Goal: Task Accomplishment & Management: Manage account settings

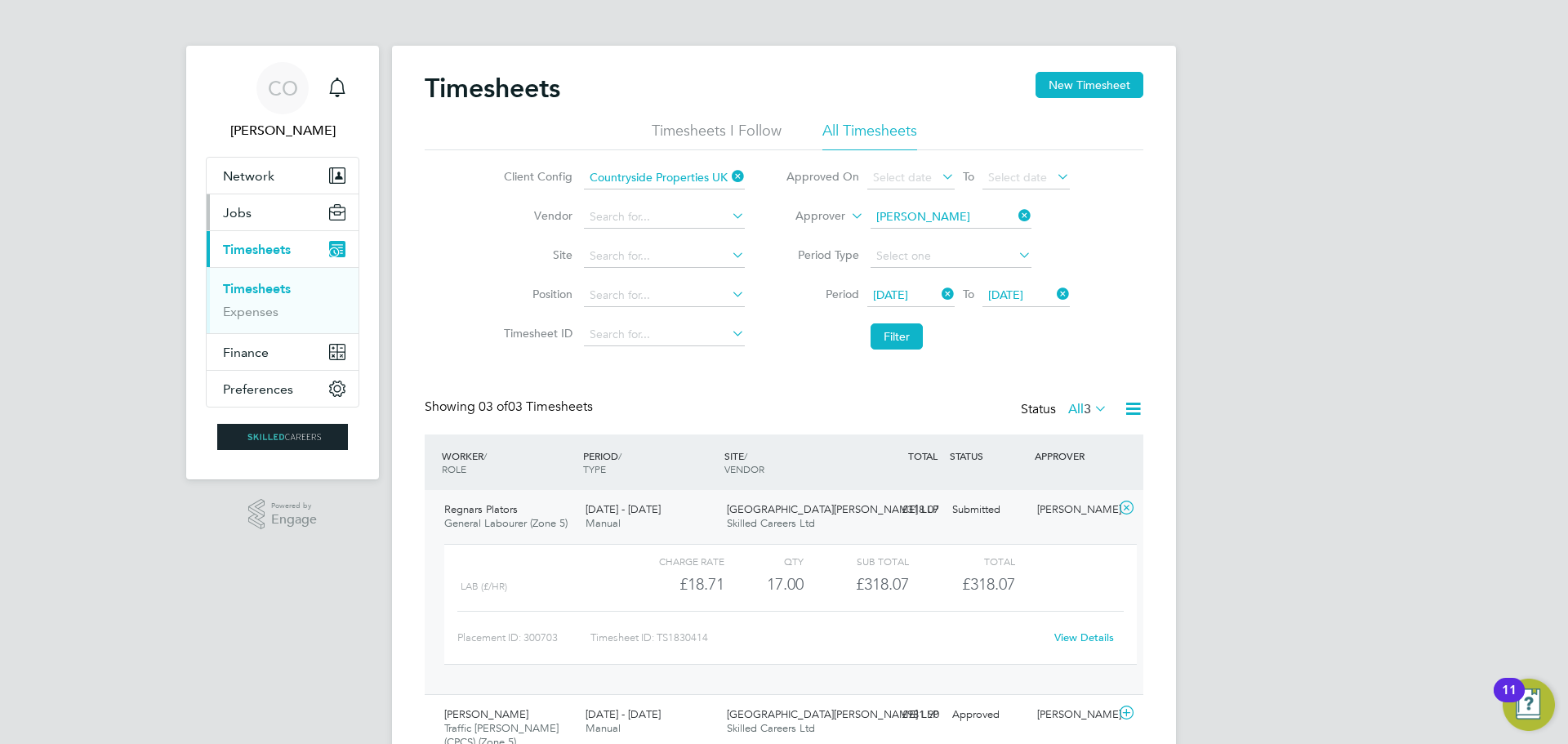
click at [246, 213] on span "Jobs" at bounding box center [237, 213] width 29 height 16
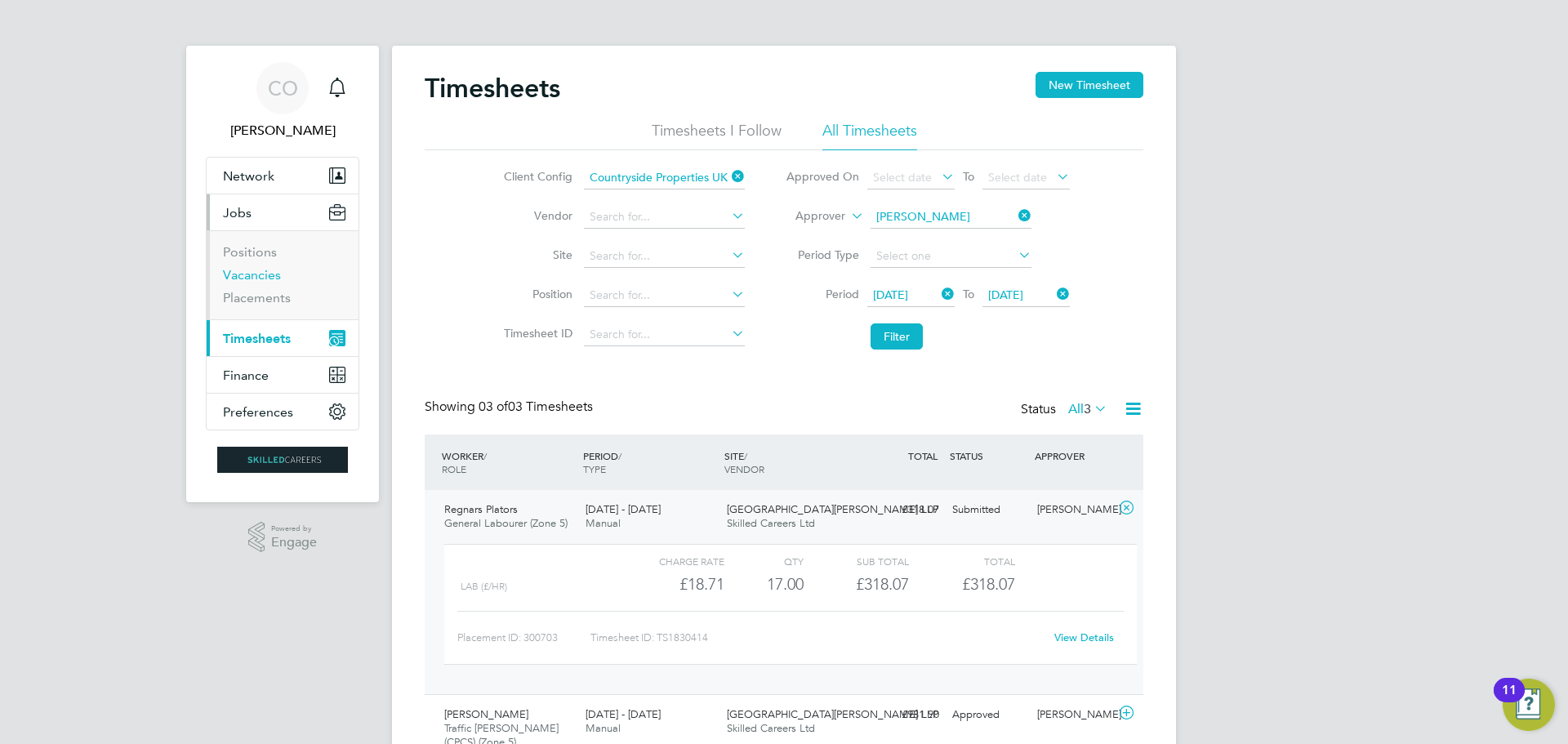
click at [267, 275] on link "Vacancies" at bounding box center [252, 275] width 58 height 16
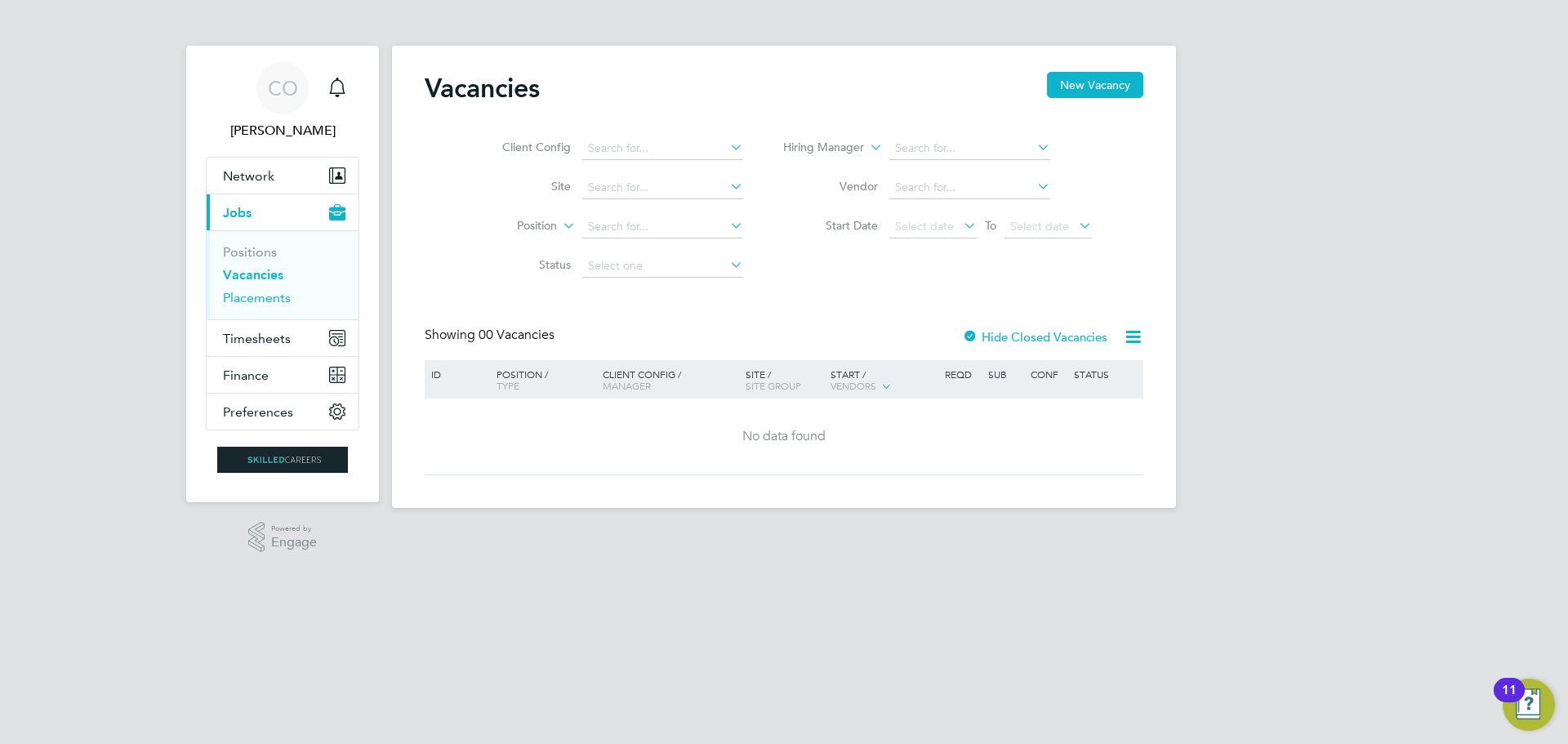
click at [261, 296] on link "Placements" at bounding box center [257, 298] width 68 height 16
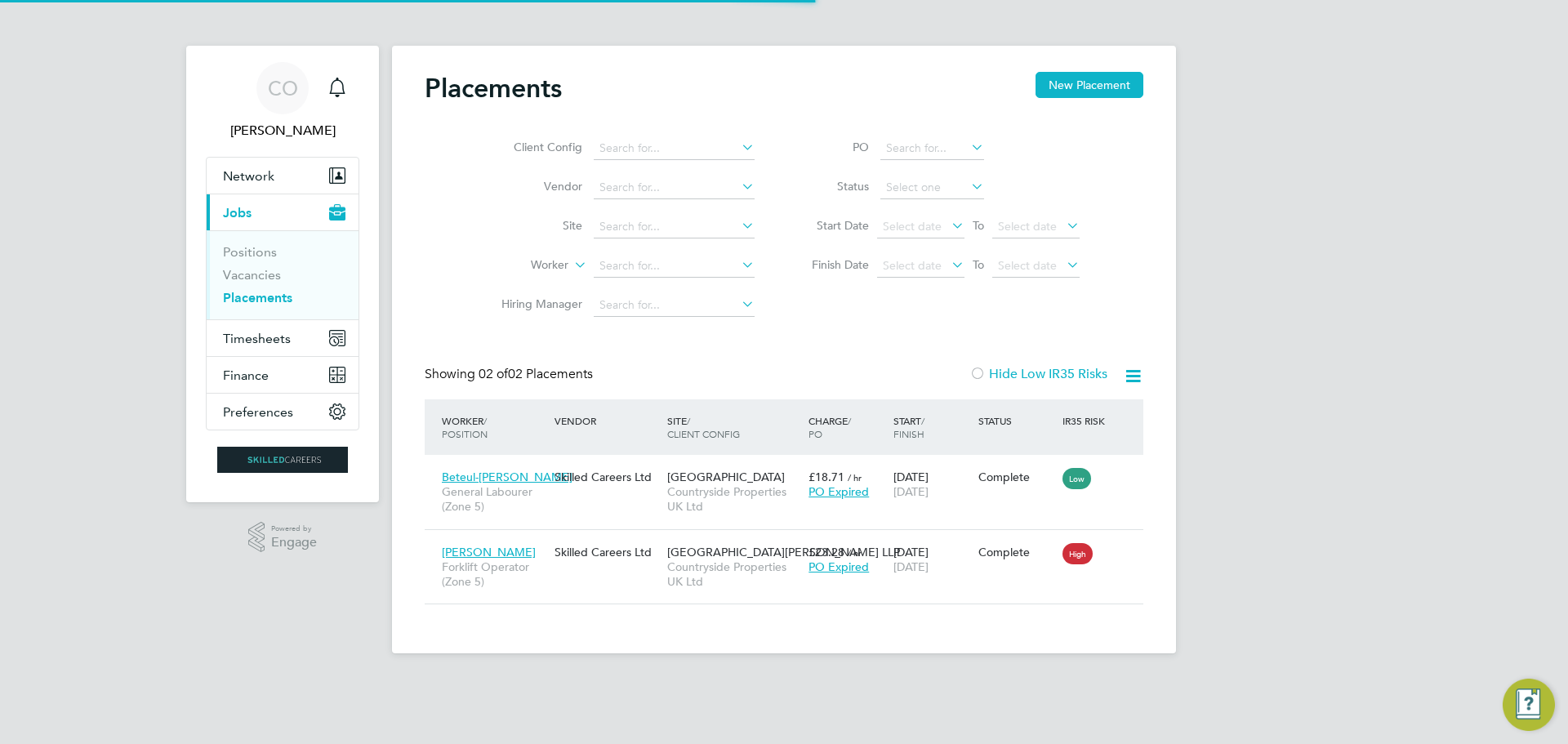
scroll to position [62, 142]
click at [268, 265] on li "Positions" at bounding box center [284, 256] width 122 height 23
click at [244, 266] on li "Positions" at bounding box center [284, 256] width 122 height 23
click at [246, 275] on link "Vacancies" at bounding box center [252, 275] width 58 height 16
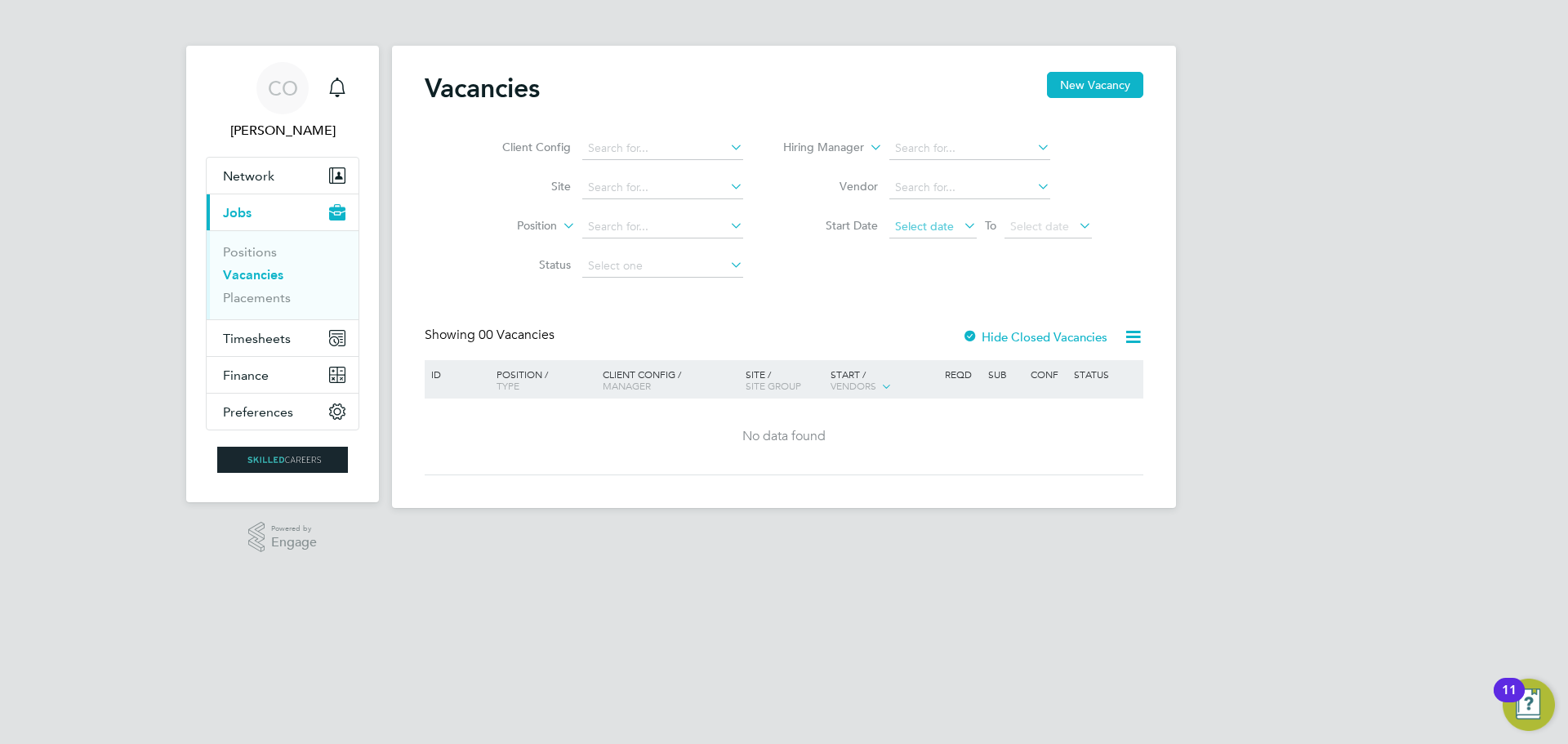
click at [955, 236] on span "Select date" at bounding box center [933, 227] width 88 height 22
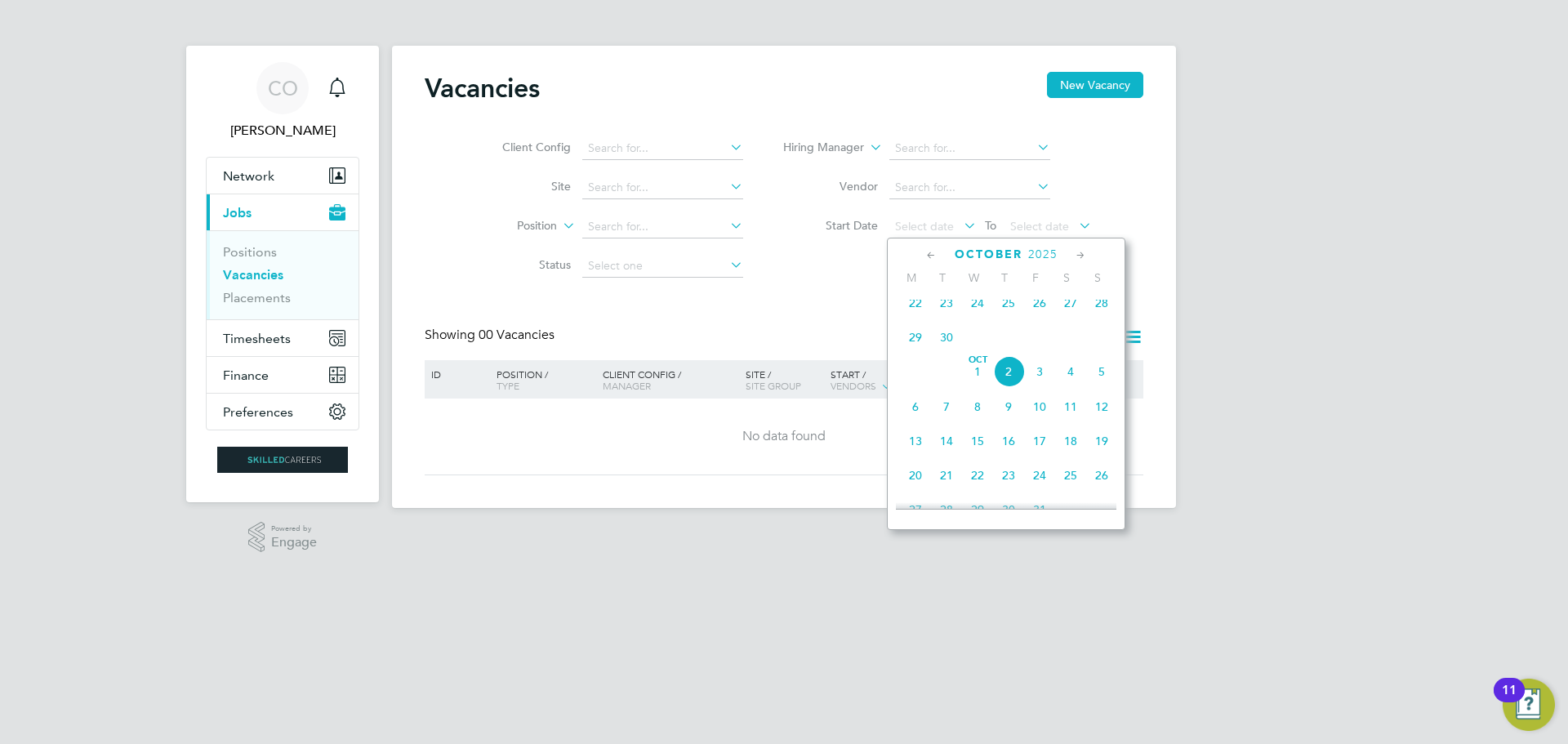
click at [917, 314] on span "22" at bounding box center [916, 303] width 31 height 31
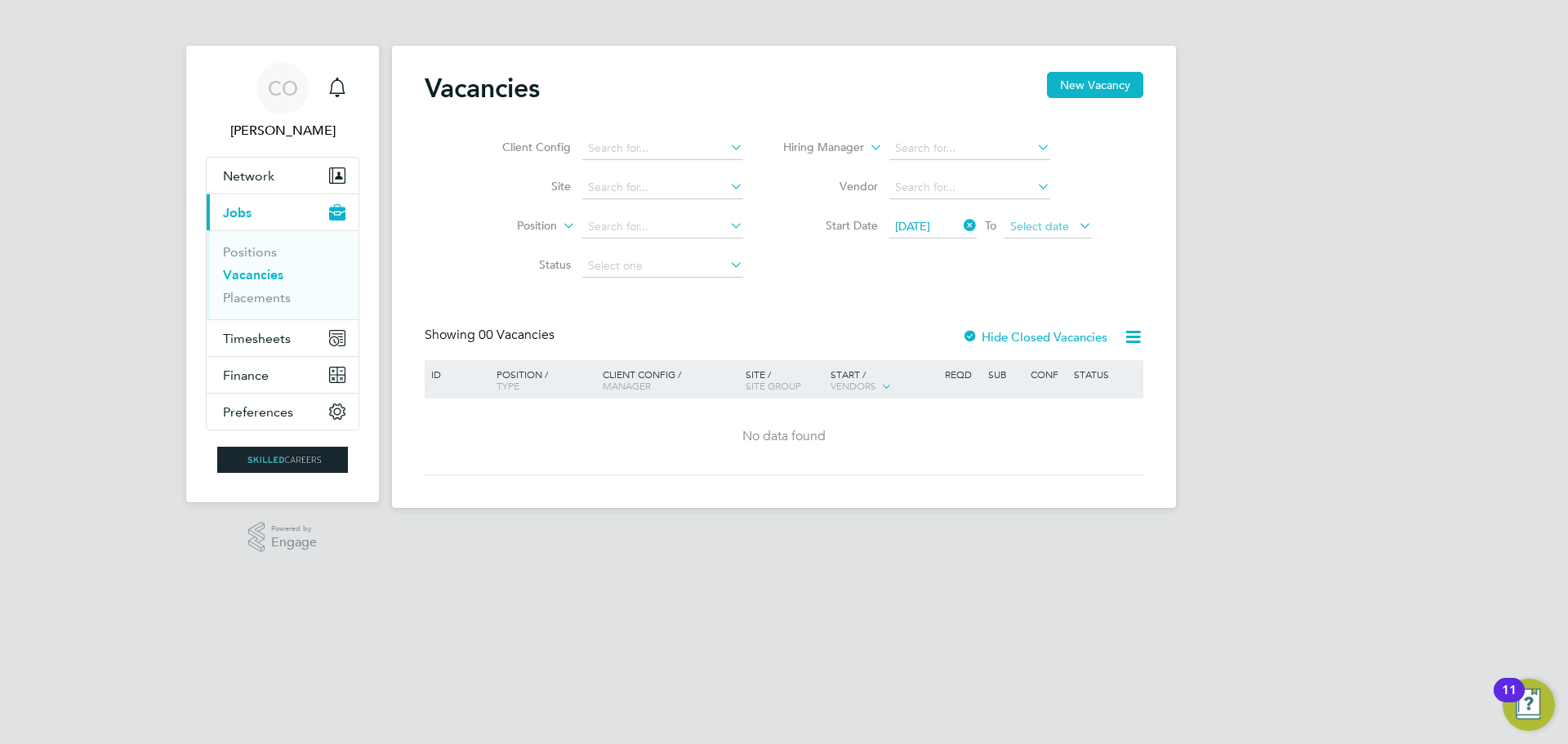
click at [1031, 224] on span "Select date" at bounding box center [1040, 226] width 59 height 15
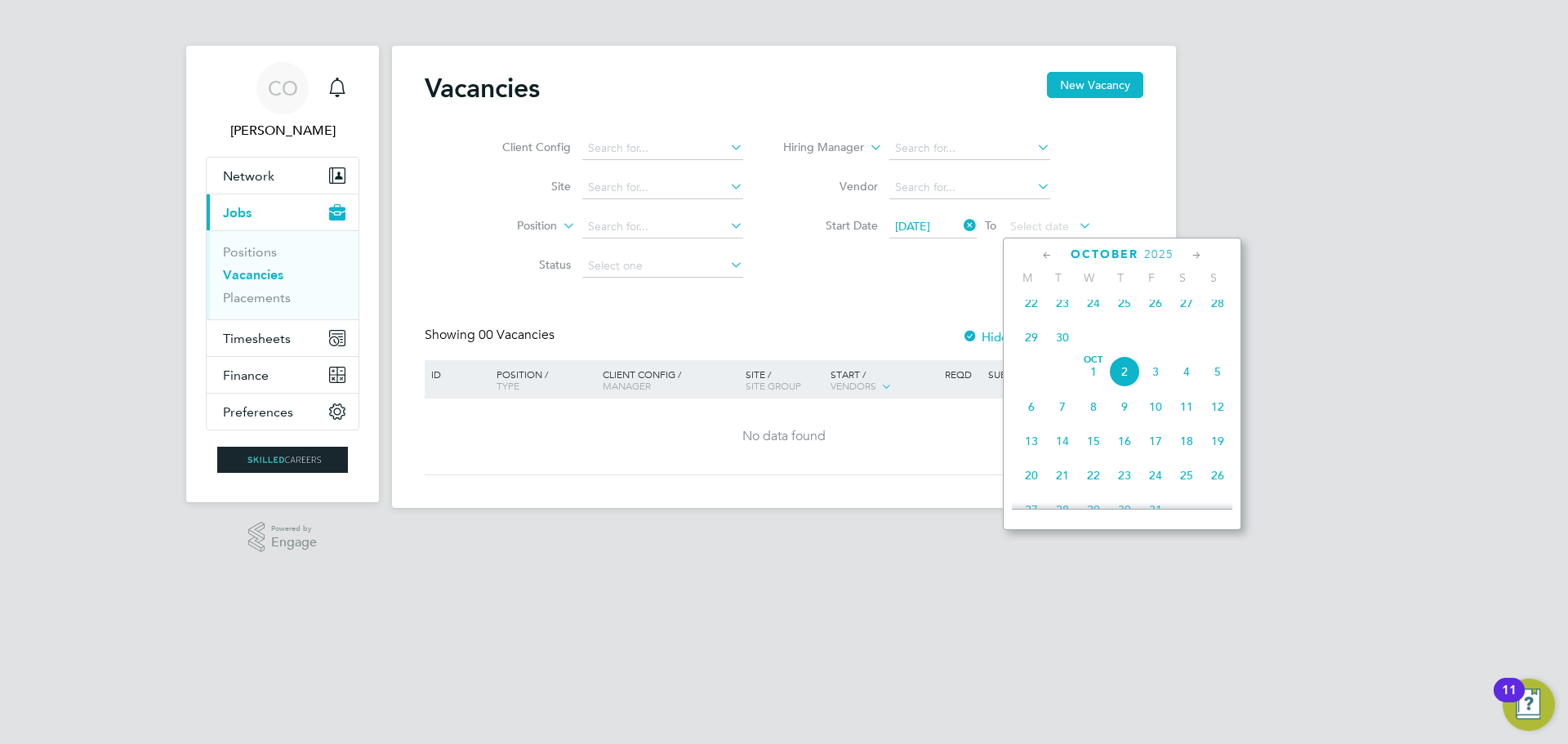
click at [1214, 314] on span "28" at bounding box center [1218, 303] width 31 height 31
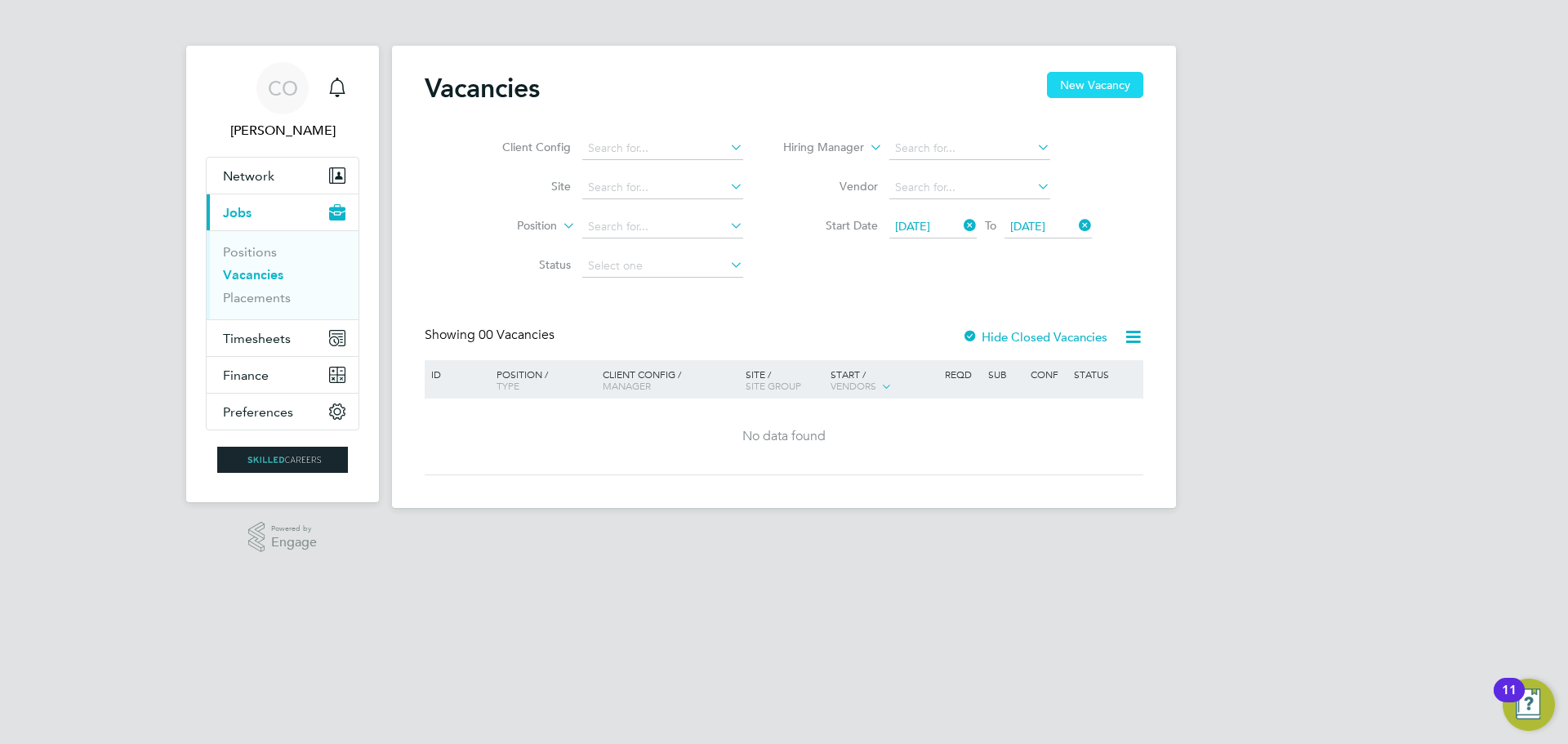
click at [1097, 83] on button "New Vacancy" at bounding box center [1095, 85] width 96 height 26
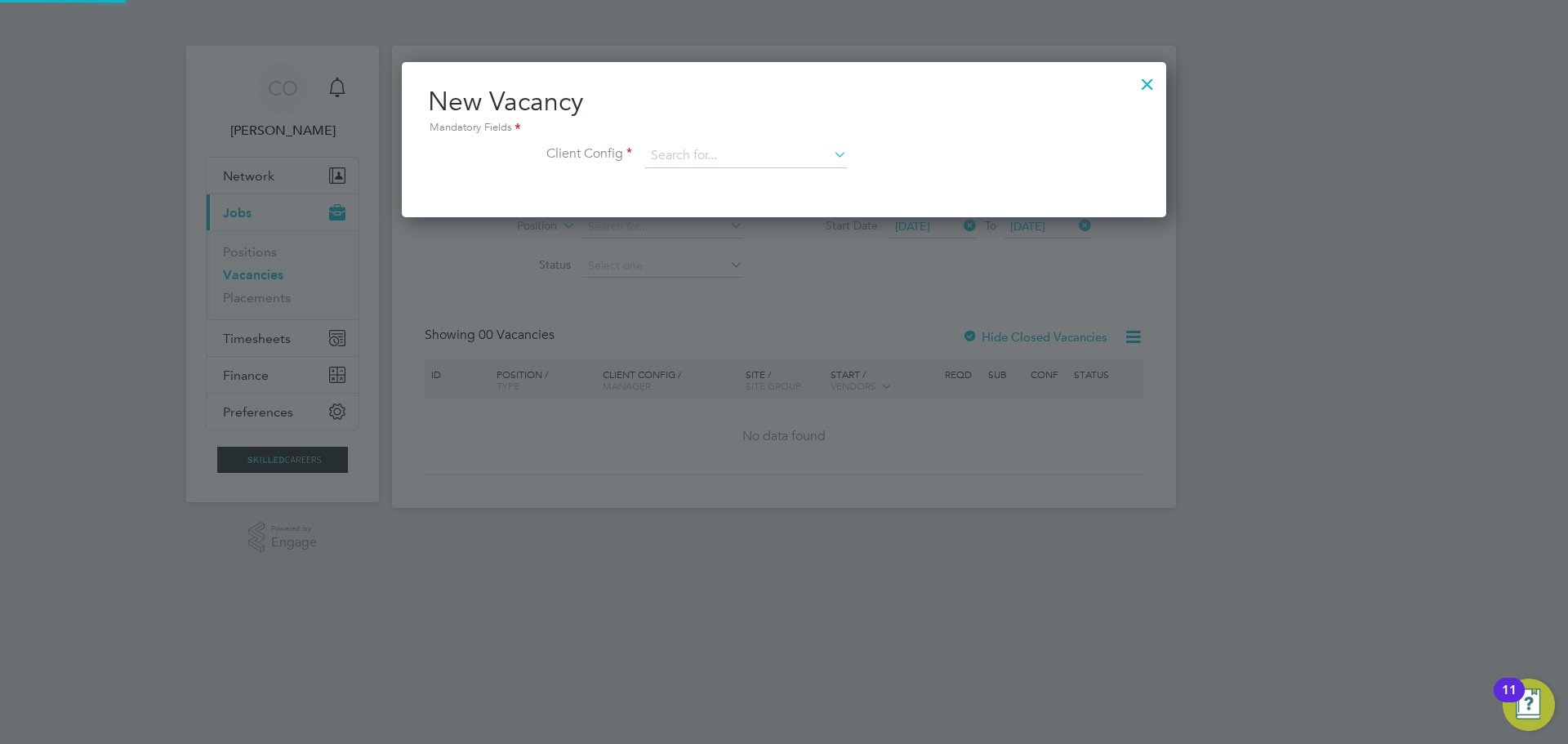
scroll to position [8, 8]
click at [1146, 79] on div at bounding box center [1148, 80] width 30 height 30
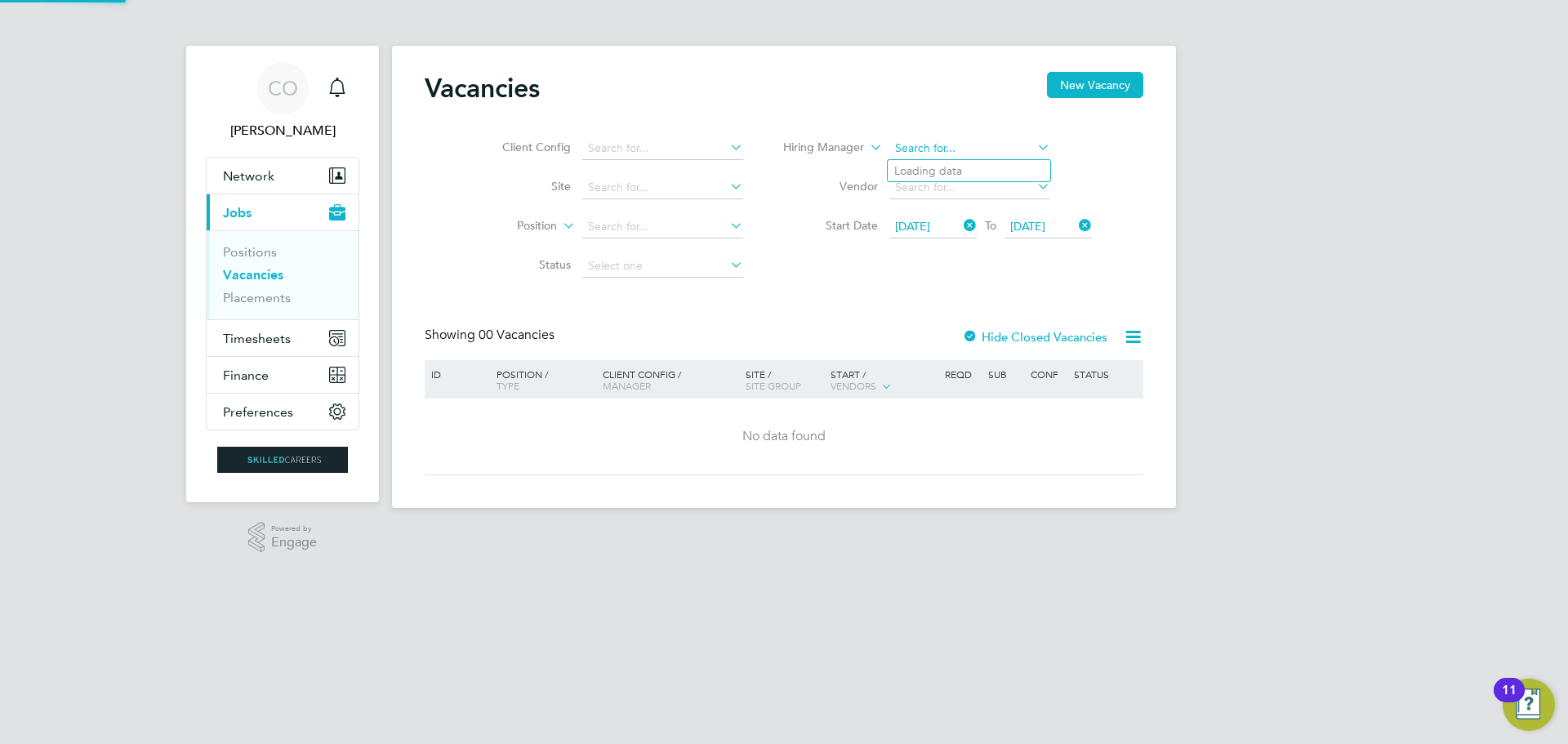
click at [936, 147] on input at bounding box center [969, 149] width 161 height 23
type input "j"
click at [727, 145] on icon at bounding box center [727, 147] width 0 height 23
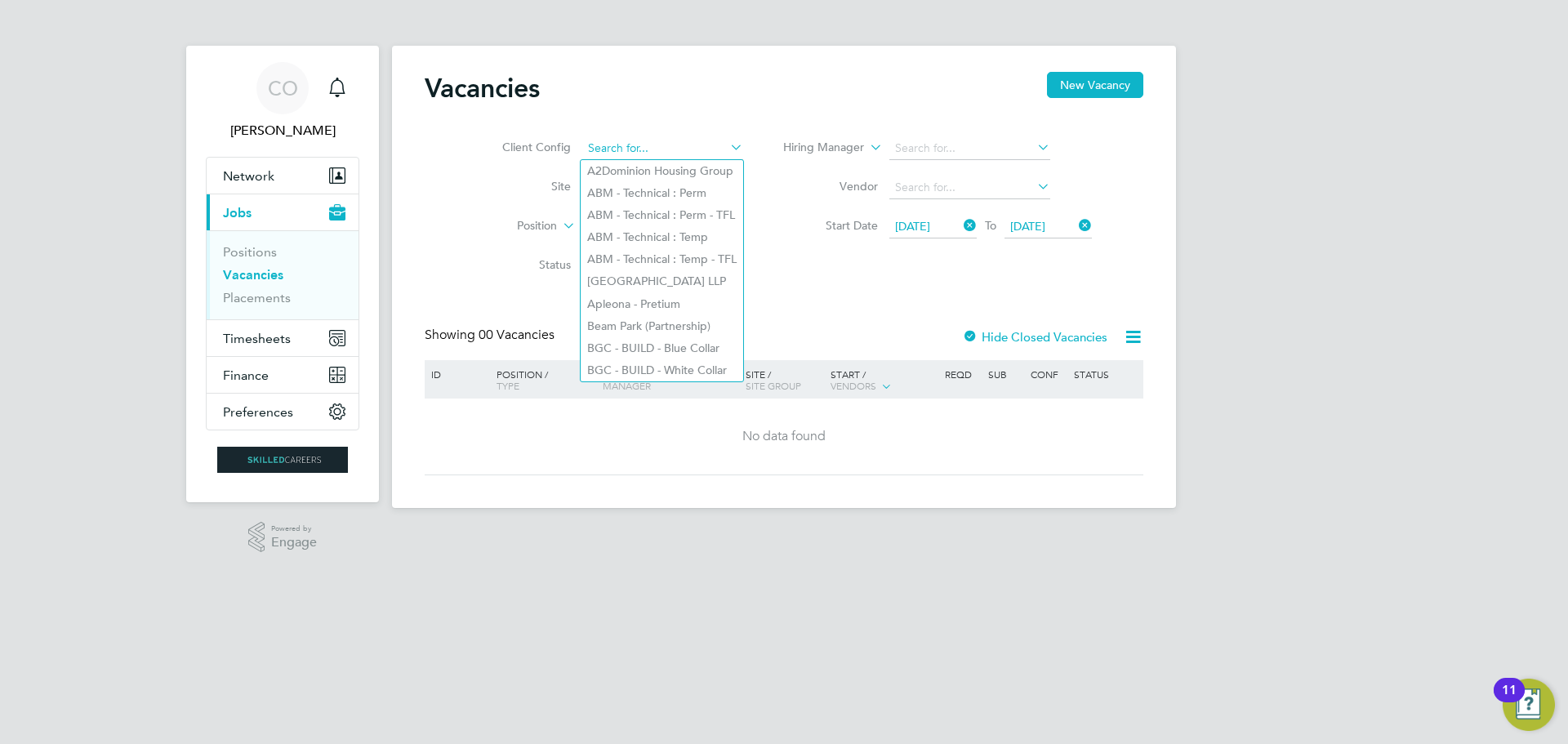
click at [632, 138] on input at bounding box center [662, 149] width 161 height 23
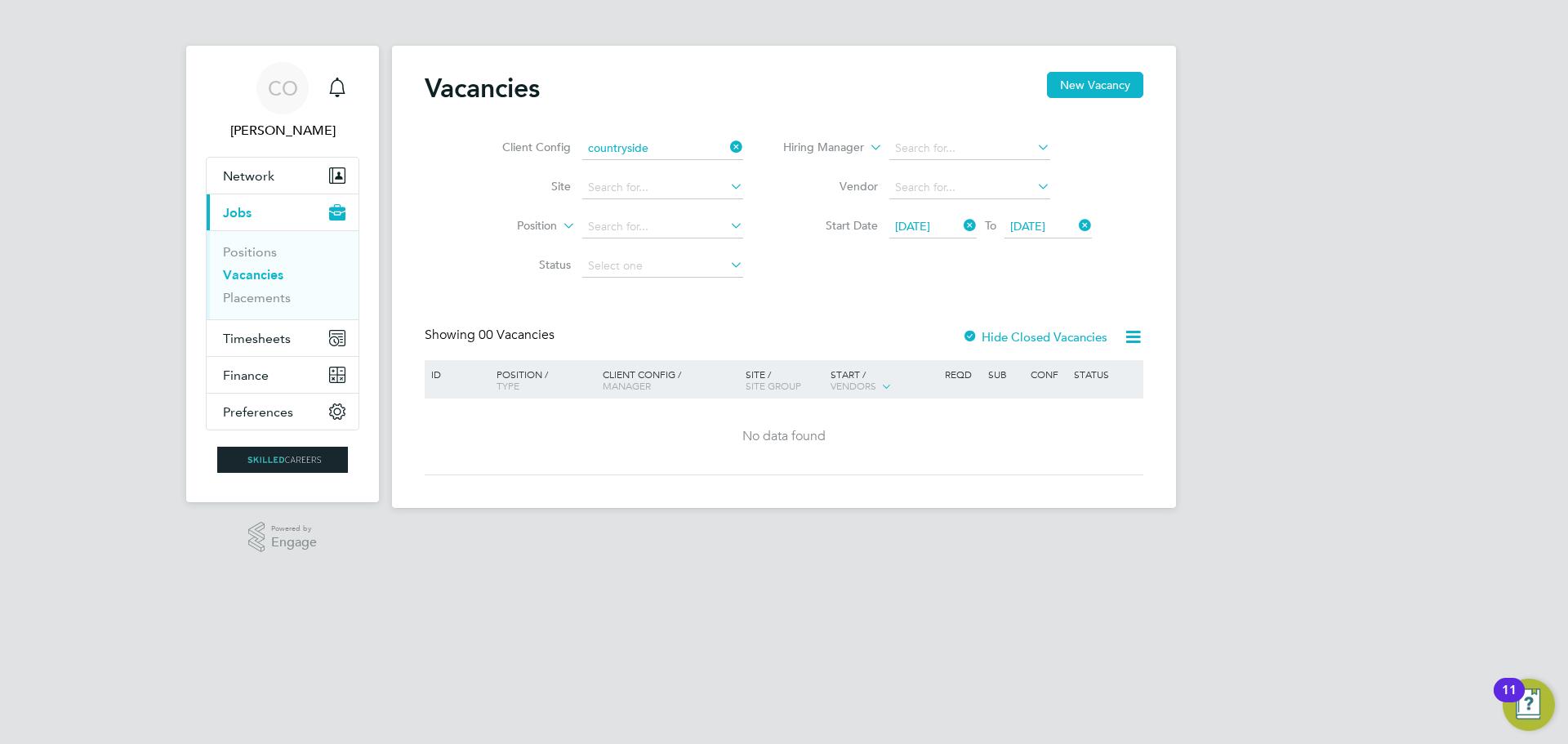
click at [732, 270] on li "Countryside Properties UK Ltd" at bounding box center [764, 281] width 367 height 22
type input "Countryside Properties UK Ltd"
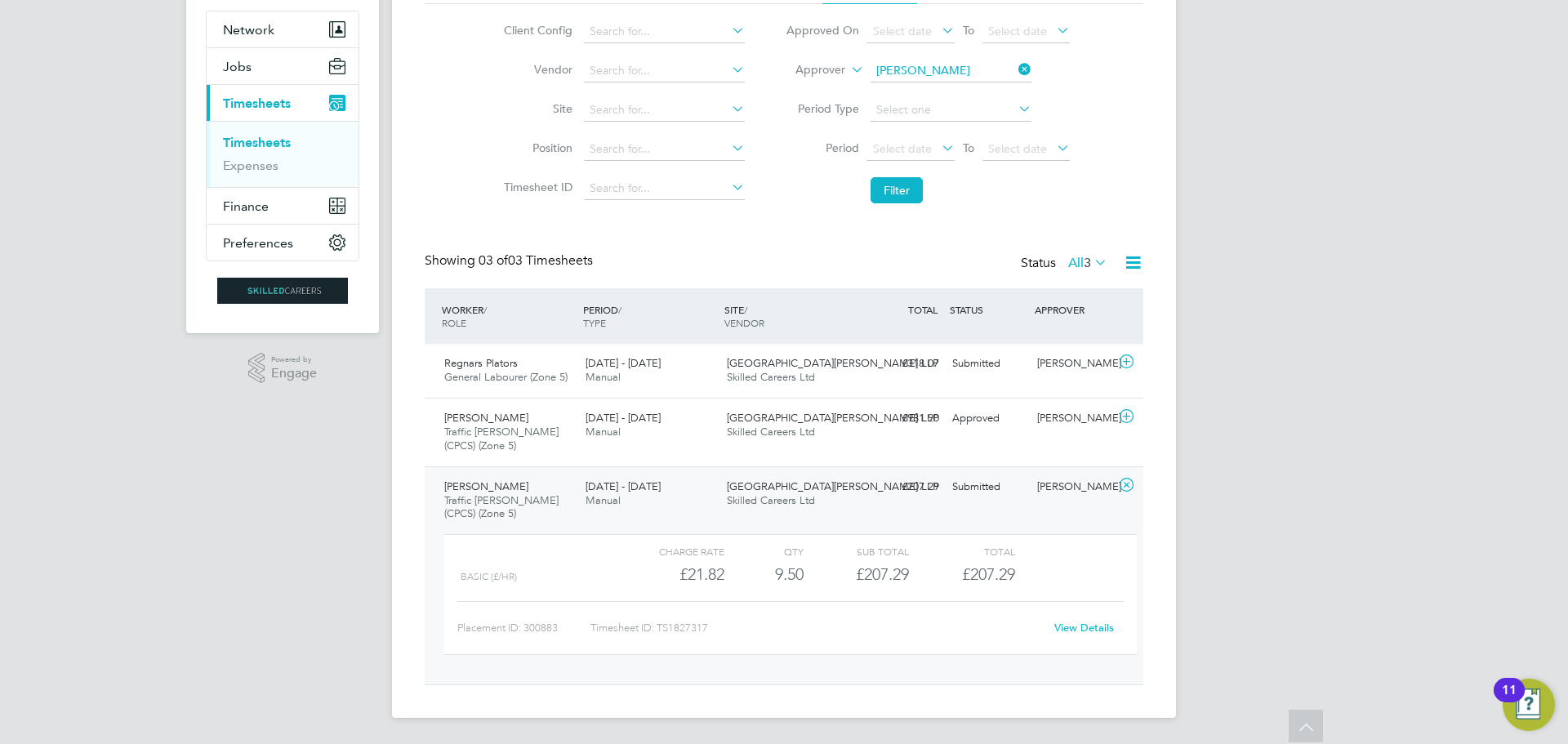
scroll to position [64, 0]
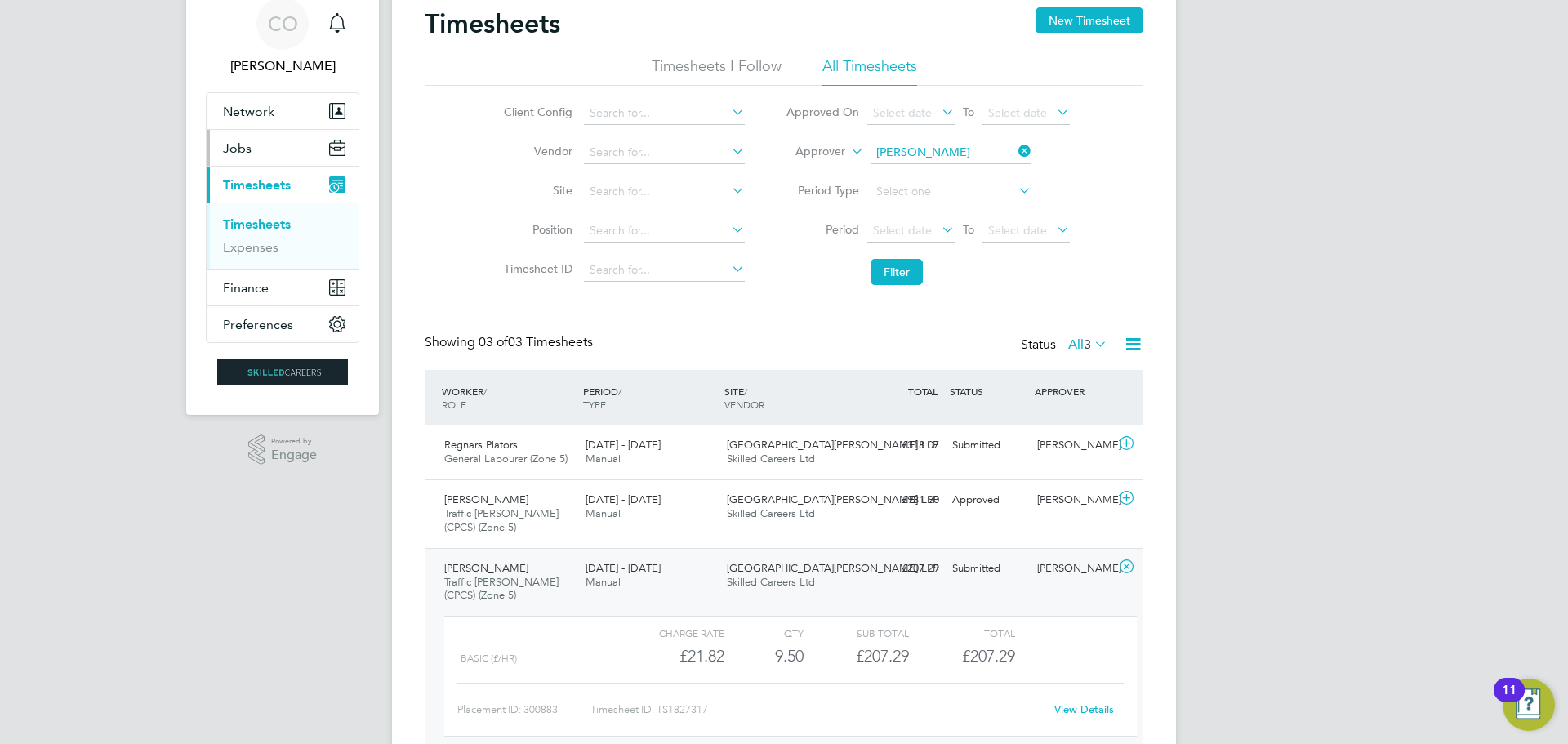
click at [240, 145] on span "Jobs" at bounding box center [237, 149] width 29 height 16
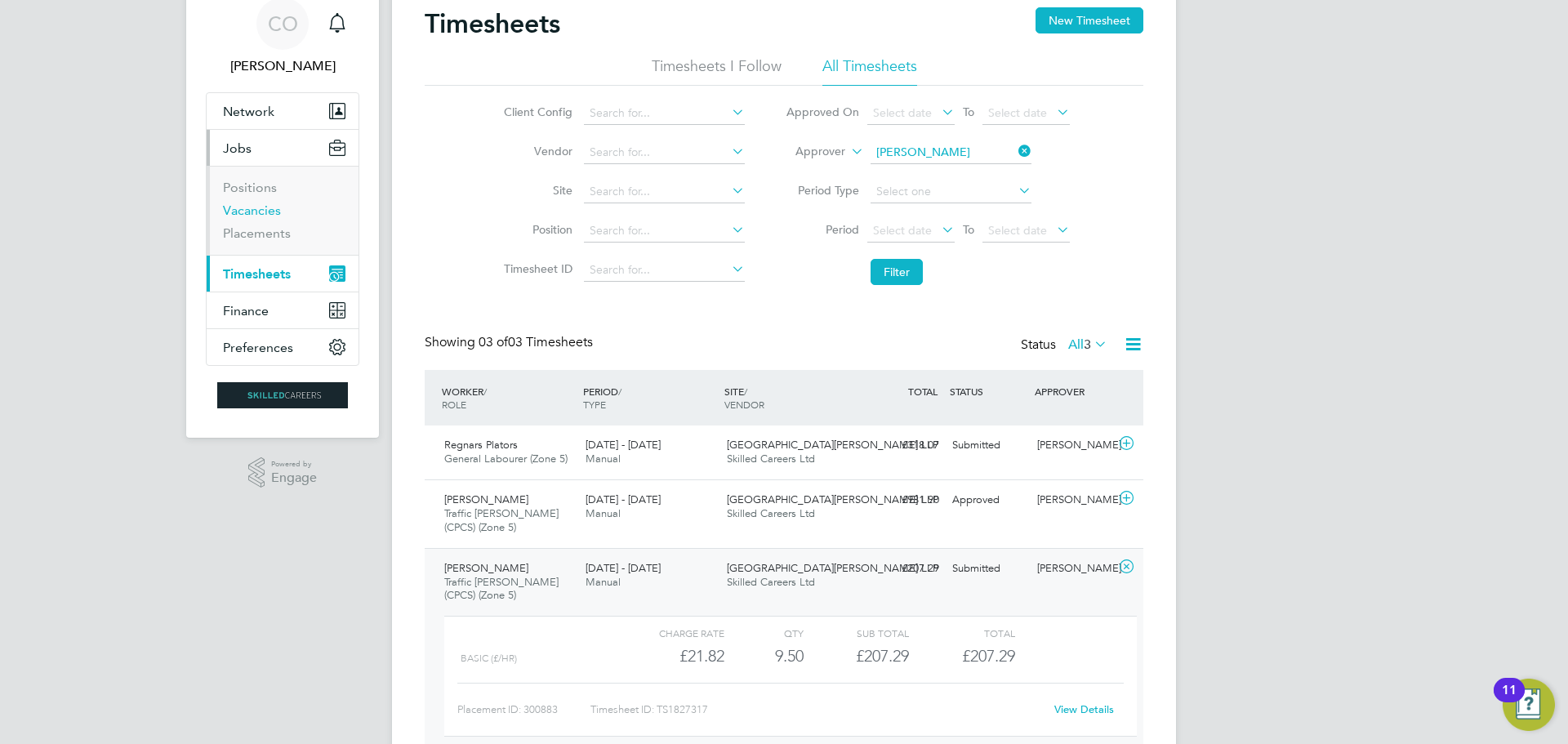
click at [239, 216] on link "Vacancies" at bounding box center [252, 210] width 58 height 16
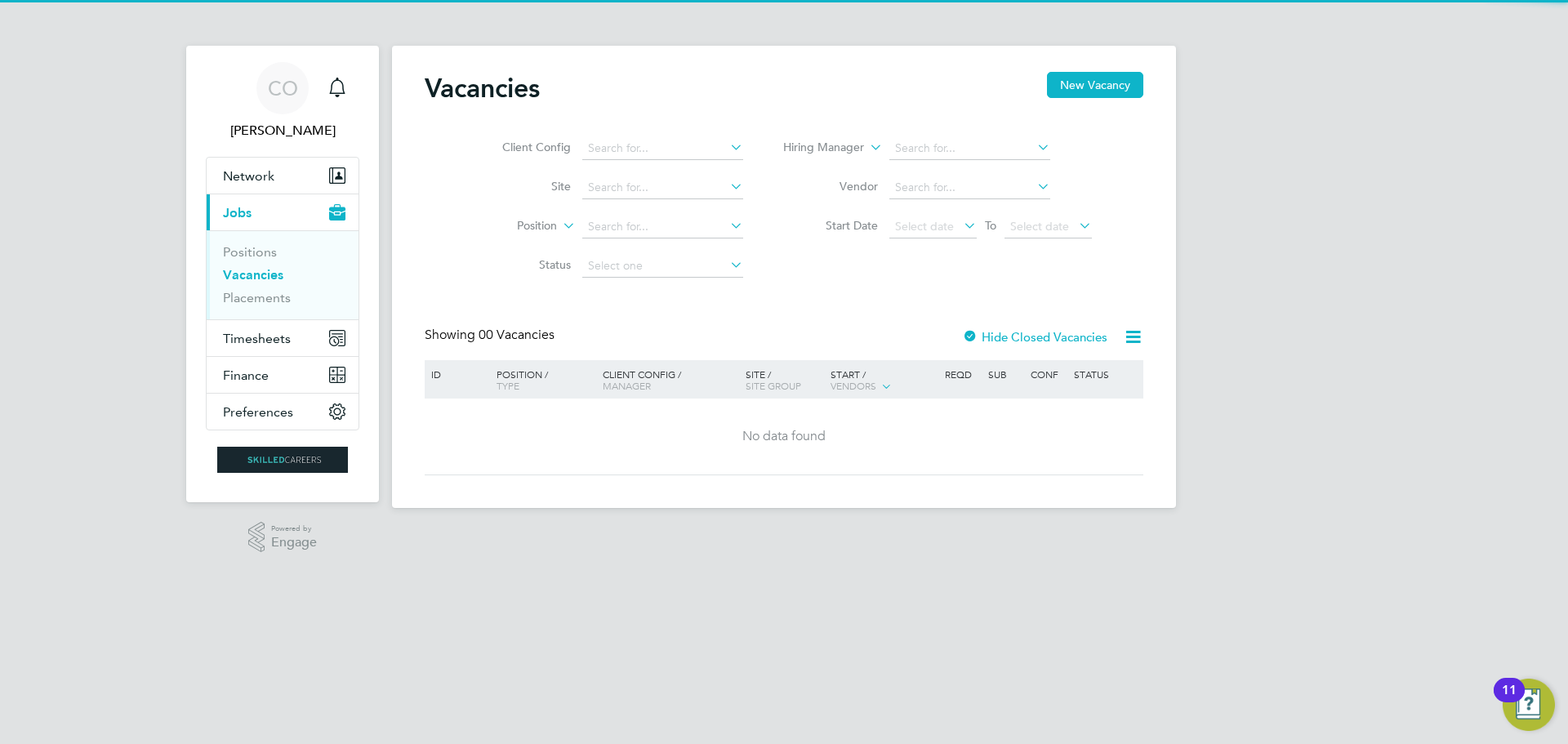
click at [239, 216] on span "Jobs" at bounding box center [237, 213] width 29 height 16
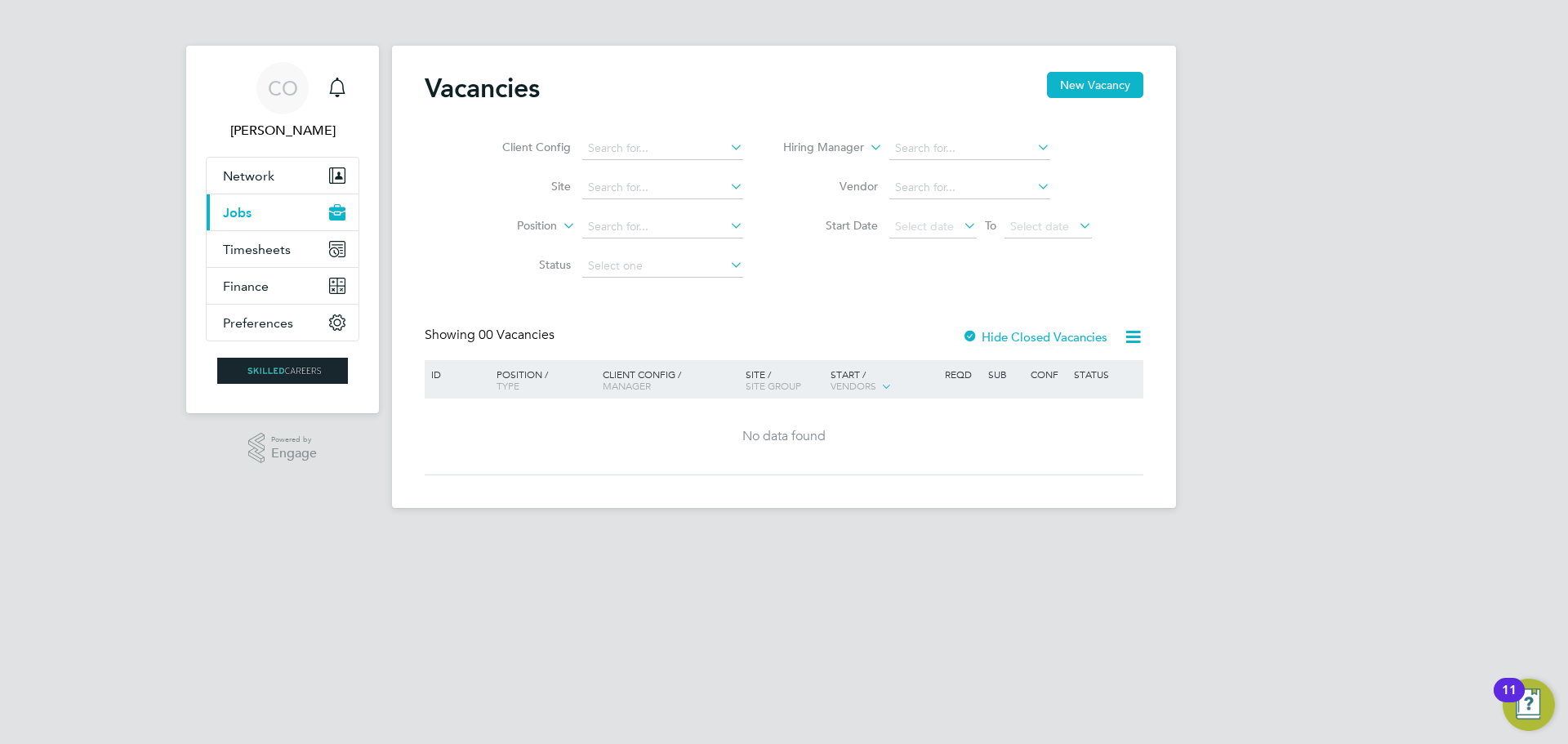
click at [247, 219] on span "Jobs" at bounding box center [237, 213] width 29 height 16
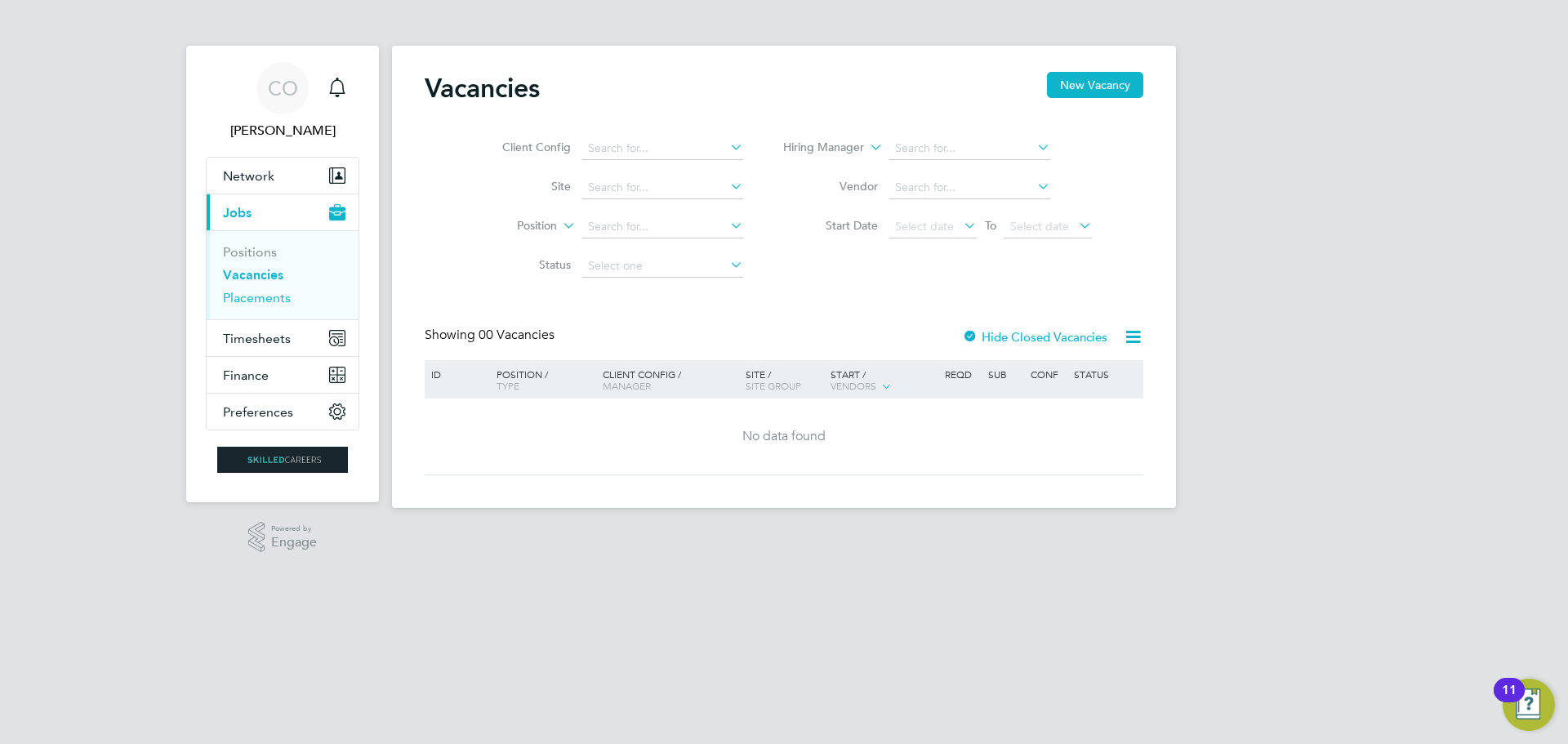
click at [253, 294] on link "Placements" at bounding box center [257, 298] width 68 height 16
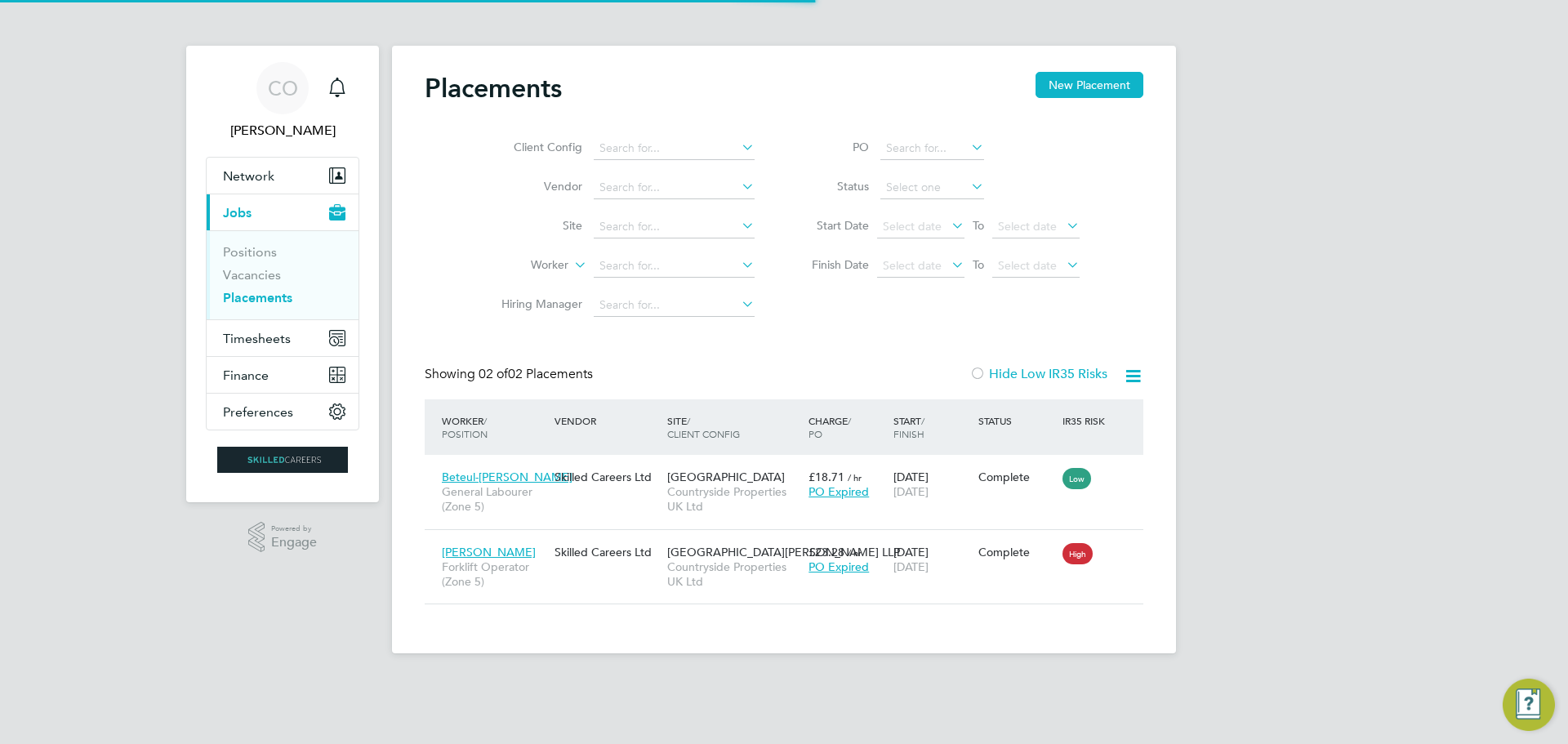
scroll to position [62, 142]
click at [948, 230] on icon at bounding box center [948, 225] width 0 height 23
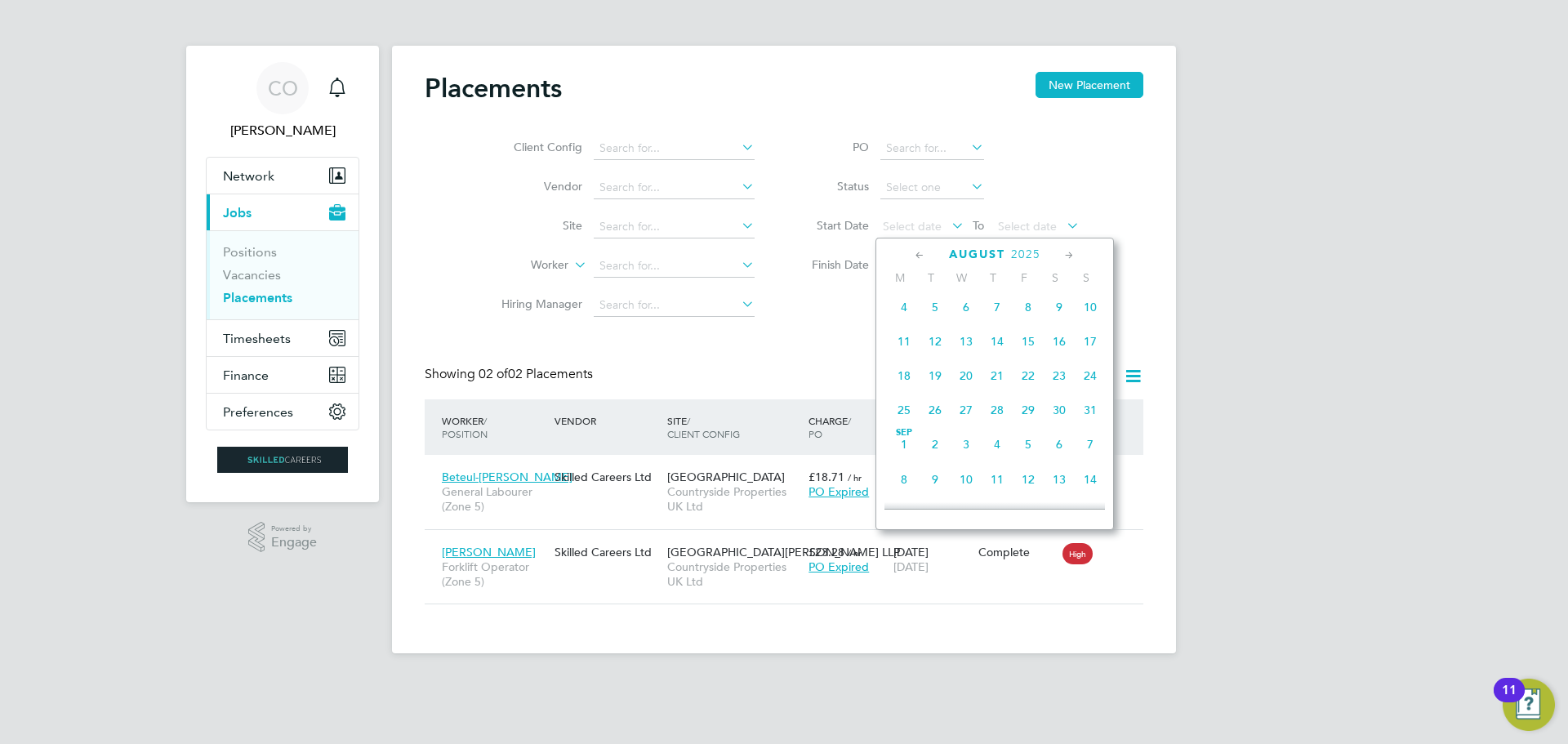
click at [934, 384] on span "19" at bounding box center [936, 376] width 31 height 31
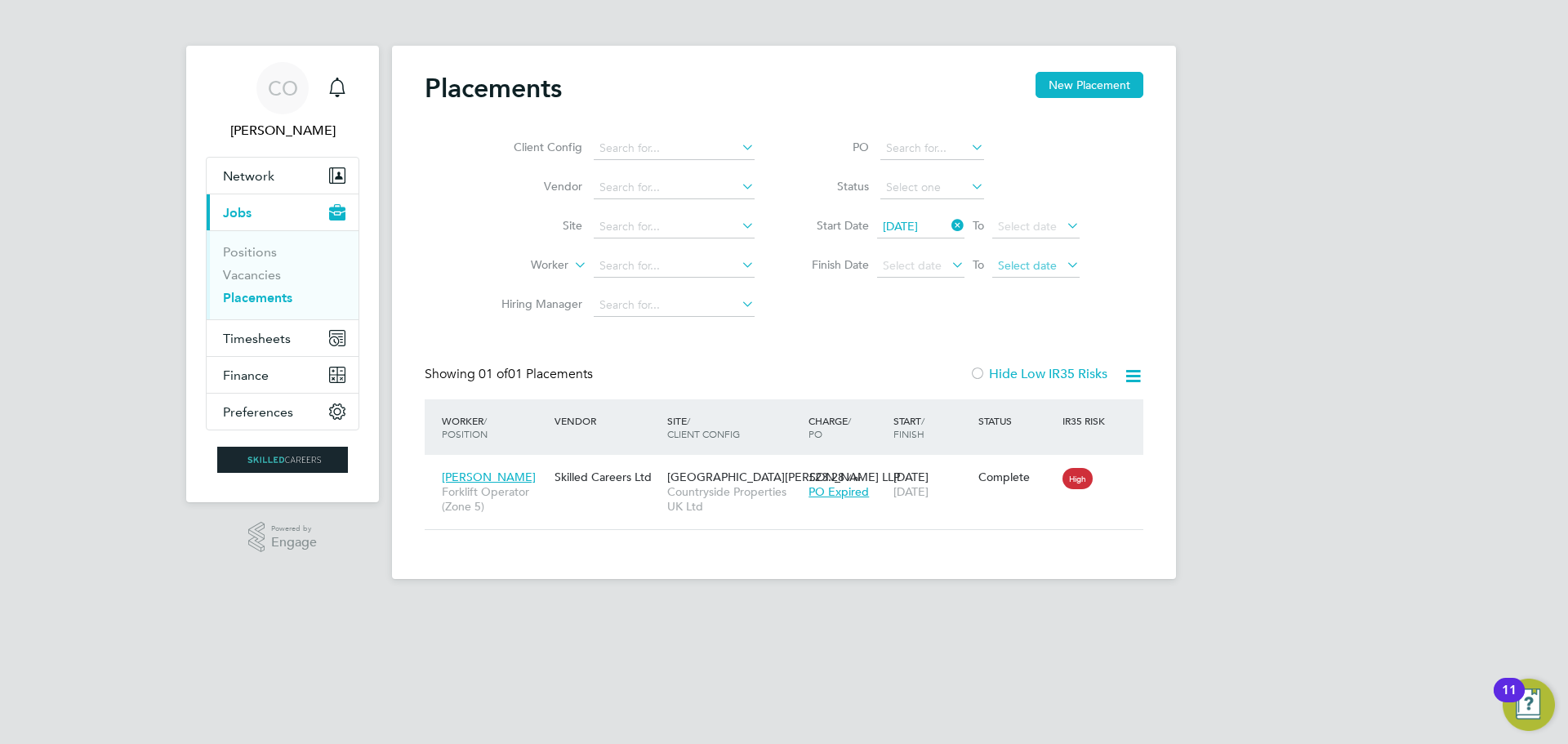
click at [1019, 270] on span "Select date" at bounding box center [1028, 265] width 59 height 15
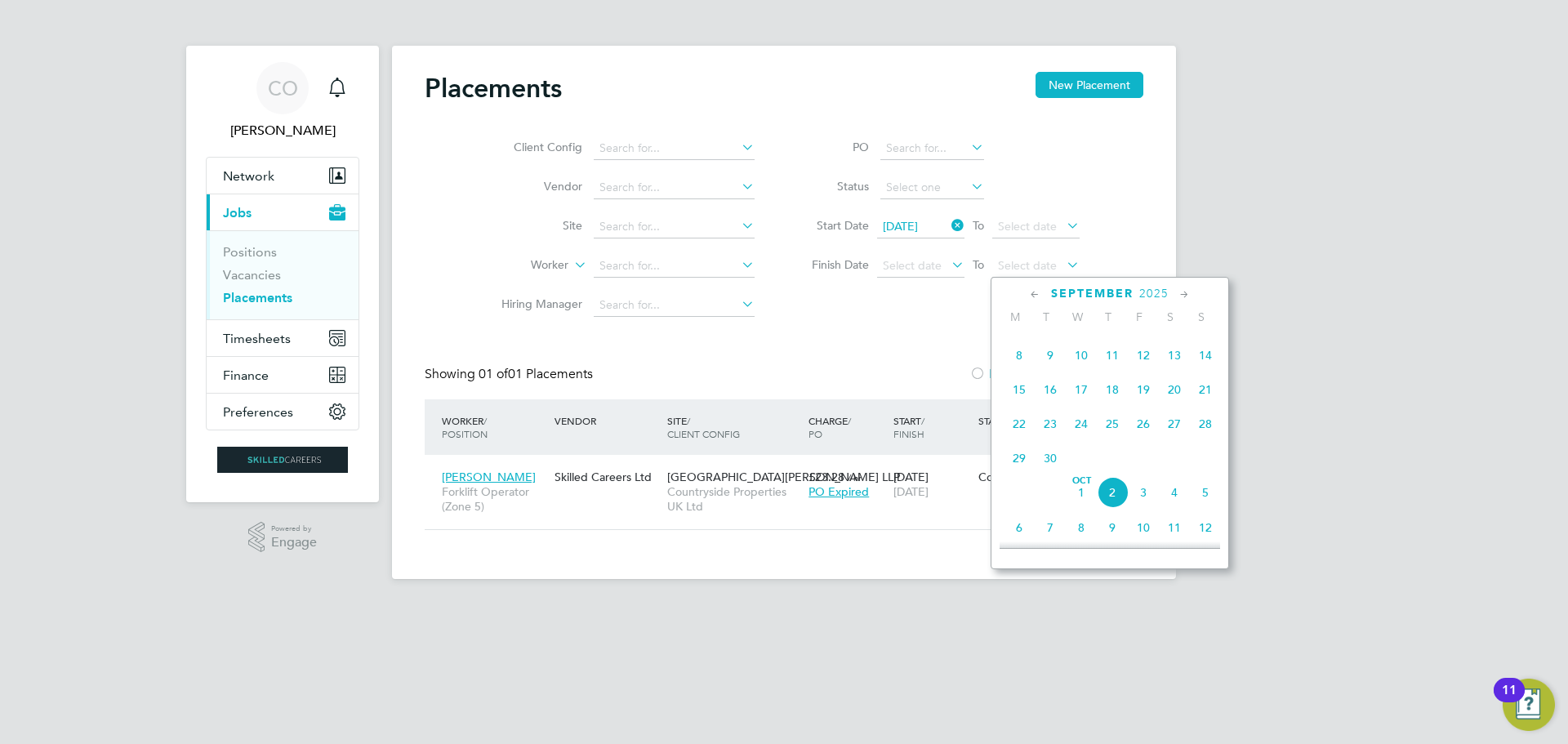
click at [1142, 395] on span "19" at bounding box center [1143, 390] width 31 height 31
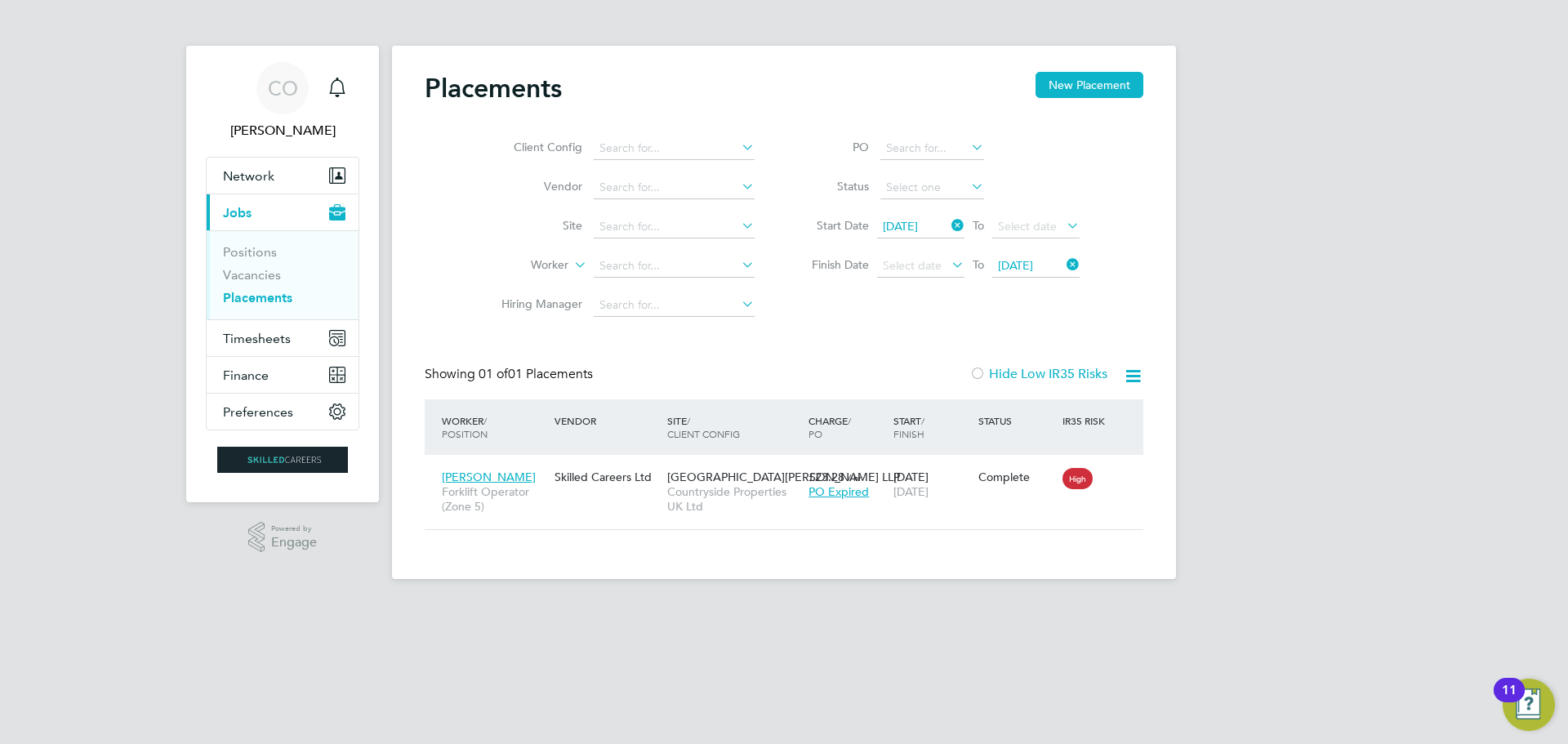
click at [234, 266] on li "Positions" at bounding box center [284, 256] width 122 height 23
click at [234, 278] on link "Vacancies" at bounding box center [252, 275] width 58 height 16
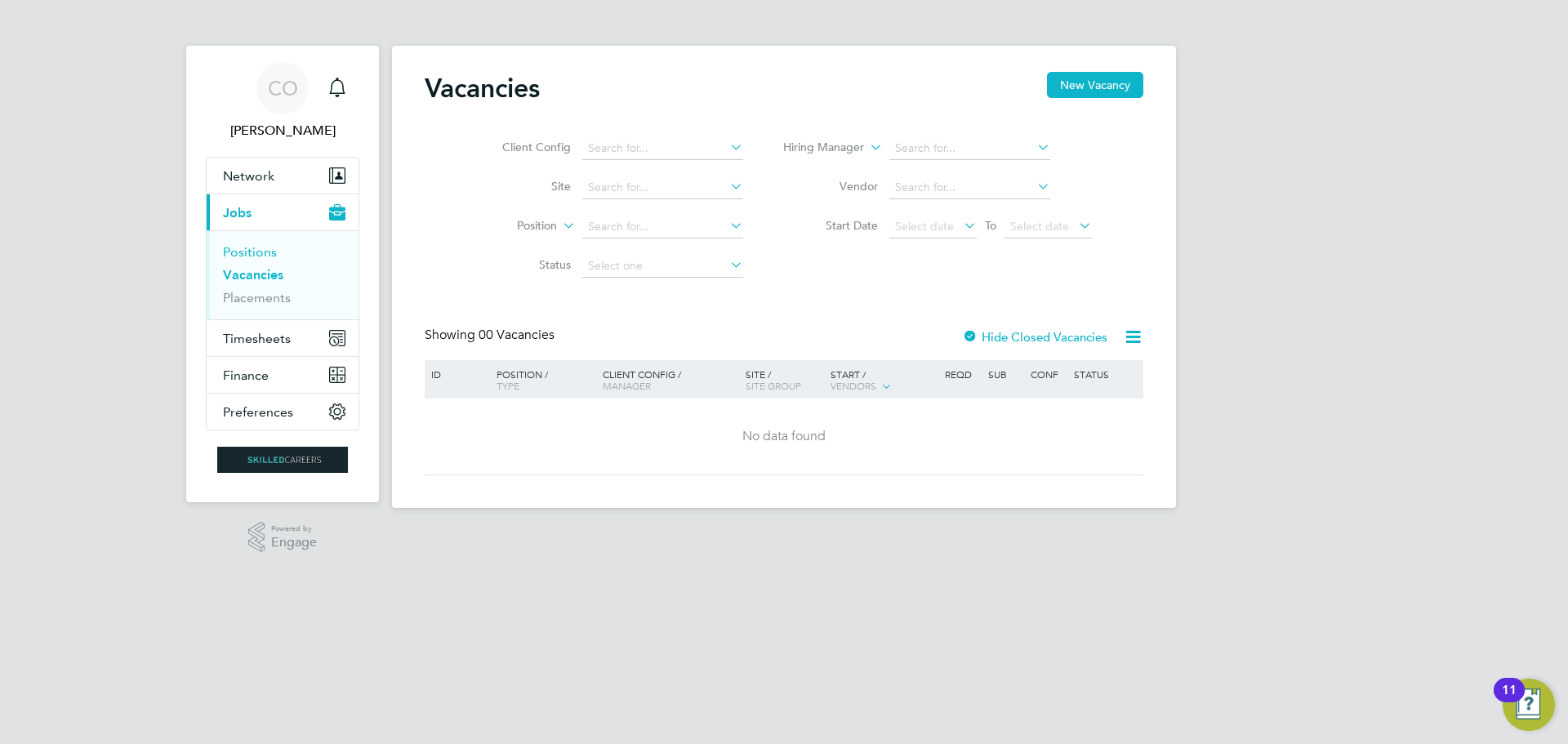
click at [261, 255] on link "Positions" at bounding box center [250, 252] width 54 height 16
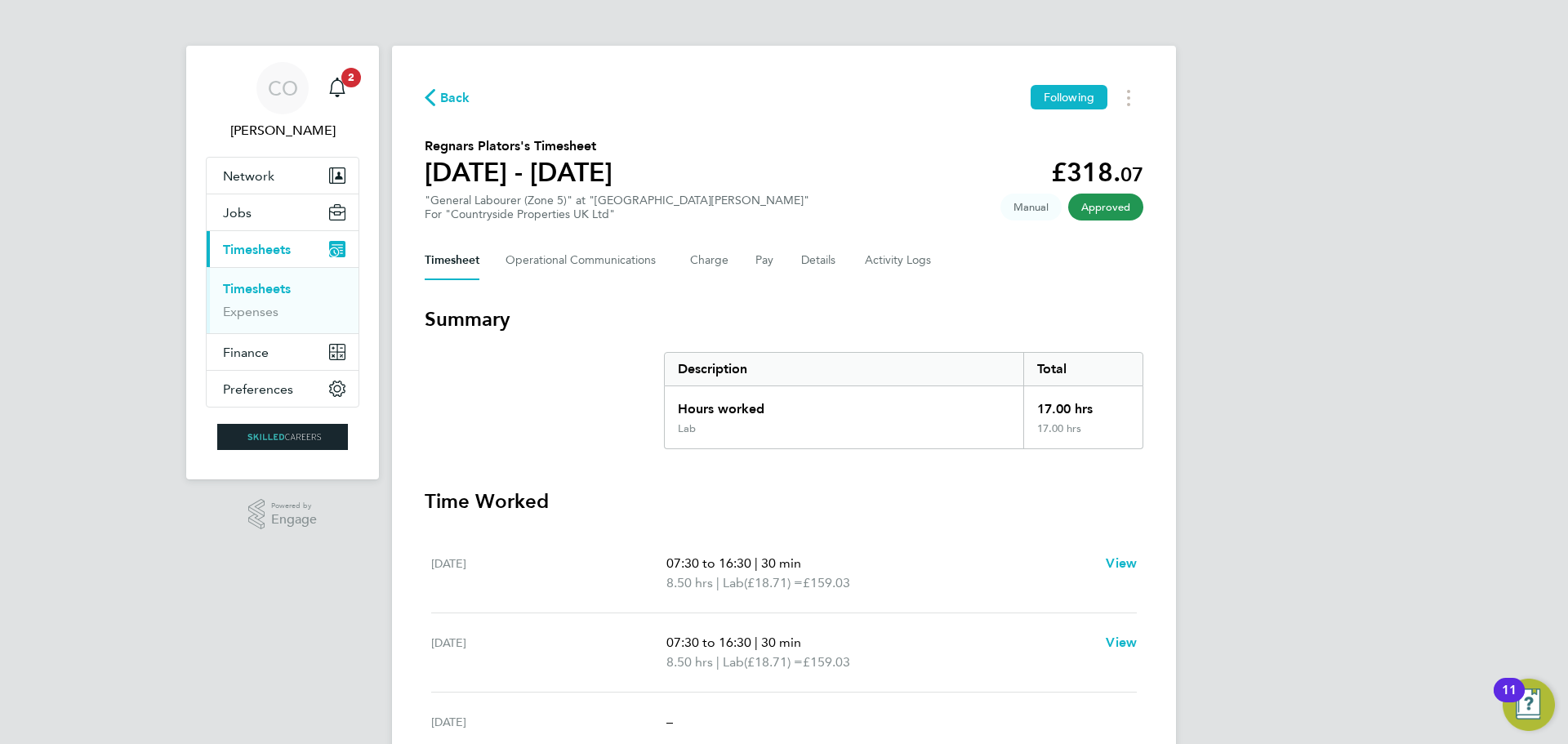
click at [277, 247] on span "Timesheets" at bounding box center [257, 249] width 68 height 16
click at [255, 290] on link "Timesheets" at bounding box center [257, 289] width 68 height 16
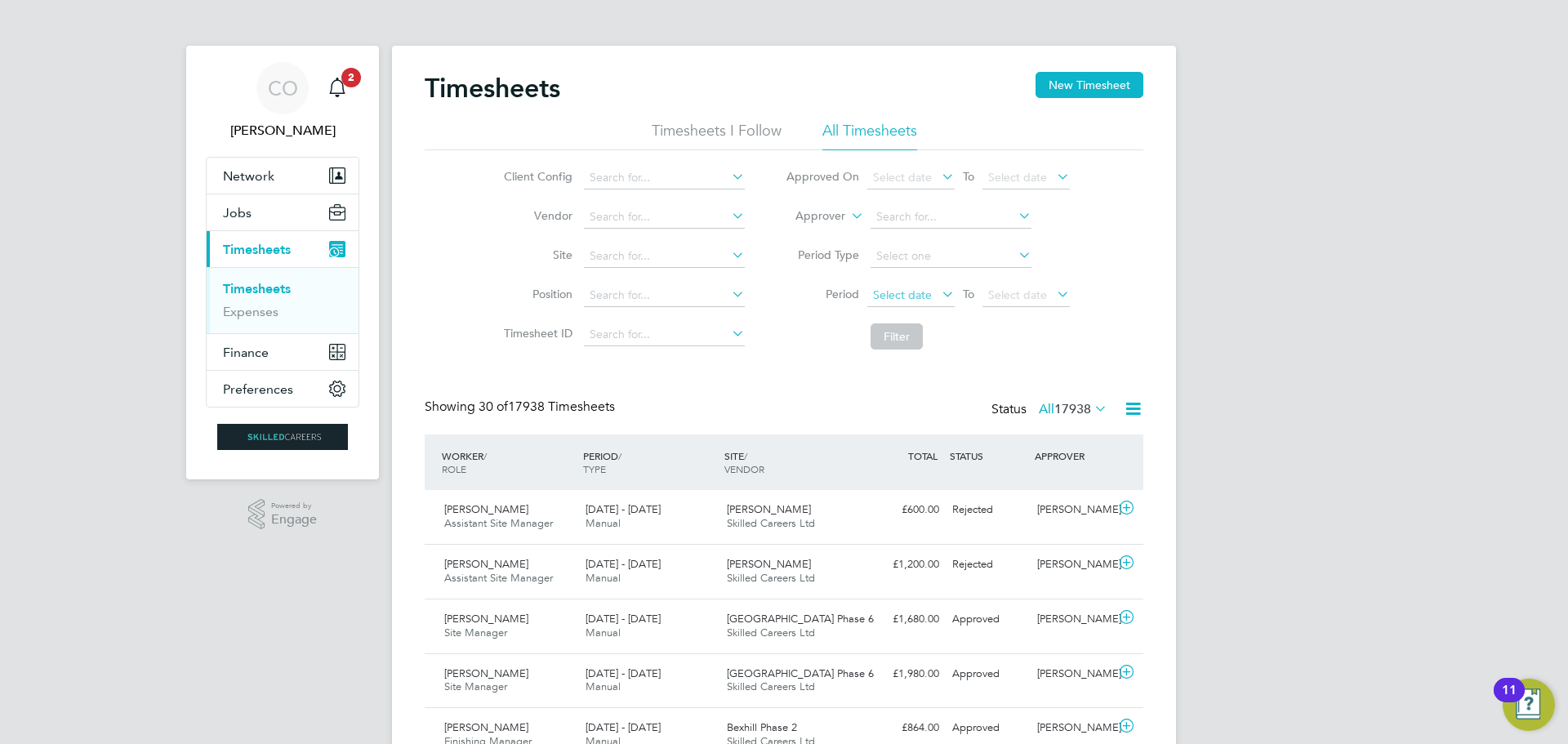
click at [902, 291] on span "Select date" at bounding box center [903, 295] width 59 height 15
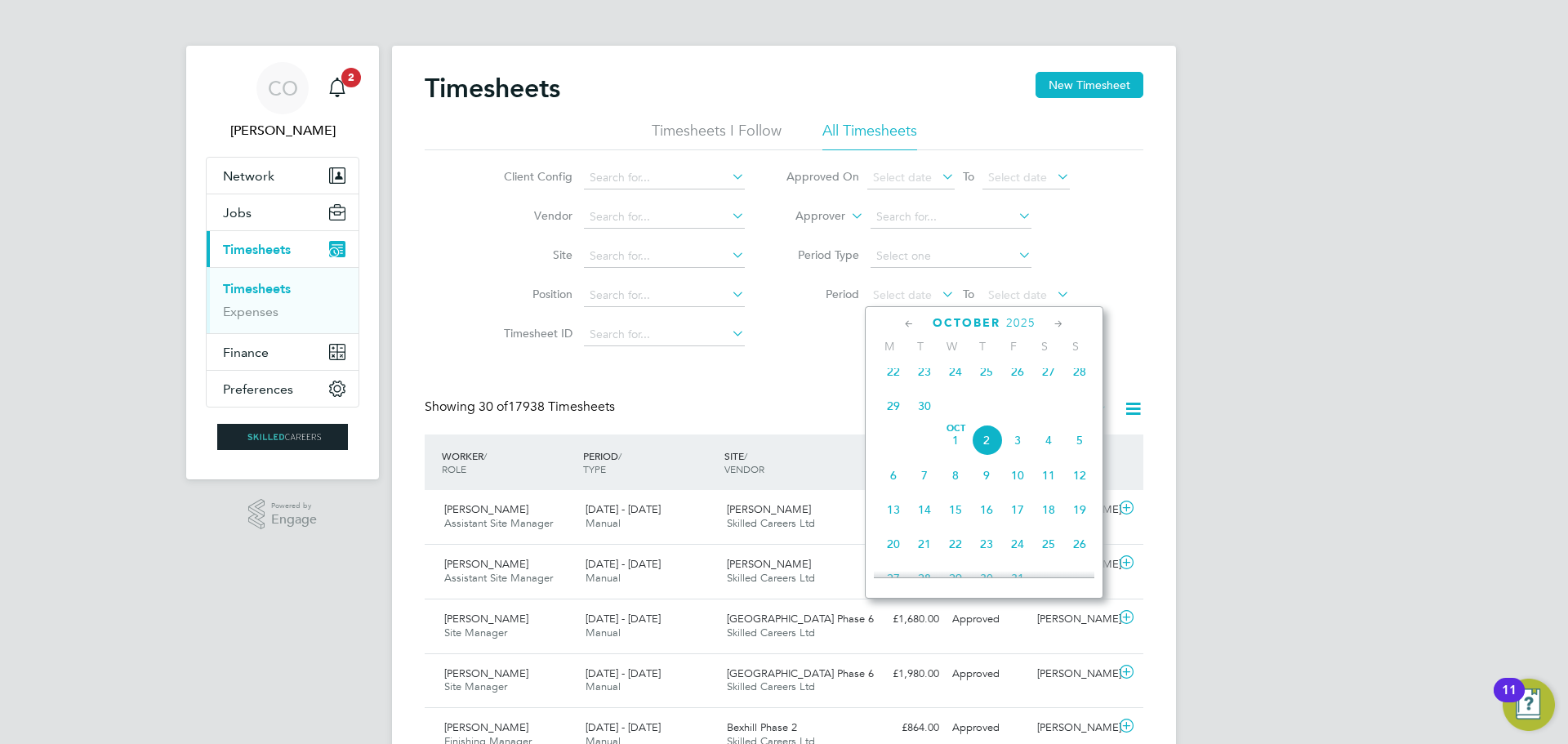
click at [907, 320] on icon at bounding box center [910, 324] width 16 height 18
click at [896, 484] on span "22" at bounding box center [894, 479] width 31 height 31
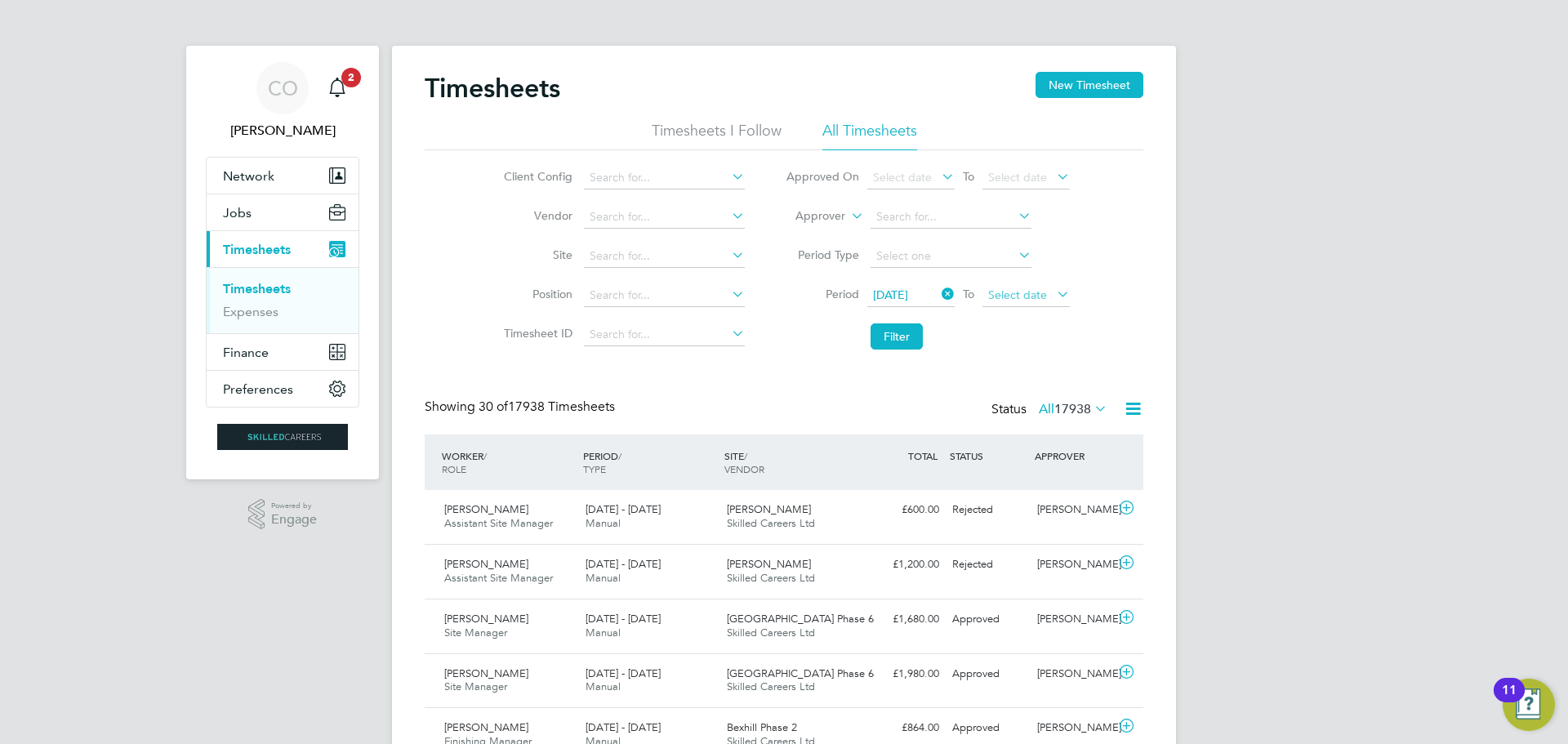
click at [995, 293] on span "Select date" at bounding box center [1018, 295] width 59 height 15
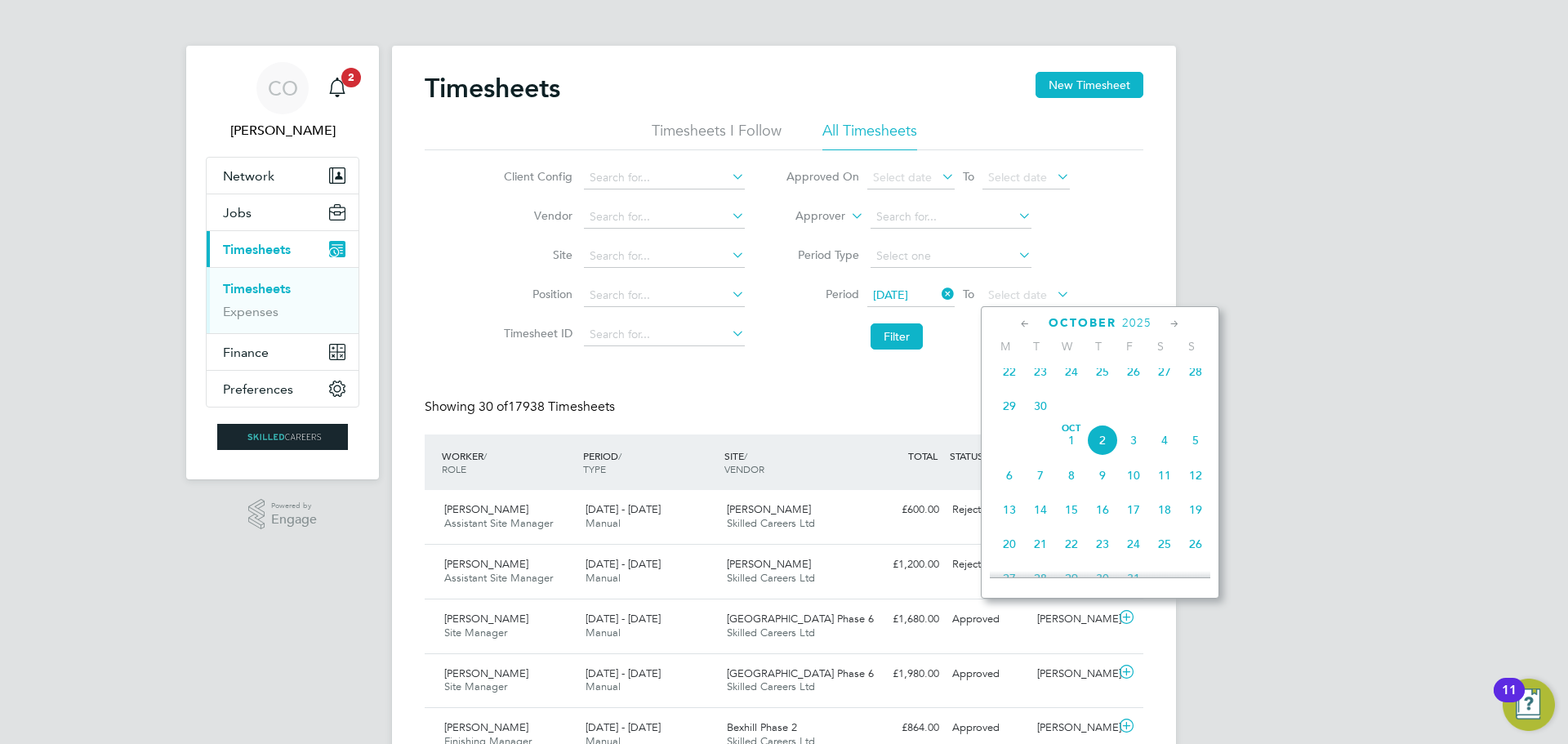
click at [1202, 376] on span "28" at bounding box center [1195, 372] width 31 height 31
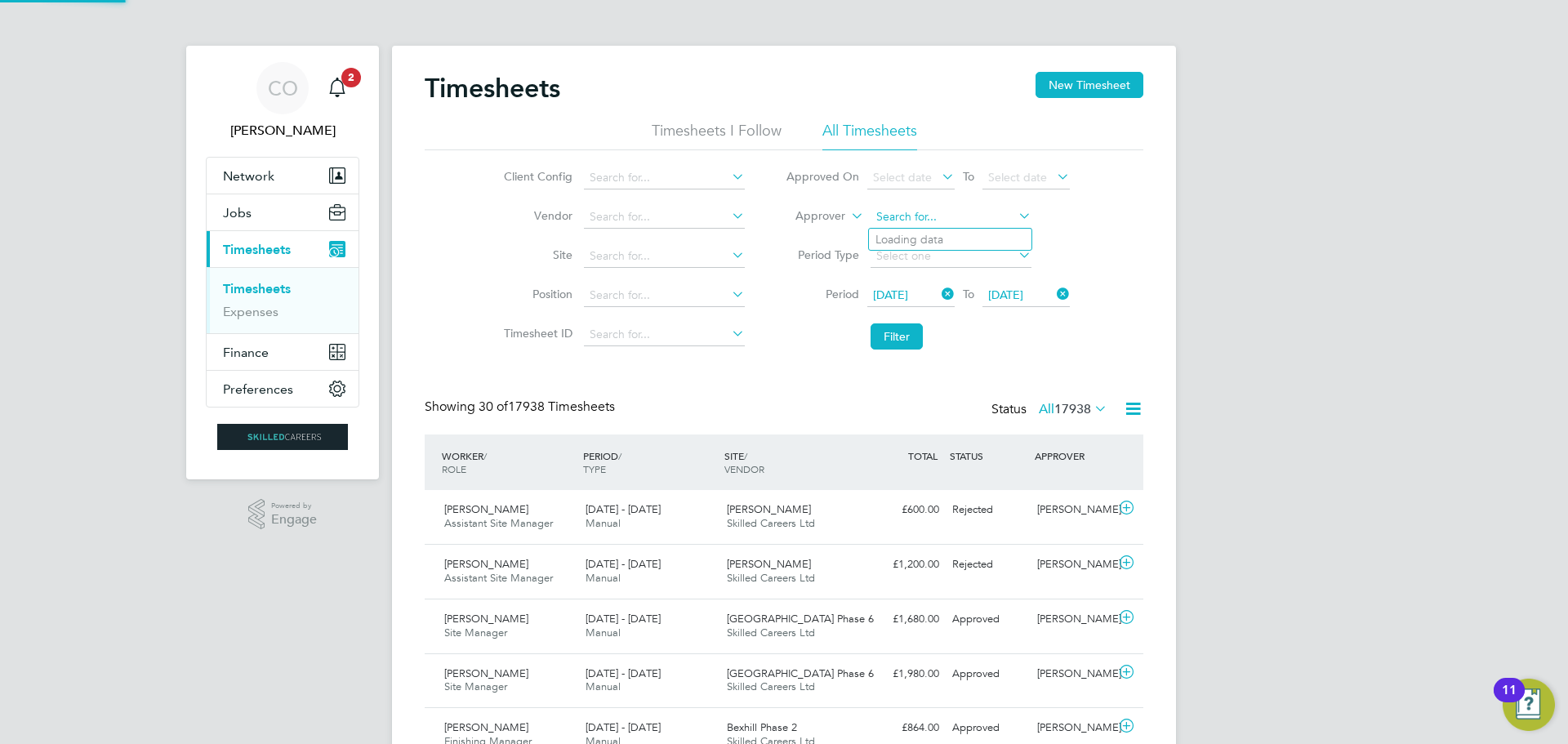
click at [908, 215] on input at bounding box center [950, 217] width 161 height 23
click at [907, 236] on b "Megan" at bounding box center [923, 240] width 95 height 14
type input "[PERSON_NAME]"
click at [887, 342] on button "Filter" at bounding box center [896, 336] width 52 height 26
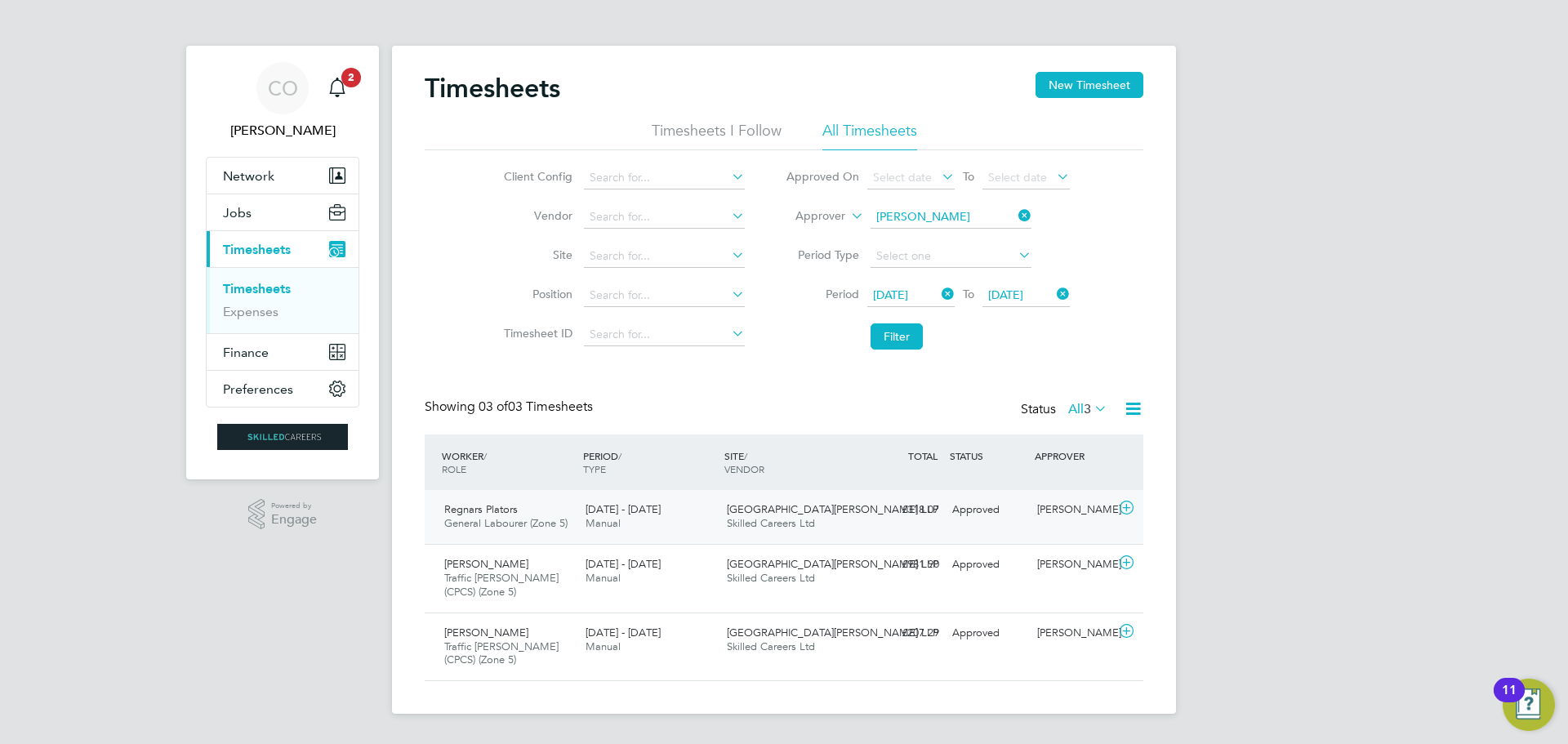
click at [645, 524] on div "22 - 28 Sep 2025 Manual" at bounding box center [650, 517] width 142 height 41
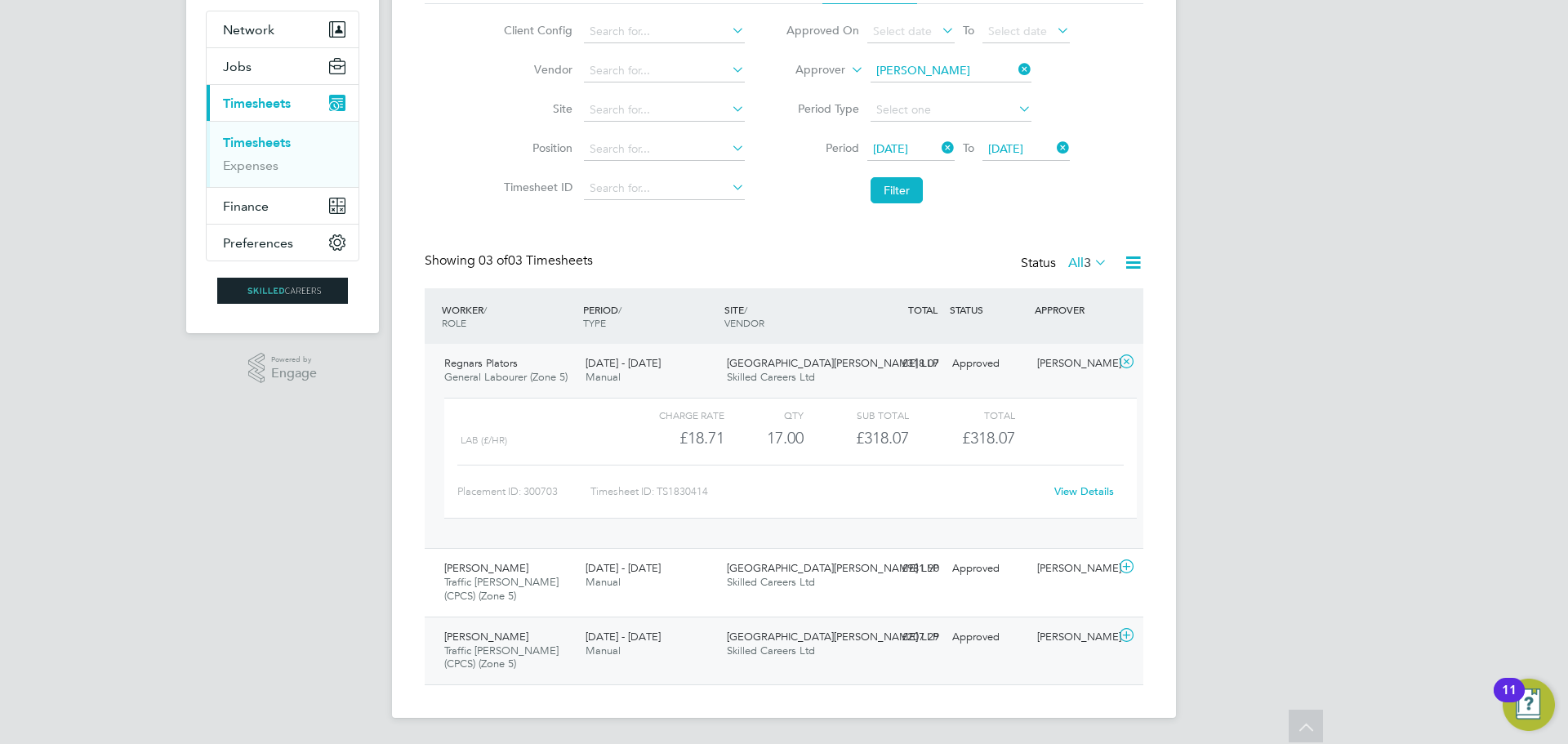
click at [634, 646] on div "22 - 28 Sep 2025 Manual" at bounding box center [650, 644] width 142 height 41
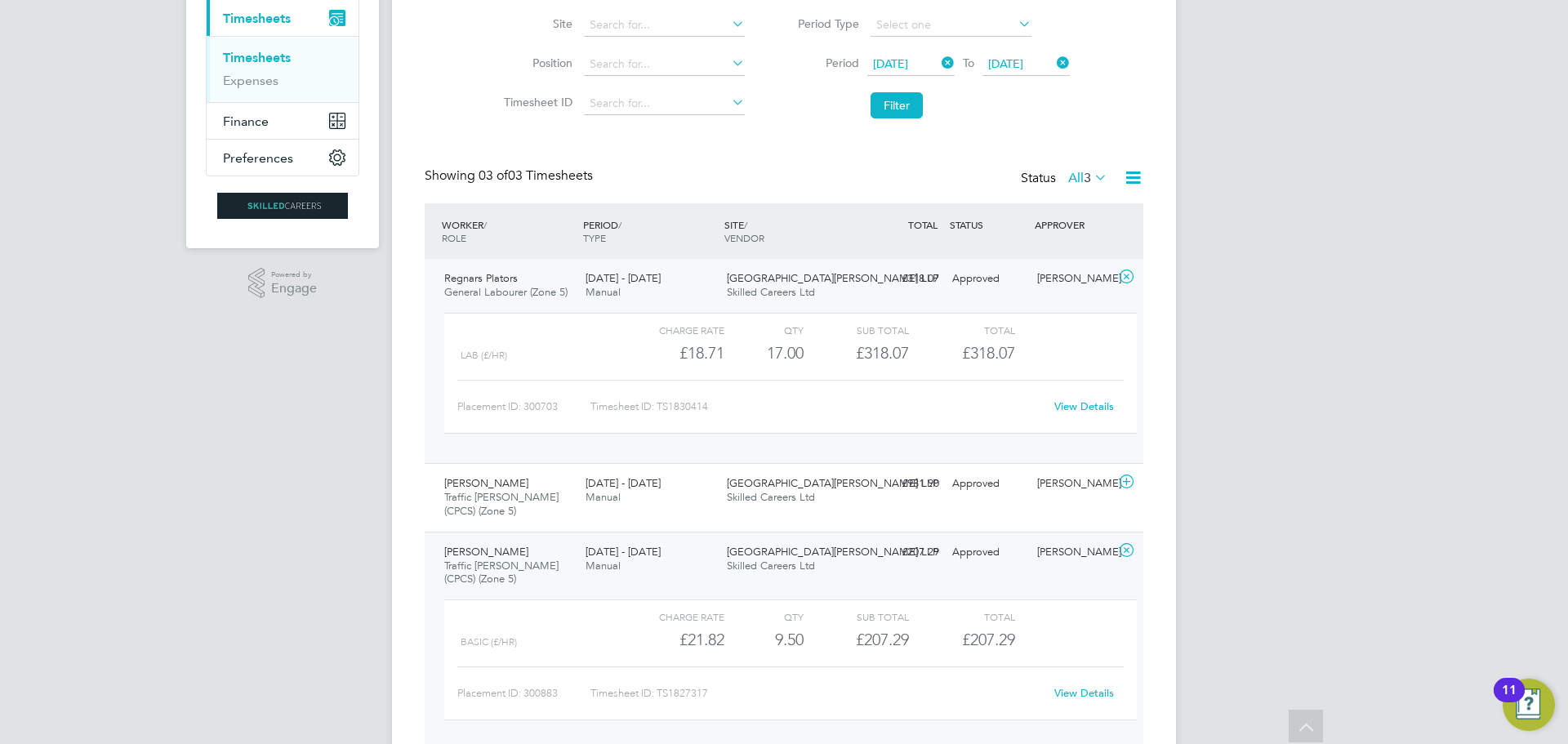
click at [269, 588] on div "CO Ciara O'Connell Notifications 2 Applications: Network Businesses Sites Worke…" at bounding box center [784, 289] width 1568 height 1041
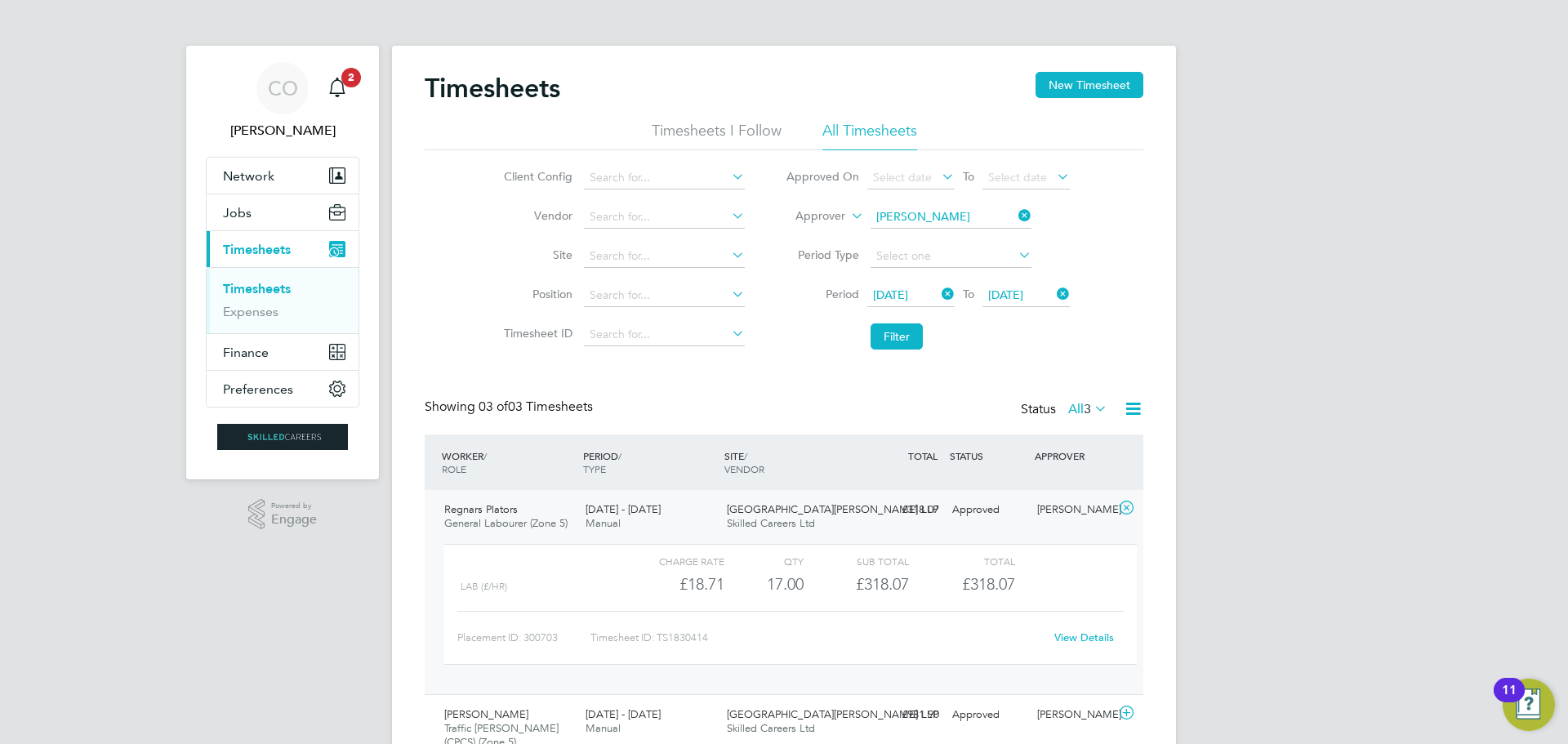
click at [1519, 207] on div "CO Ciara O'Connell Notifications 2 Applications: Network Businesses Sites Worke…" at bounding box center [784, 521] width 1568 height 1041
click at [259, 289] on link "Timesheets" at bounding box center [257, 289] width 68 height 16
click at [894, 346] on button "Filter" at bounding box center [896, 336] width 52 height 26
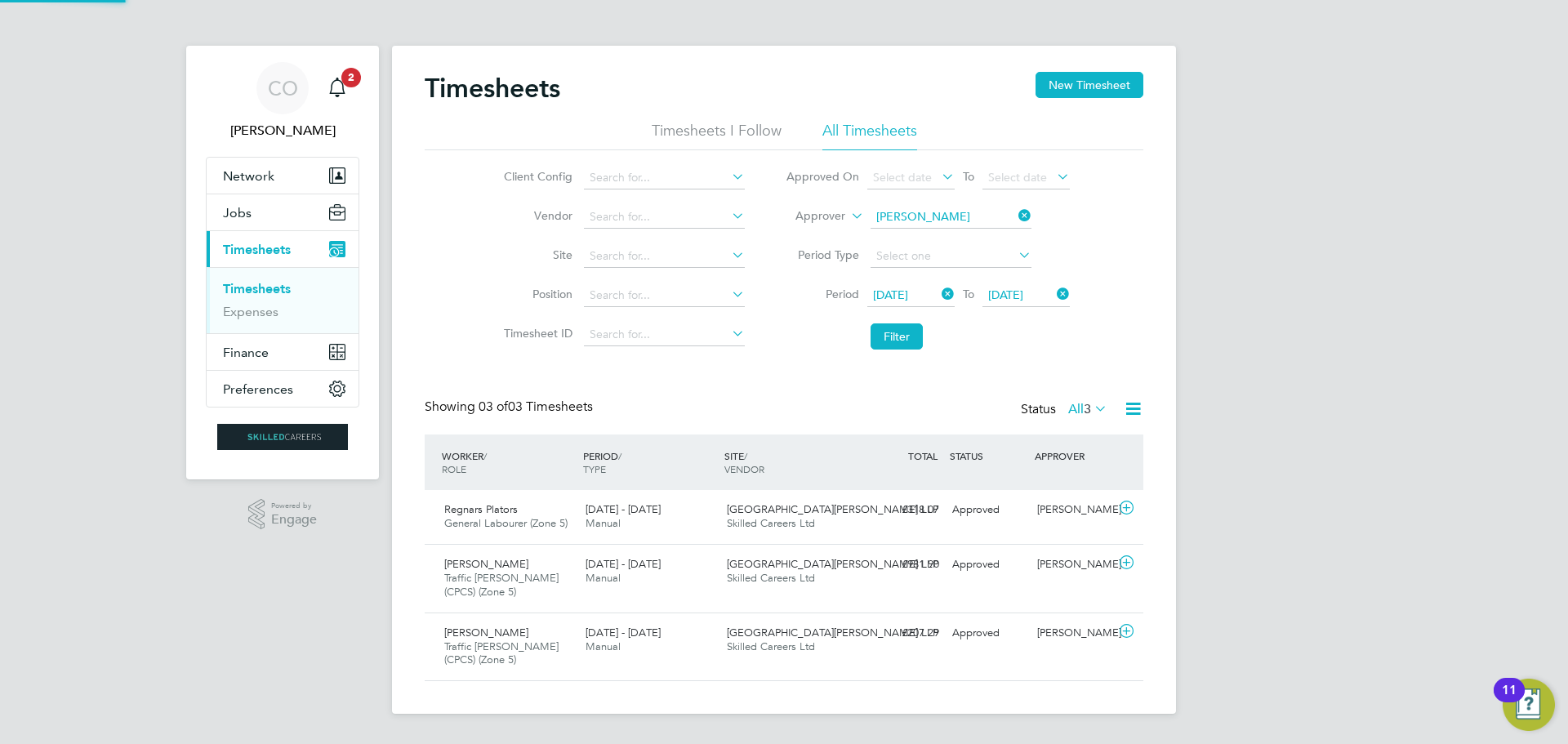
scroll to position [55, 142]
click at [264, 248] on span "Timesheets" at bounding box center [257, 249] width 68 height 16
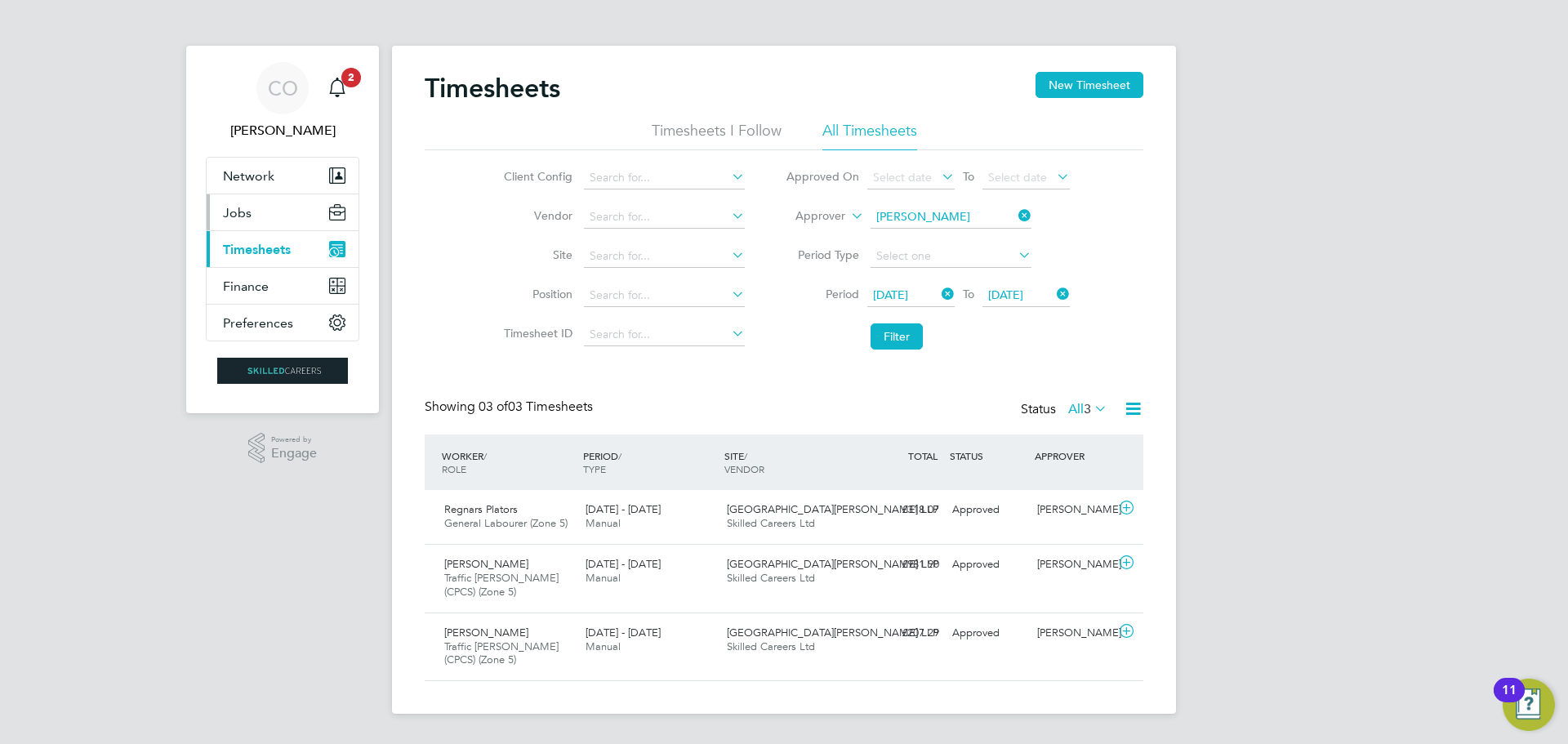
click at [241, 214] on span "Jobs" at bounding box center [237, 213] width 29 height 16
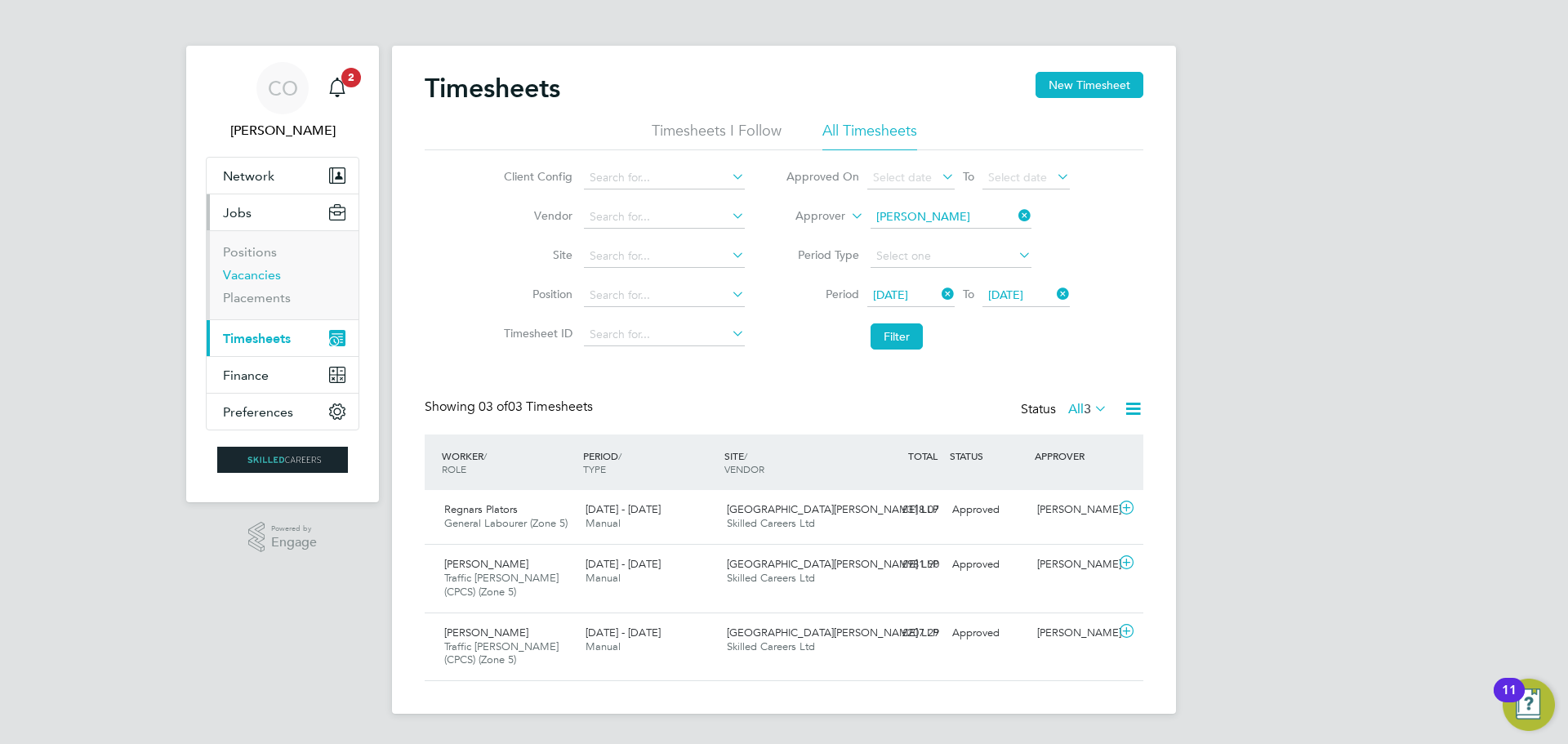
click at [239, 280] on link "Vacancies" at bounding box center [252, 275] width 58 height 16
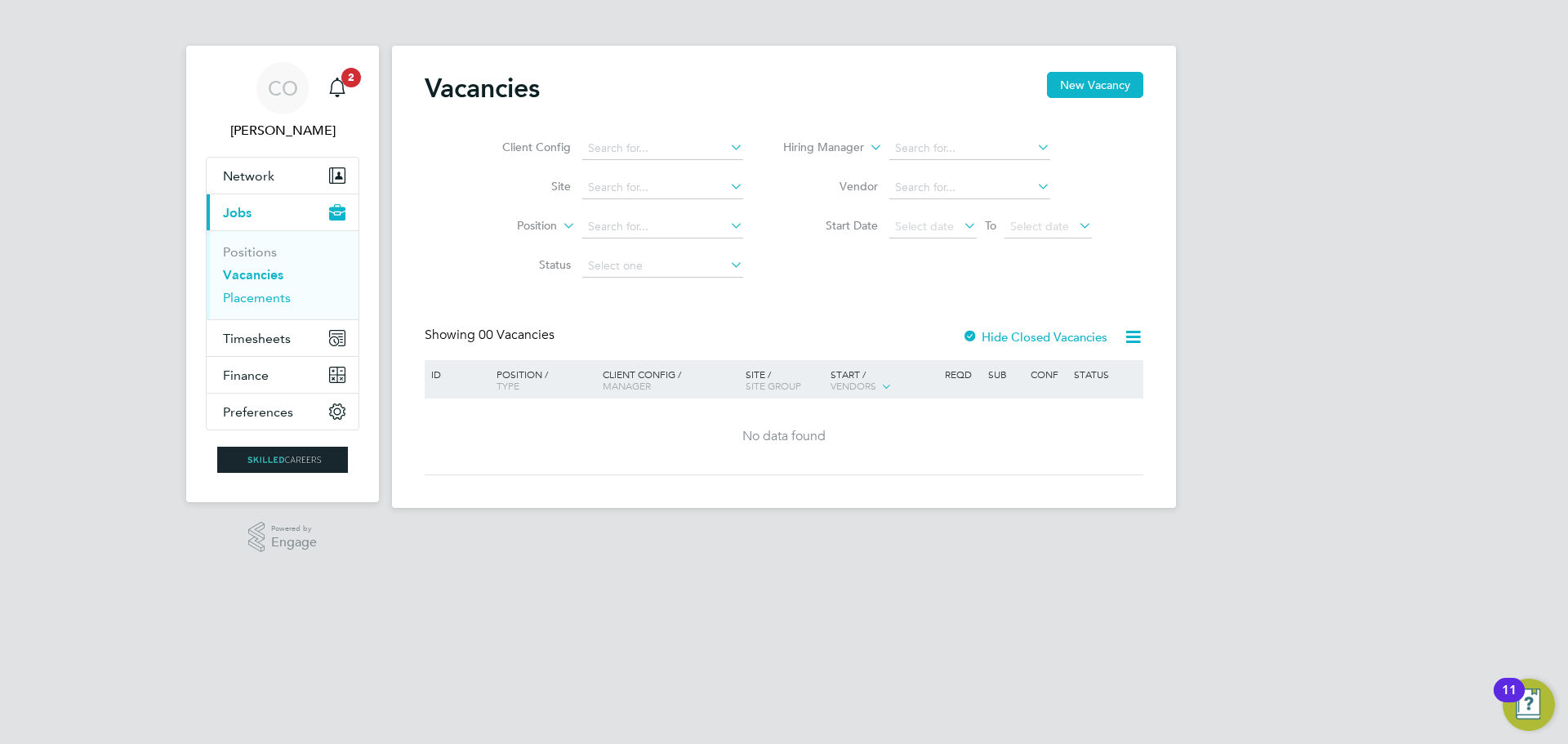
click at [243, 293] on link "Placements" at bounding box center [257, 298] width 68 height 16
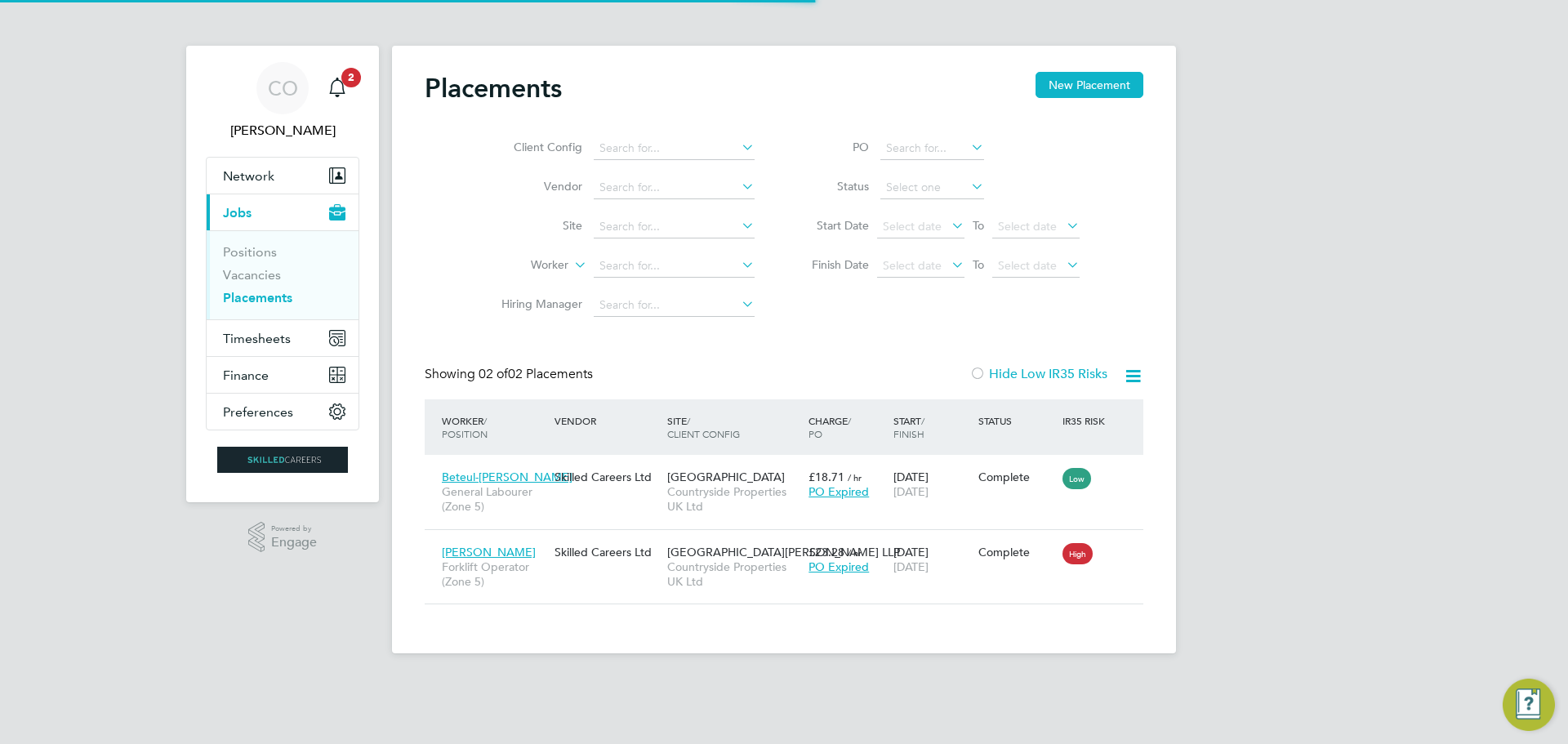
scroll to position [62, 142]
click at [248, 251] on link "Positions" at bounding box center [250, 252] width 54 height 16
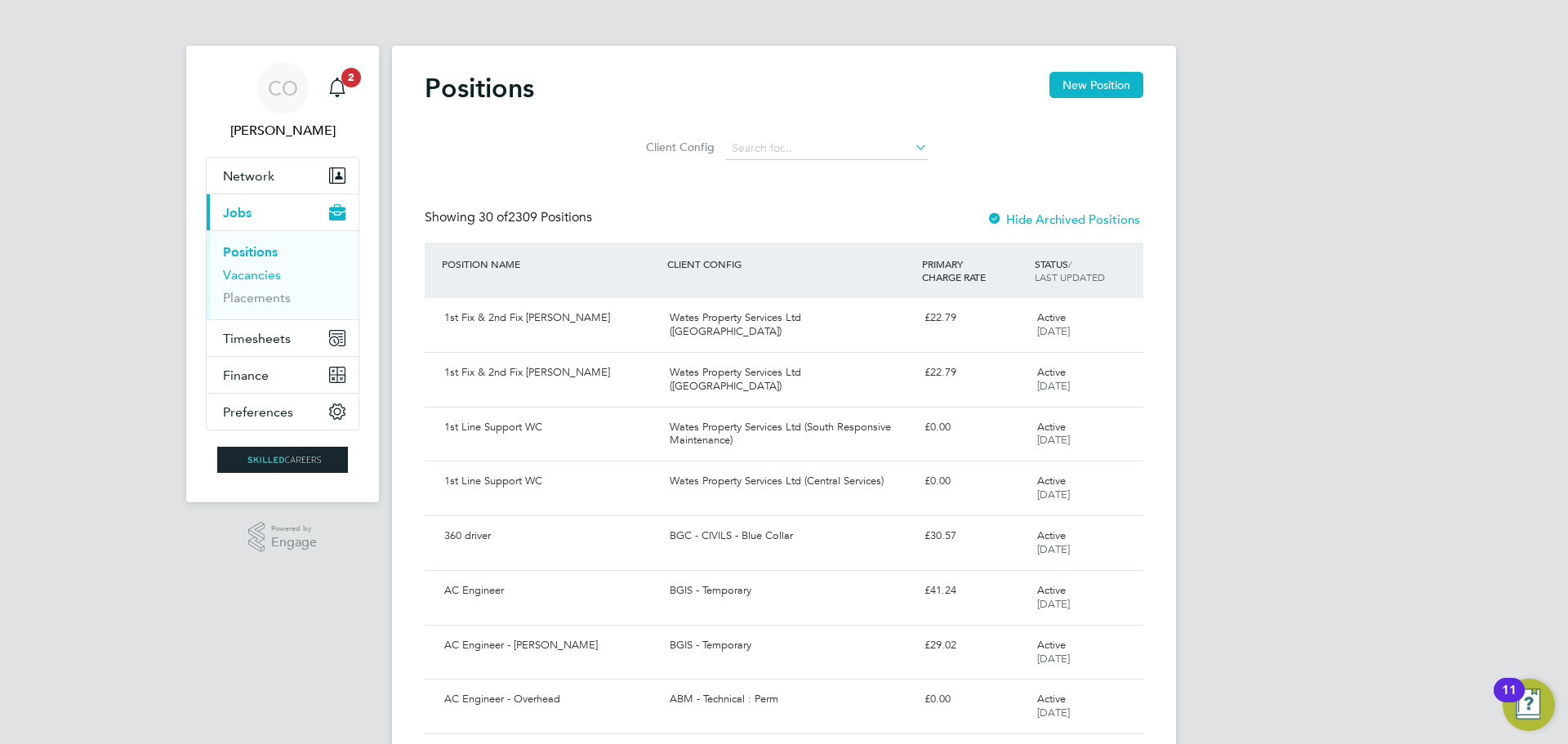
click at [262, 276] on link "Vacancies" at bounding box center [252, 275] width 58 height 16
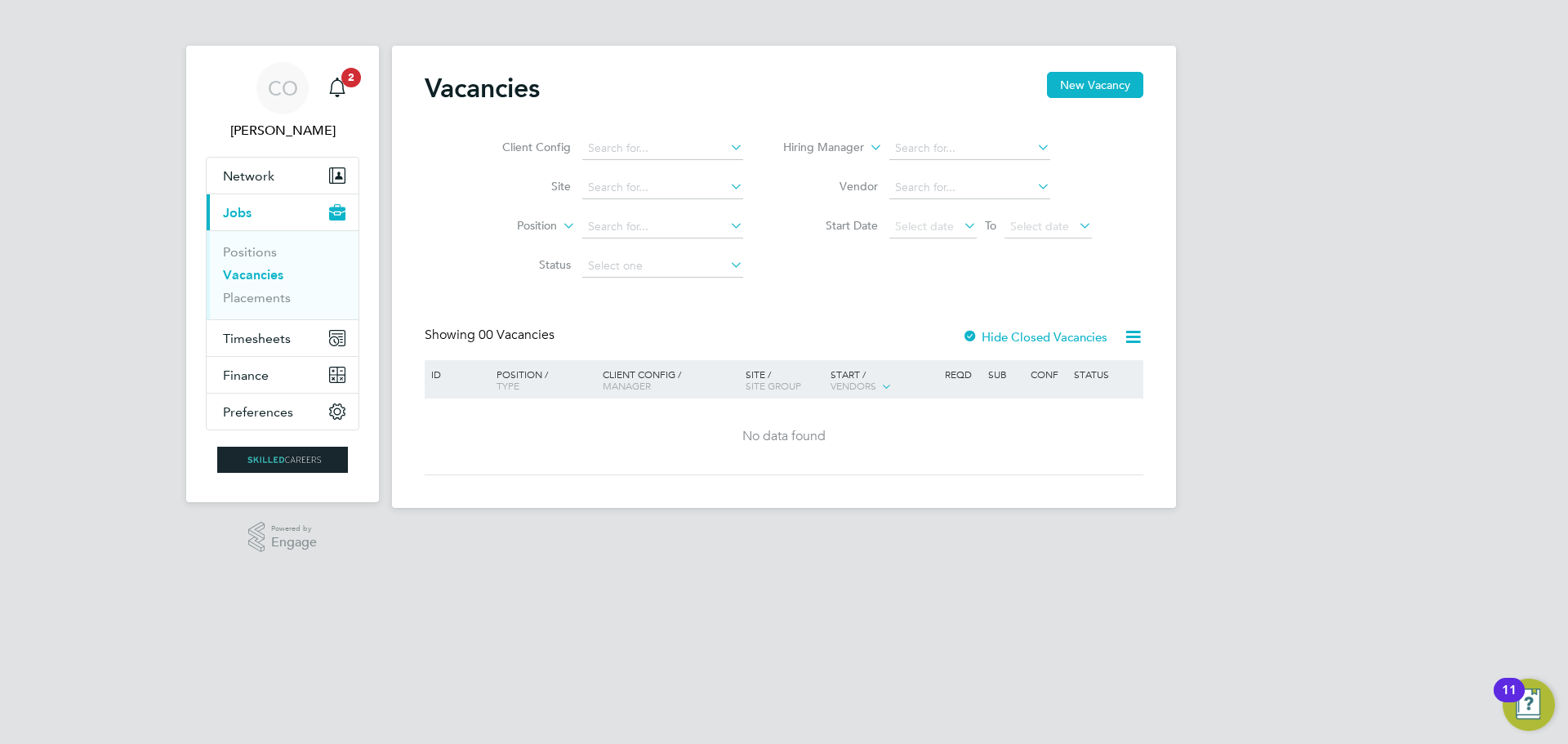
click at [994, 535] on html "CO Ciara O'Connell Notifications 2 Applications: Network Businesses Sites Worke…" at bounding box center [784, 267] width 1568 height 535
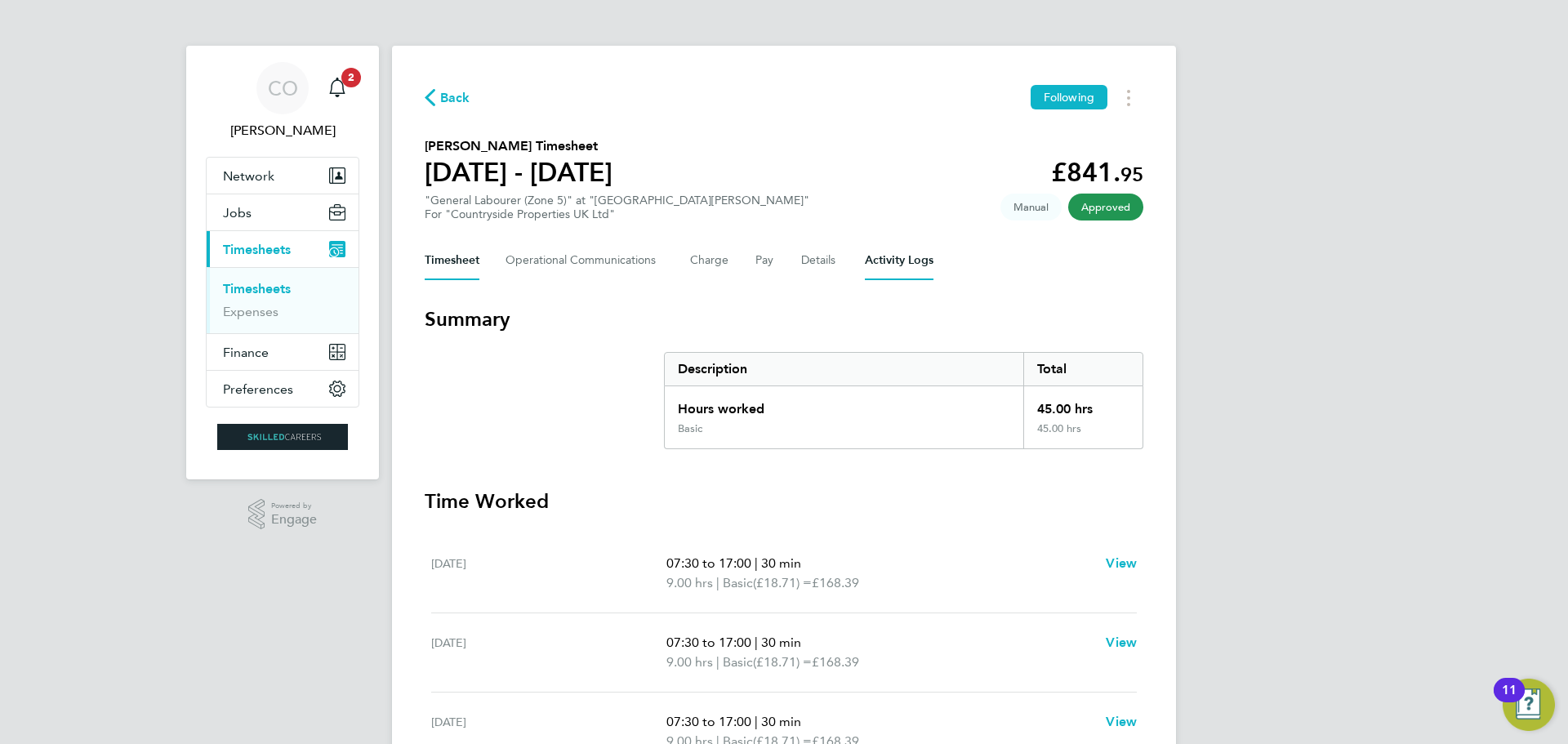
click at [909, 263] on Logs-tab "Activity Logs" at bounding box center [899, 260] width 69 height 39
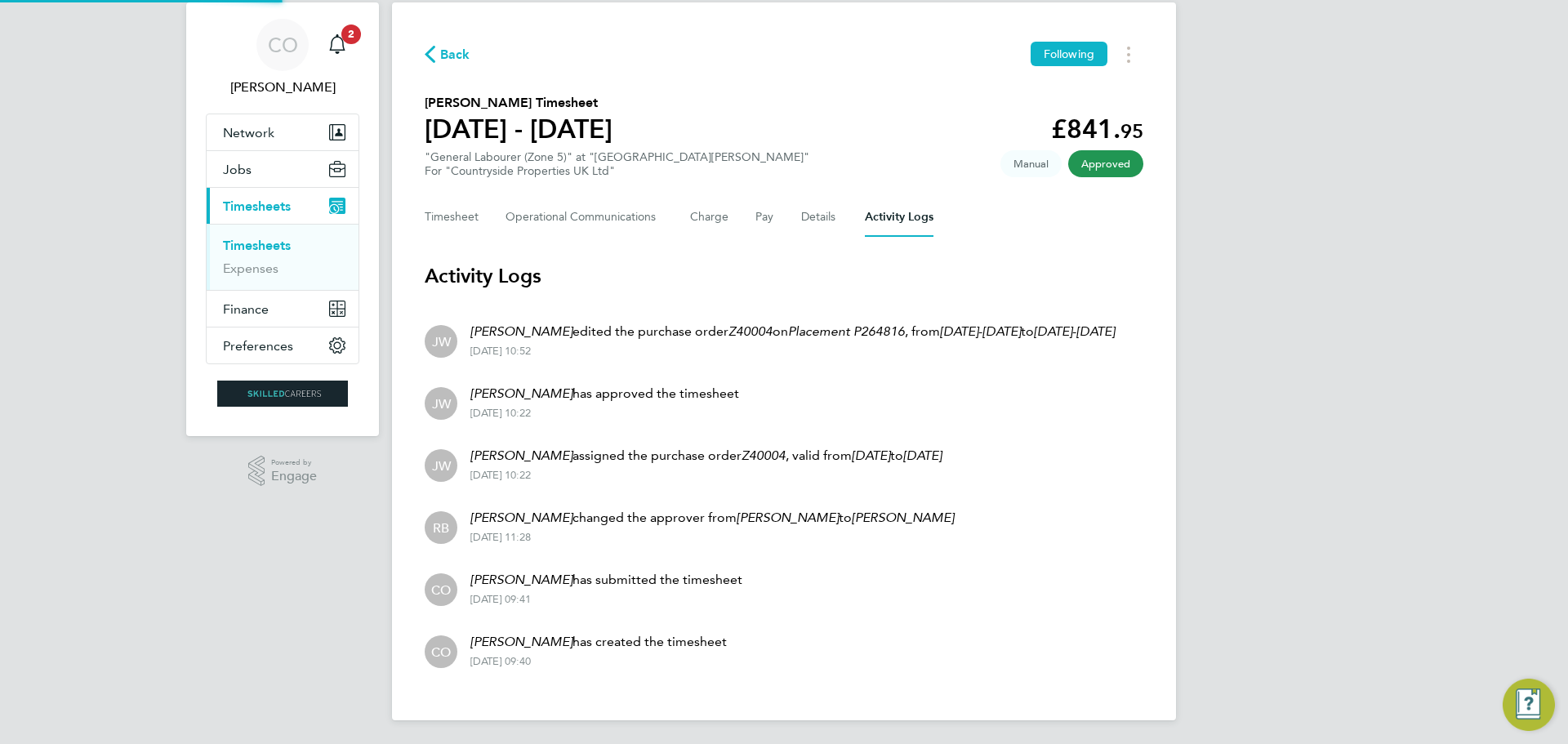
scroll to position [65, 0]
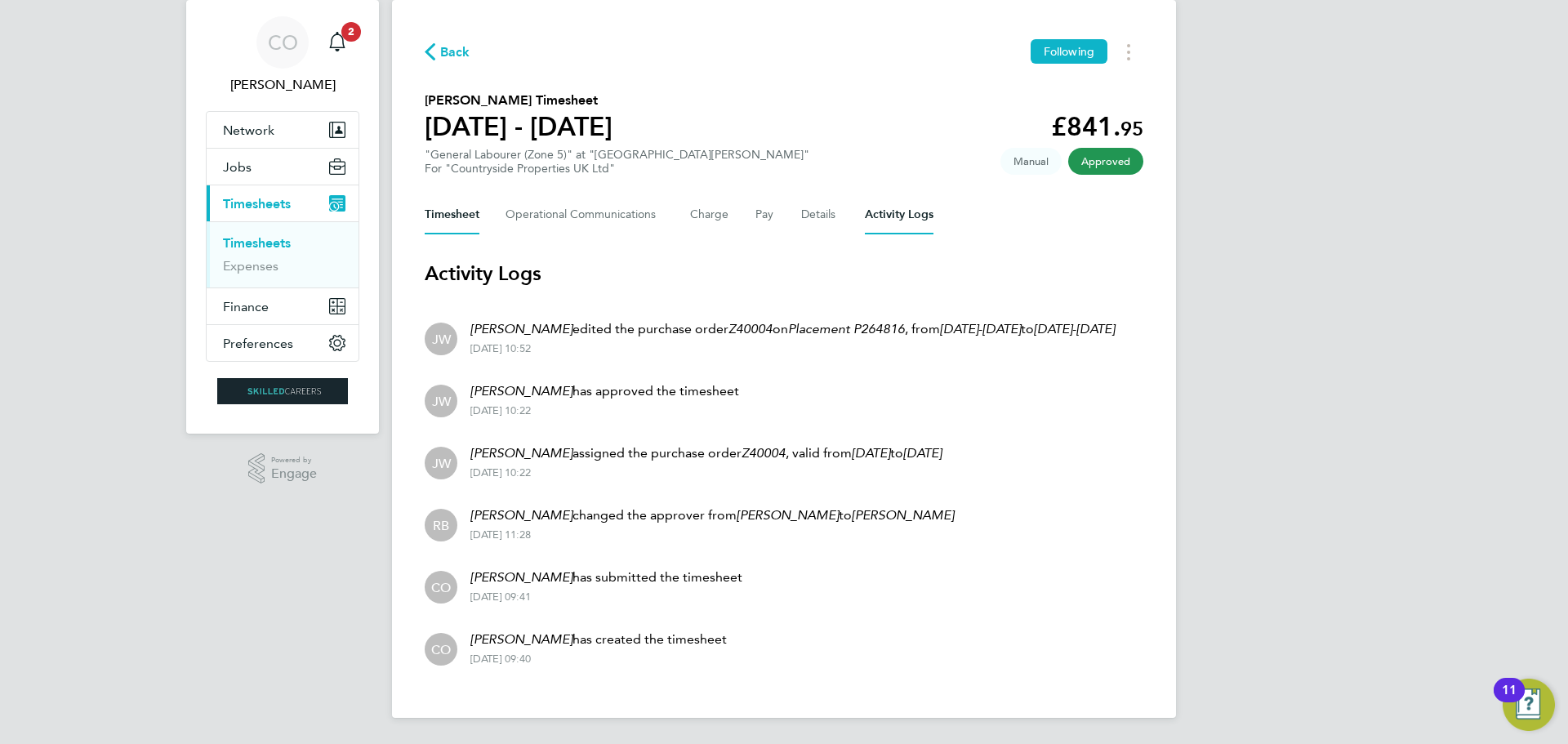
click at [446, 197] on button "Timesheet" at bounding box center [452, 215] width 55 height 39
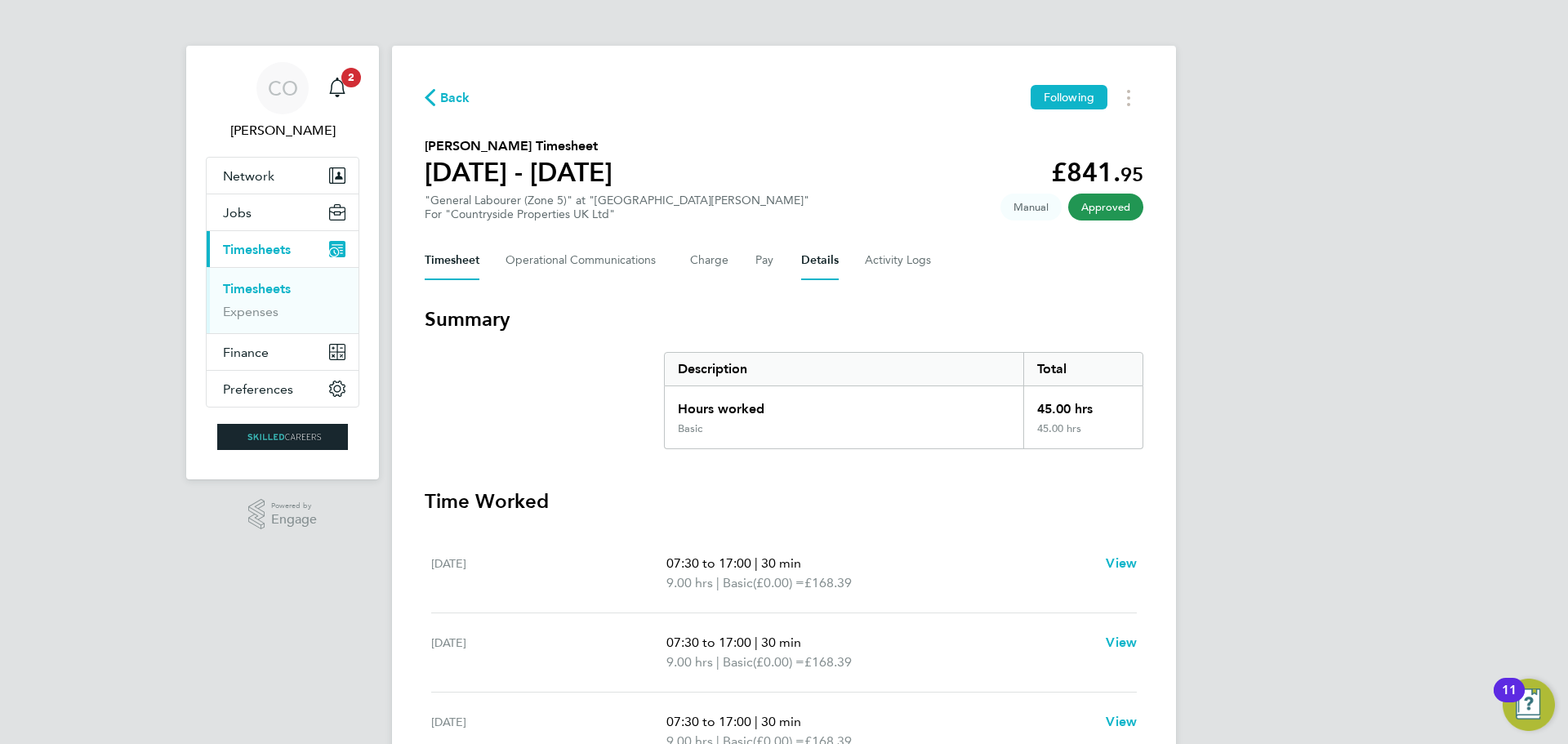
click at [806, 258] on button "Details" at bounding box center [819, 260] width 37 height 39
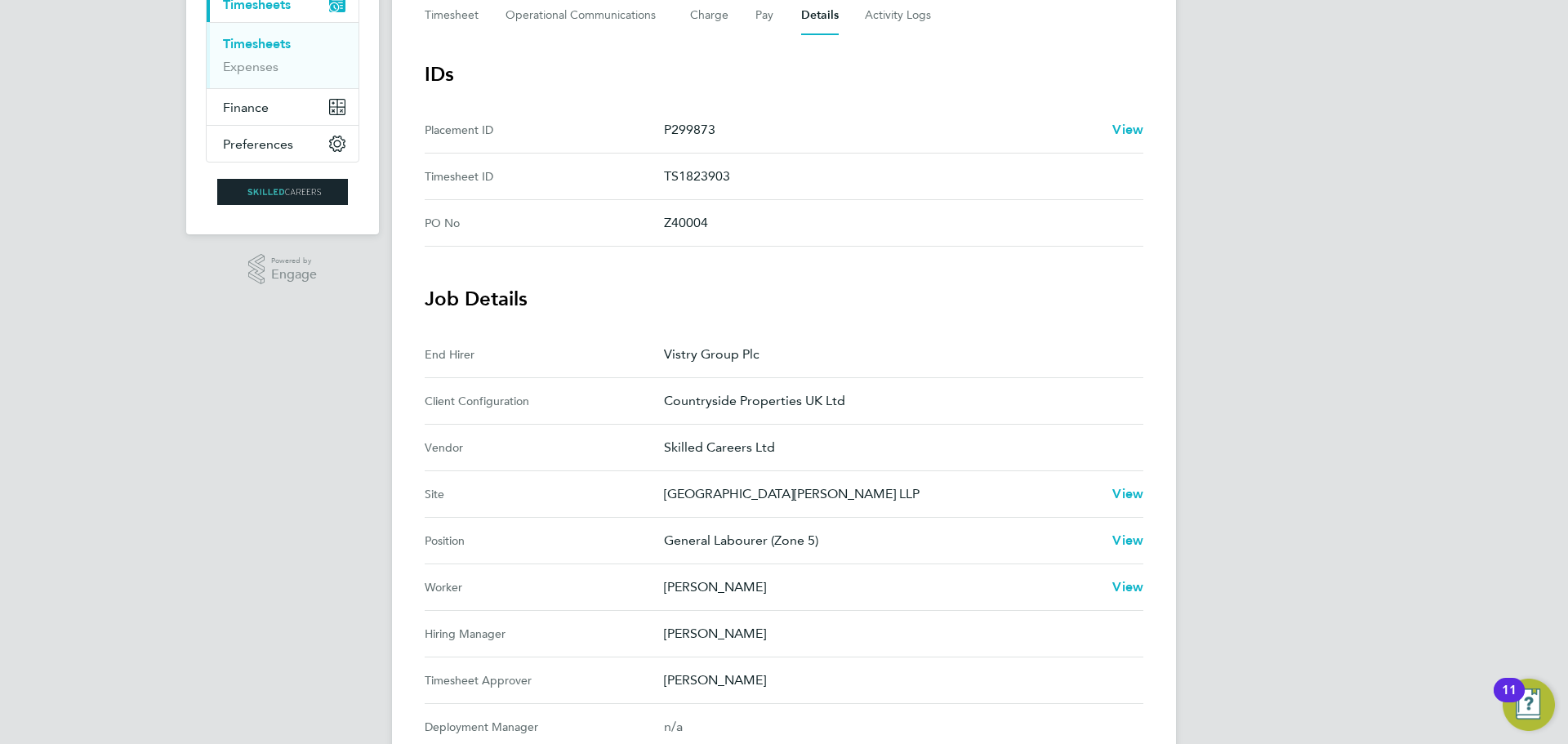
scroll to position [163, 0]
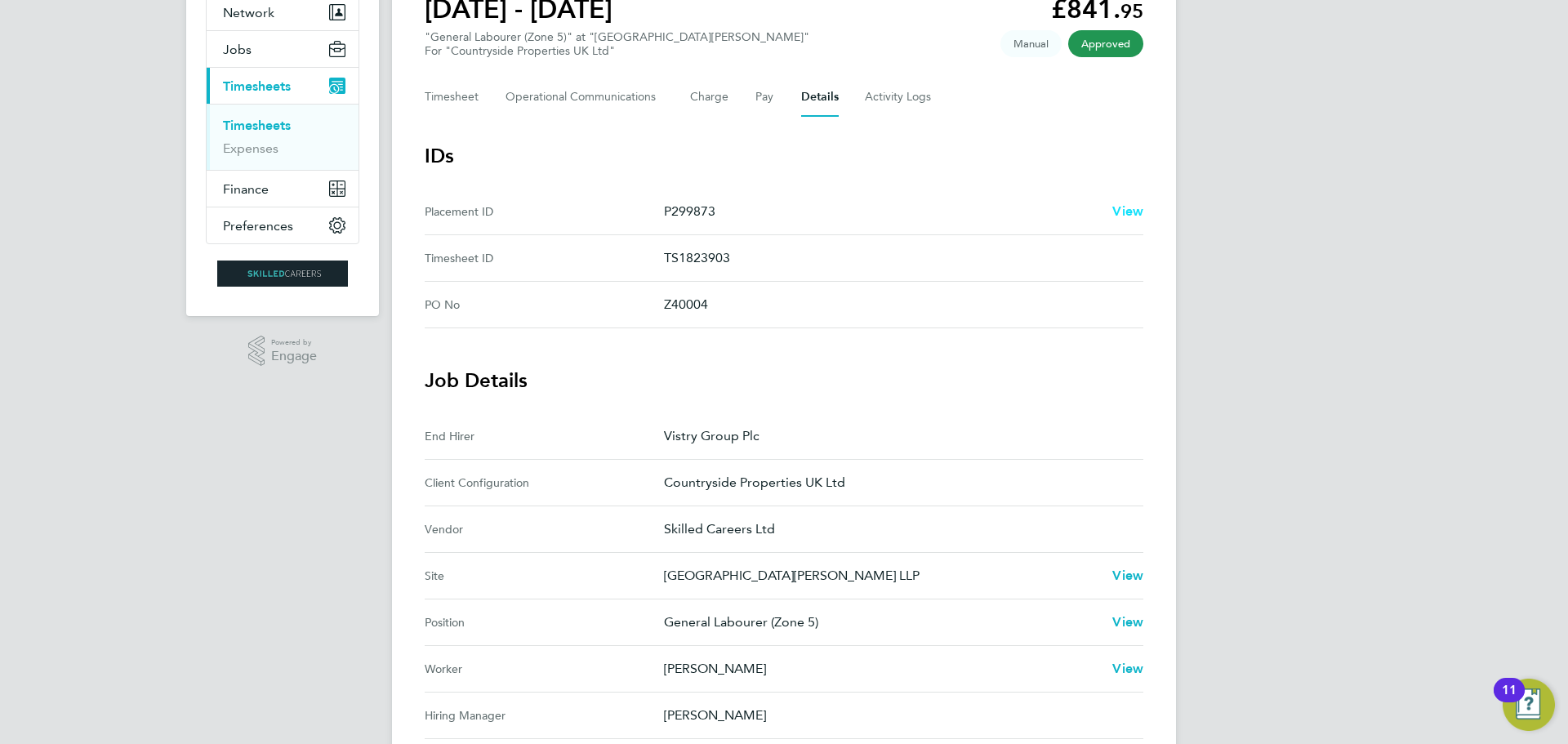
click at [1132, 209] on span "View" at bounding box center [1128, 211] width 31 height 16
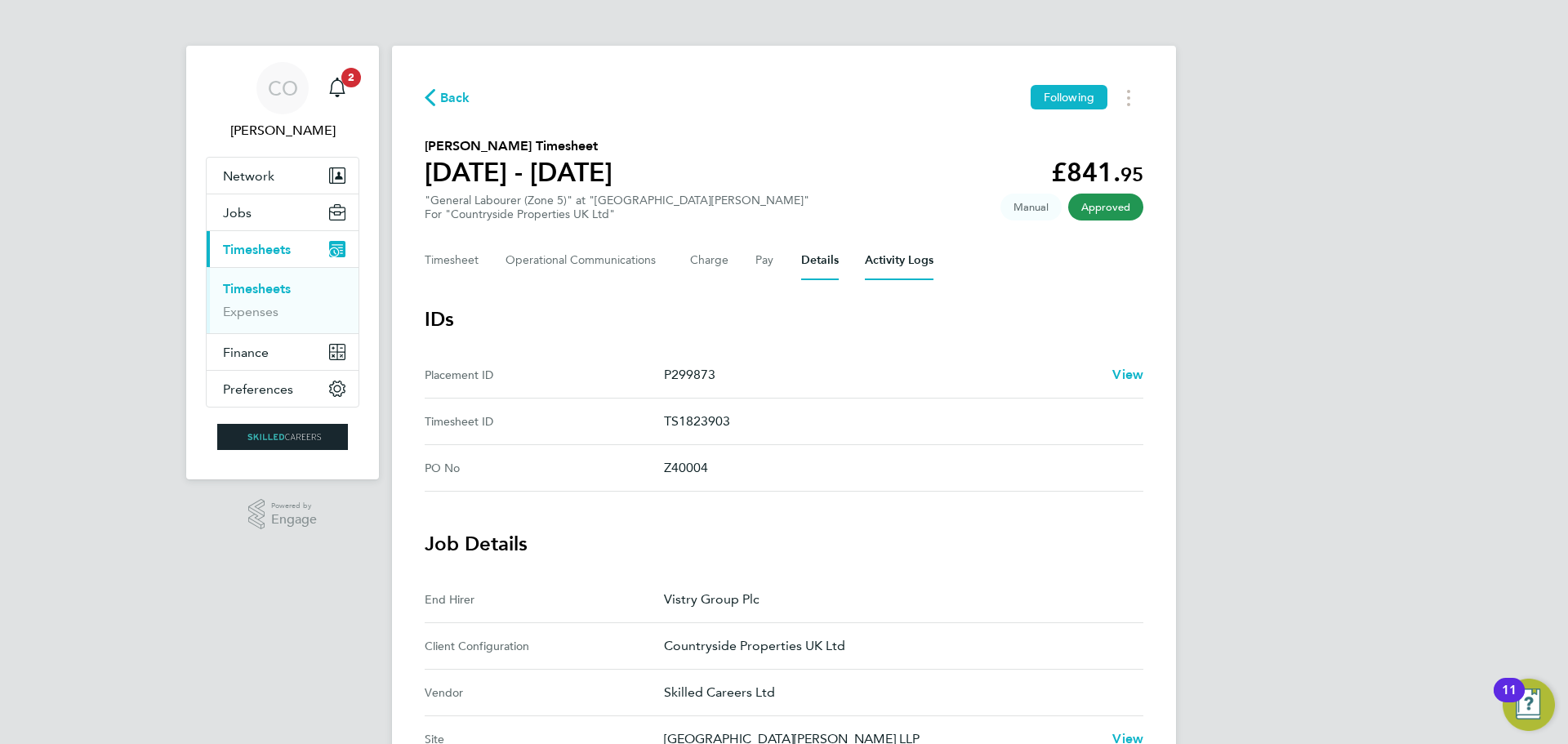
click at [922, 254] on Logs-tab "Activity Logs" at bounding box center [899, 260] width 69 height 39
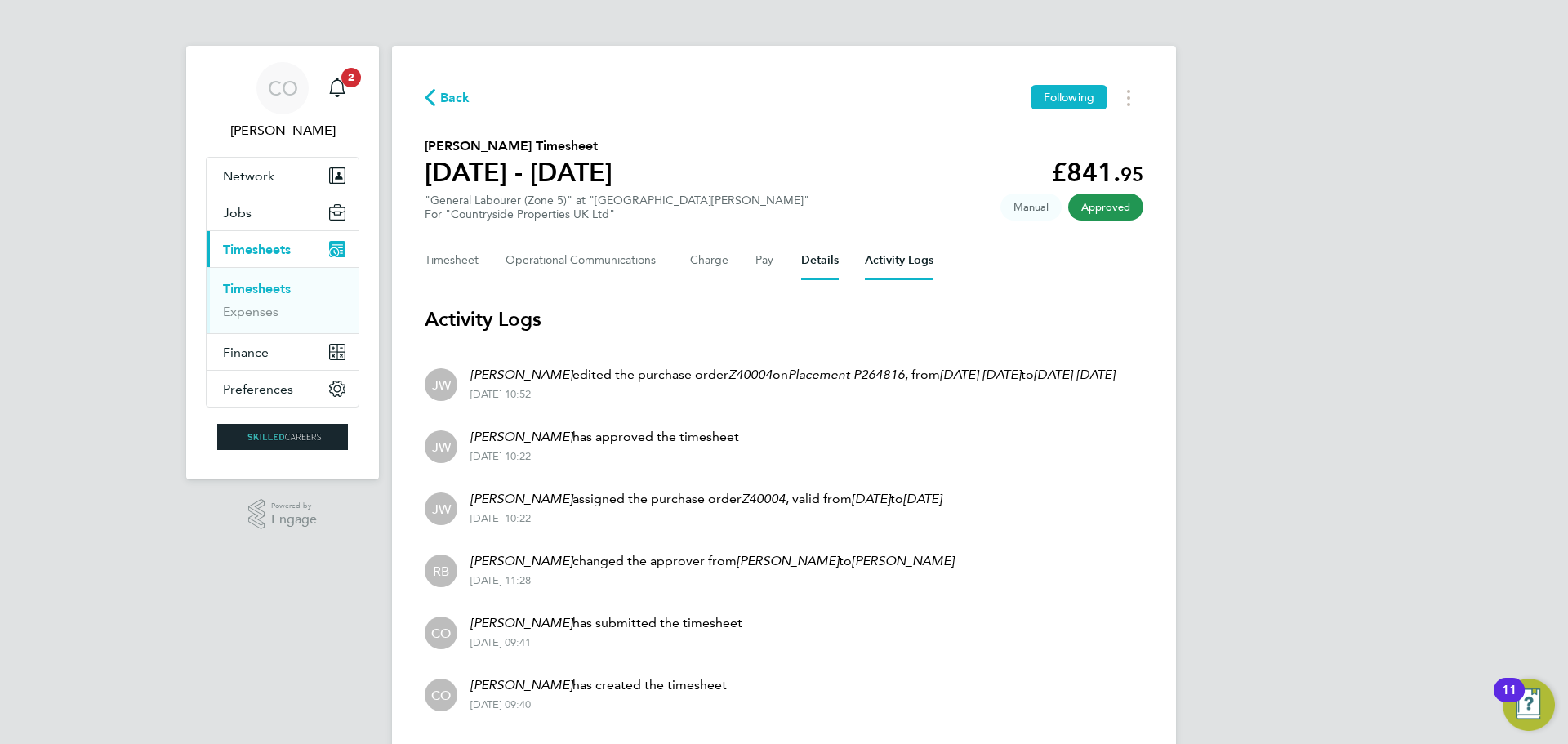
click at [810, 266] on button "Details" at bounding box center [819, 260] width 37 height 39
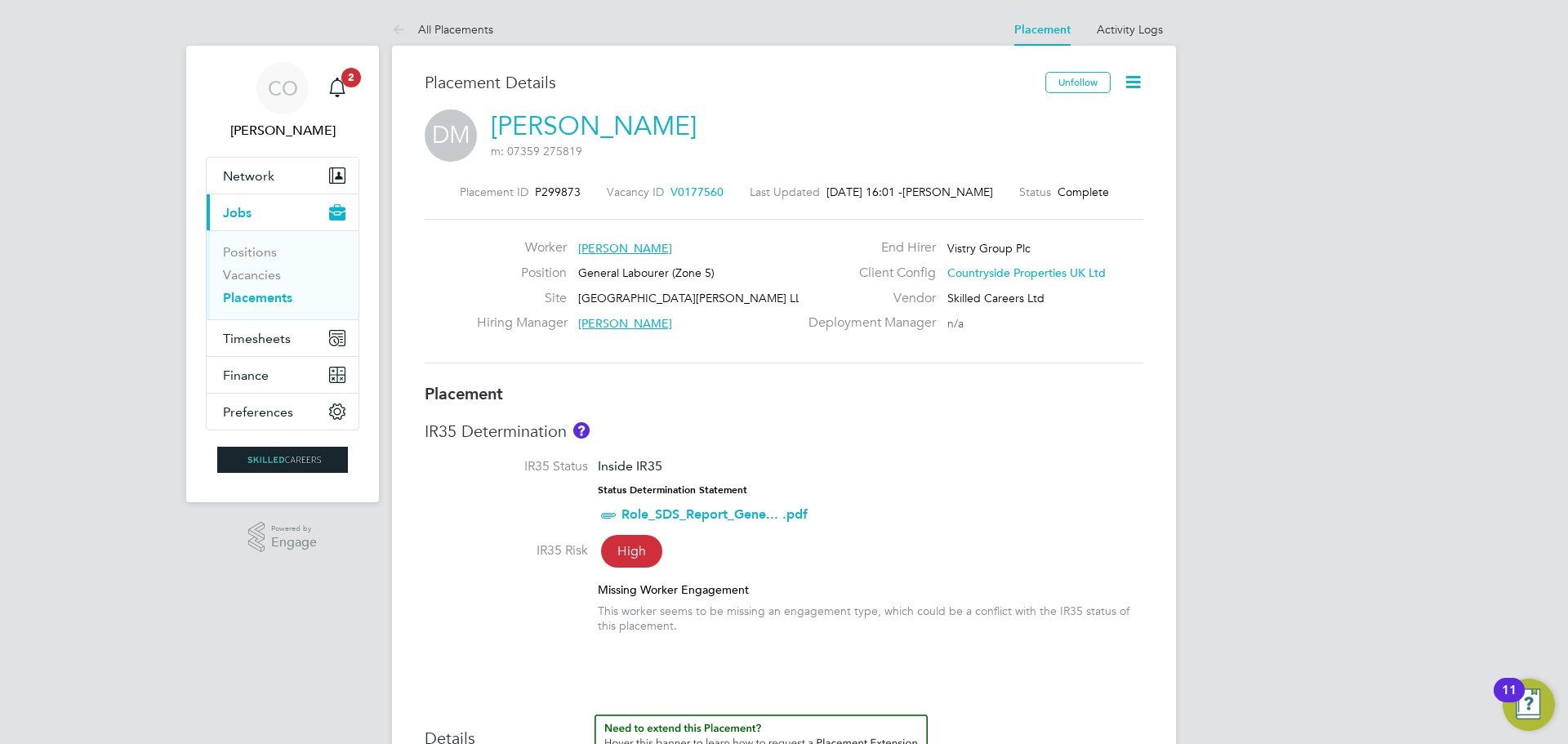
click at [609, 245] on span "[PERSON_NAME]" at bounding box center [625, 248] width 94 height 15
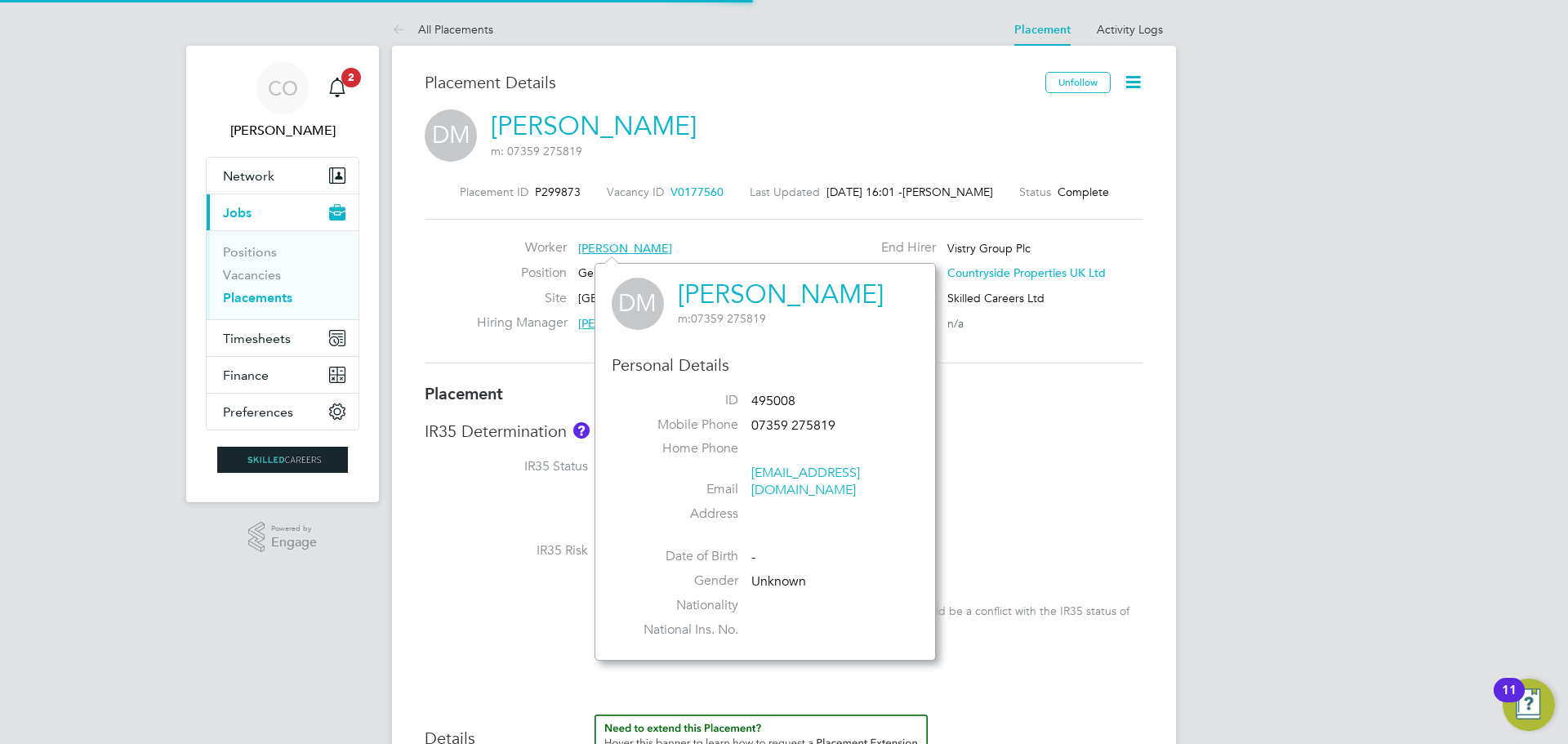
scroll to position [381, 341]
click at [477, 573] on li "IR35 Risk High Missing Worker Engagement This worker seems to be missing an eng…" at bounding box center [784, 595] width 718 height 107
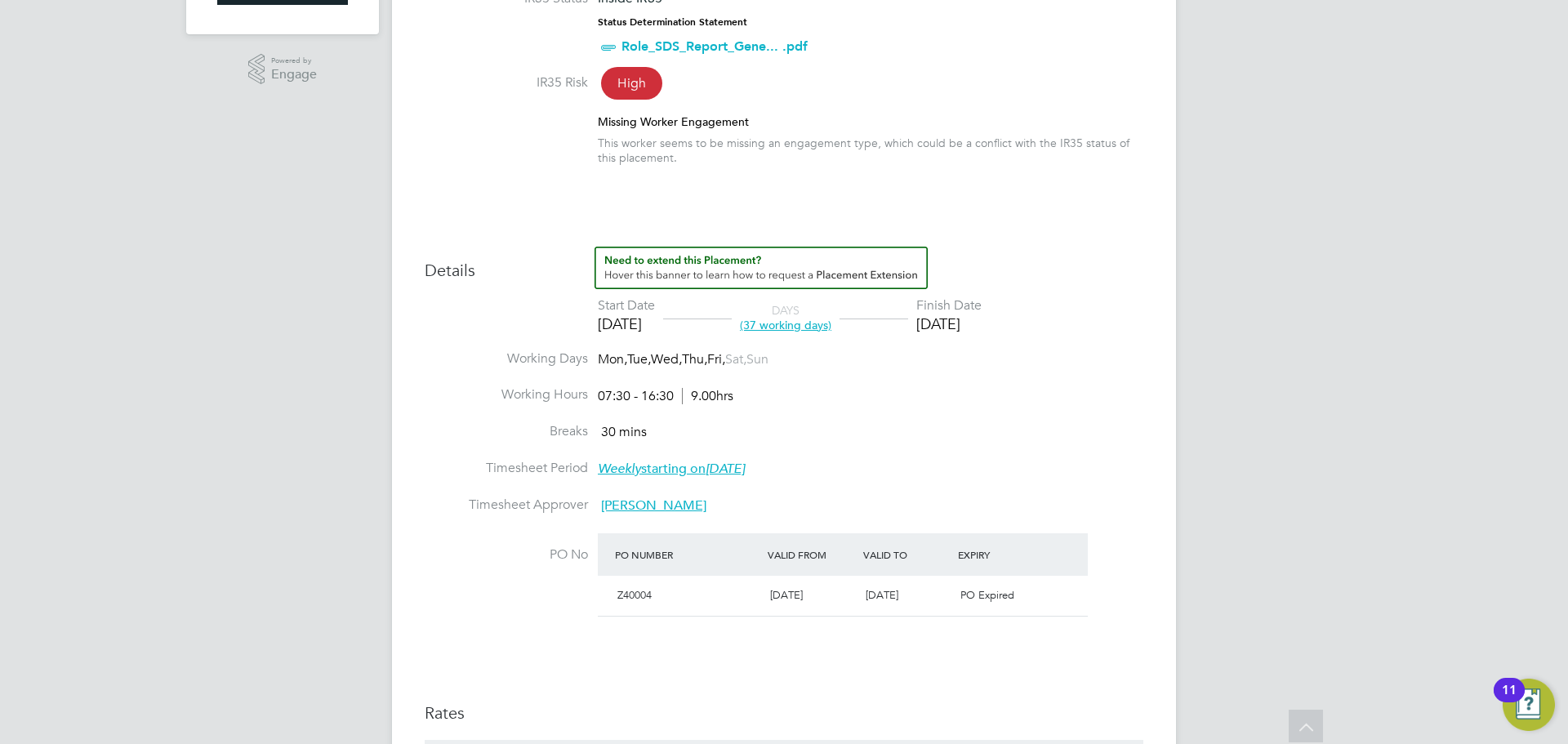
scroll to position [490, 0]
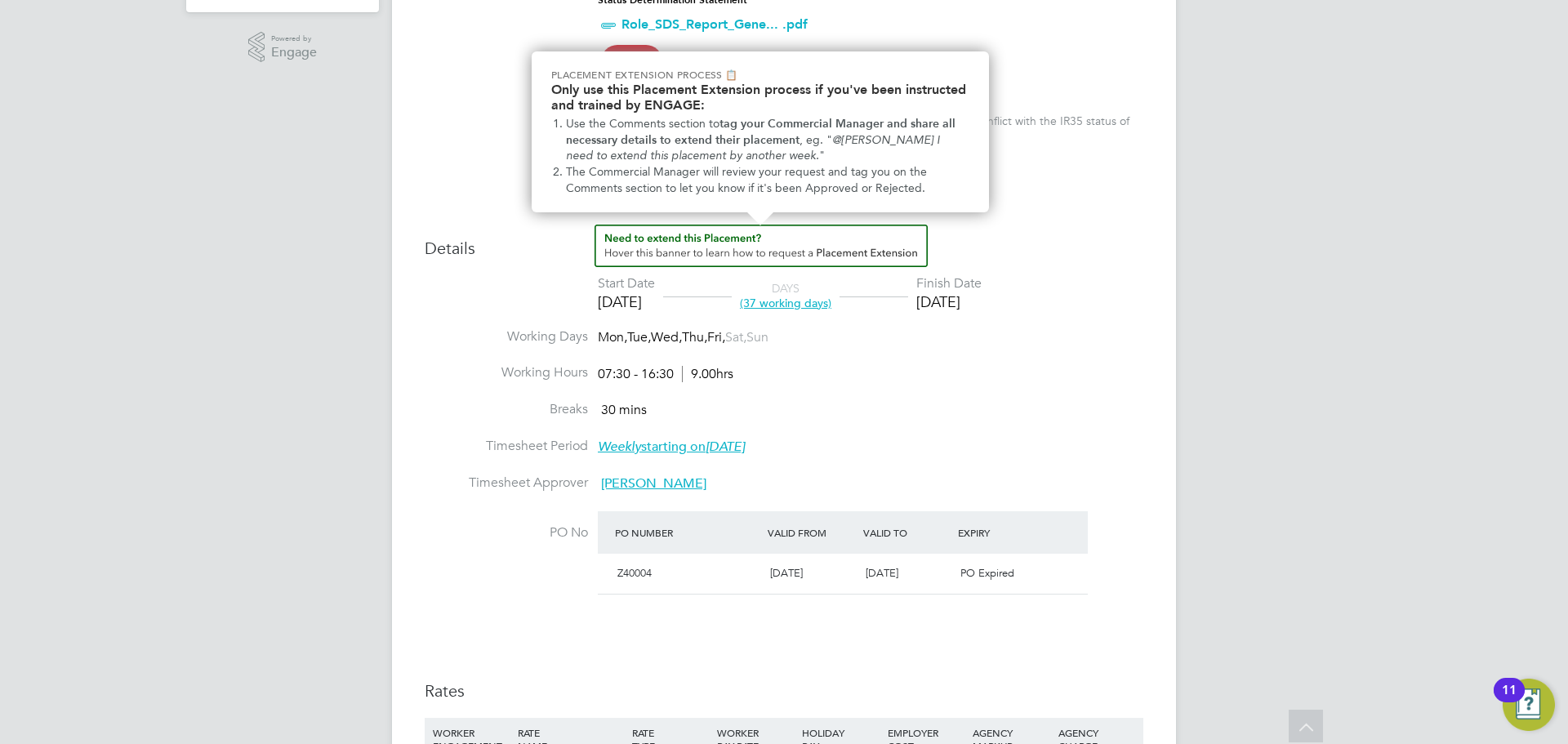
click at [626, 239] on img "How to extend a Placement?" at bounding box center [761, 246] width 334 height 43
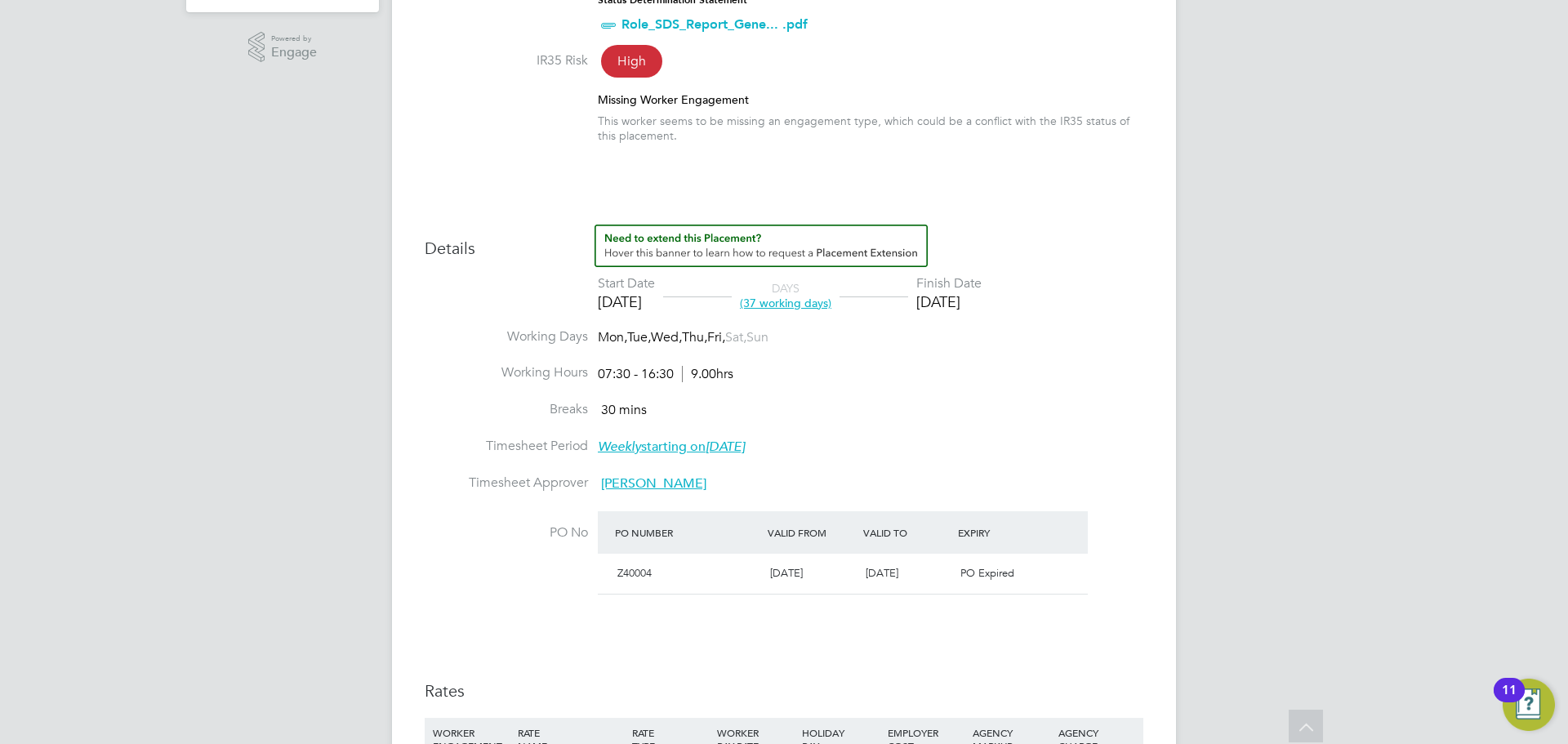
click at [626, 239] on img "How to extend a Placement?" at bounding box center [761, 246] width 334 height 43
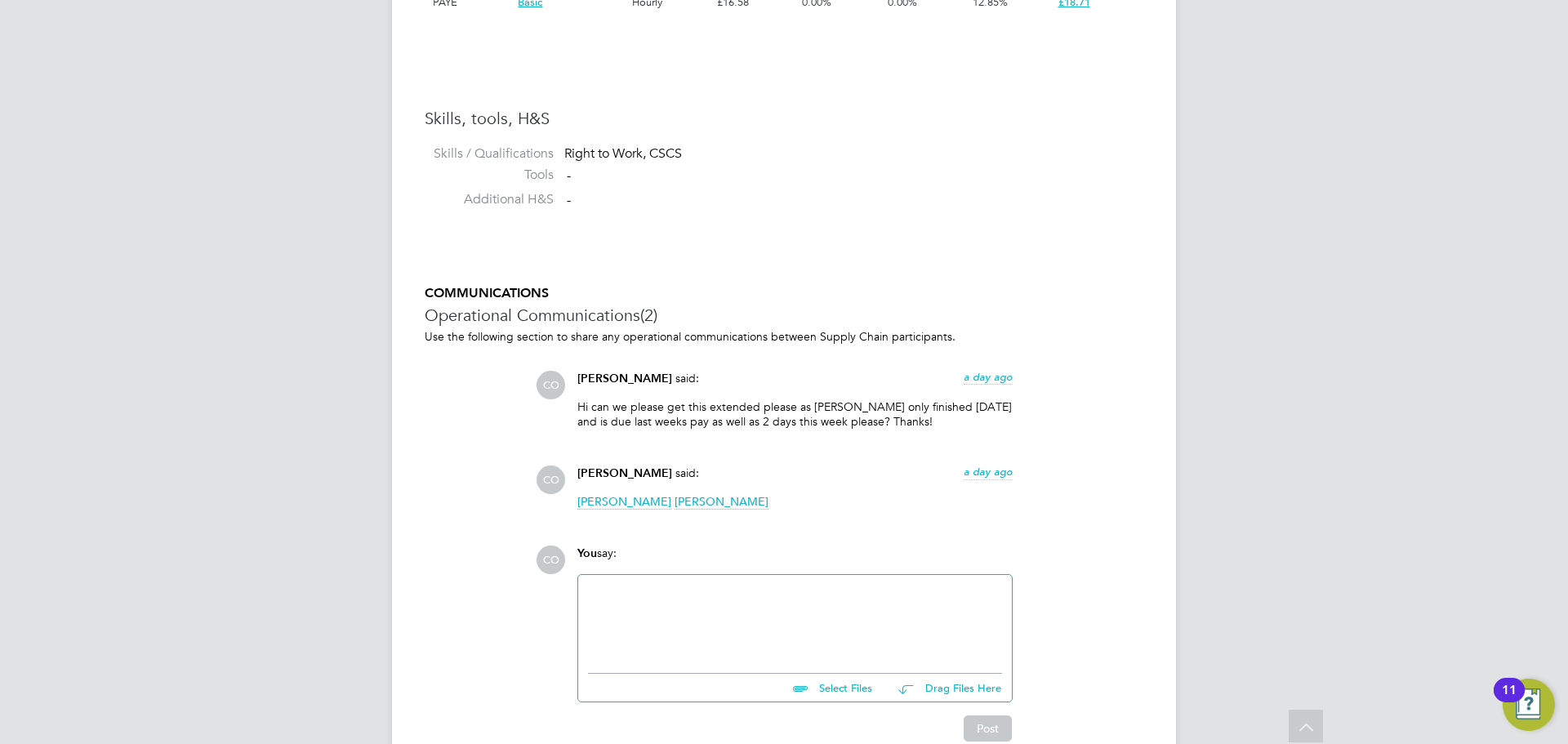
scroll to position [2270, 0]
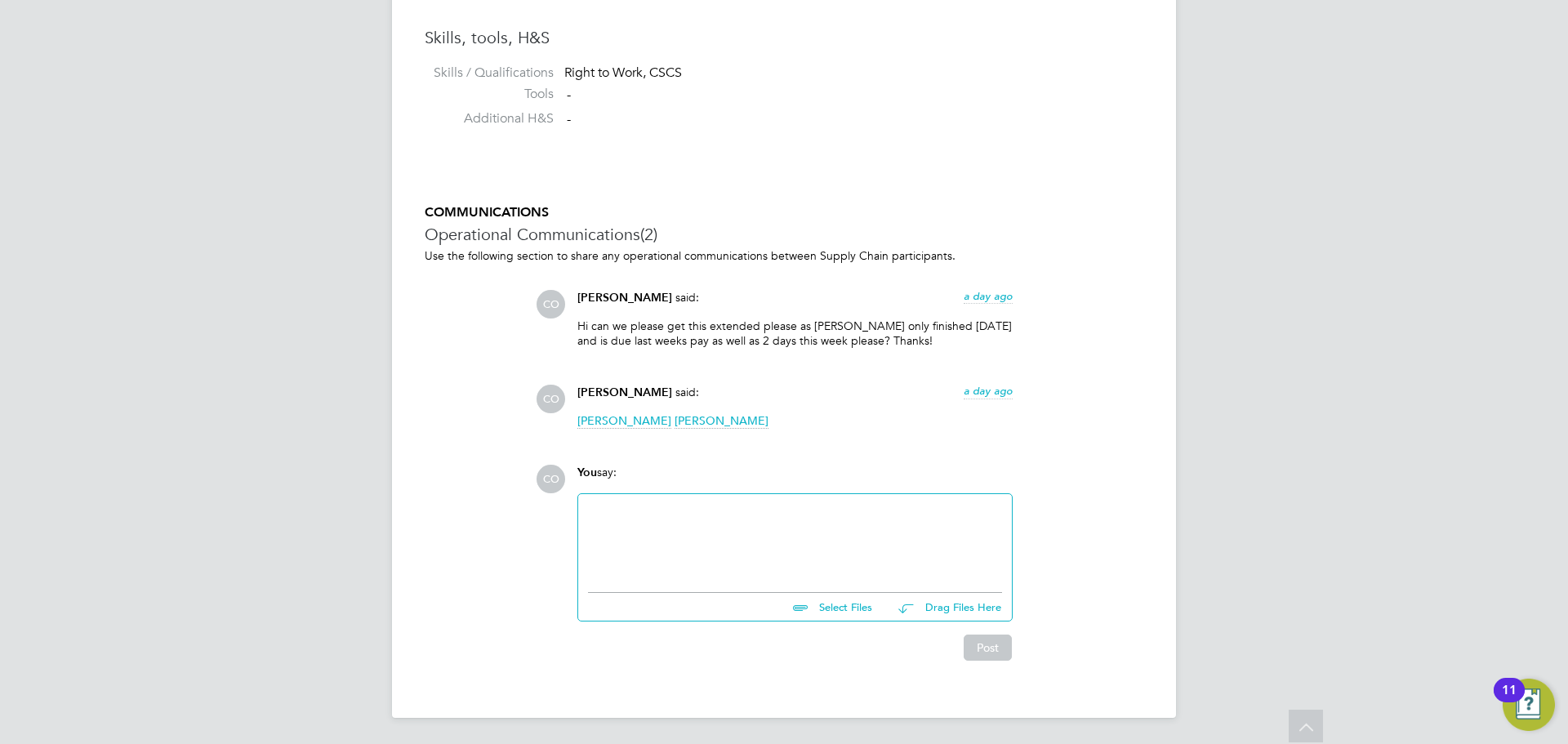
click at [621, 526] on div at bounding box center [795, 539] width 414 height 70
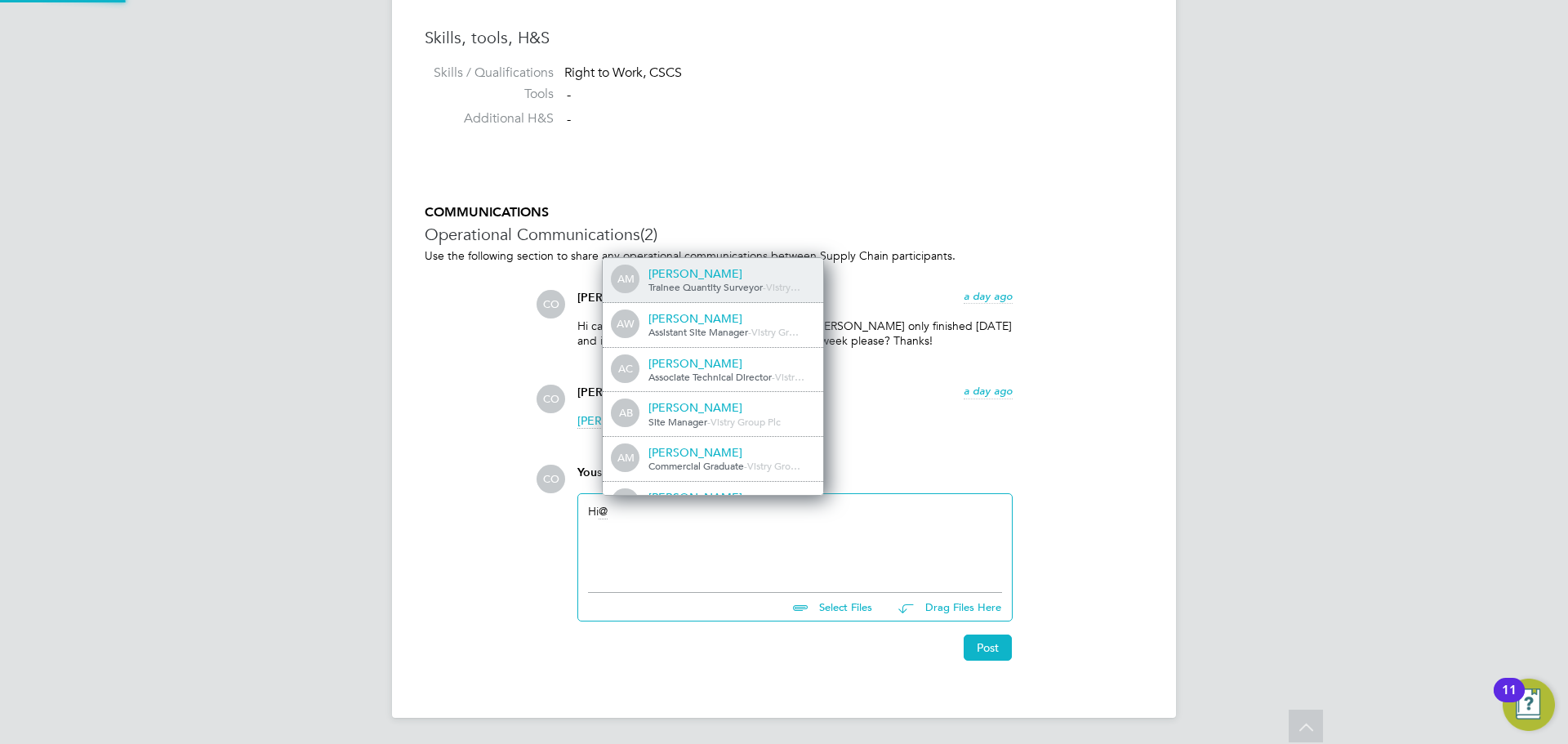
scroll to position [13, 164]
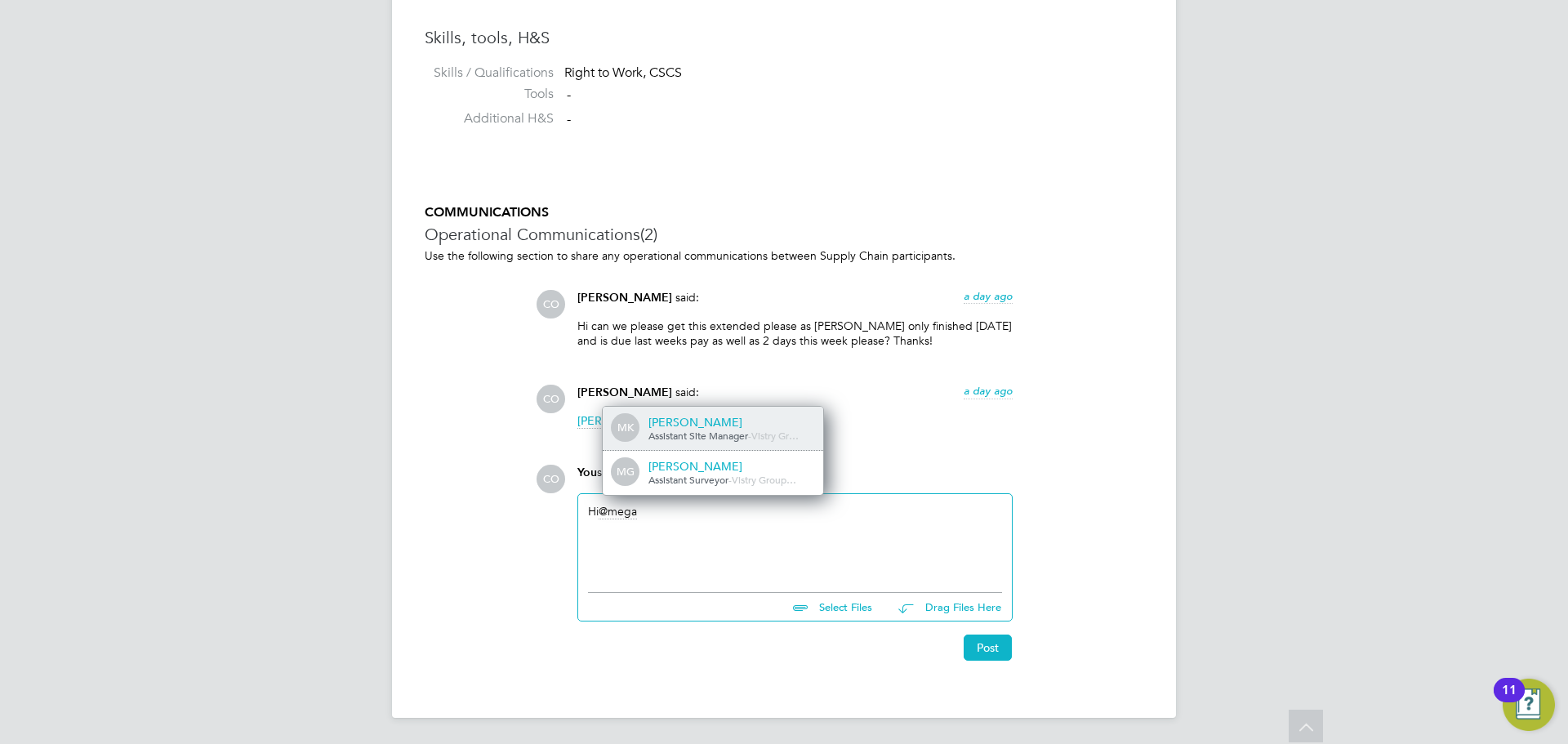
click at [677, 426] on div "Megan Keeling" at bounding box center [730, 422] width 163 height 15
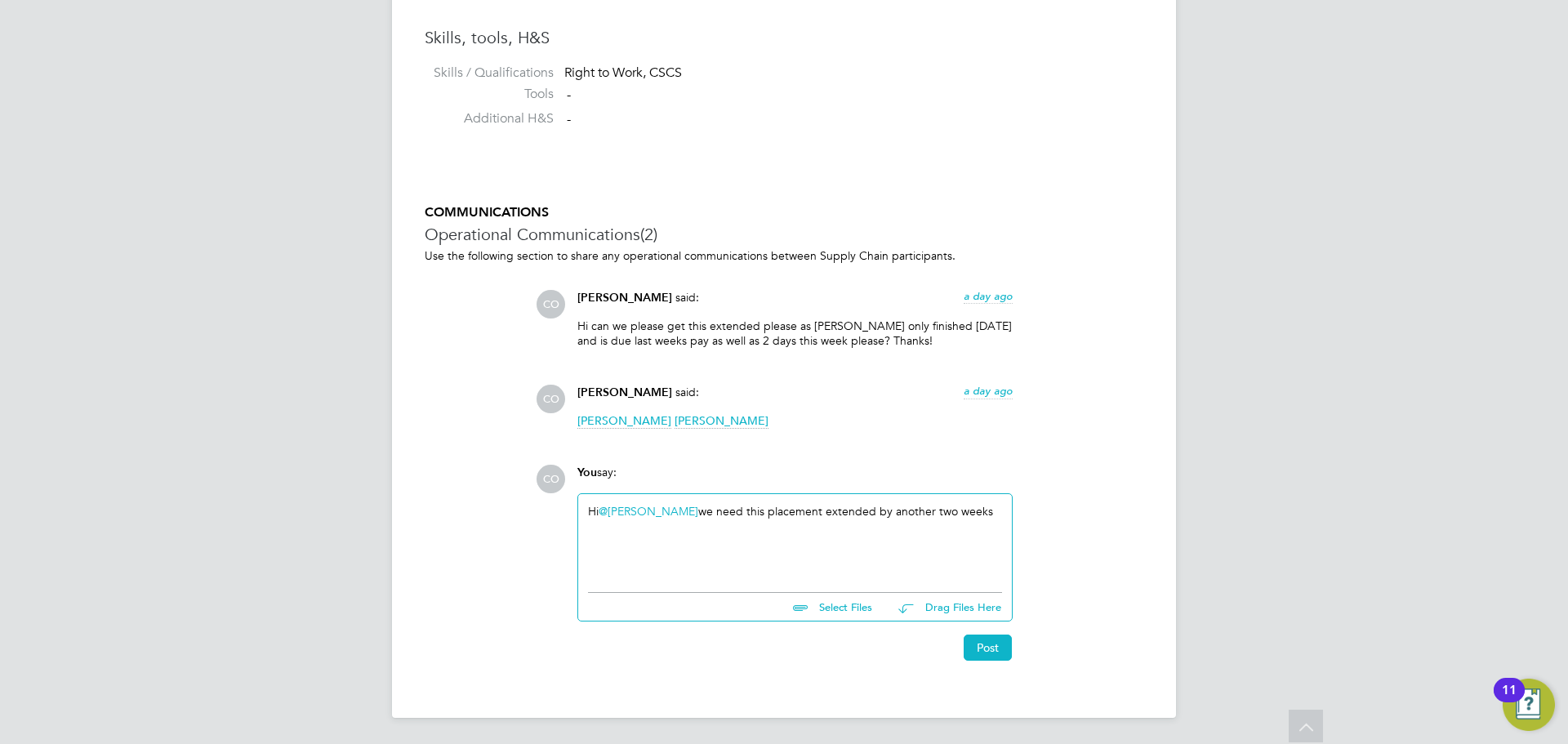
click at [989, 513] on div "Hi @Megan Keeling ​ we need this placement extended by another two weeks" at bounding box center [795, 539] width 414 height 70
click at [678, 525] on div "Hi @Megan Keeling ​ we need this placement extended by another two weeks to cov…" at bounding box center [795, 539] width 414 height 70
click at [830, 613] on input "file" at bounding box center [879, 605] width 245 height 23
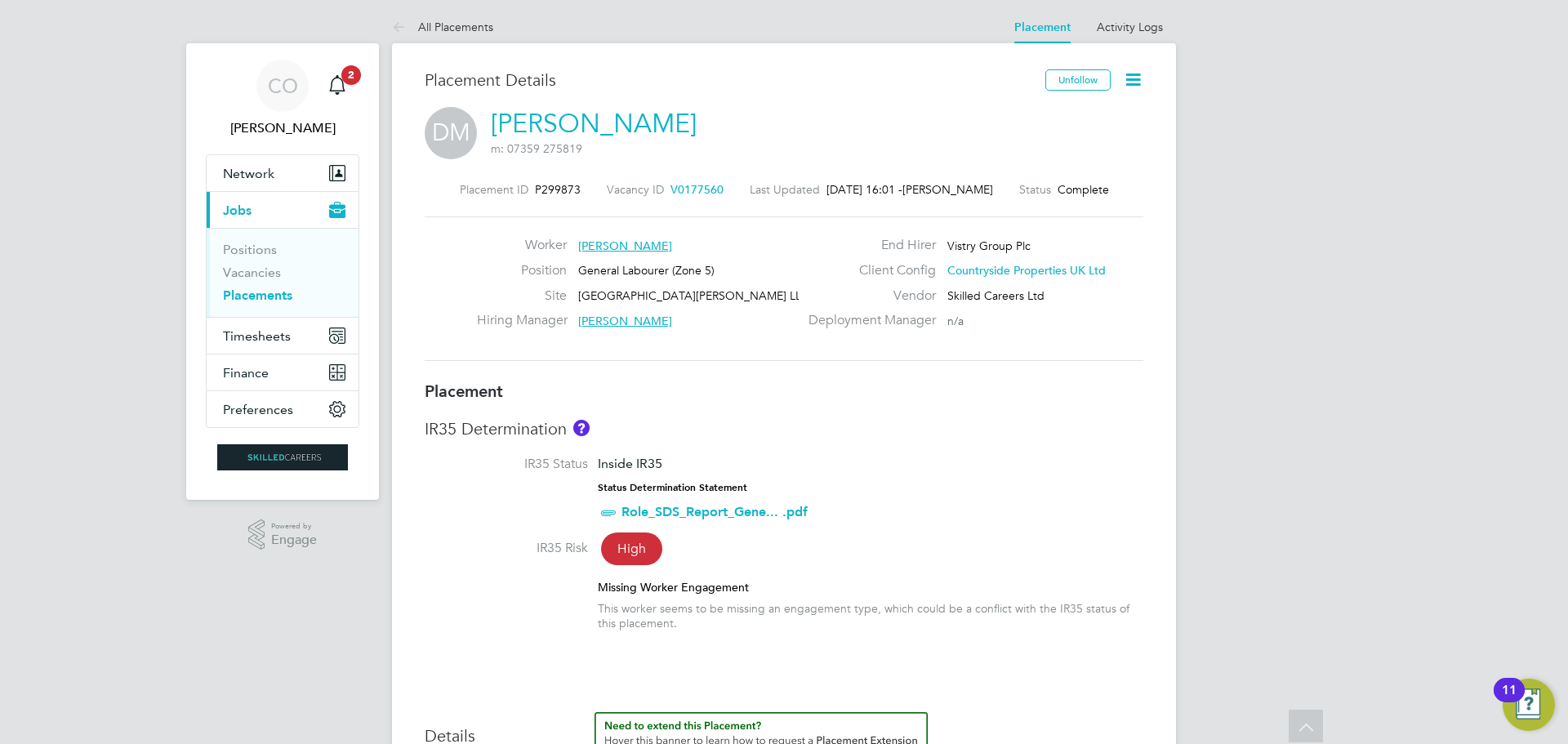
scroll to position [0, 0]
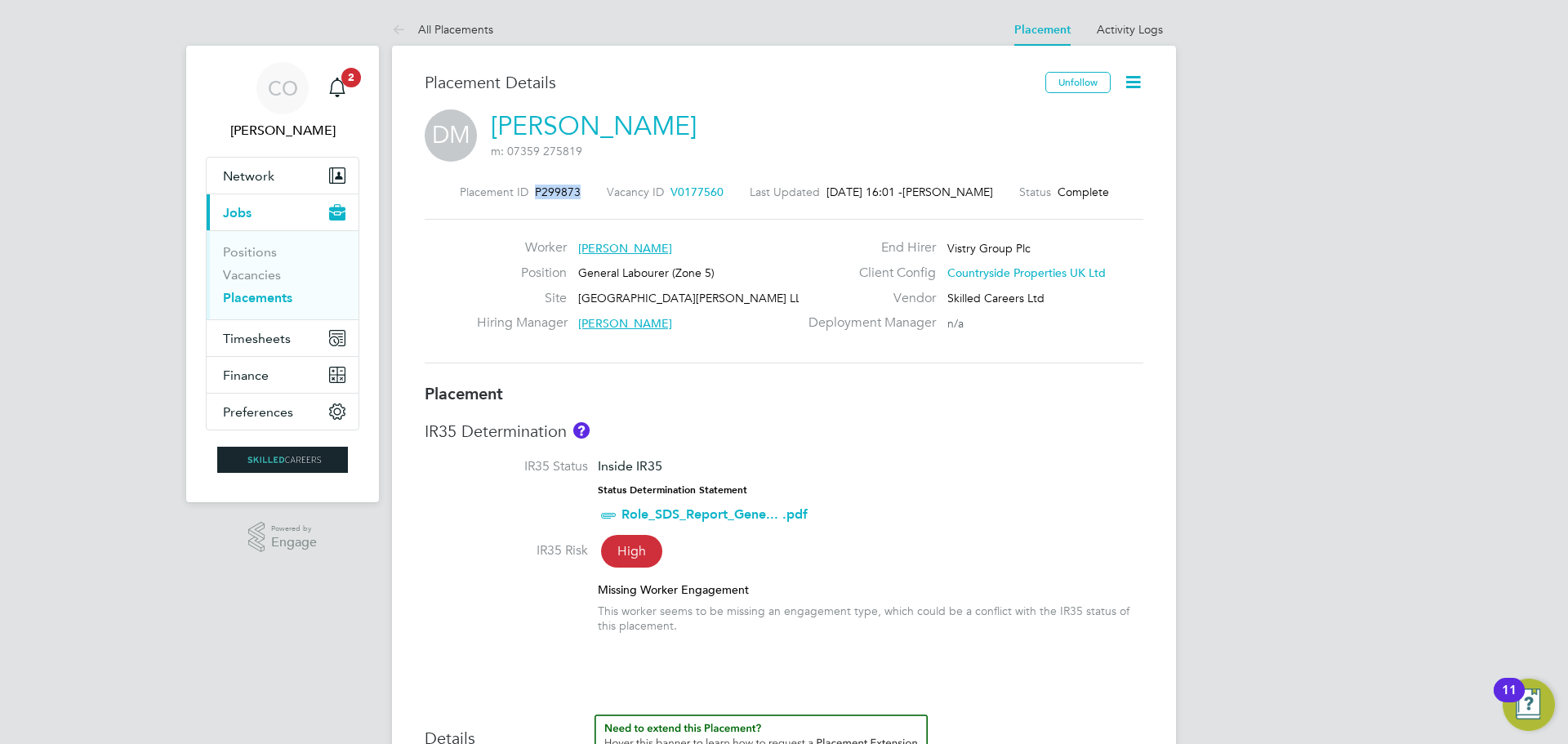
drag, startPoint x: 531, startPoint y: 194, endPoint x: 579, endPoint y: 187, distance: 48.5
click at [579, 187] on div "Placement ID P299873 Vacancy ID V0177560 Last Updated 02 Oct 2025, 16:01 - Jake…" at bounding box center [784, 191] width 718 height 15
copy span "P299873"
click at [251, 293] on link "Placements" at bounding box center [258, 298] width 69 height 16
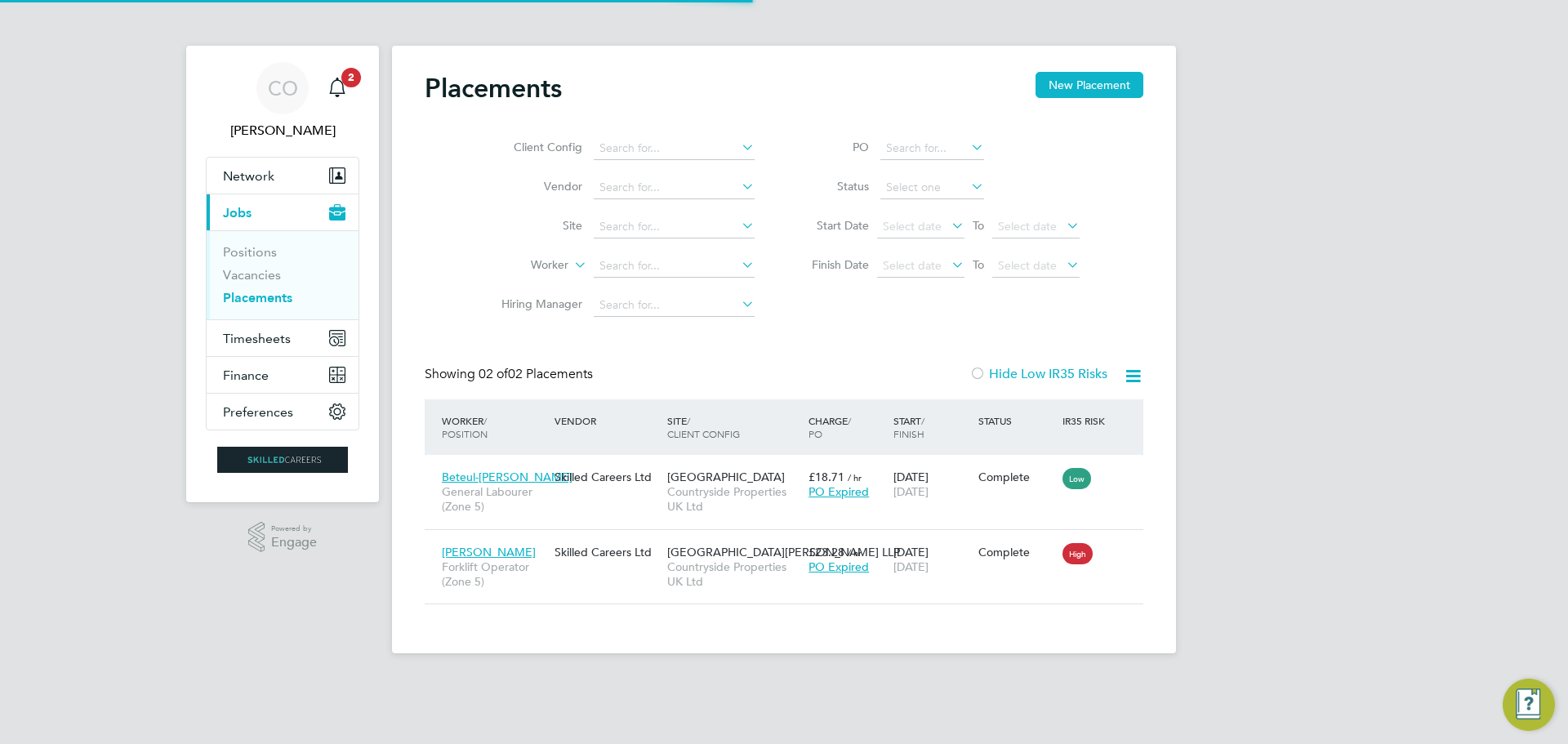
scroll to position [16, 76]
click at [905, 145] on input at bounding box center [931, 149] width 103 height 23
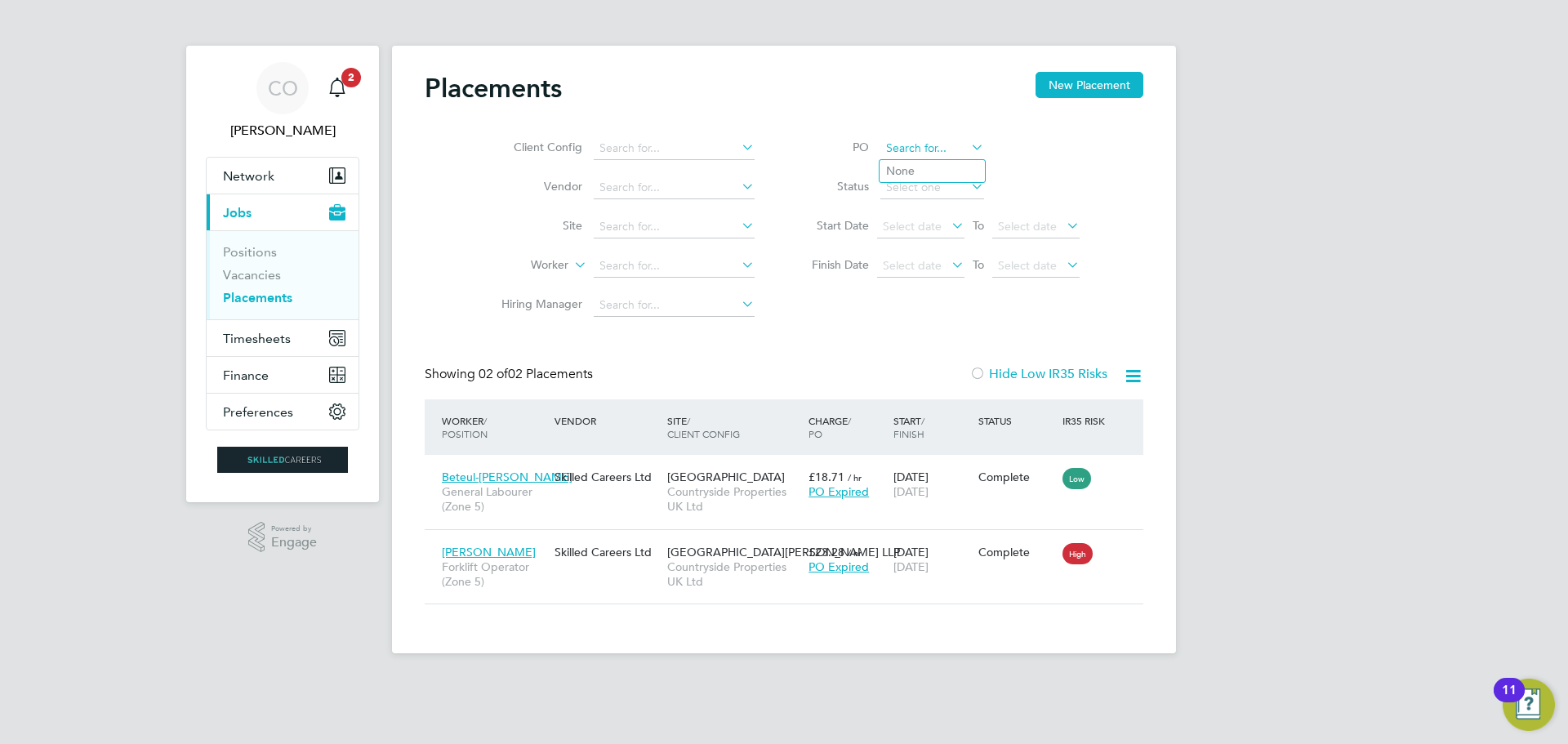
click at [893, 146] on input at bounding box center [931, 149] width 103 height 23
paste input "P299873"
type input "P299873"
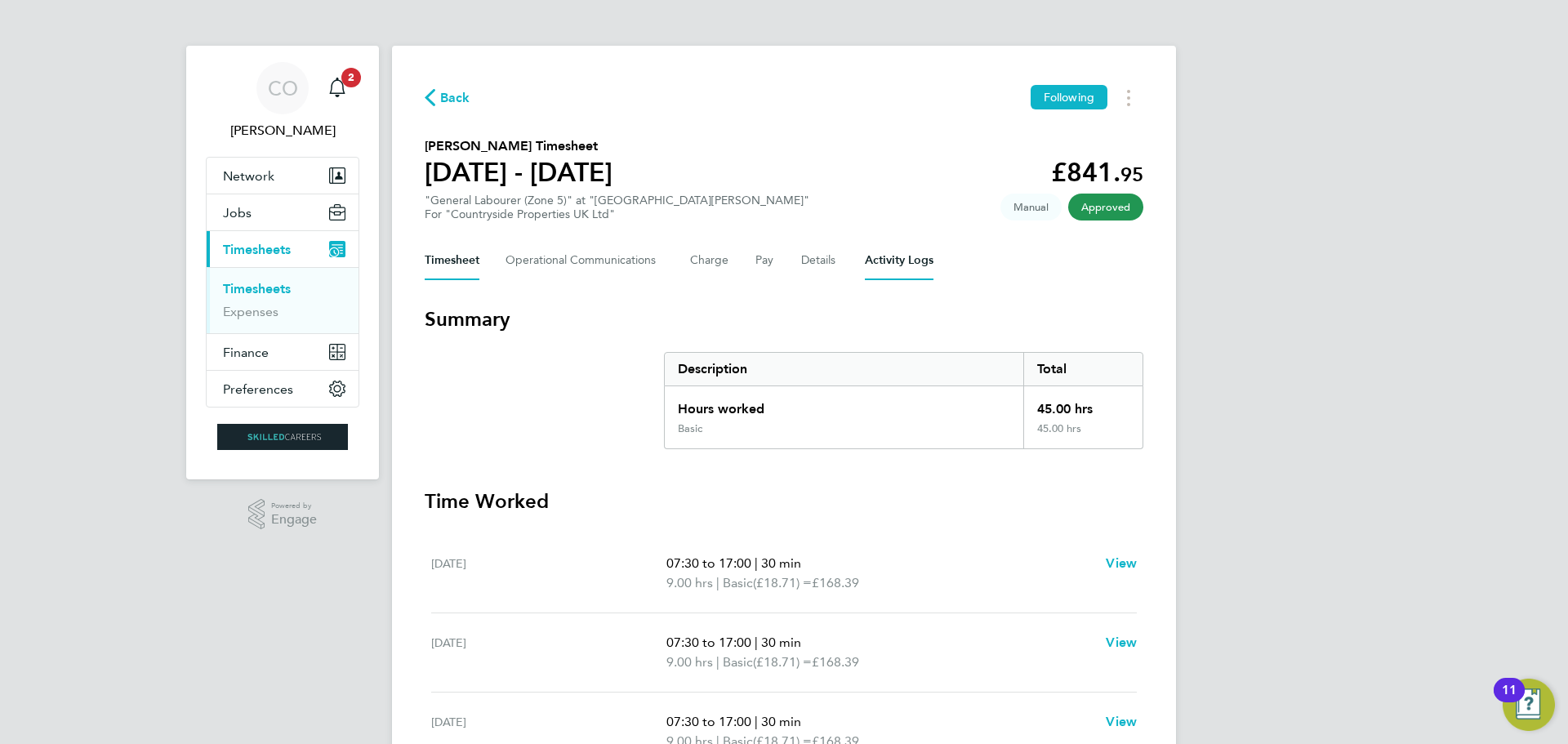
click at [881, 263] on Logs-tab "Activity Logs" at bounding box center [899, 260] width 69 height 39
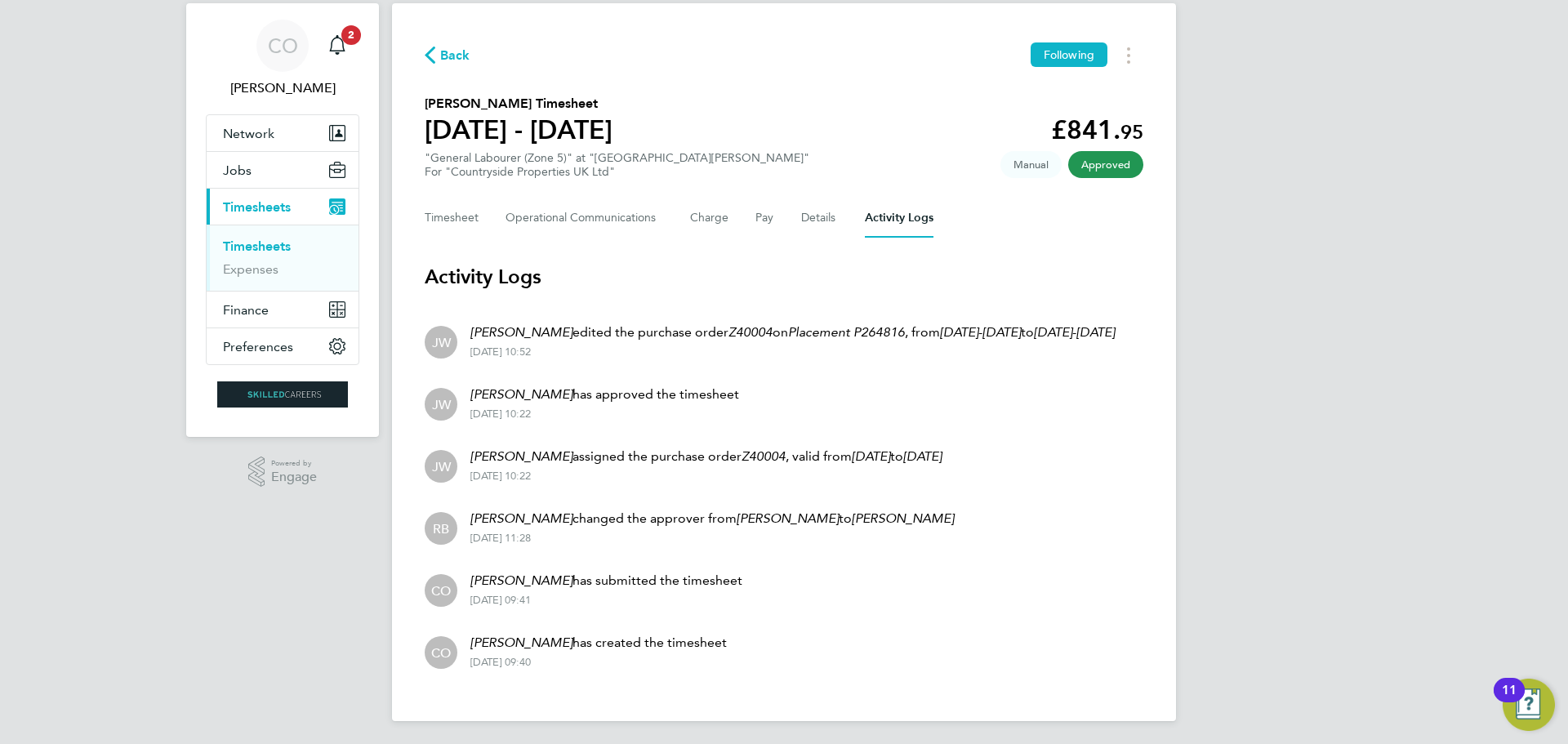
scroll to position [65, 0]
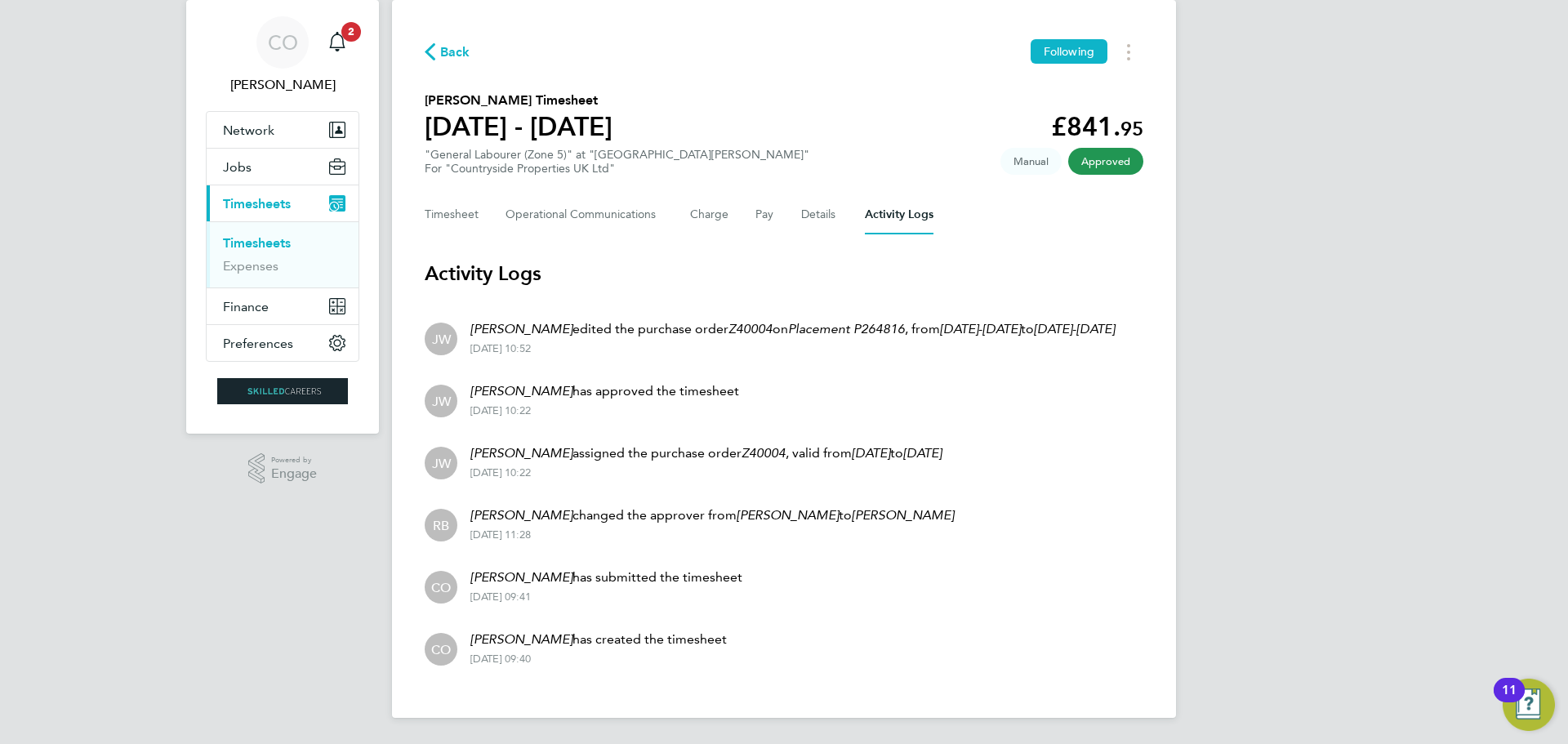
drag, startPoint x: 1050, startPoint y: 212, endPoint x: 1037, endPoint y: 202, distance: 16.4
click at [1050, 212] on div "Timesheet Operational Communications Charge Pay Details Activity Logs" at bounding box center [784, 215] width 718 height 39
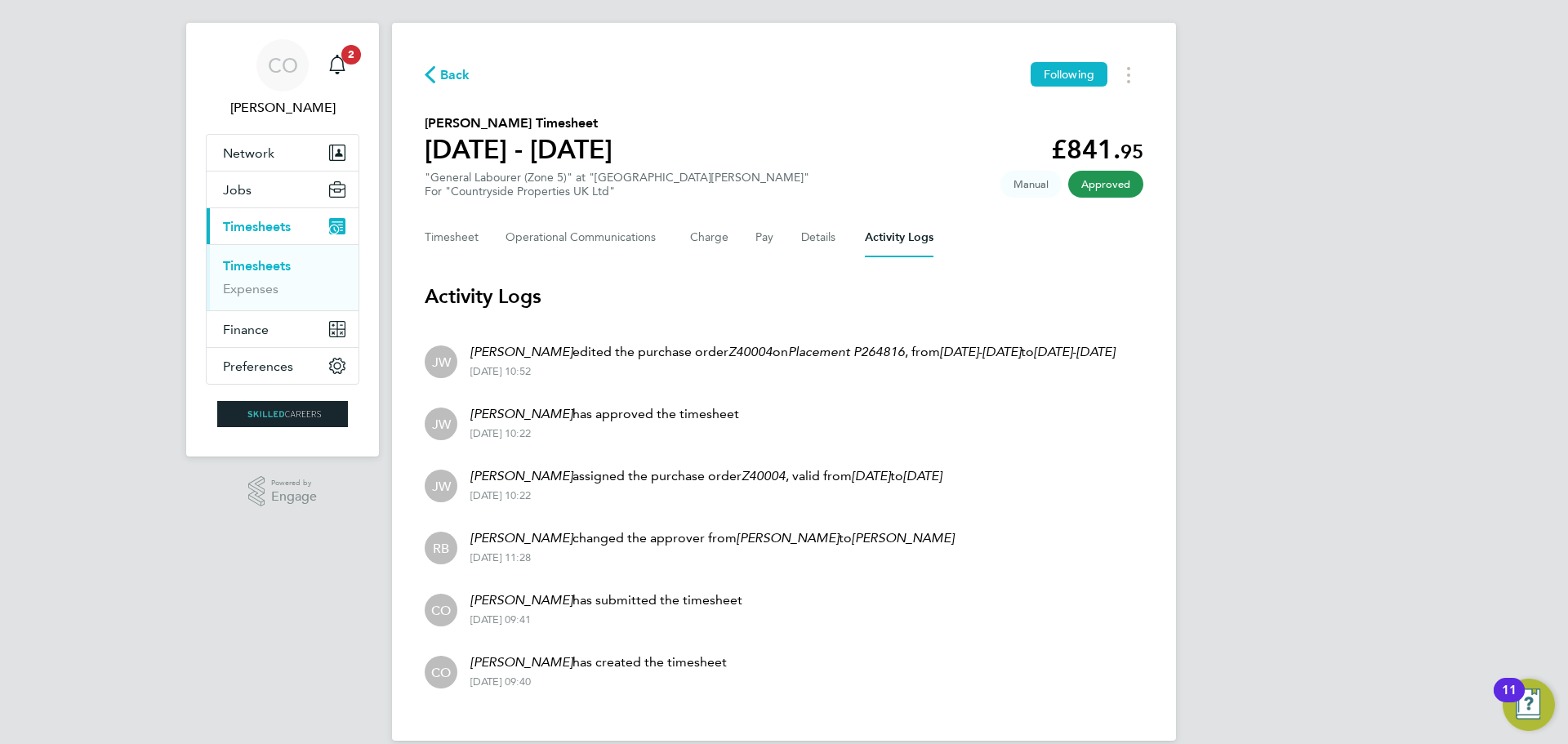
scroll to position [0, 0]
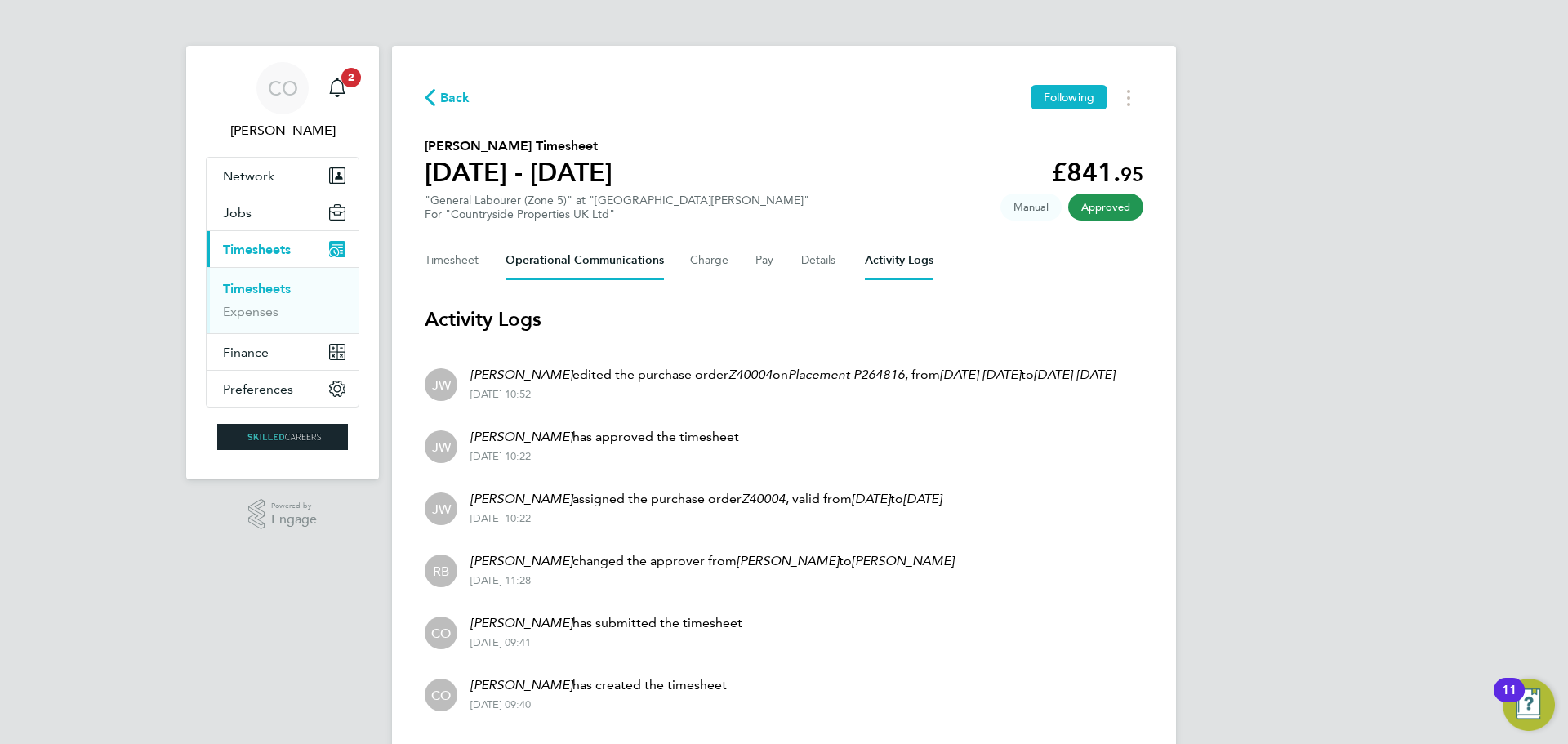
click at [581, 269] on Communications-tab "Operational Communications" at bounding box center [585, 260] width 158 height 39
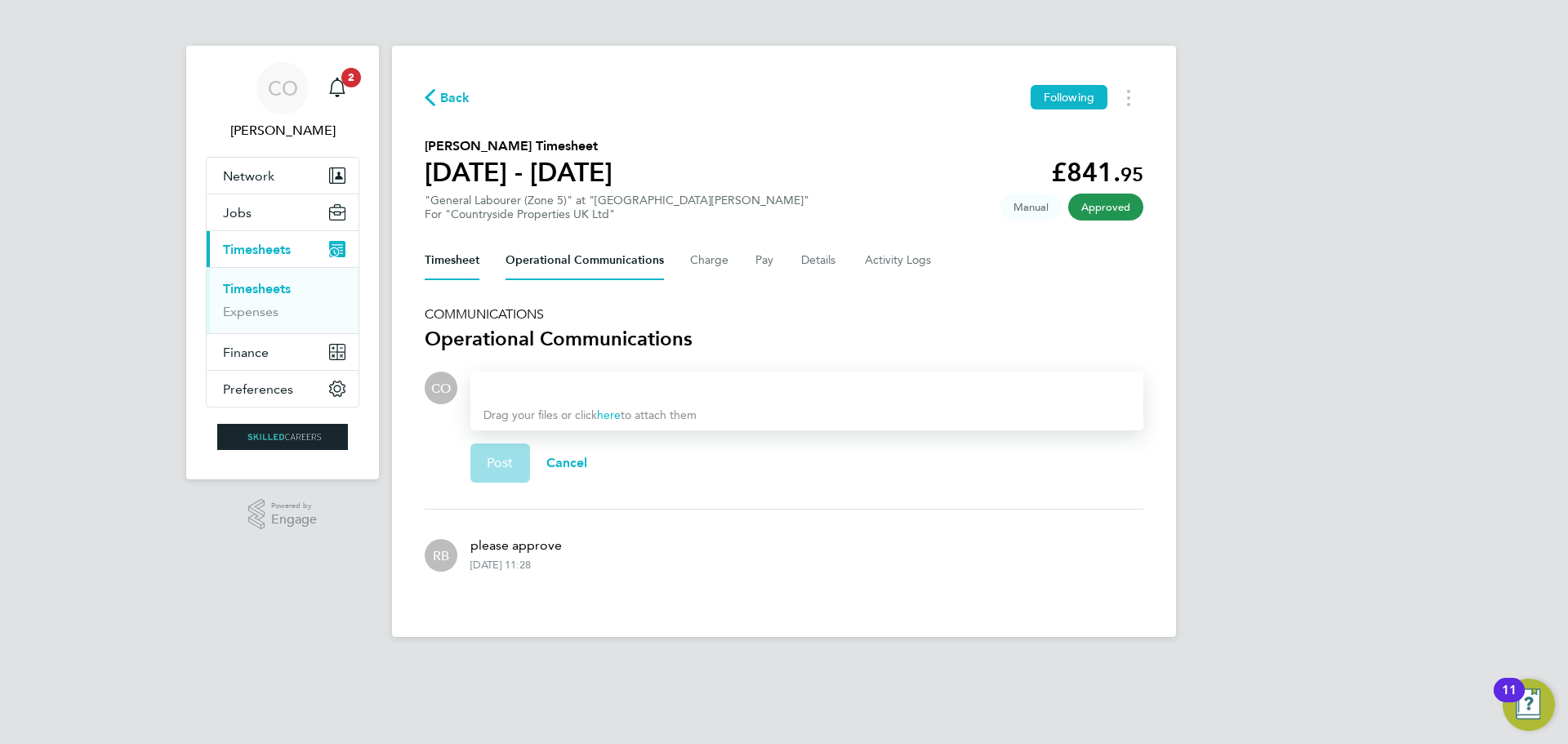
click at [441, 258] on button "Timesheet" at bounding box center [452, 260] width 55 height 39
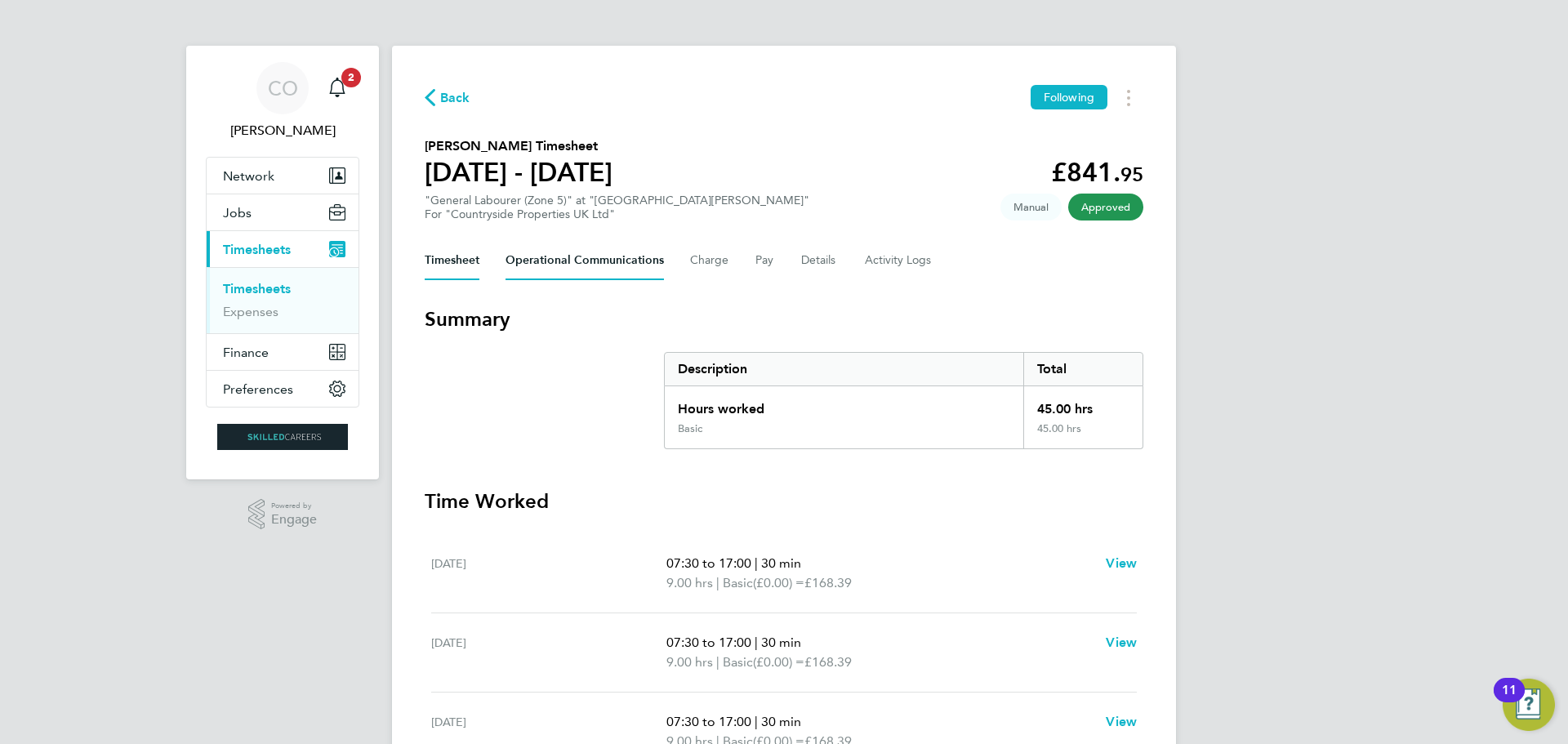
click at [600, 262] on Communications-tab "Operational Communications" at bounding box center [585, 260] width 158 height 39
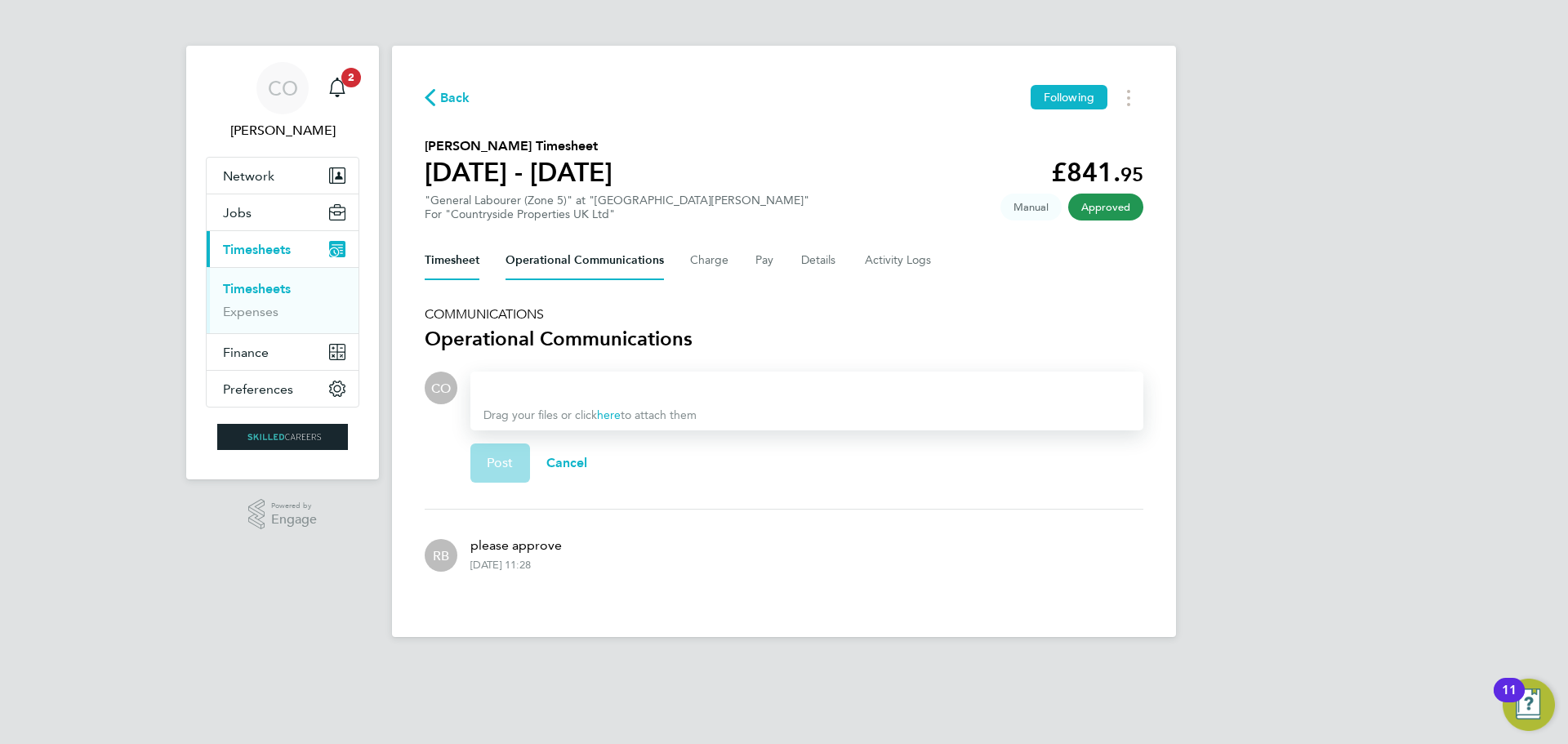
click at [447, 260] on button "Timesheet" at bounding box center [452, 260] width 55 height 39
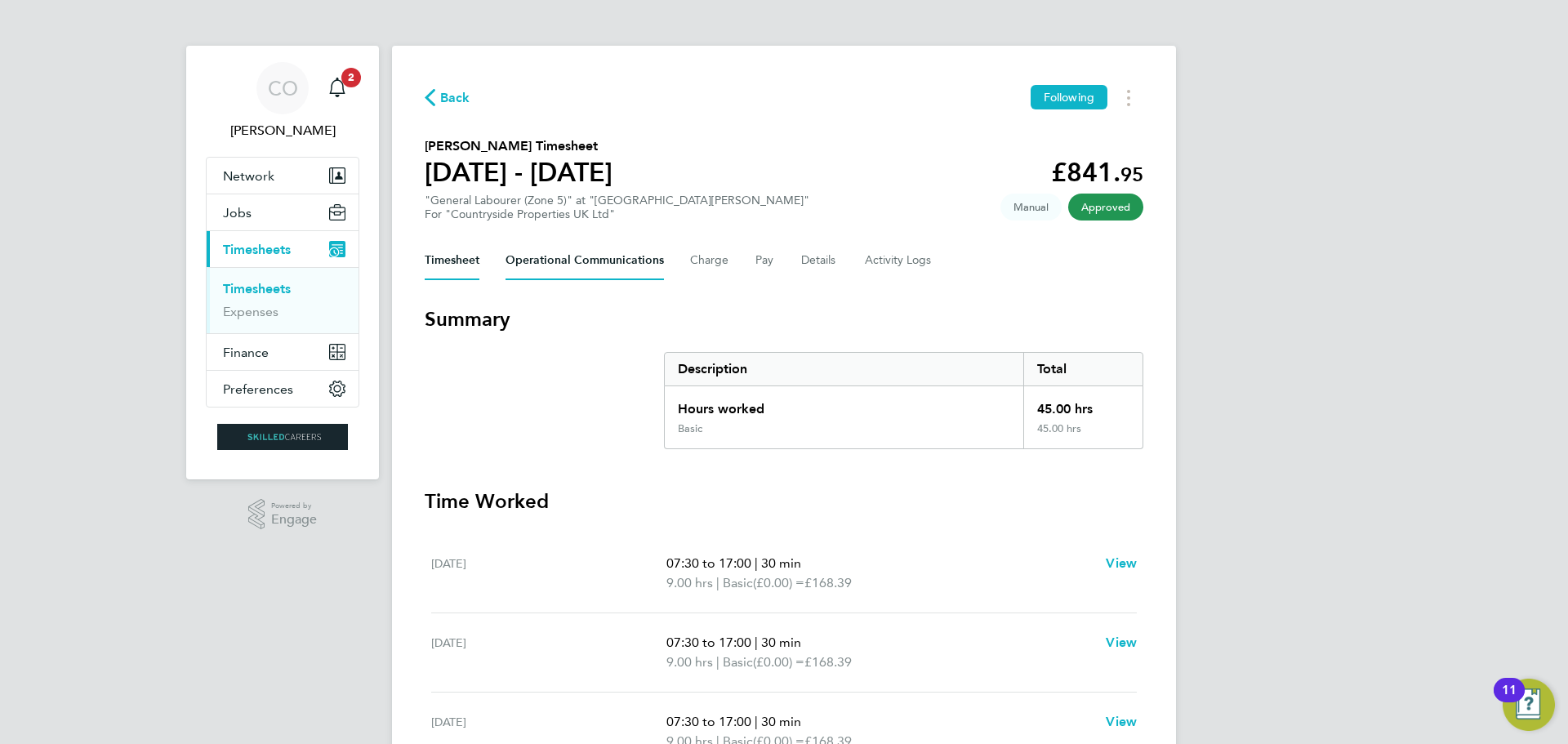
click at [584, 271] on Communications-tab "Operational Communications" at bounding box center [585, 260] width 158 height 39
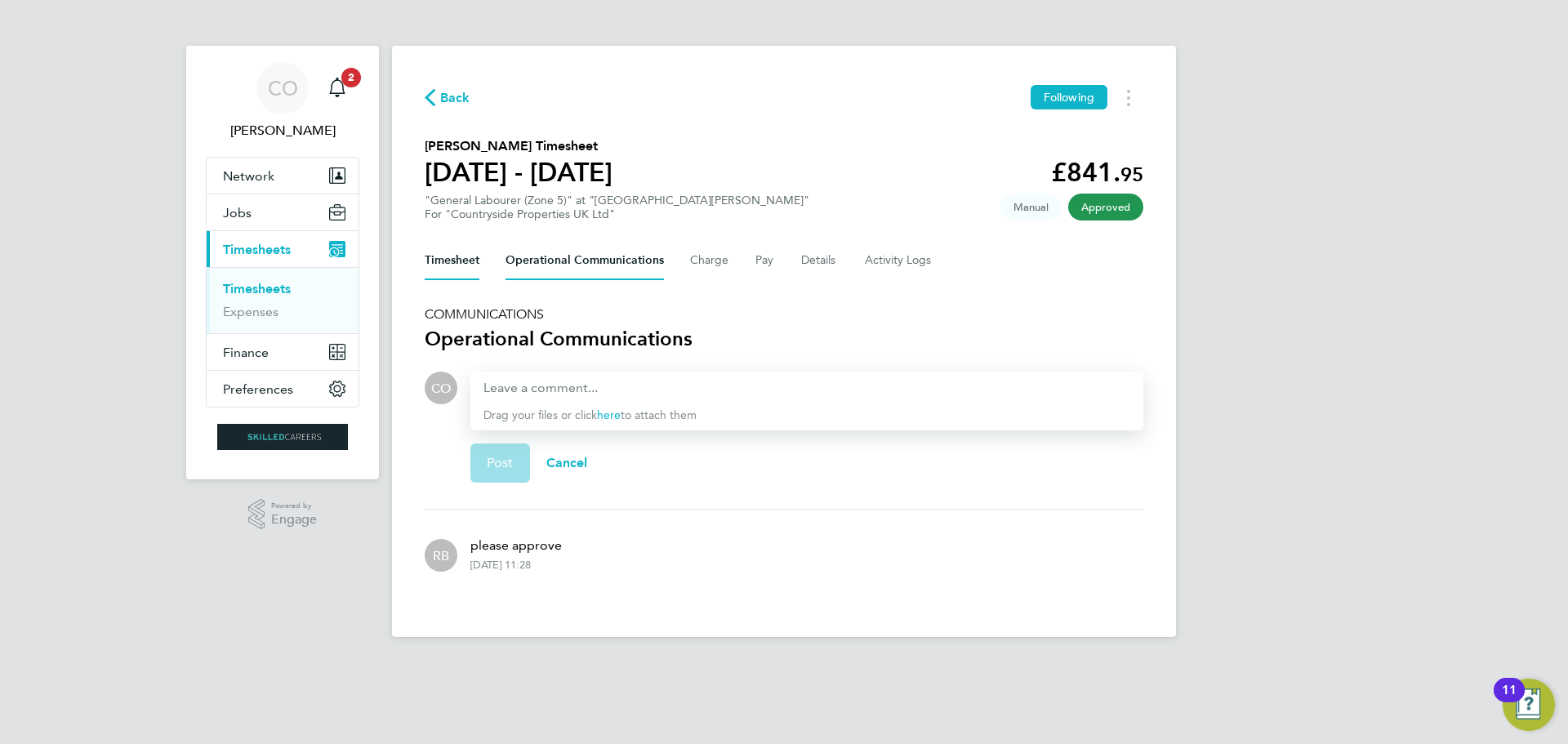
click at [445, 262] on button "Timesheet" at bounding box center [452, 260] width 55 height 39
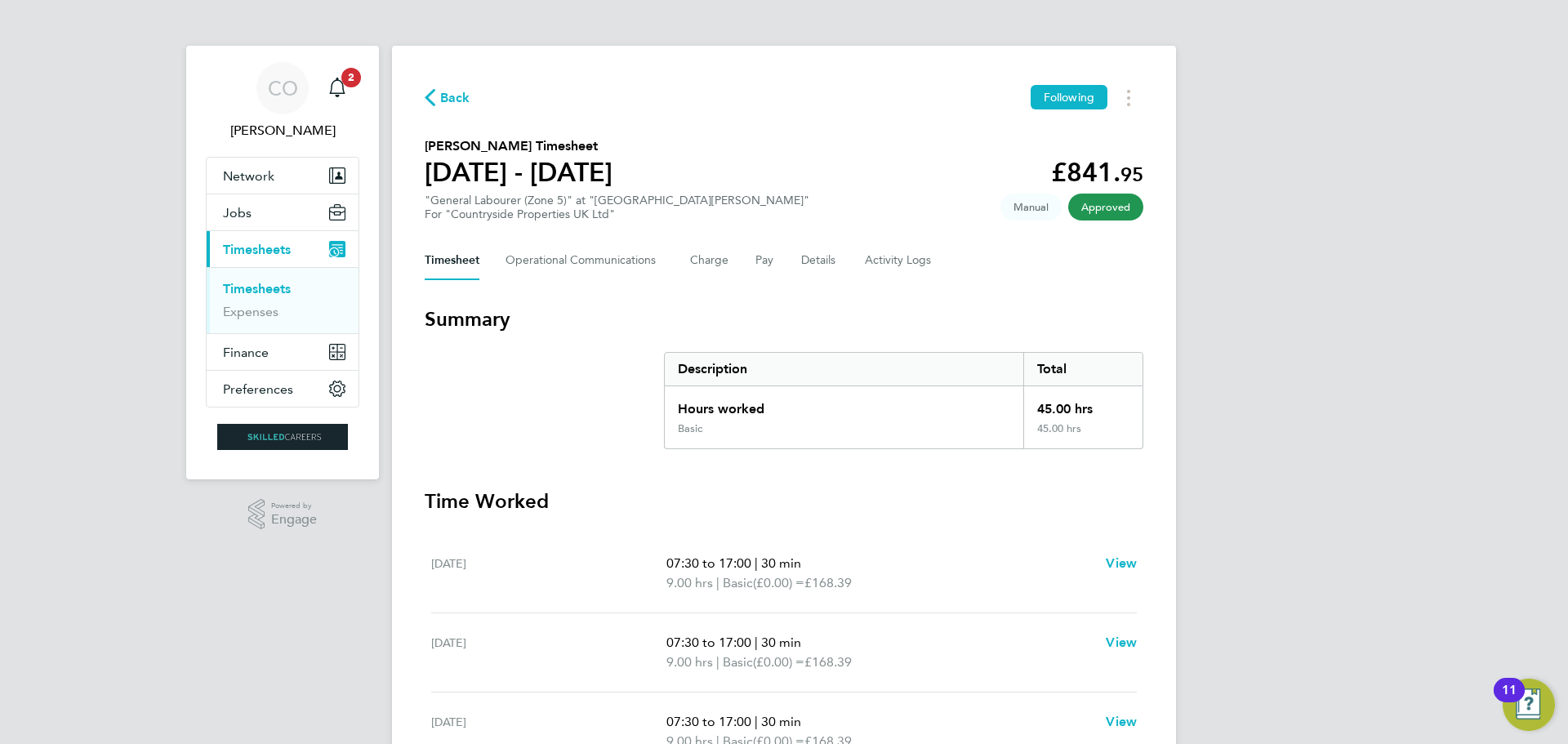
click at [446, 95] on span "Back" at bounding box center [455, 98] width 30 height 20
click at [628, 263] on Communications-tab "Operational Communications" at bounding box center [585, 260] width 158 height 39
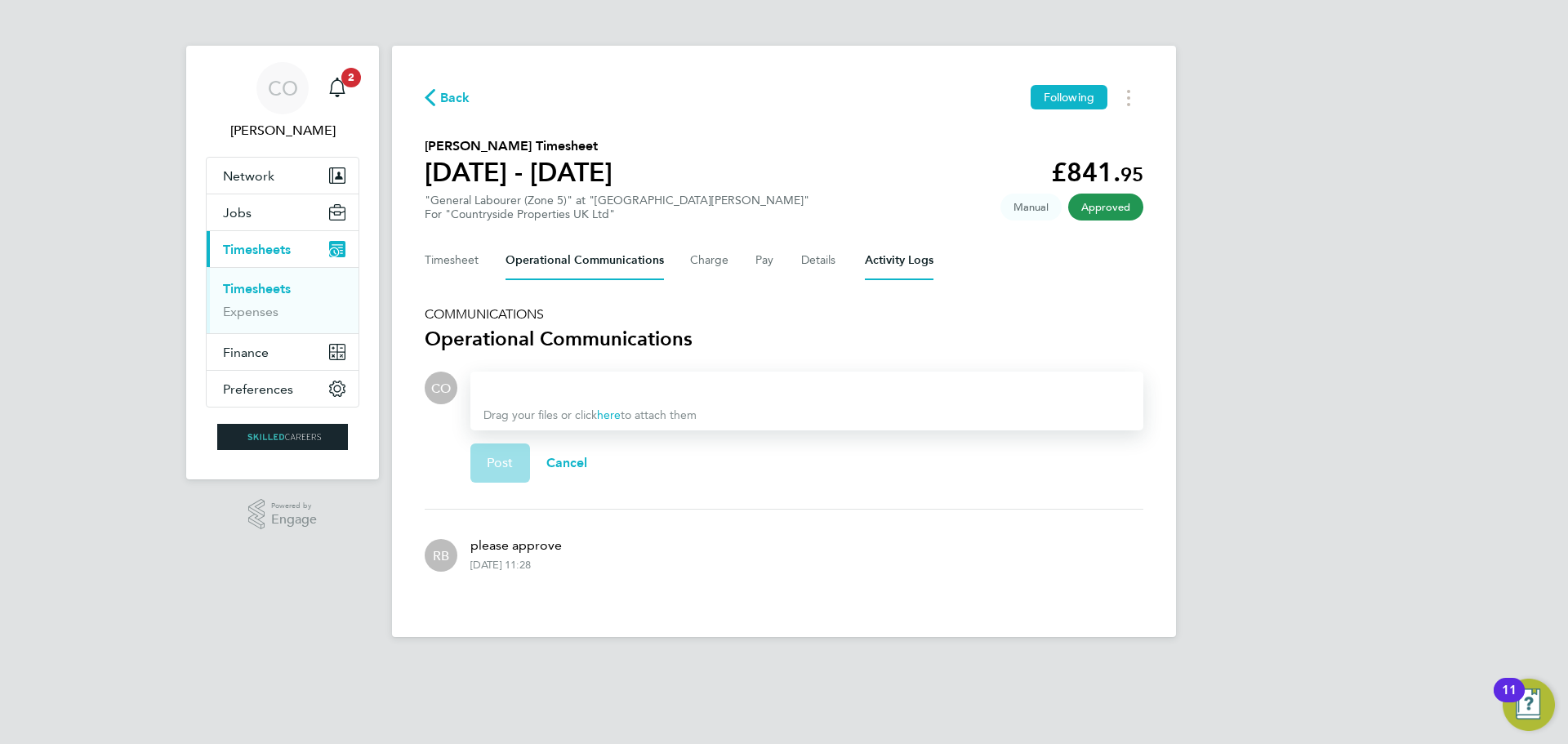
click at [873, 262] on Logs-tab "Activity Logs" at bounding box center [899, 260] width 69 height 39
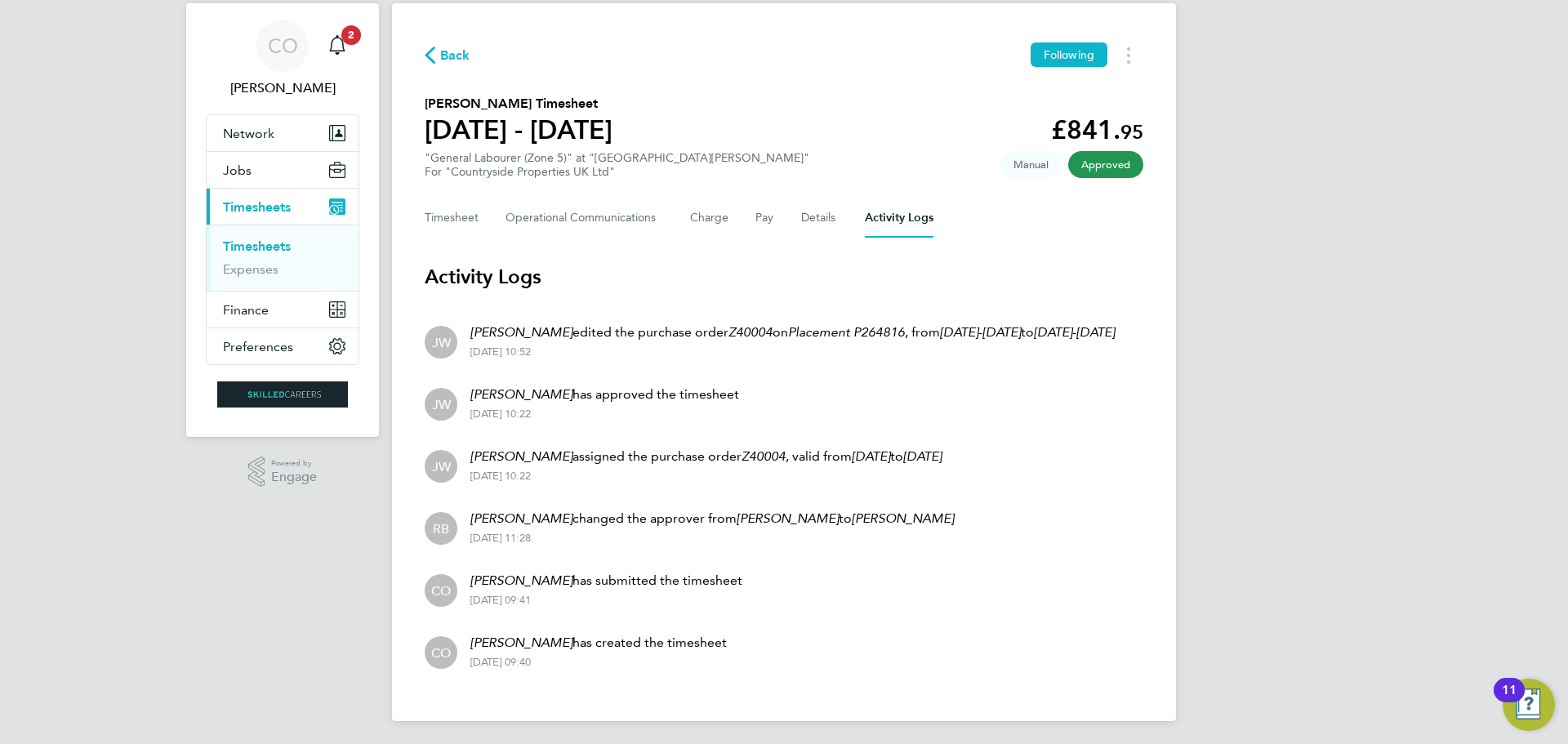
scroll to position [65, 0]
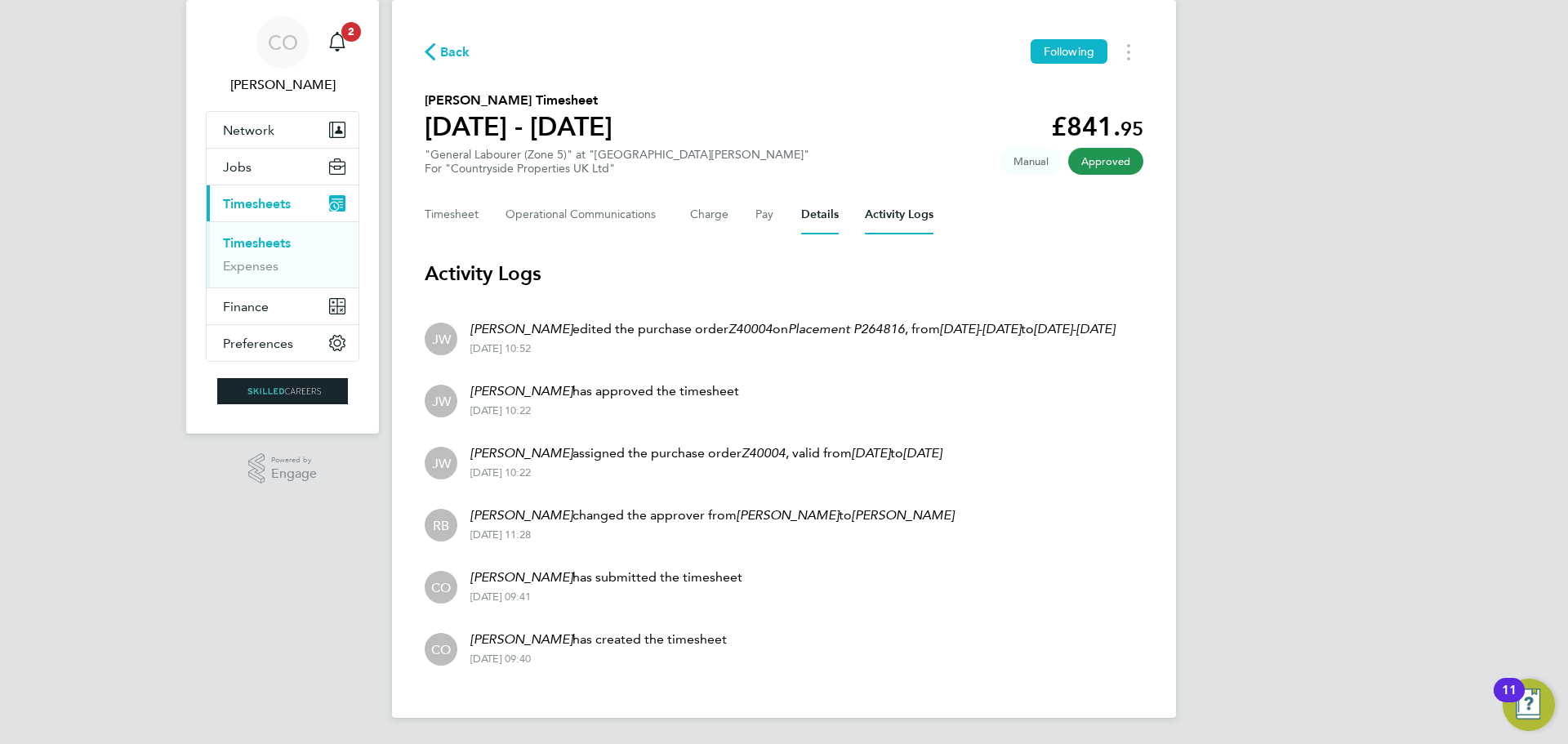
click at [813, 196] on button "Details" at bounding box center [819, 215] width 37 height 39
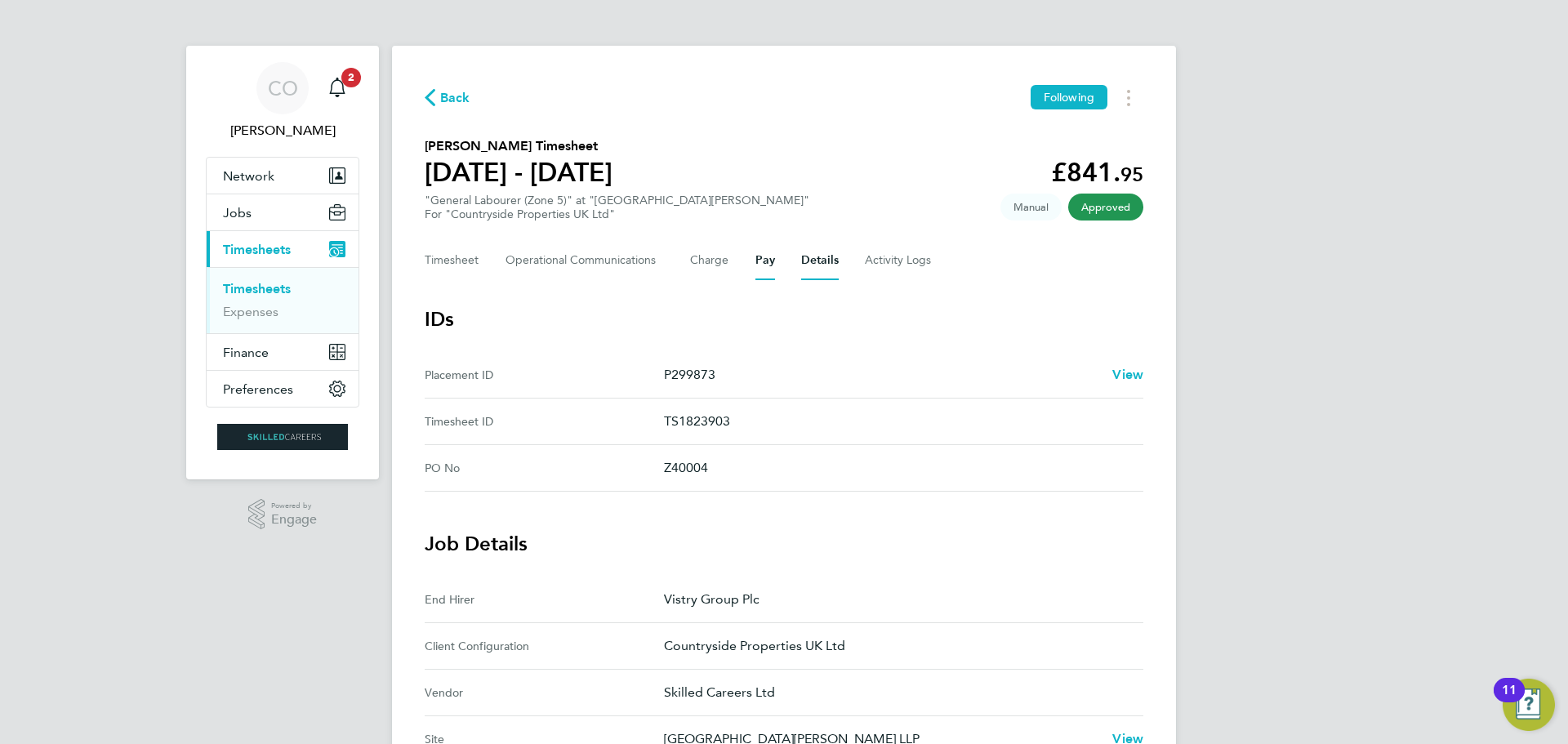
click at [760, 267] on button "Pay" at bounding box center [765, 260] width 20 height 39
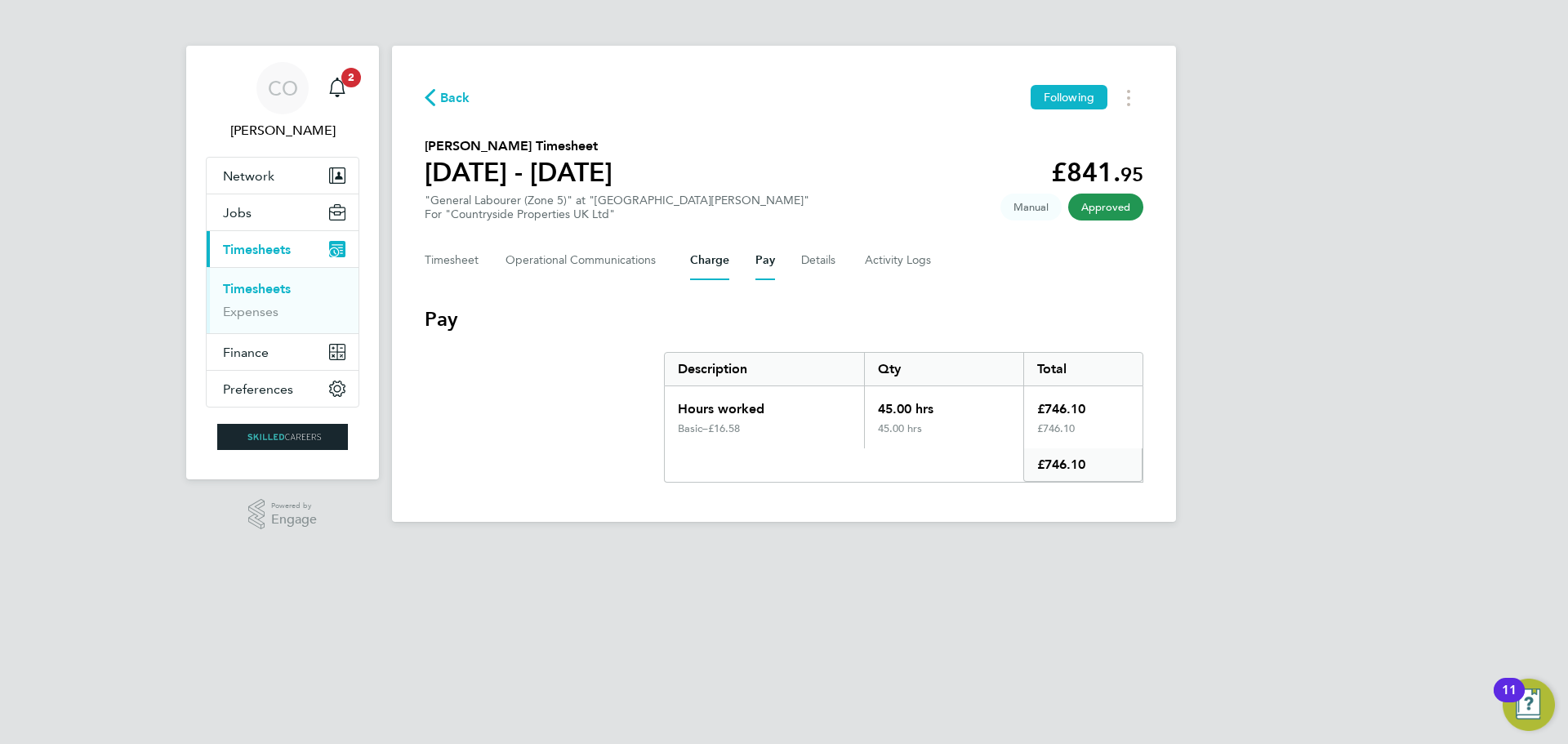
click at [714, 264] on button "Charge" at bounding box center [709, 260] width 39 height 39
click at [808, 263] on button "Details" at bounding box center [819, 260] width 37 height 39
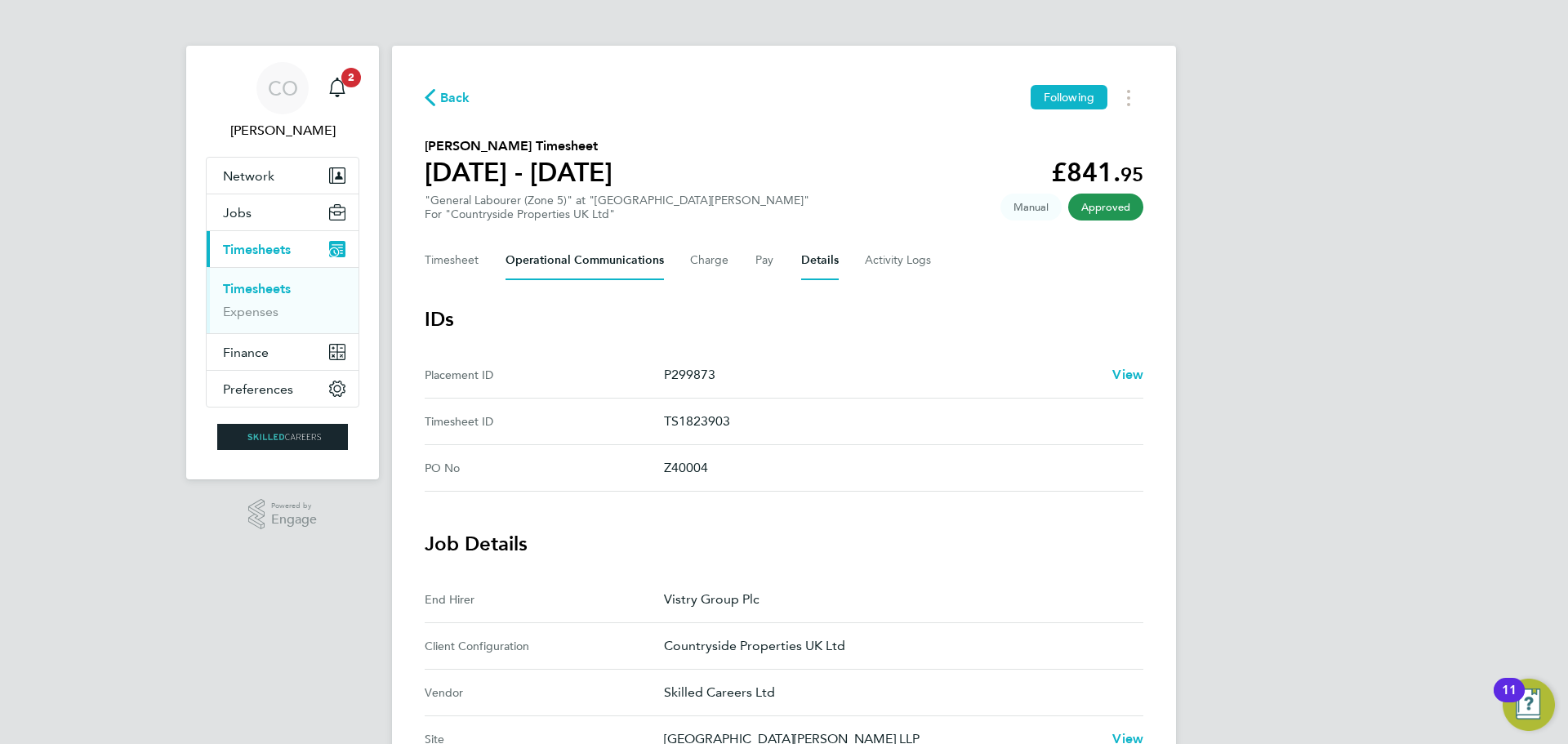
click at [626, 260] on Communications-tab "Operational Communications" at bounding box center [585, 260] width 158 height 39
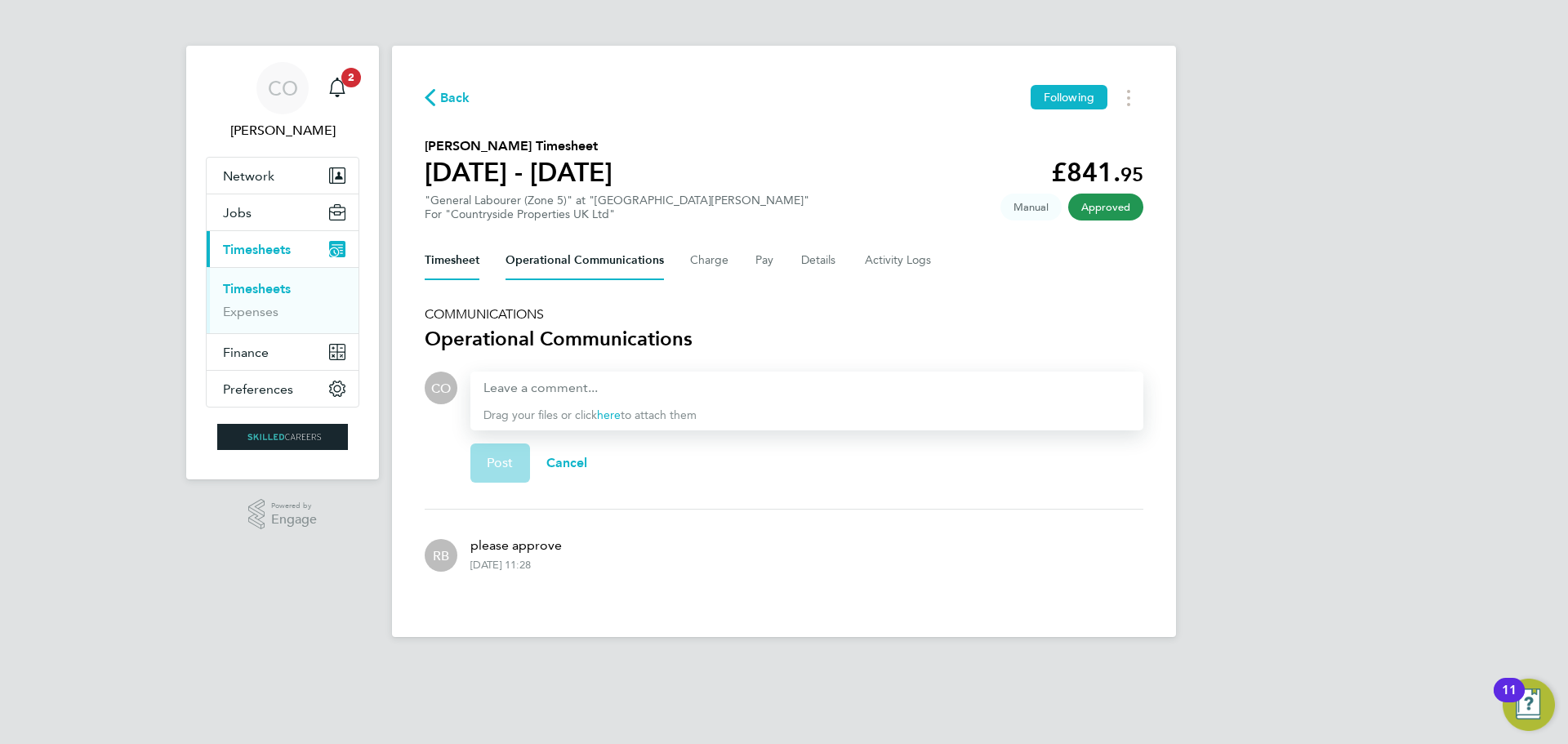
click at [446, 261] on button "Timesheet" at bounding box center [452, 260] width 55 height 39
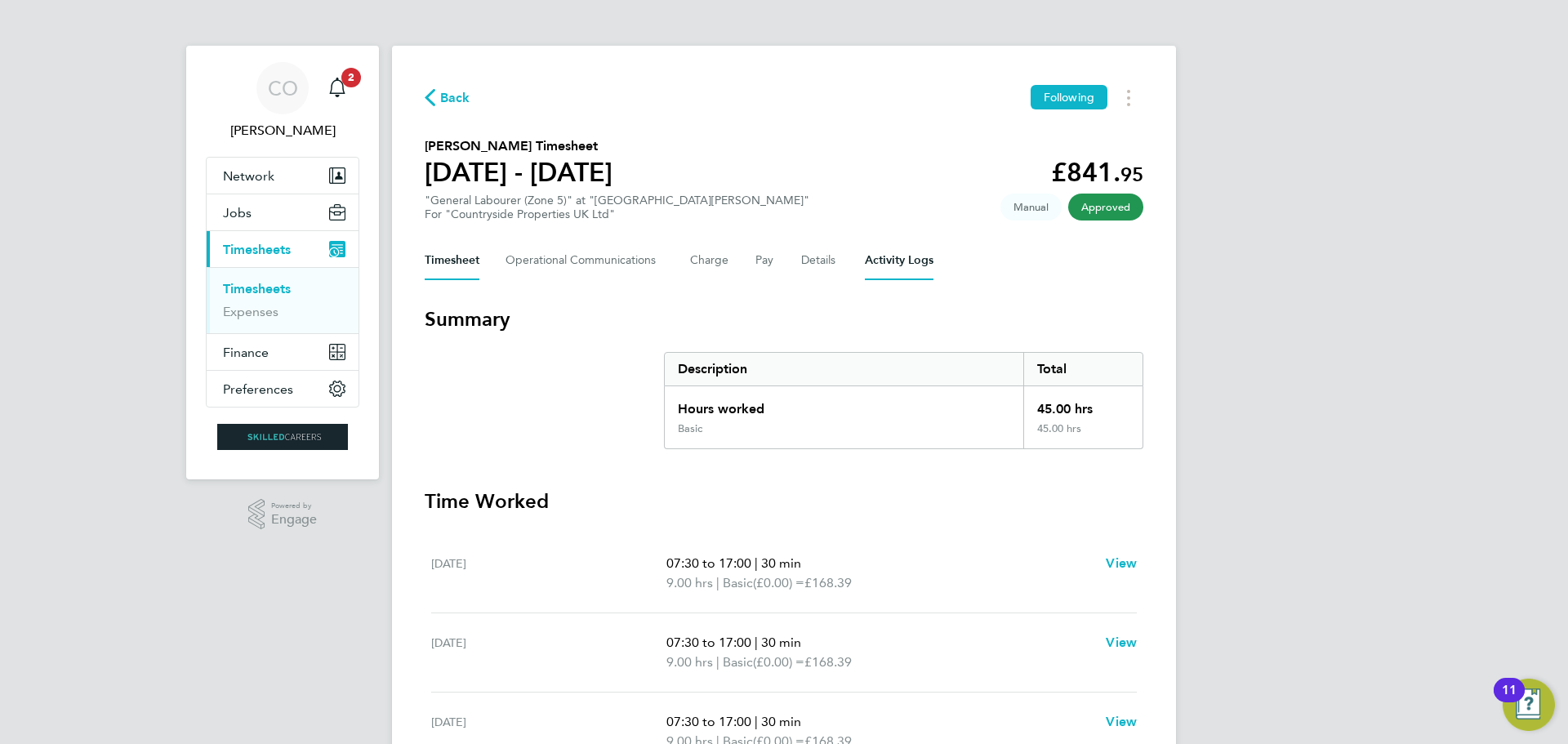
click at [894, 261] on Logs-tab "Activity Logs" at bounding box center [899, 260] width 69 height 39
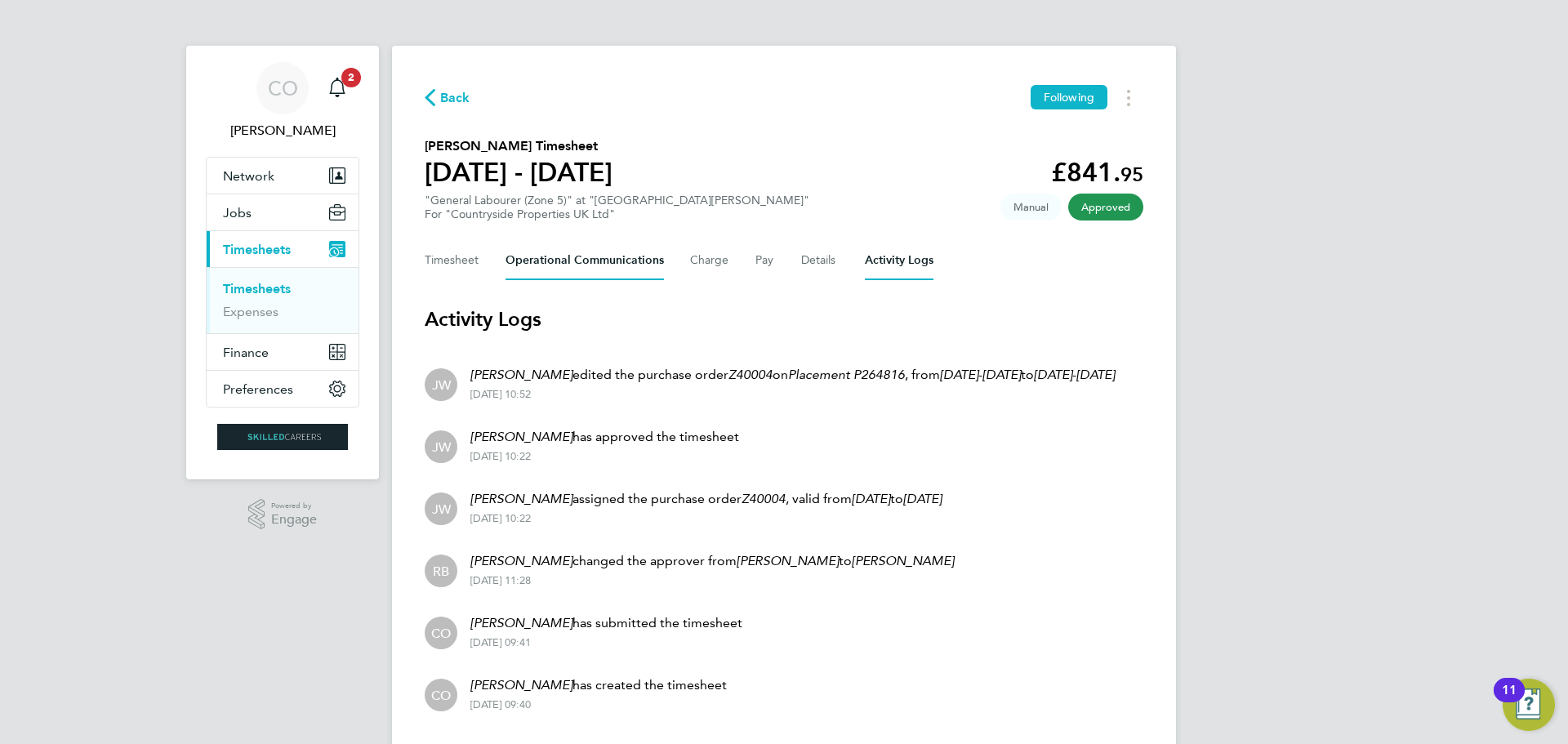
drag, startPoint x: 579, startPoint y: 262, endPoint x: 605, endPoint y: 262, distance: 26.0
click at [579, 262] on Communications-tab "Operational Communications" at bounding box center [585, 260] width 158 height 39
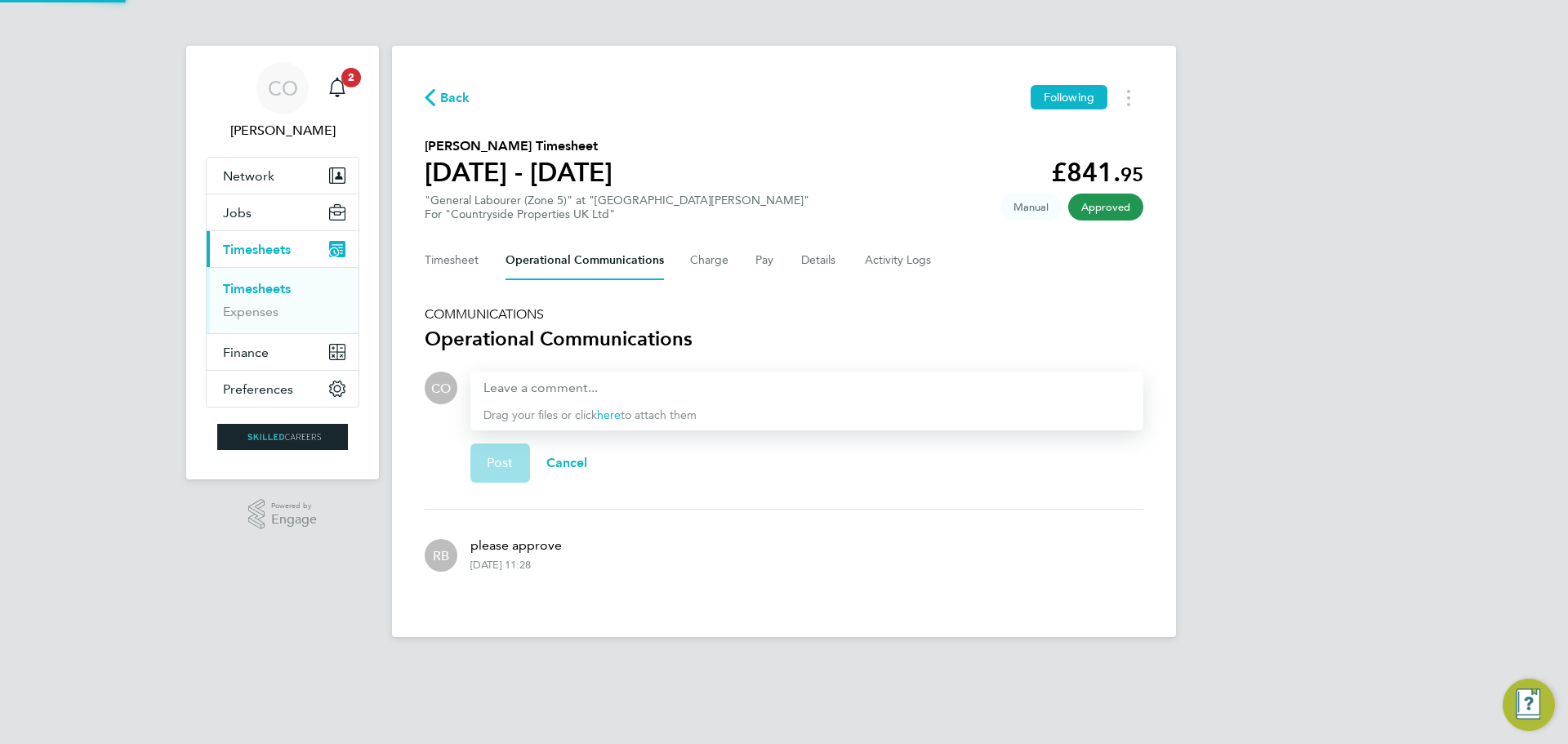
click at [684, 266] on div "Timesheet Operational Communications Charge Pay Details Activity Logs" at bounding box center [784, 260] width 718 height 39
click at [823, 266] on button "Details" at bounding box center [819, 260] width 37 height 39
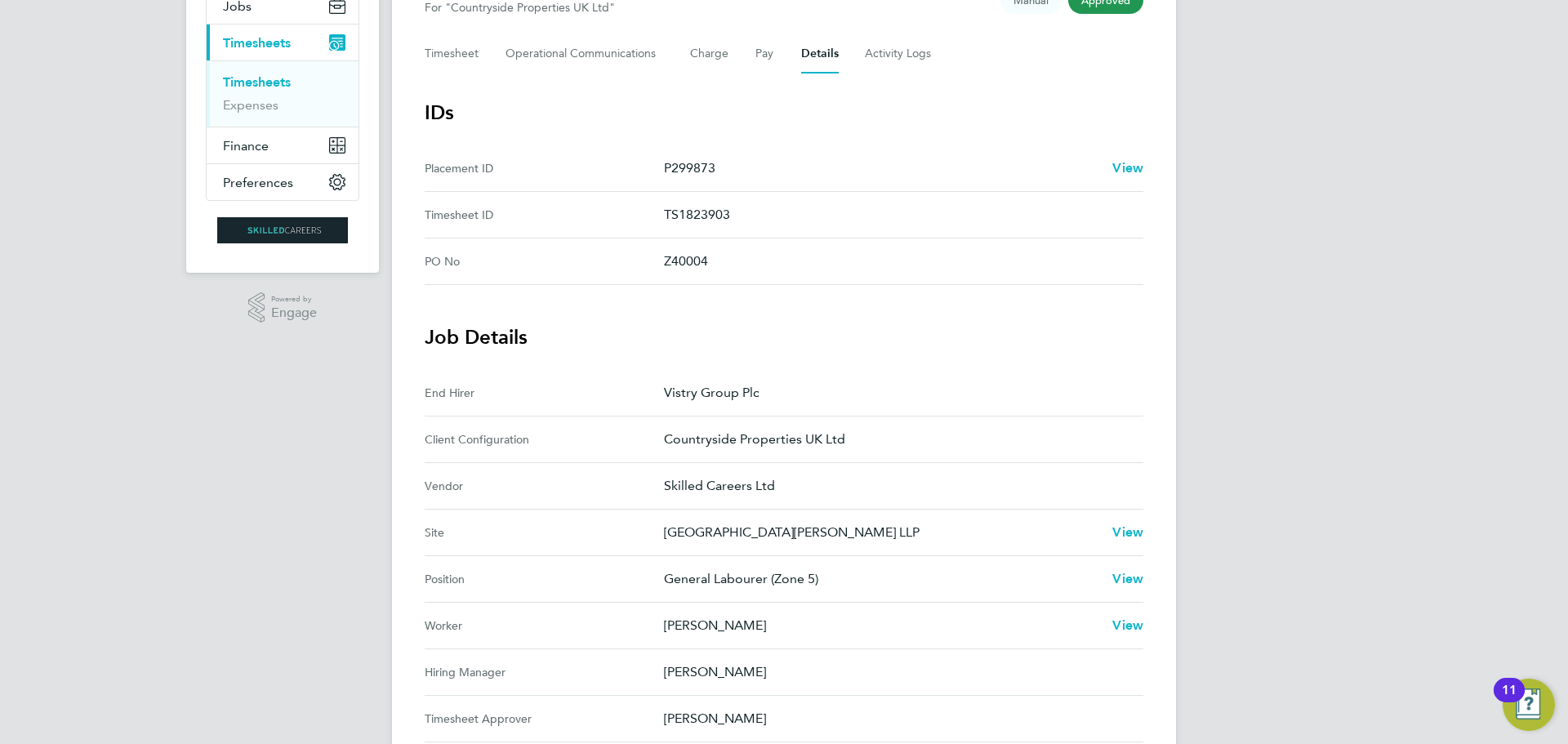
scroll to position [82, 0]
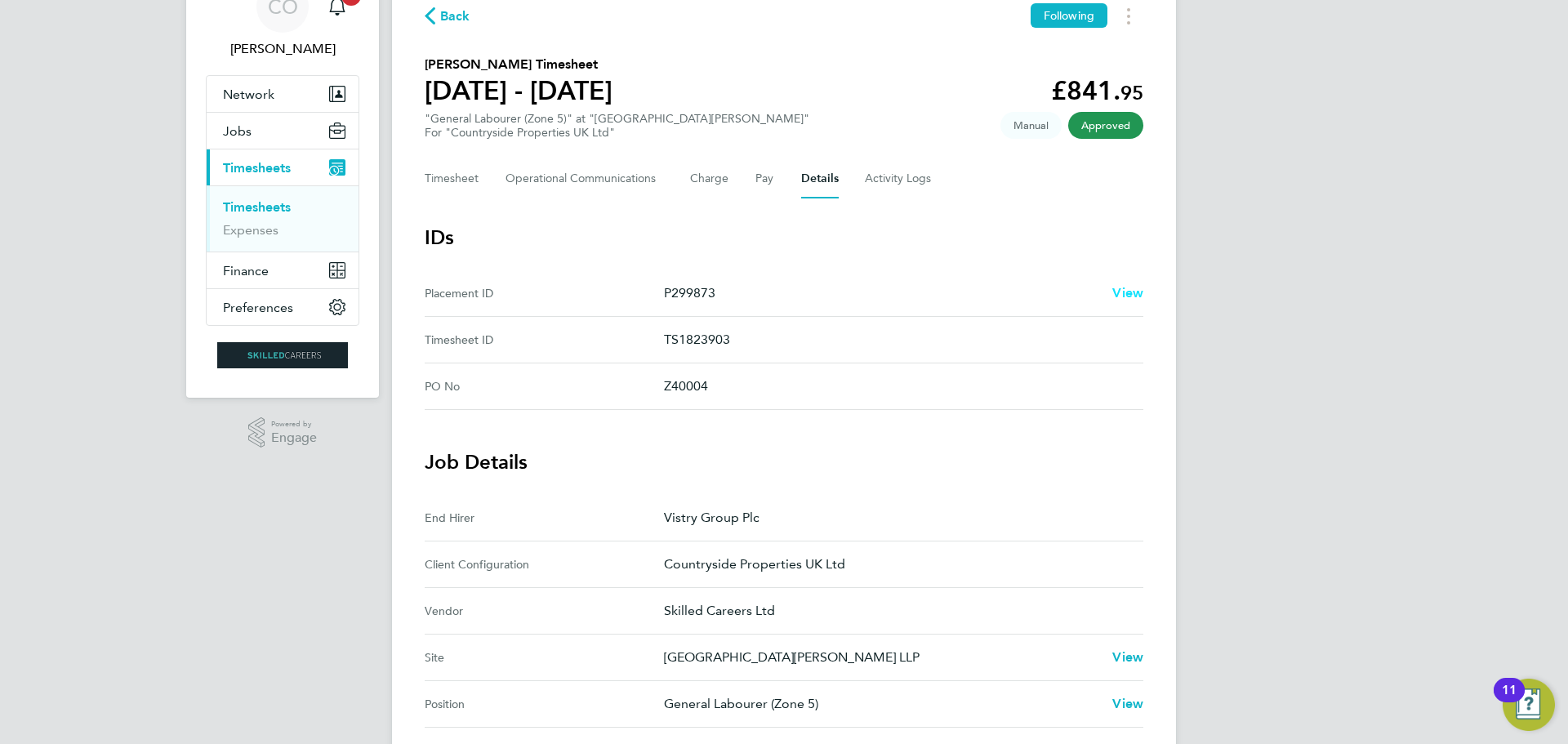
click at [1121, 285] on span "View" at bounding box center [1128, 293] width 31 height 16
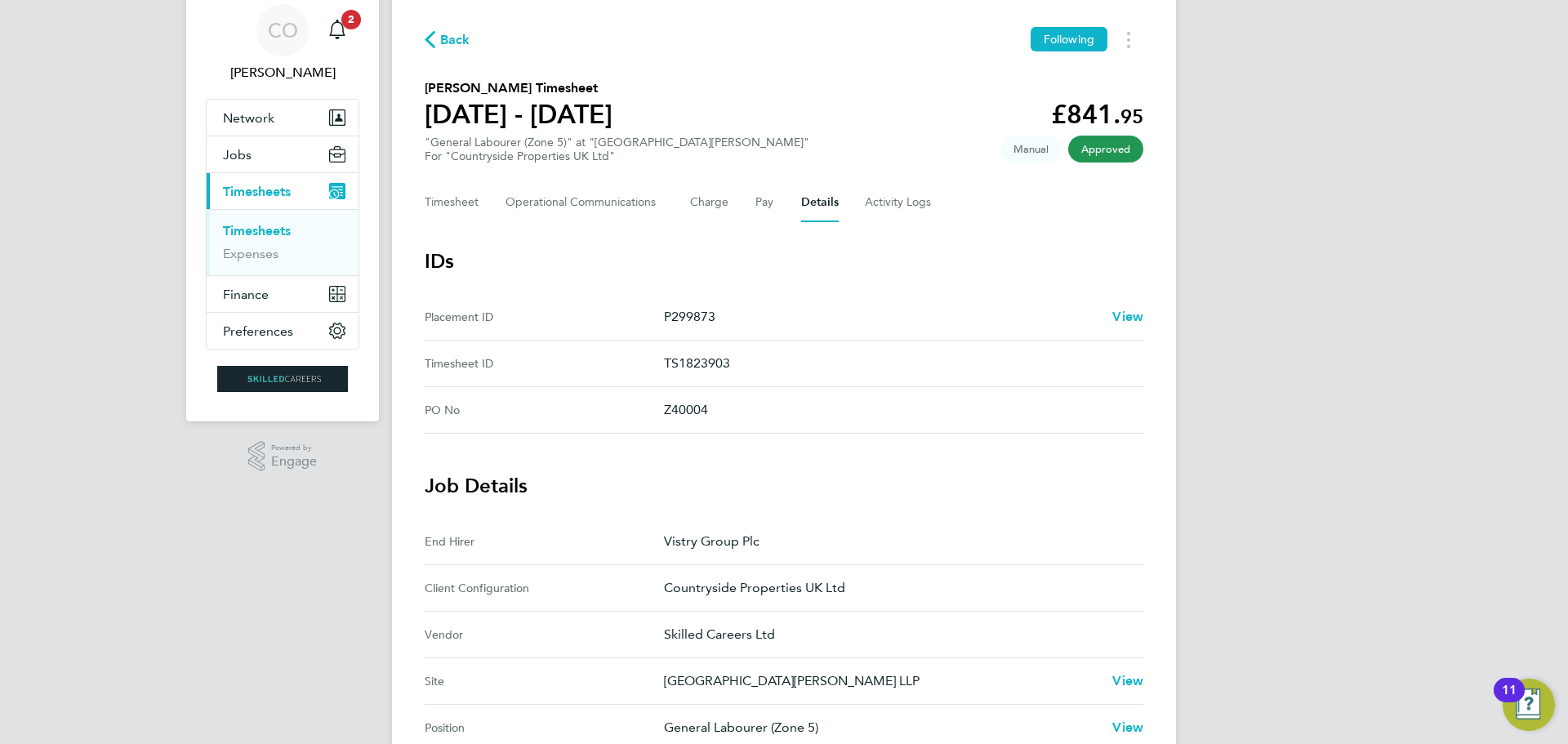
scroll to position [0, 0]
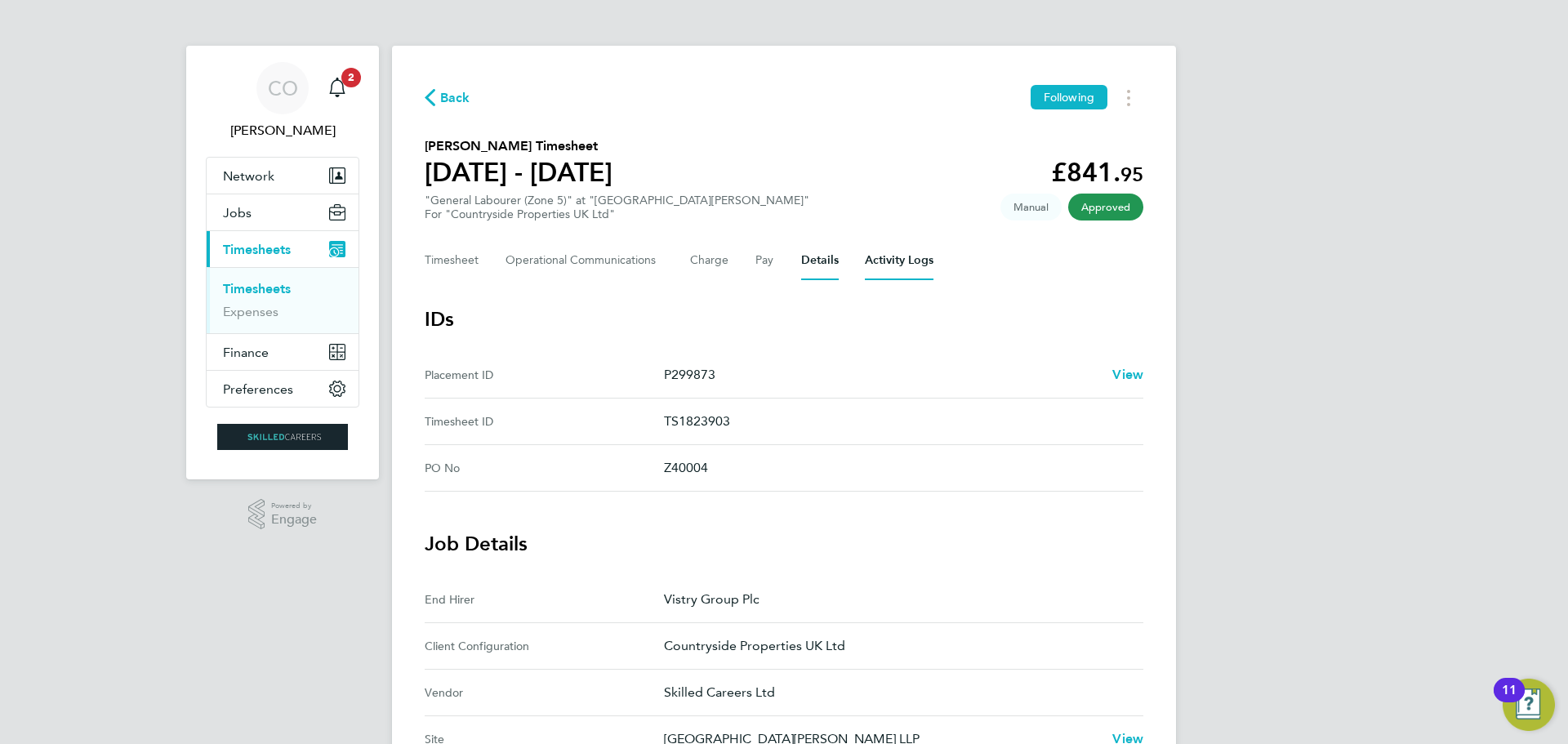
click at [903, 261] on Logs-tab "Activity Logs" at bounding box center [899, 260] width 69 height 39
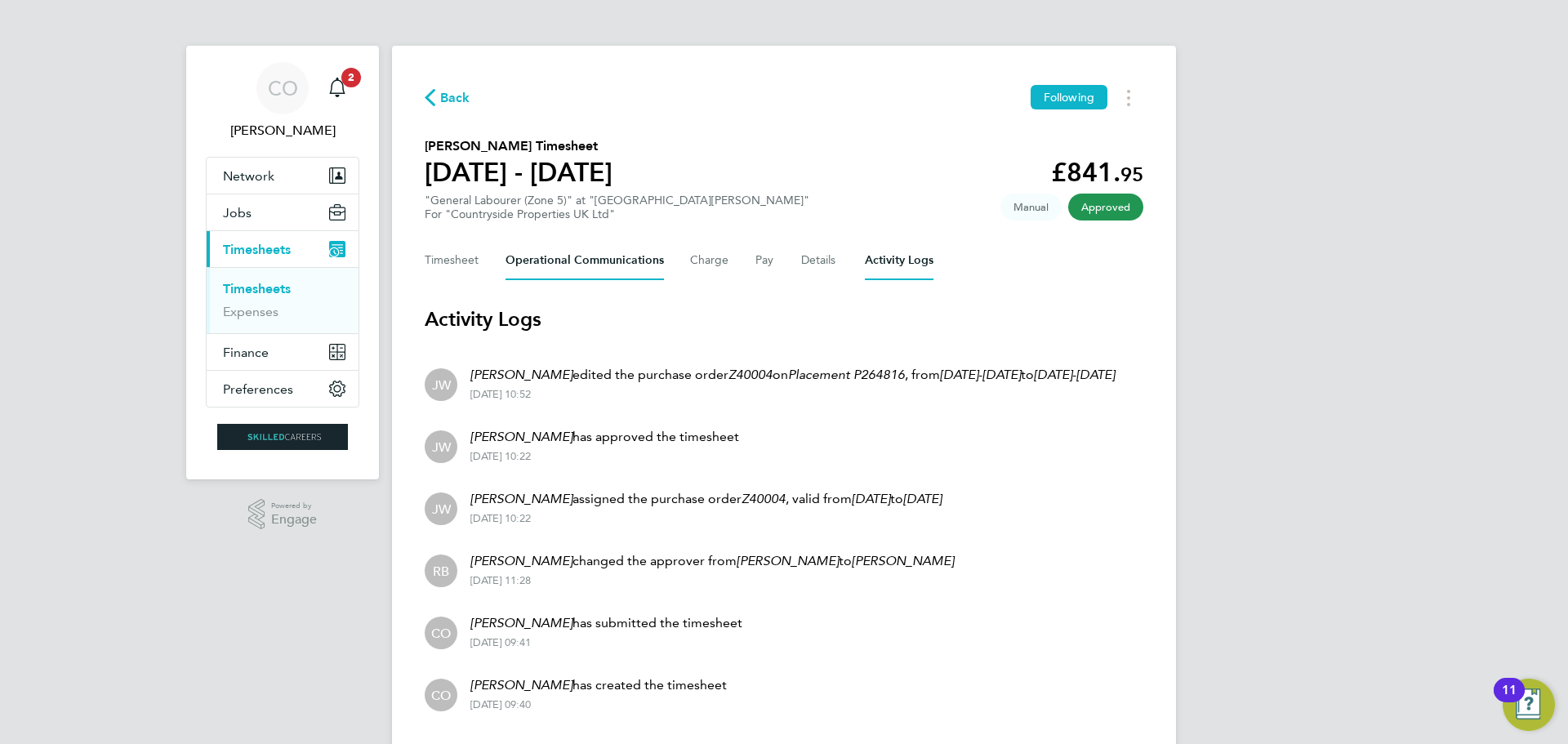
click at [617, 265] on Communications-tab "Operational Communications" at bounding box center [585, 260] width 158 height 39
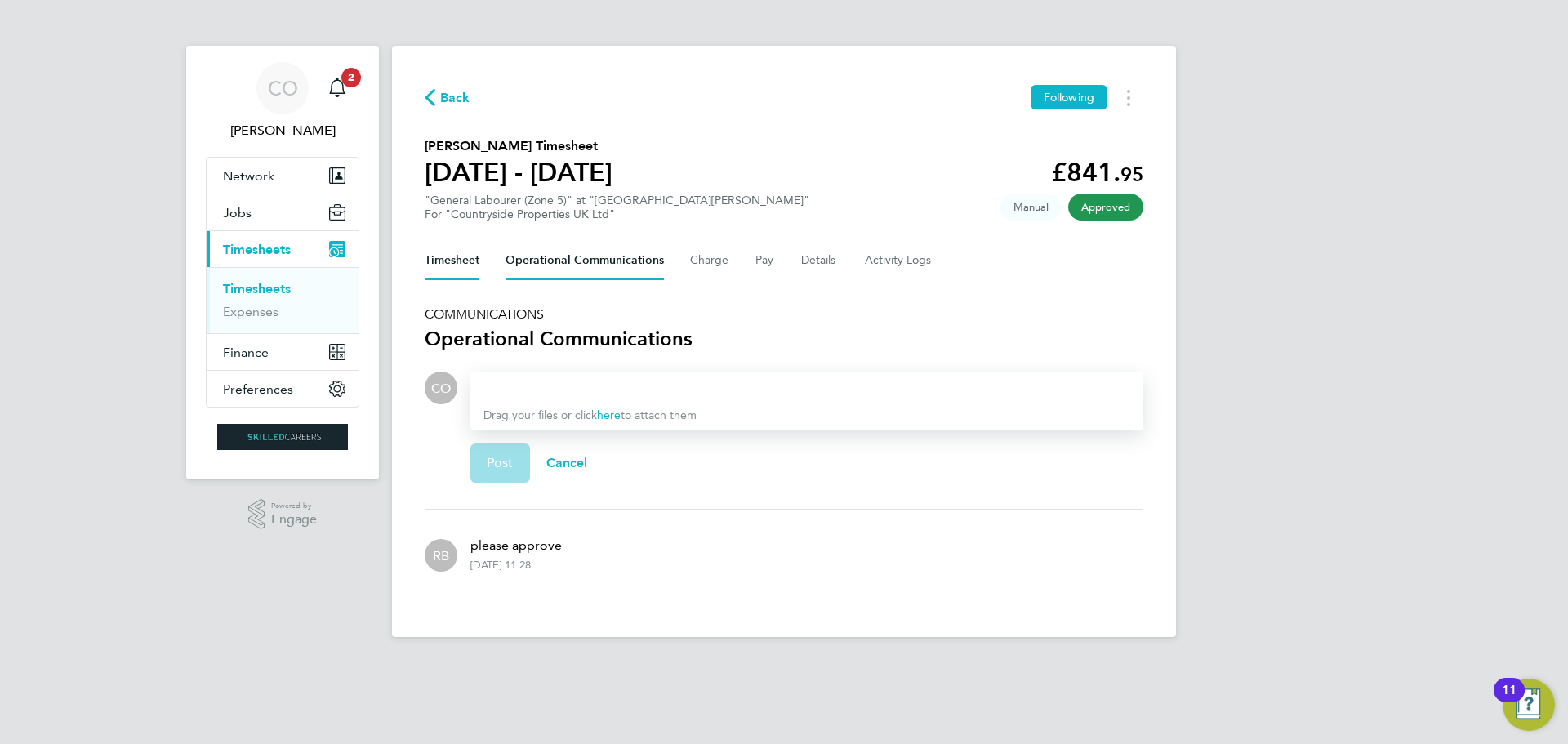
click at [460, 270] on button "Timesheet" at bounding box center [452, 260] width 55 height 39
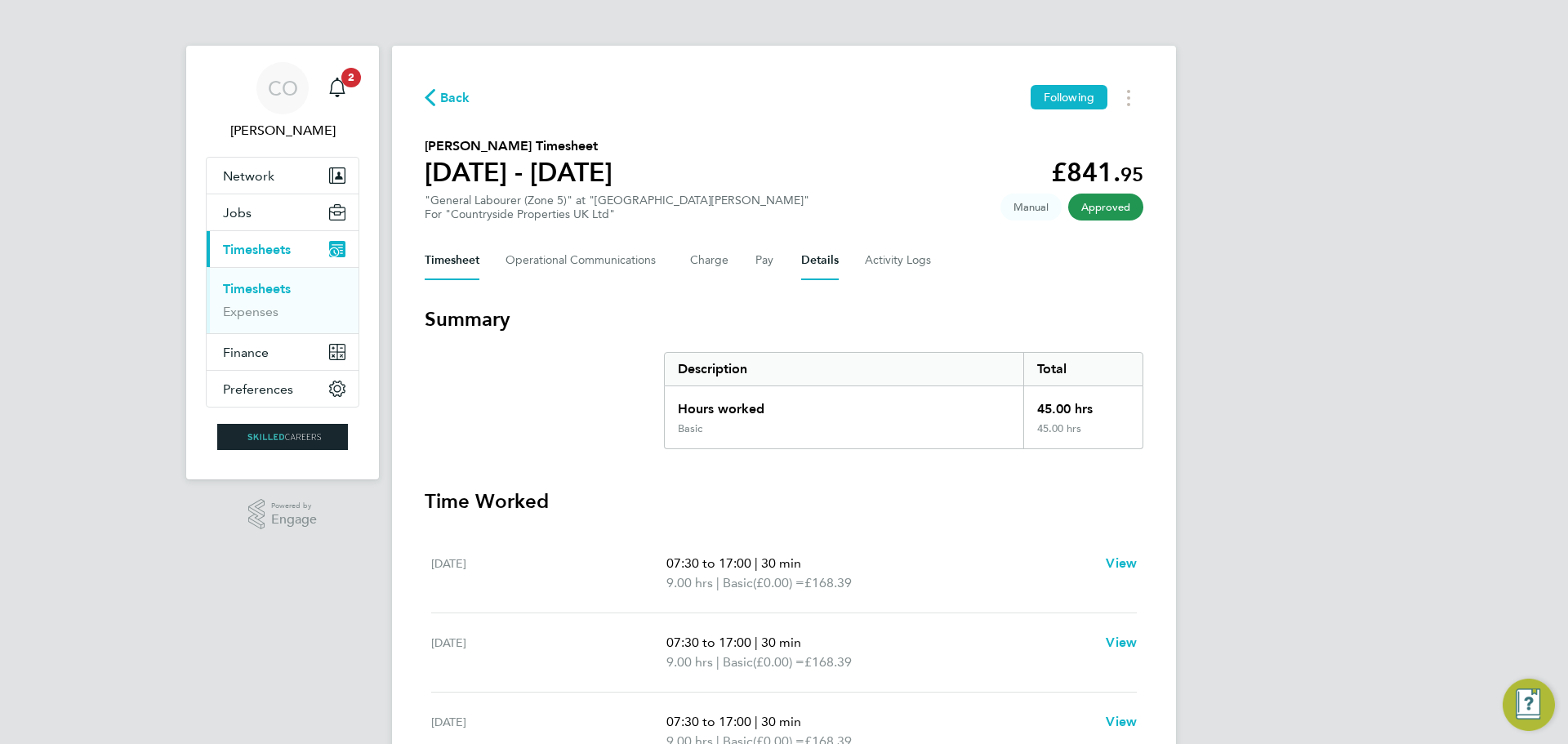
click at [801, 265] on button "Details" at bounding box center [819, 260] width 37 height 39
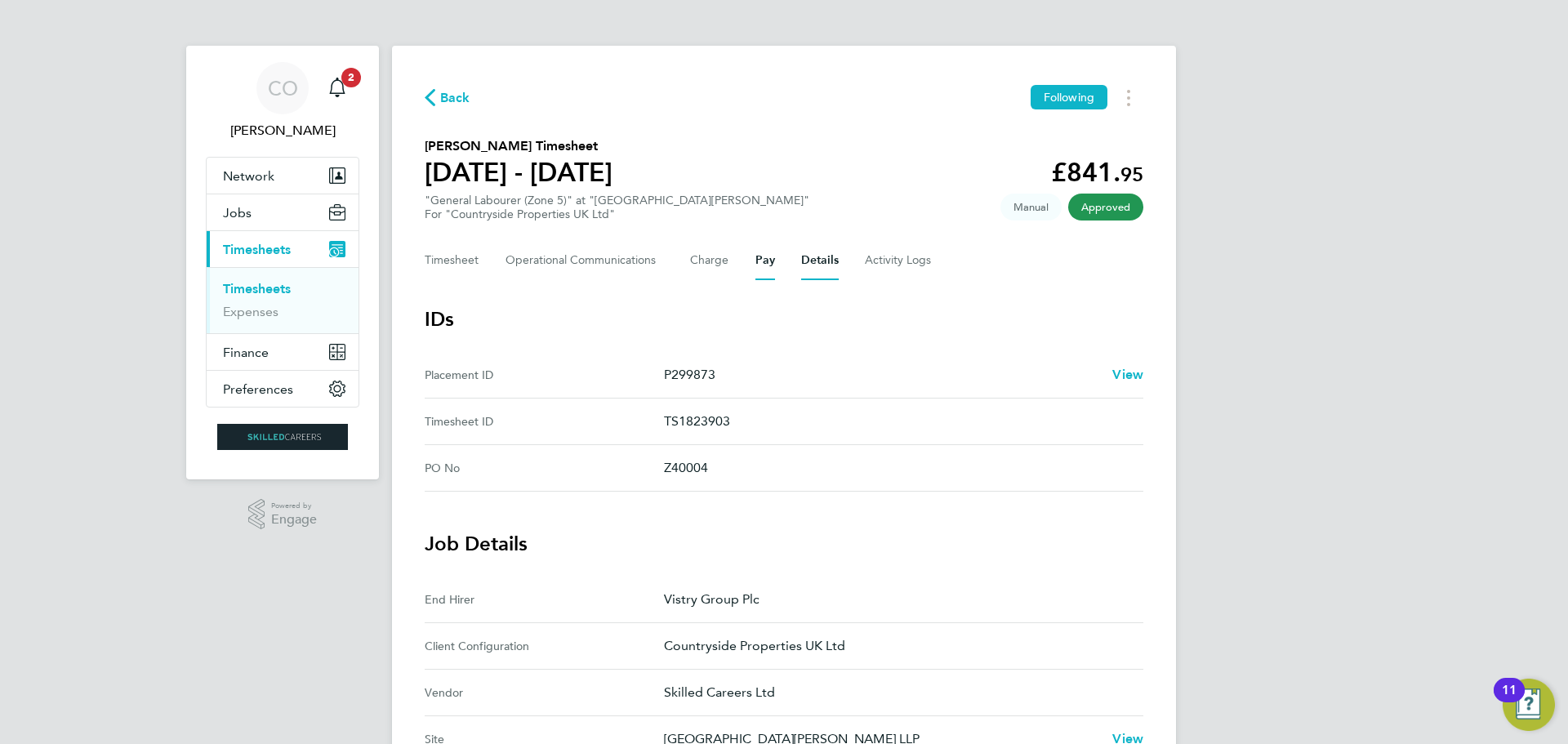
click at [759, 266] on button "Pay" at bounding box center [765, 260] width 20 height 39
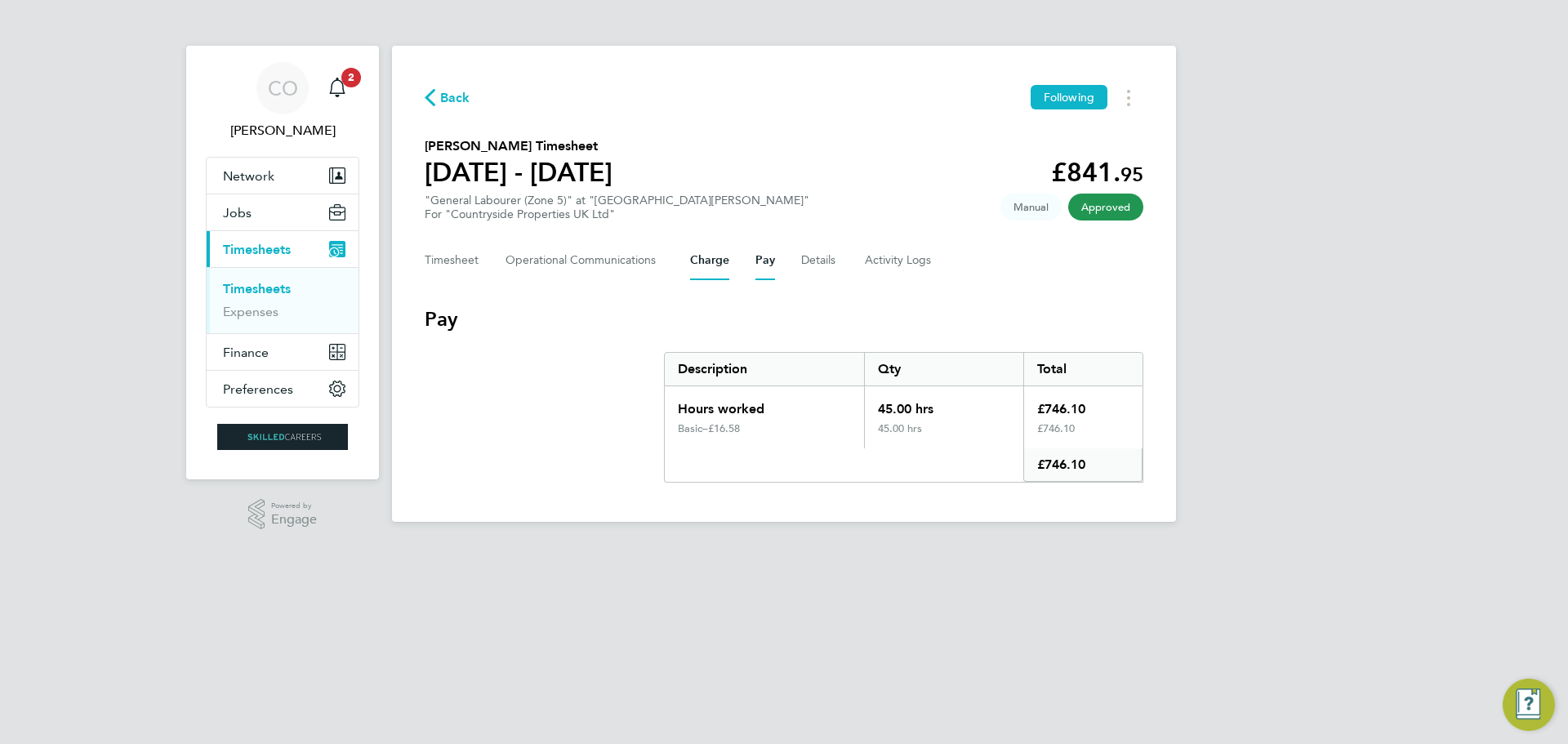
click at [706, 266] on button "Charge" at bounding box center [709, 260] width 39 height 39
click at [865, 262] on Logs-tab "Activity Logs" at bounding box center [899, 260] width 69 height 39
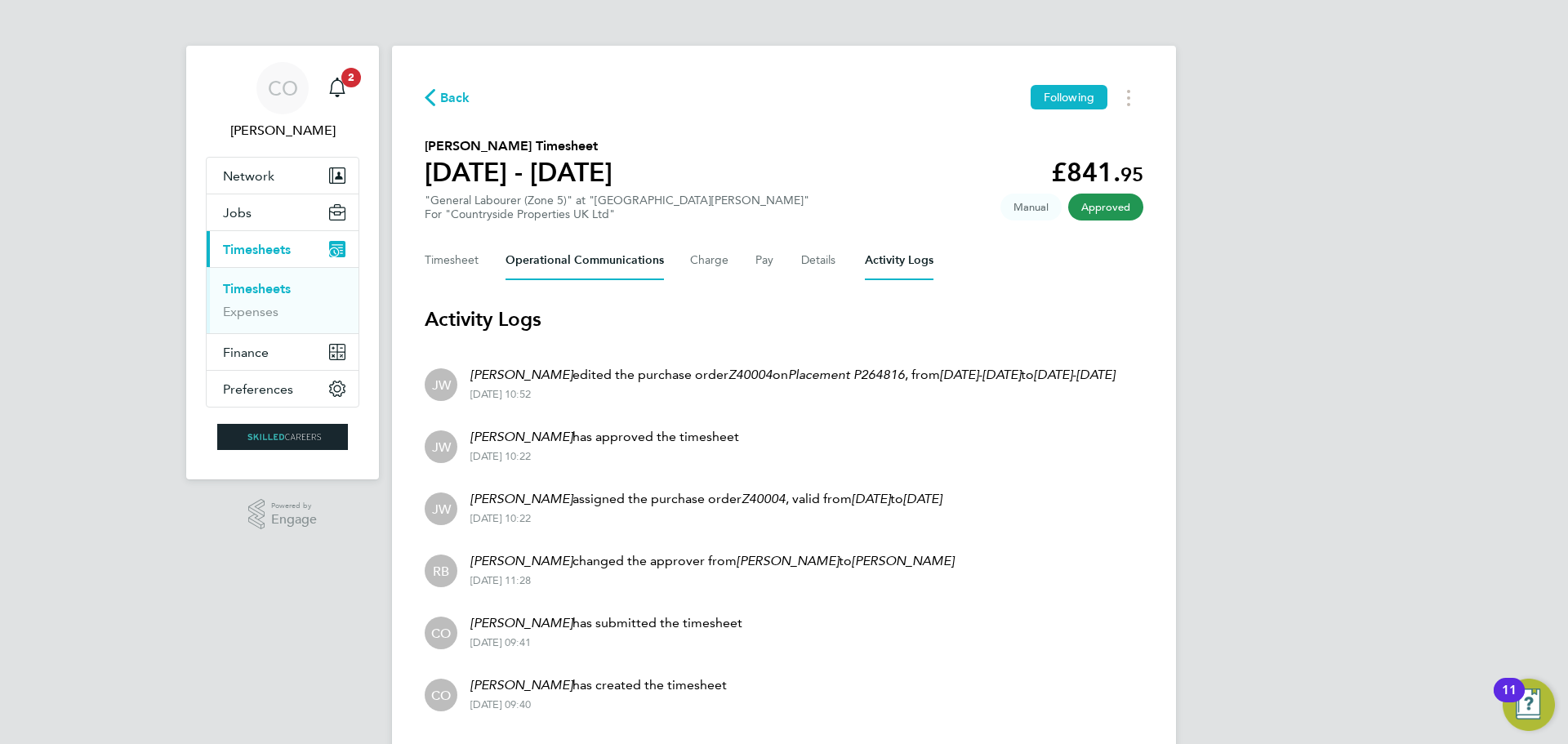
click at [602, 253] on Communications-tab "Operational Communications" at bounding box center [585, 260] width 158 height 39
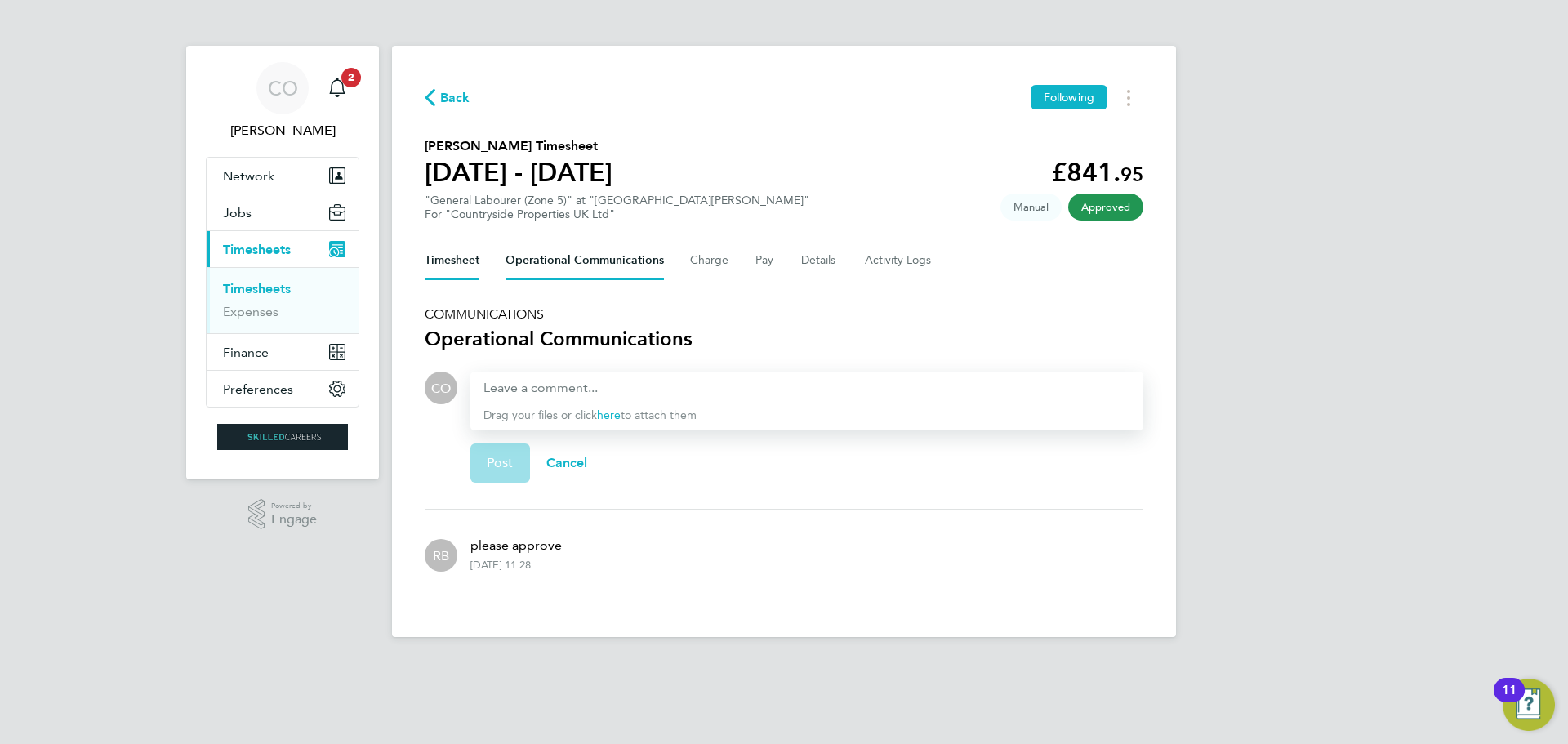
click at [444, 265] on button "Timesheet" at bounding box center [452, 260] width 55 height 39
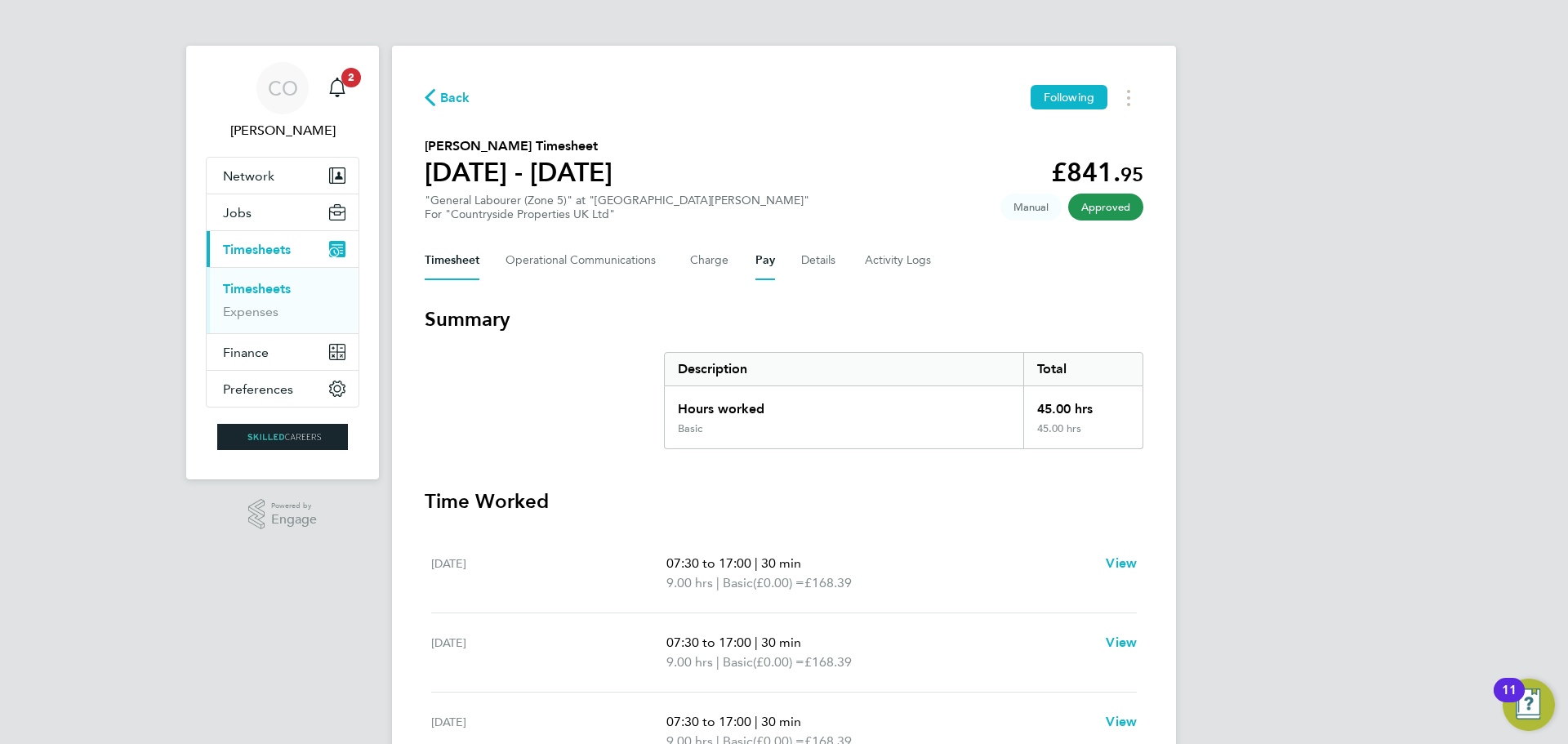
click at [763, 264] on button "Pay" at bounding box center [765, 260] width 20 height 39
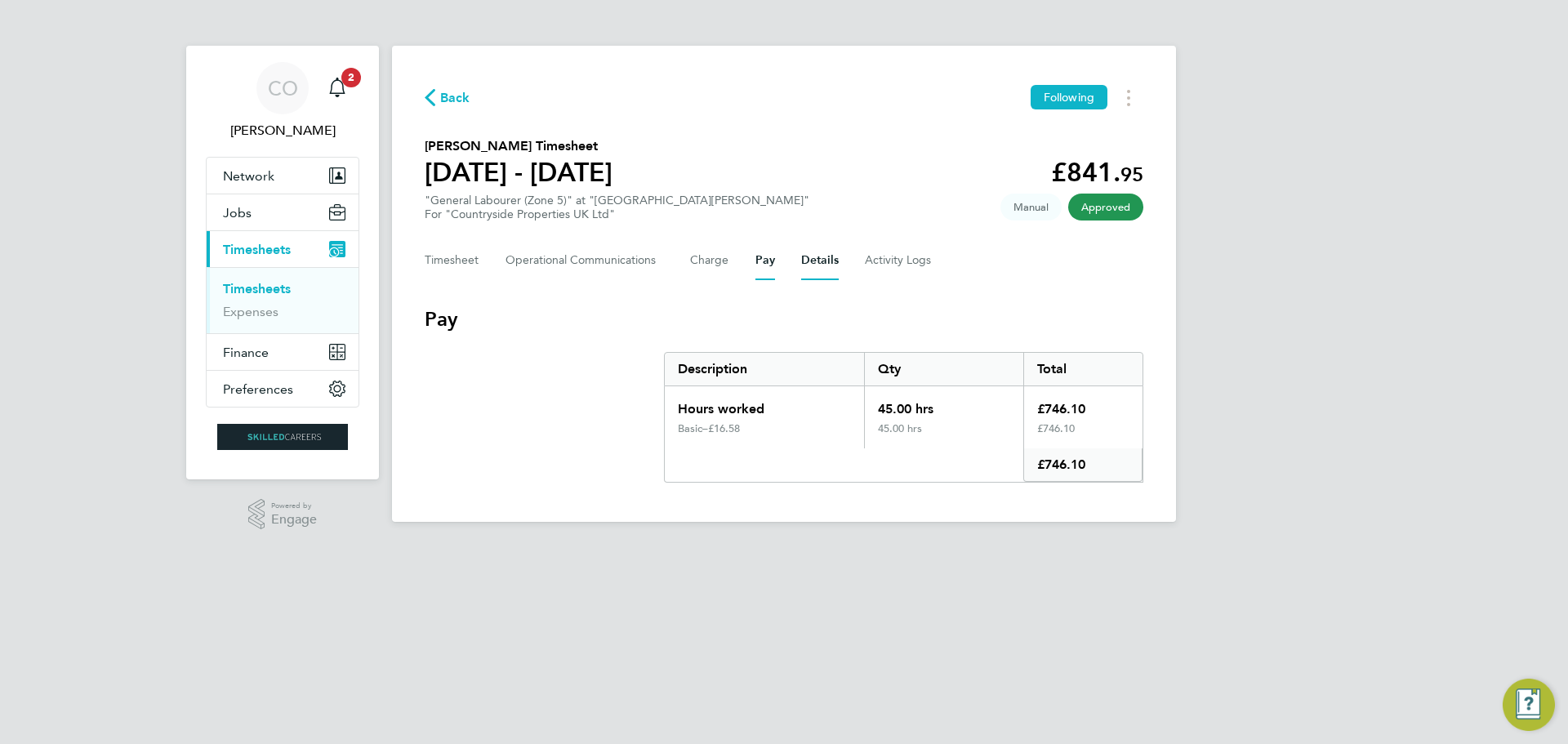
click at [811, 264] on button "Details" at bounding box center [819, 260] width 37 height 39
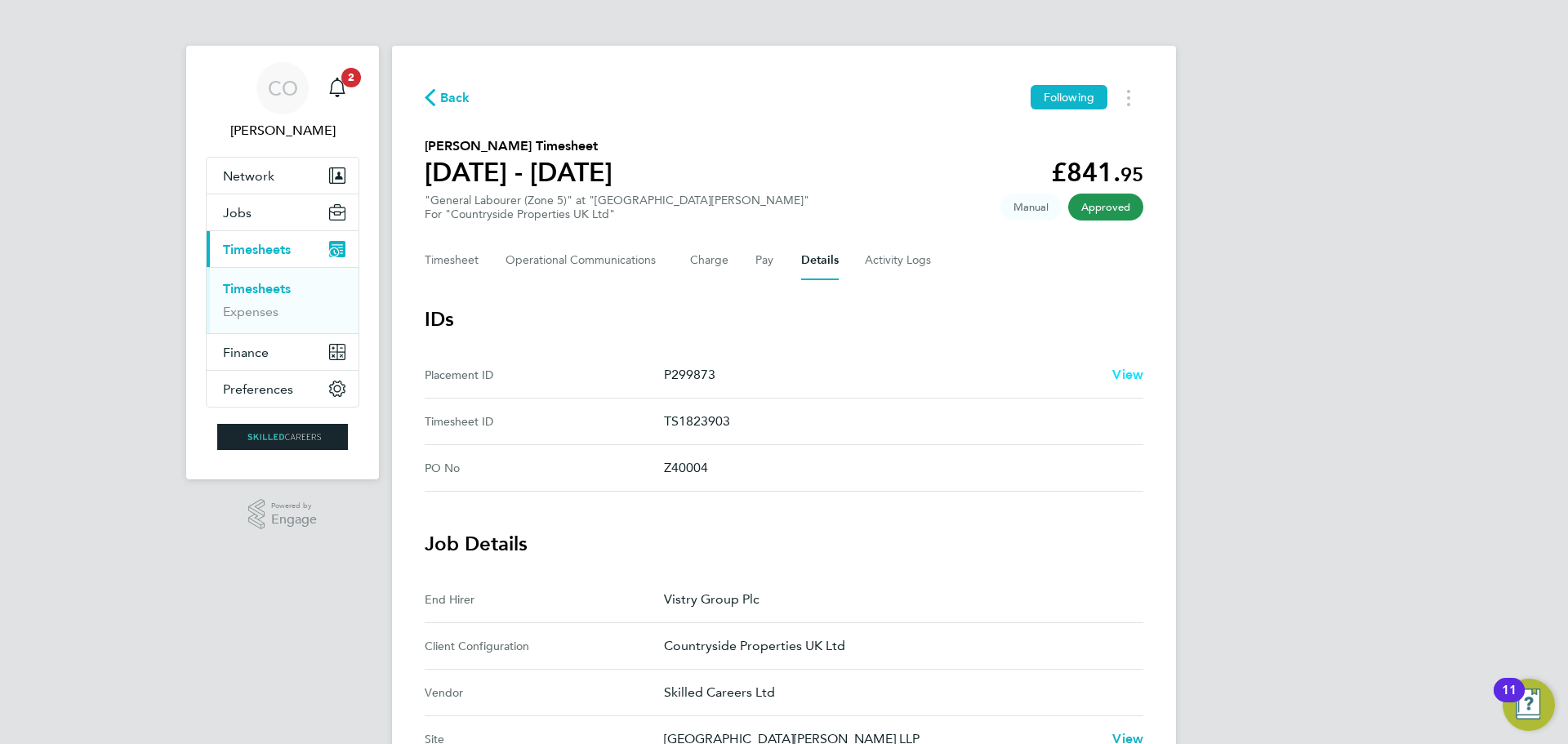
click at [1128, 375] on span "View" at bounding box center [1128, 375] width 31 height 16
click at [289, 283] on link "Timesheets" at bounding box center [257, 289] width 68 height 16
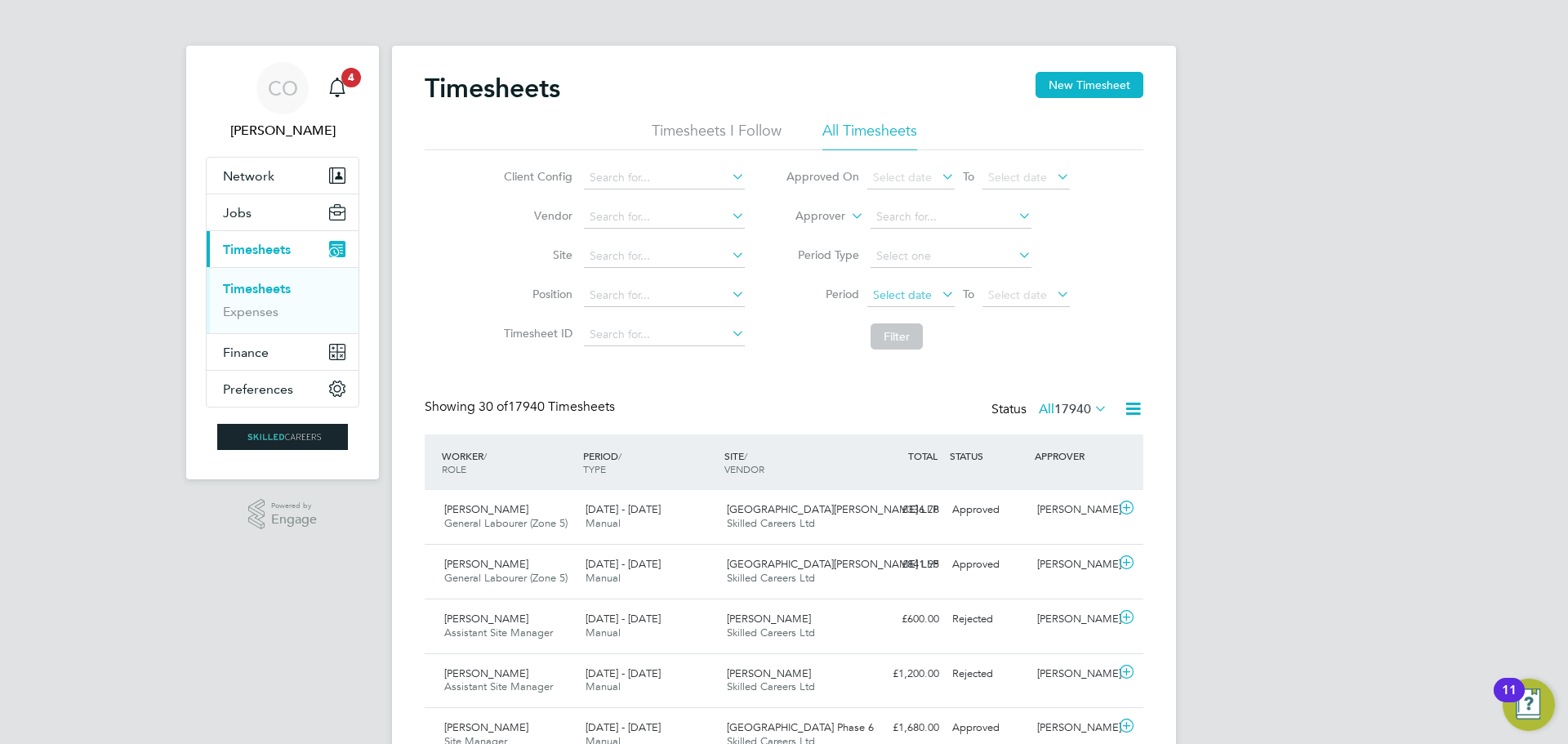
click at [895, 299] on span "Select date" at bounding box center [903, 295] width 59 height 15
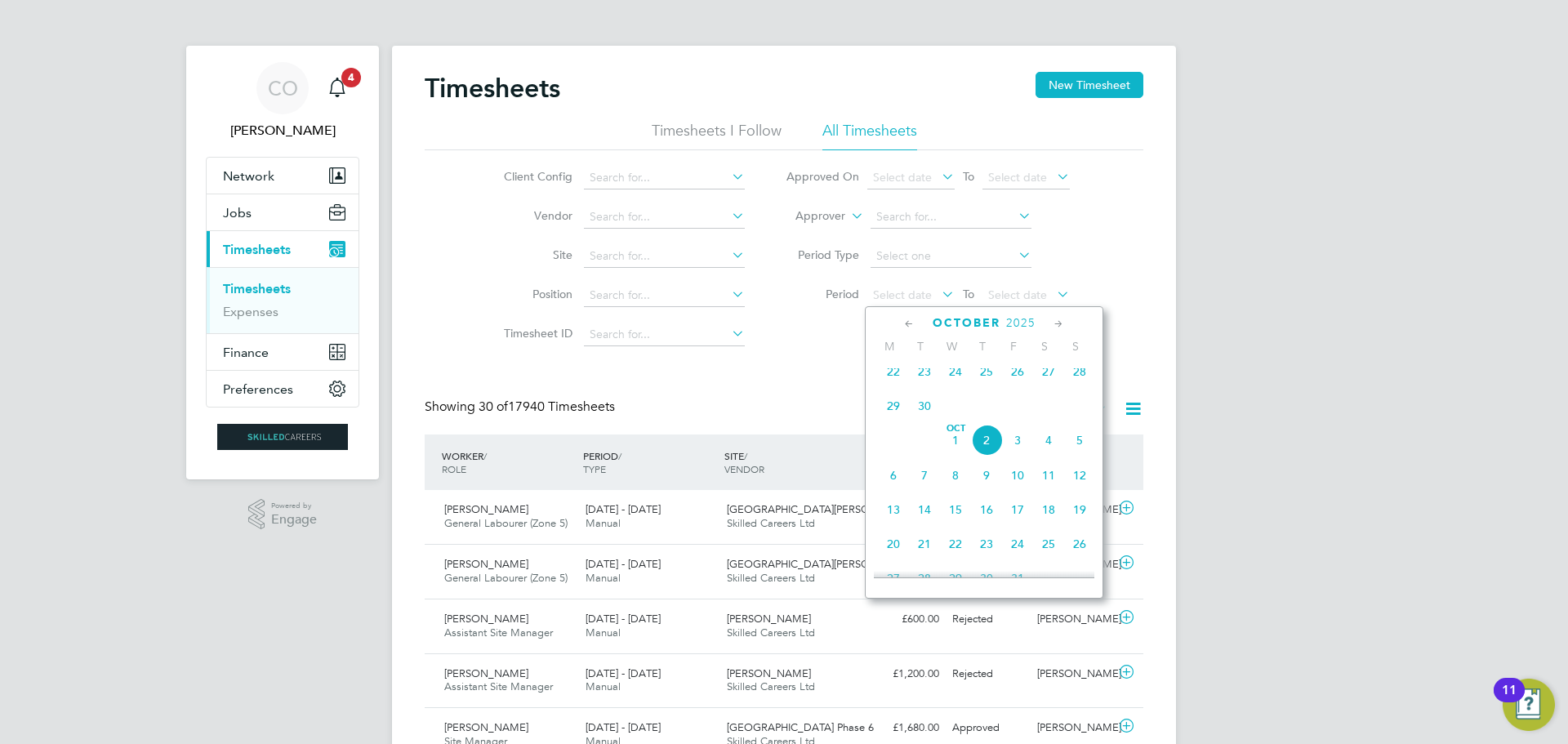
click at [893, 379] on span "22" at bounding box center [894, 372] width 31 height 31
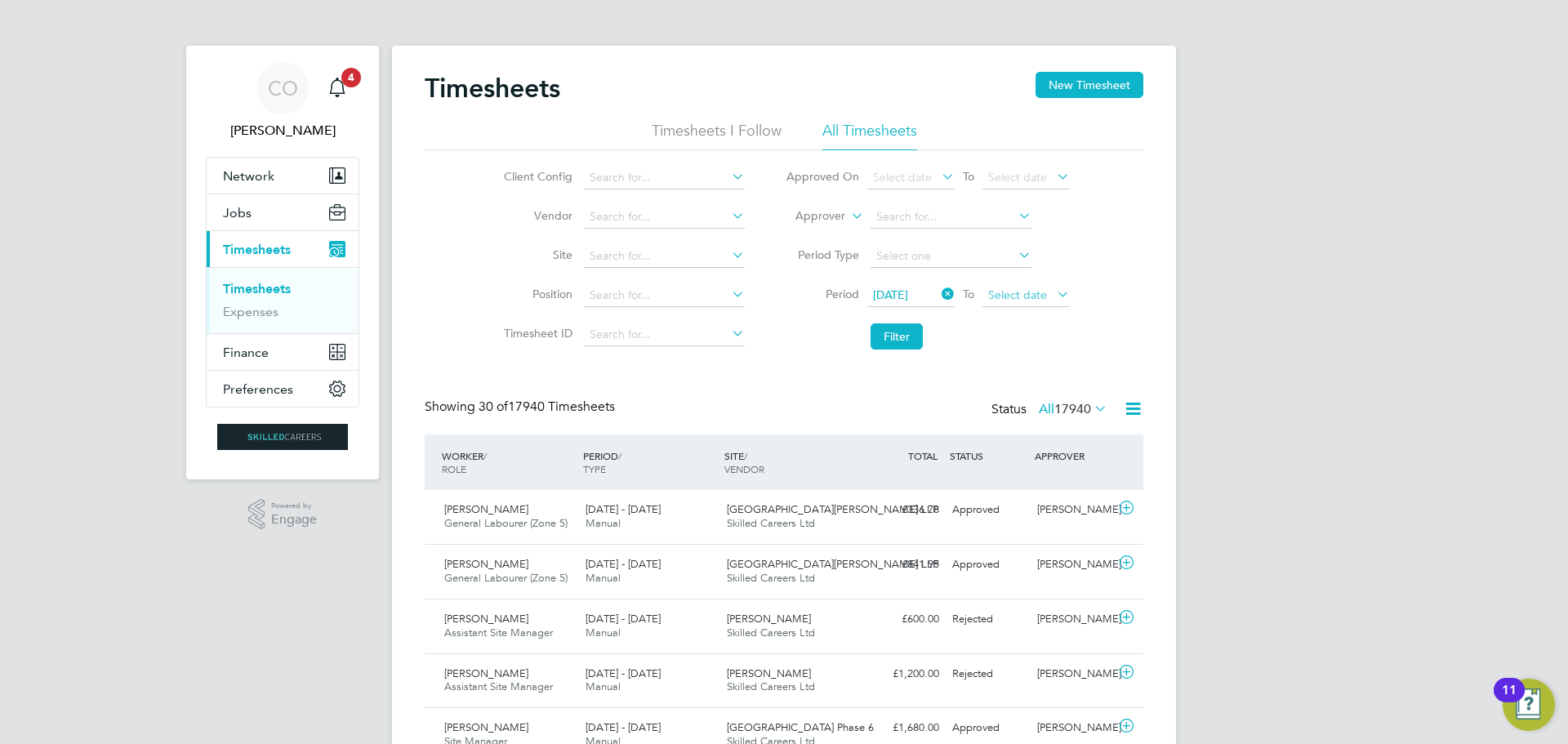
click at [1017, 293] on span "Select date" at bounding box center [1018, 295] width 59 height 15
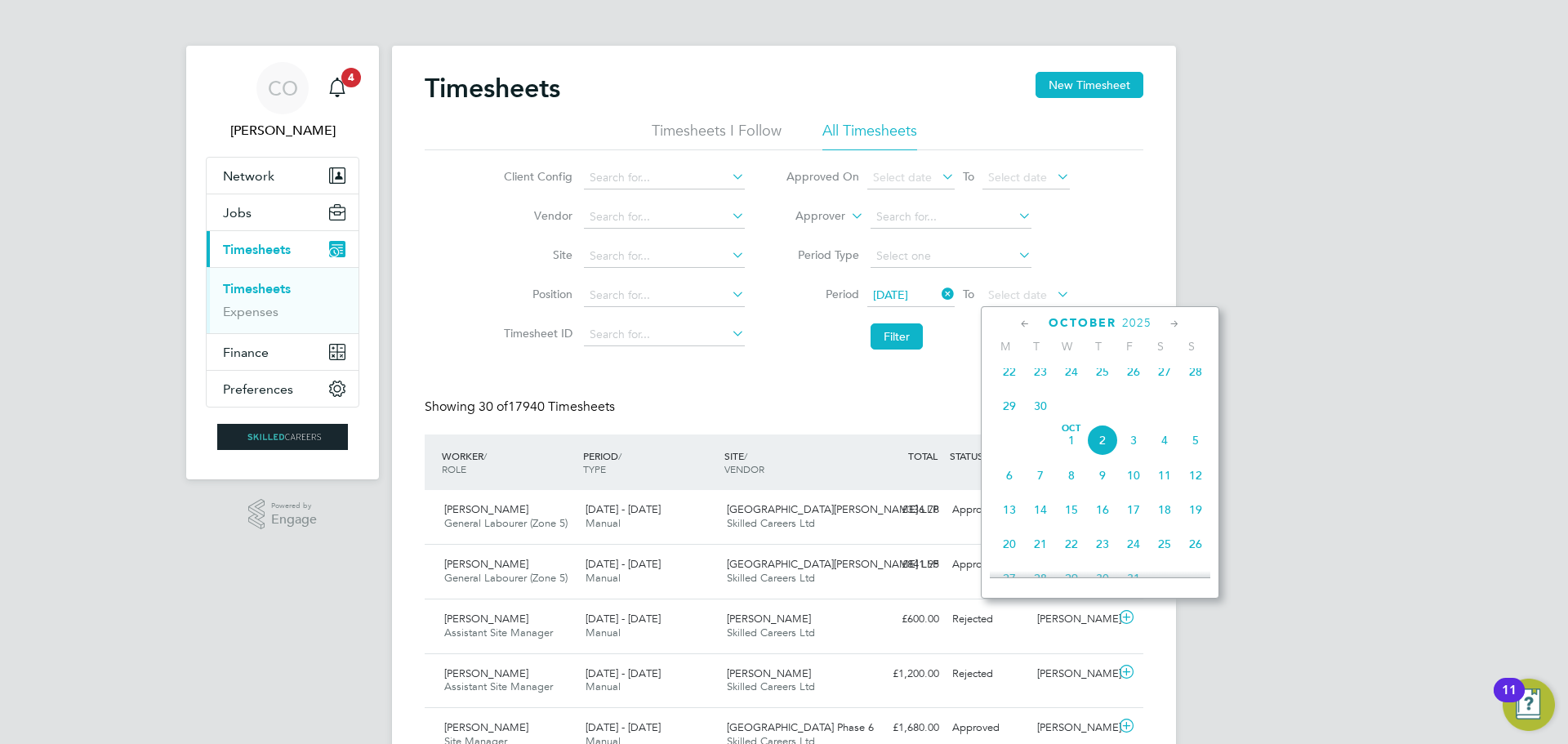
click at [1202, 377] on span "28" at bounding box center [1195, 372] width 31 height 31
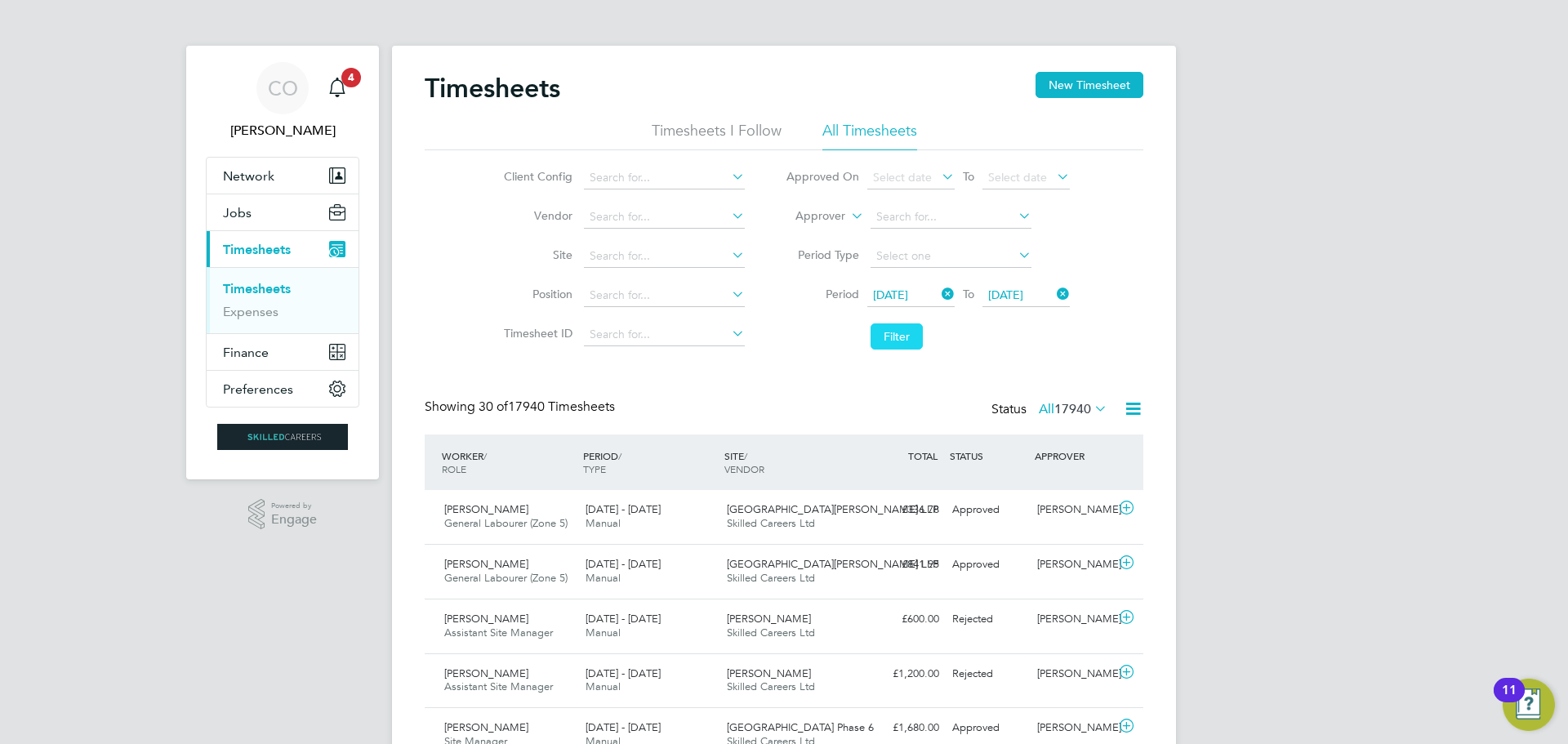
click at [896, 334] on button "Filter" at bounding box center [896, 336] width 52 height 26
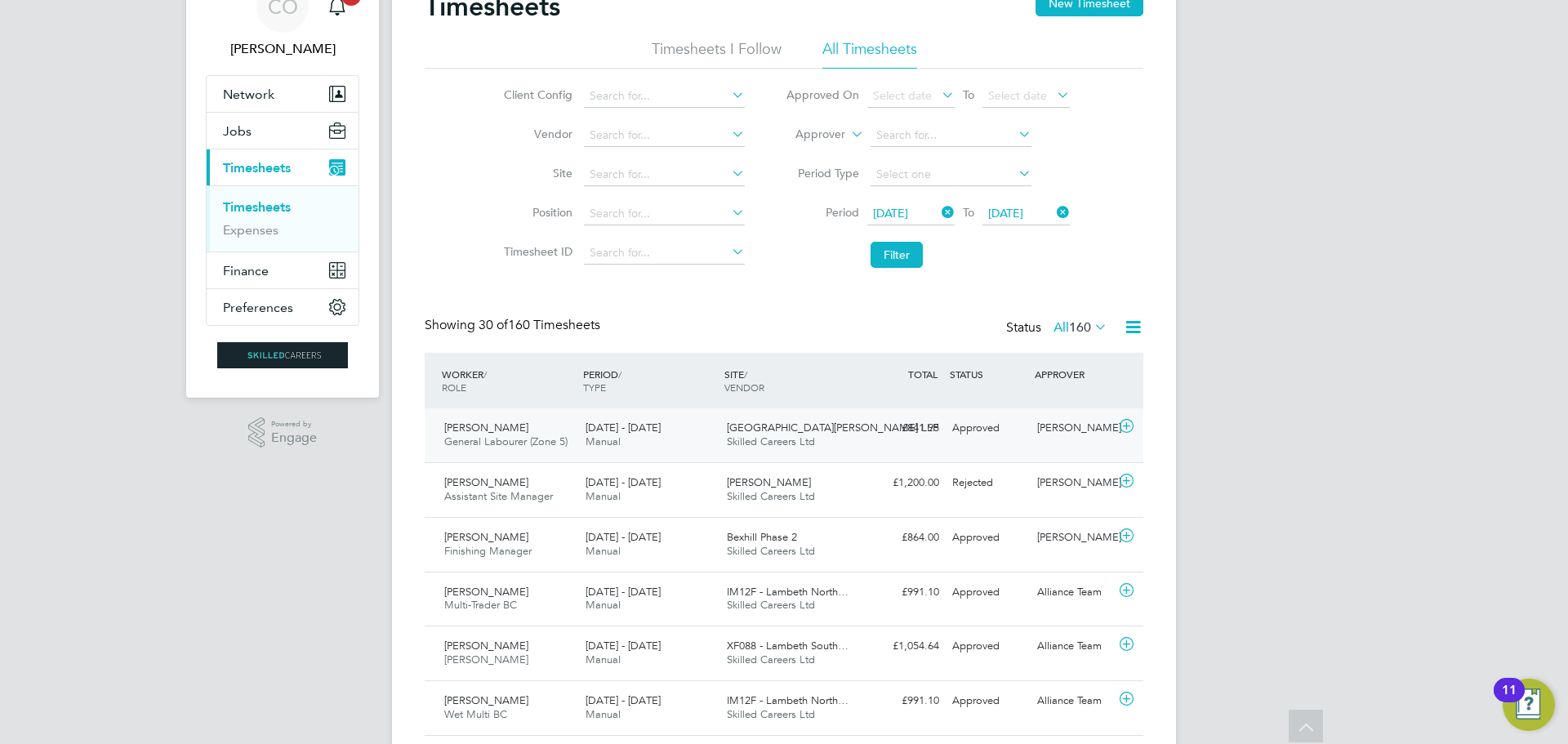
click at [511, 435] on div "Declan Murphy General Labourer (Zone 5) 22 - 28 Sep 2025" at bounding box center [508, 435] width 142 height 41
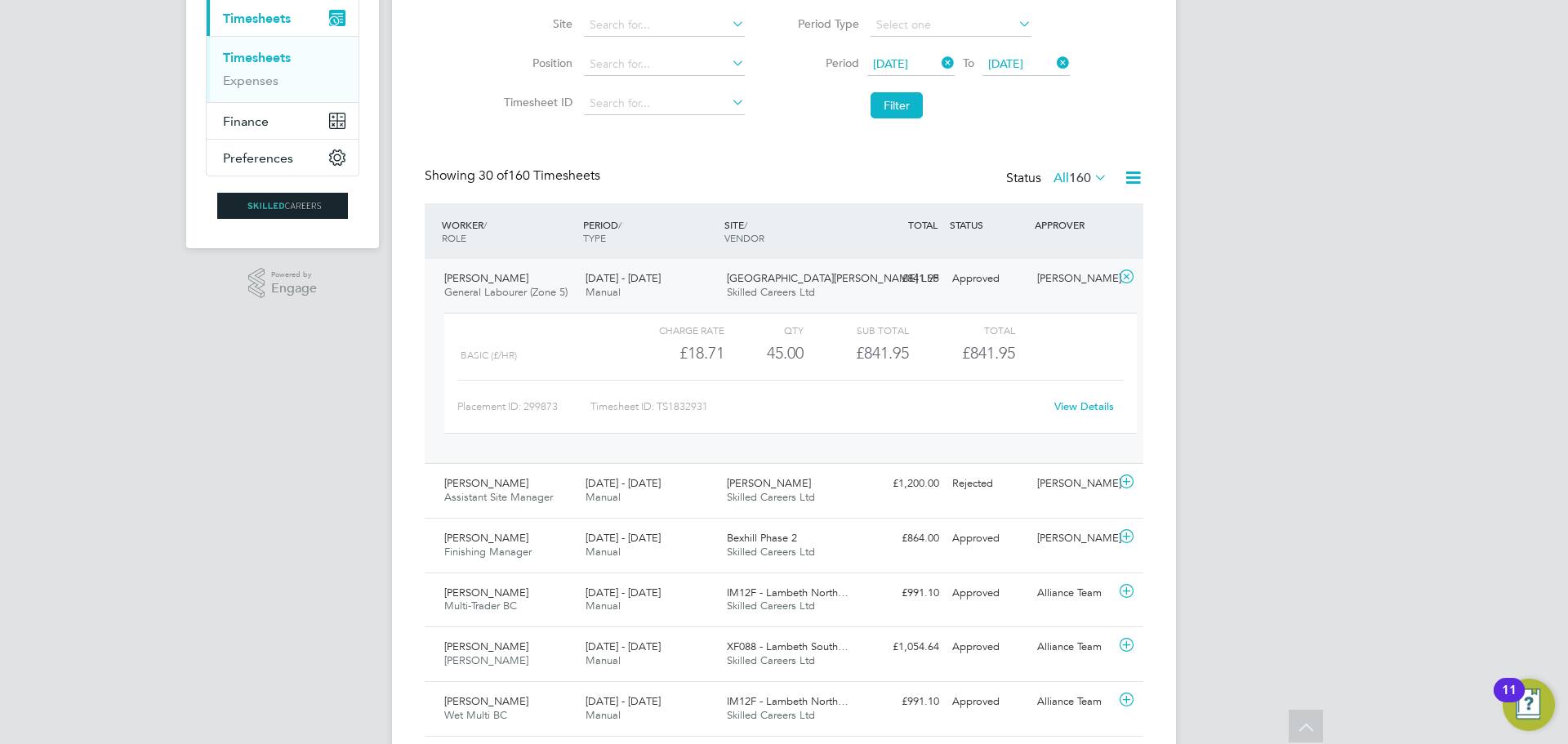
drag, startPoint x: 239, startPoint y: 576, endPoint x: 235, endPoint y: 387, distance: 189.0
click at [893, 103] on button "Filter" at bounding box center [896, 105] width 52 height 26
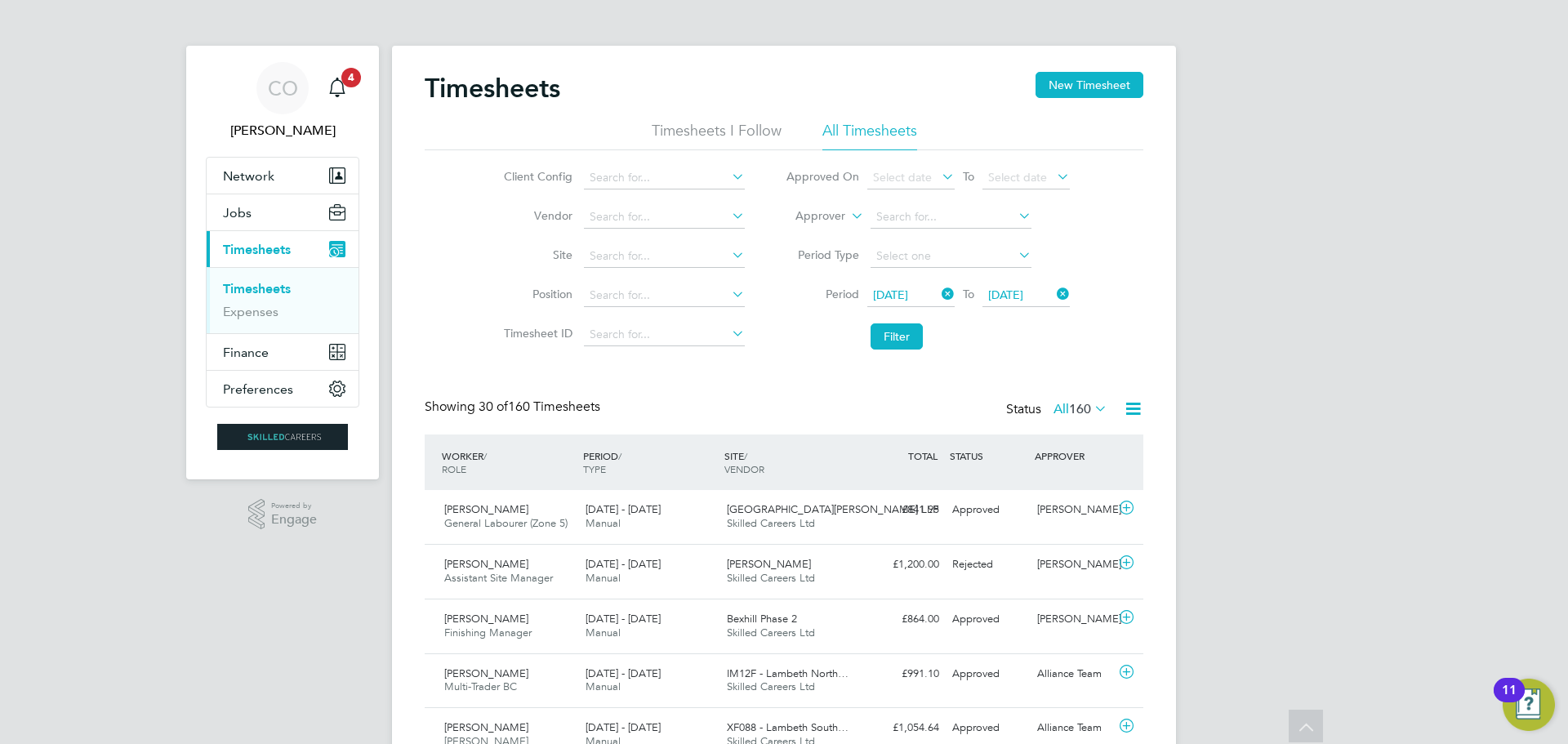
scroll to position [8, 8]
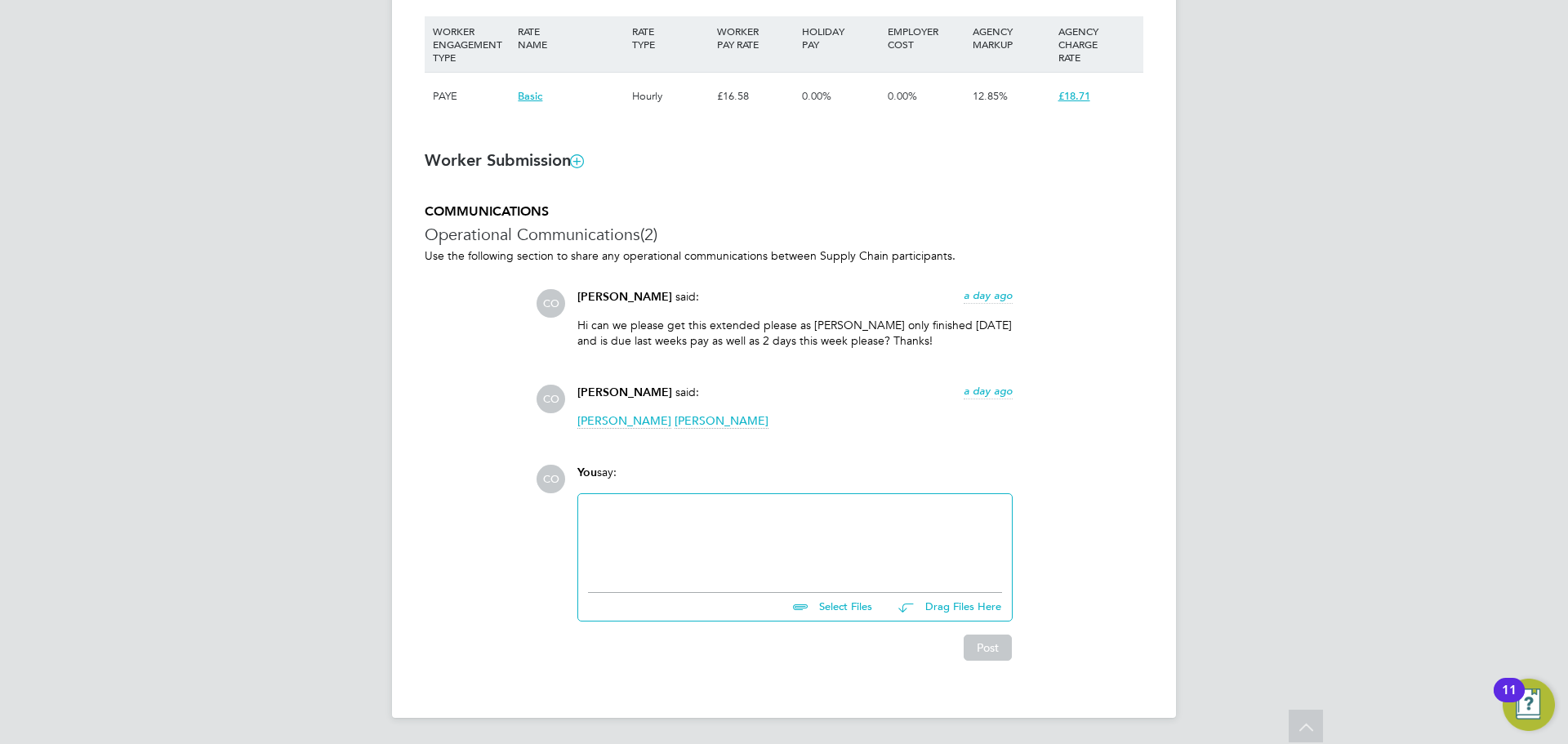
click at [696, 475] on div "You say:" at bounding box center [795, 479] width 435 height 29
click at [635, 543] on div at bounding box center [795, 539] width 414 height 70
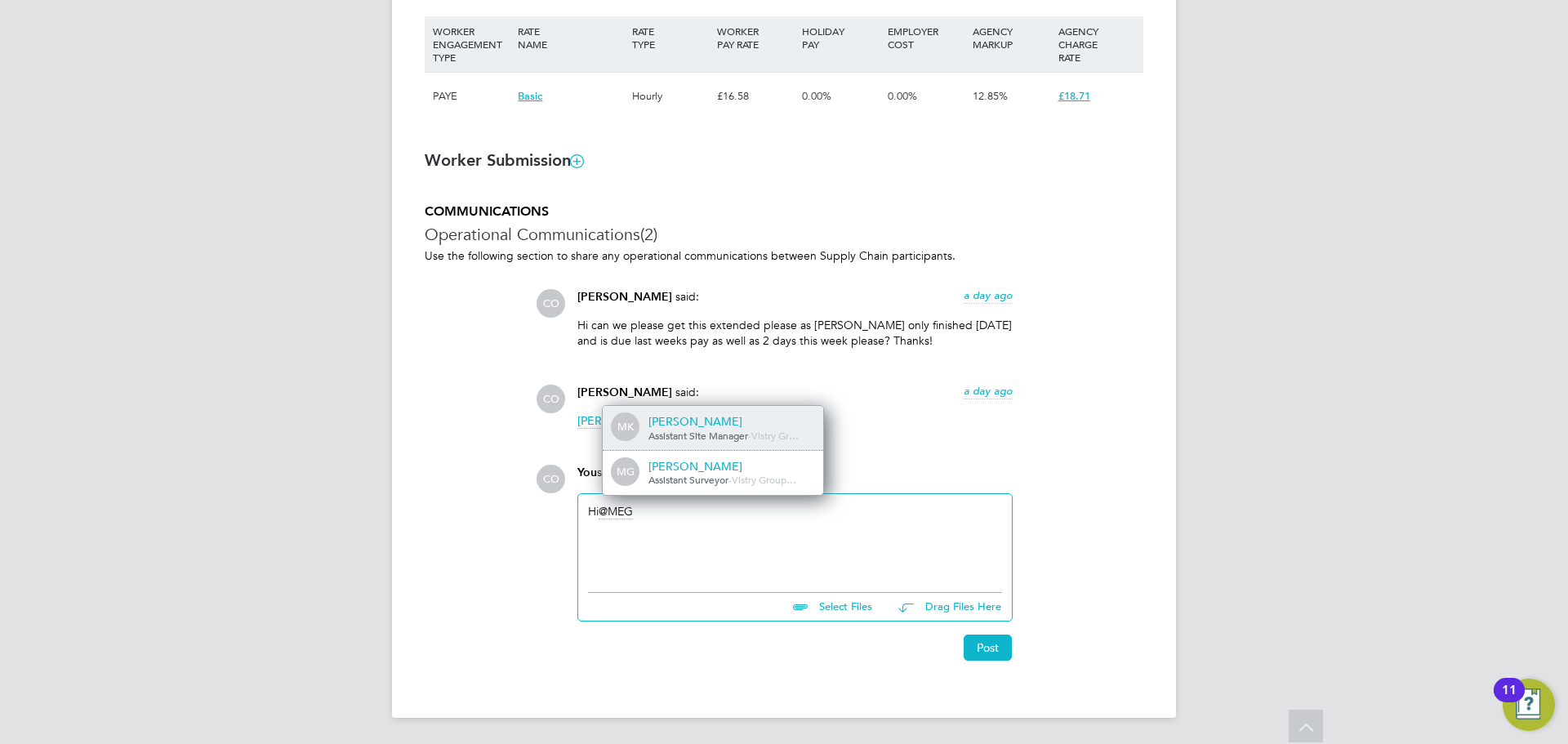
click at [676, 430] on span "Assistant Site Manager" at bounding box center [698, 435] width 100 height 13
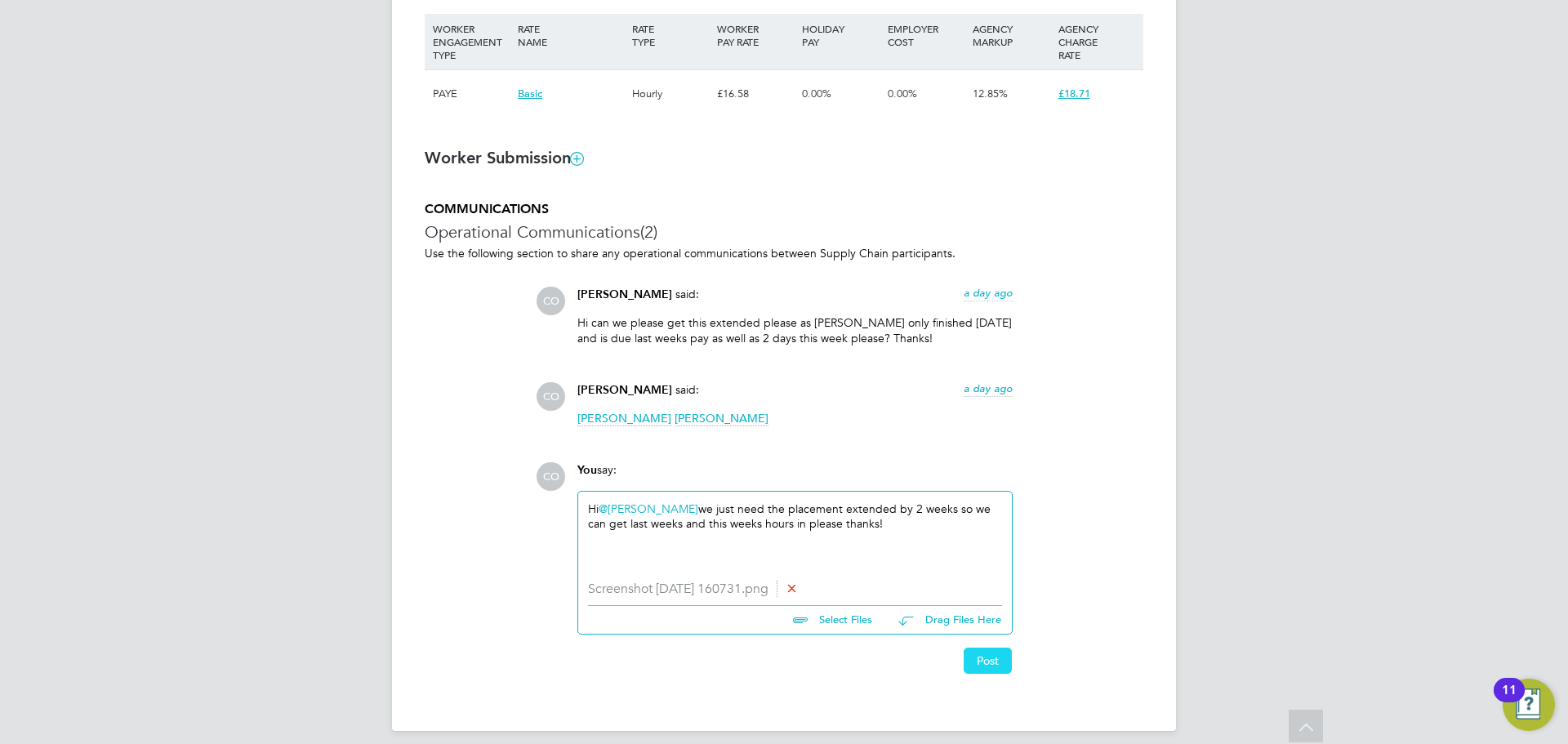
click at [992, 667] on button "Post" at bounding box center [987, 661] width 48 height 26
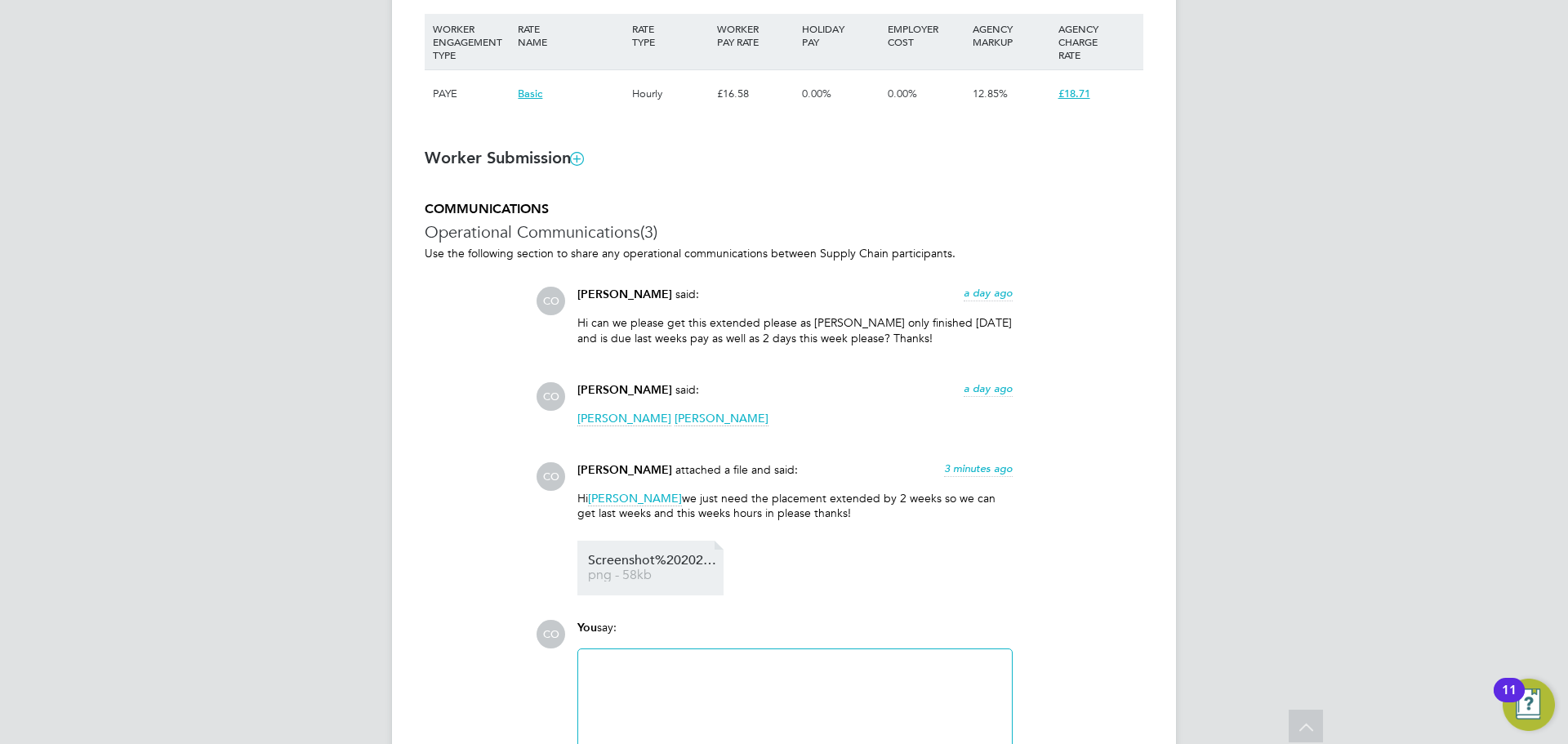
click at [631, 566] on span "Screenshot%202025-10-02%20160731" at bounding box center [653, 561] width 130 height 12
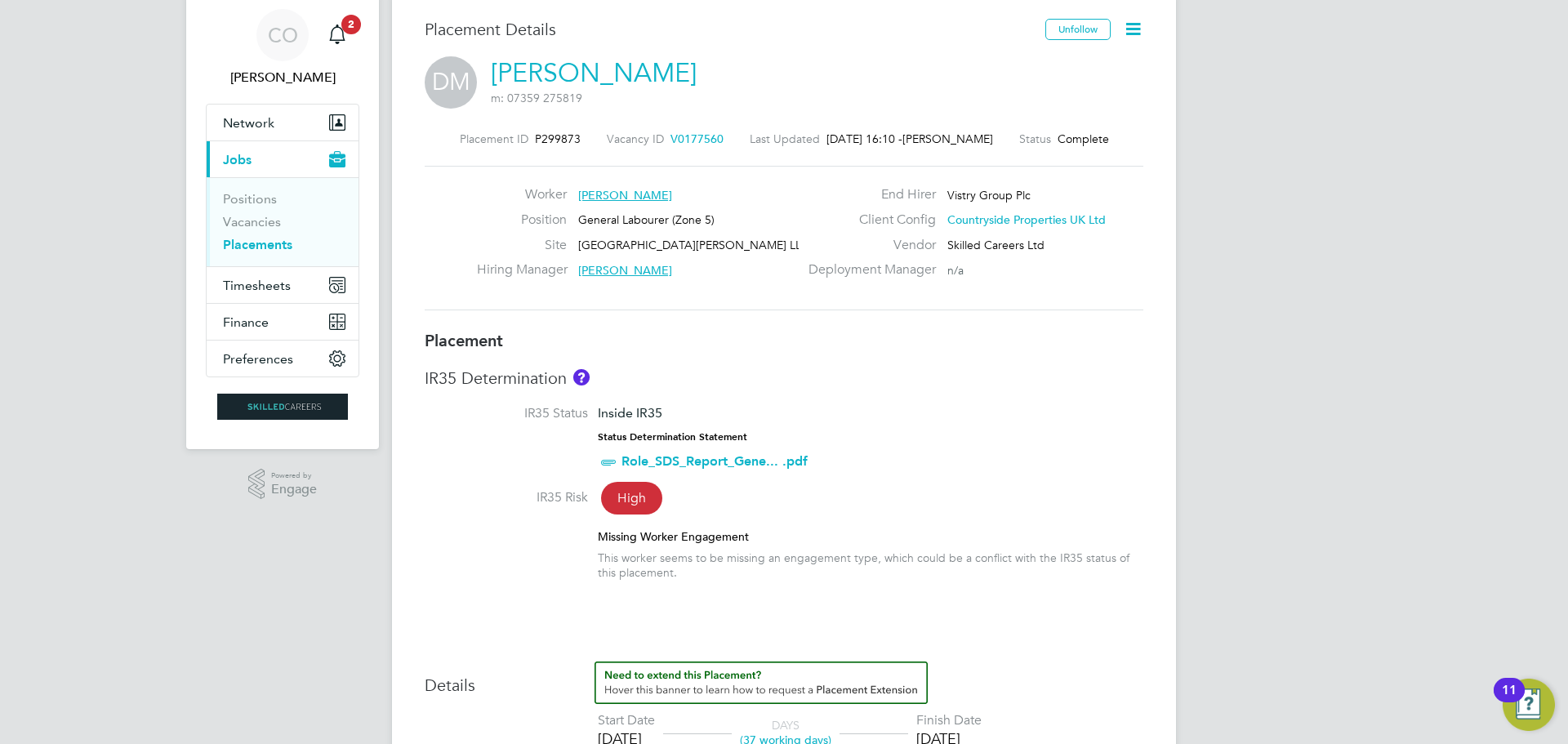
scroll to position [82, 0]
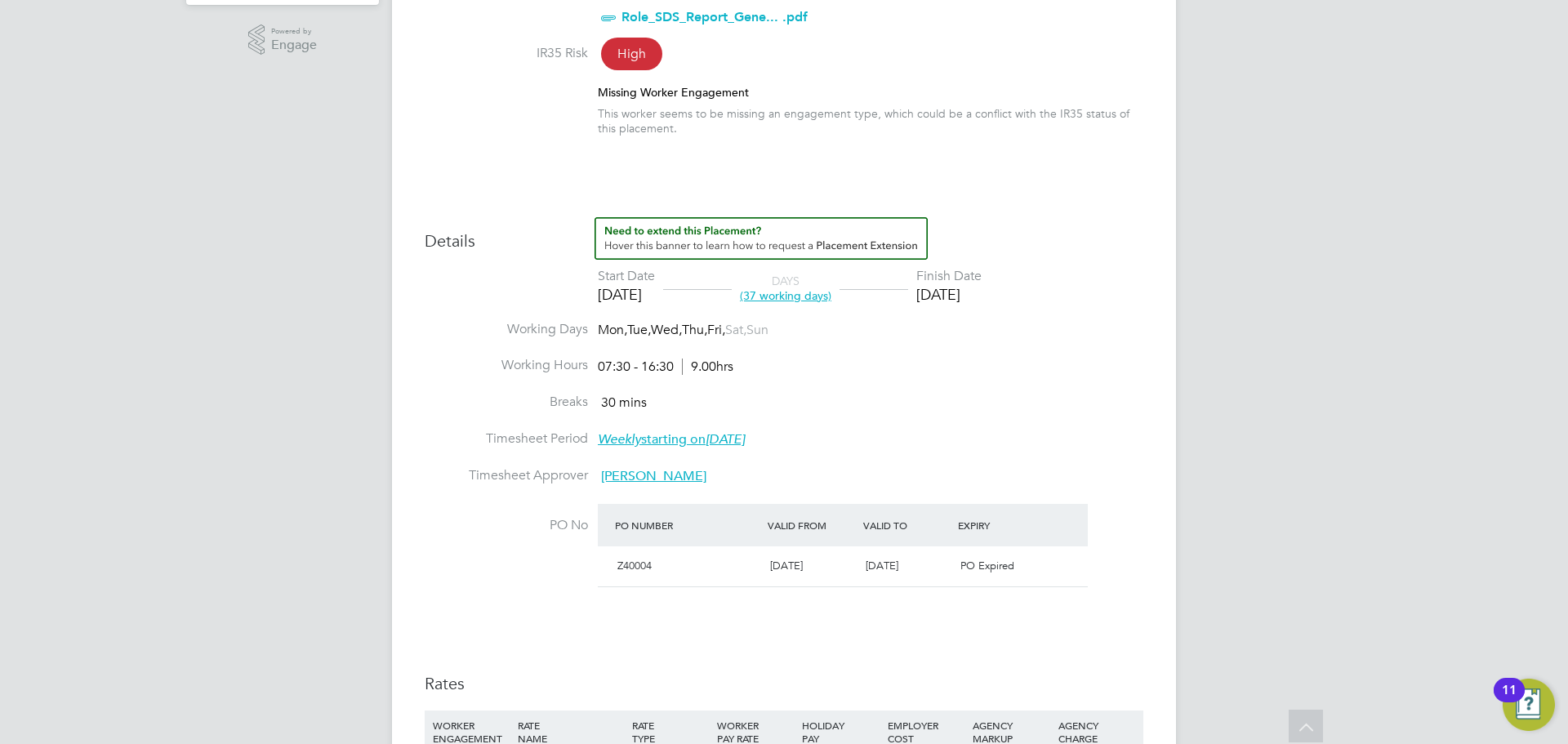
scroll to position [572, 0]
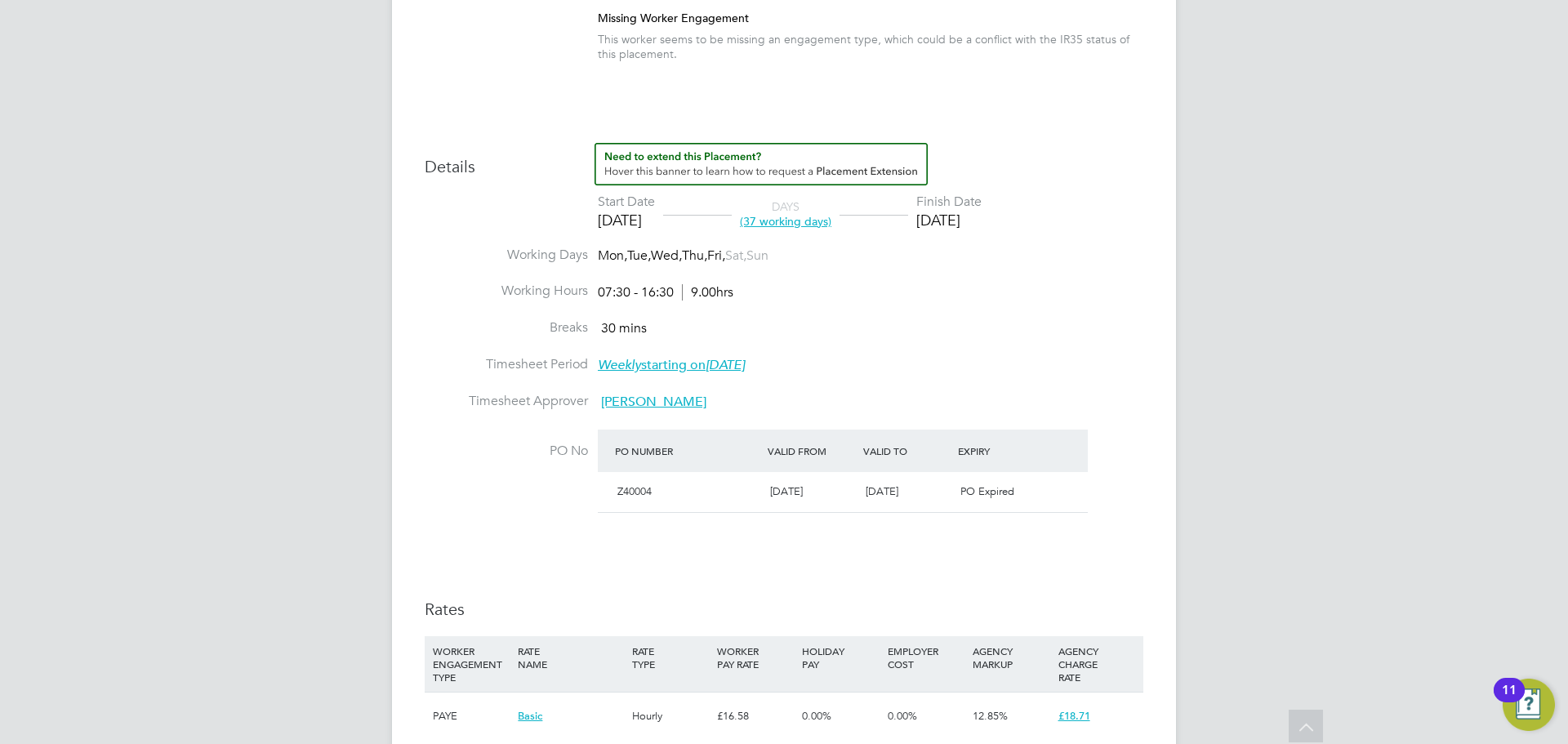
click at [624, 402] on span "[PERSON_NAME]" at bounding box center [653, 402] width 105 height 17
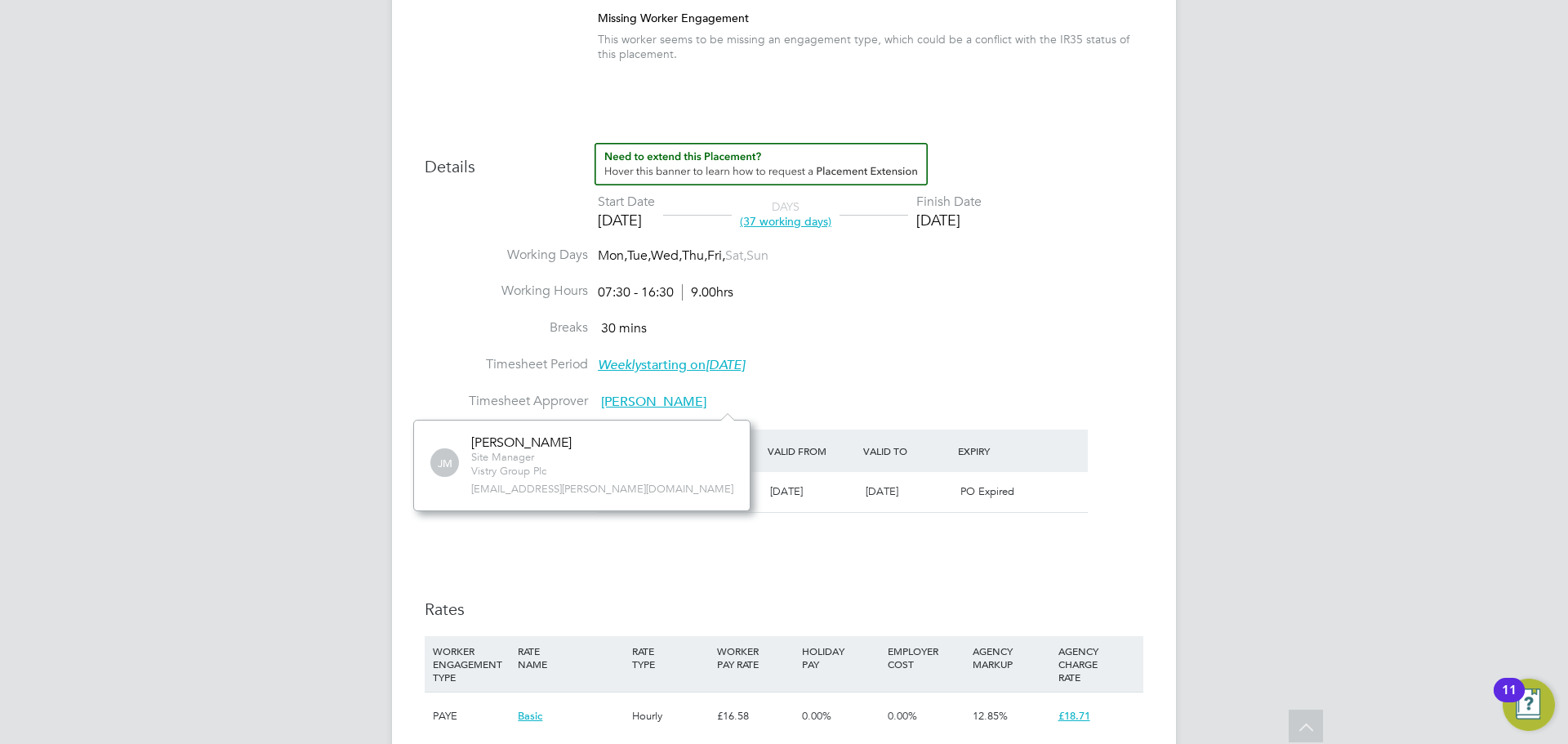
click at [428, 377] on li "Timesheet Period Weekly starting [DATE][DATE]" at bounding box center [784, 375] width 718 height 37
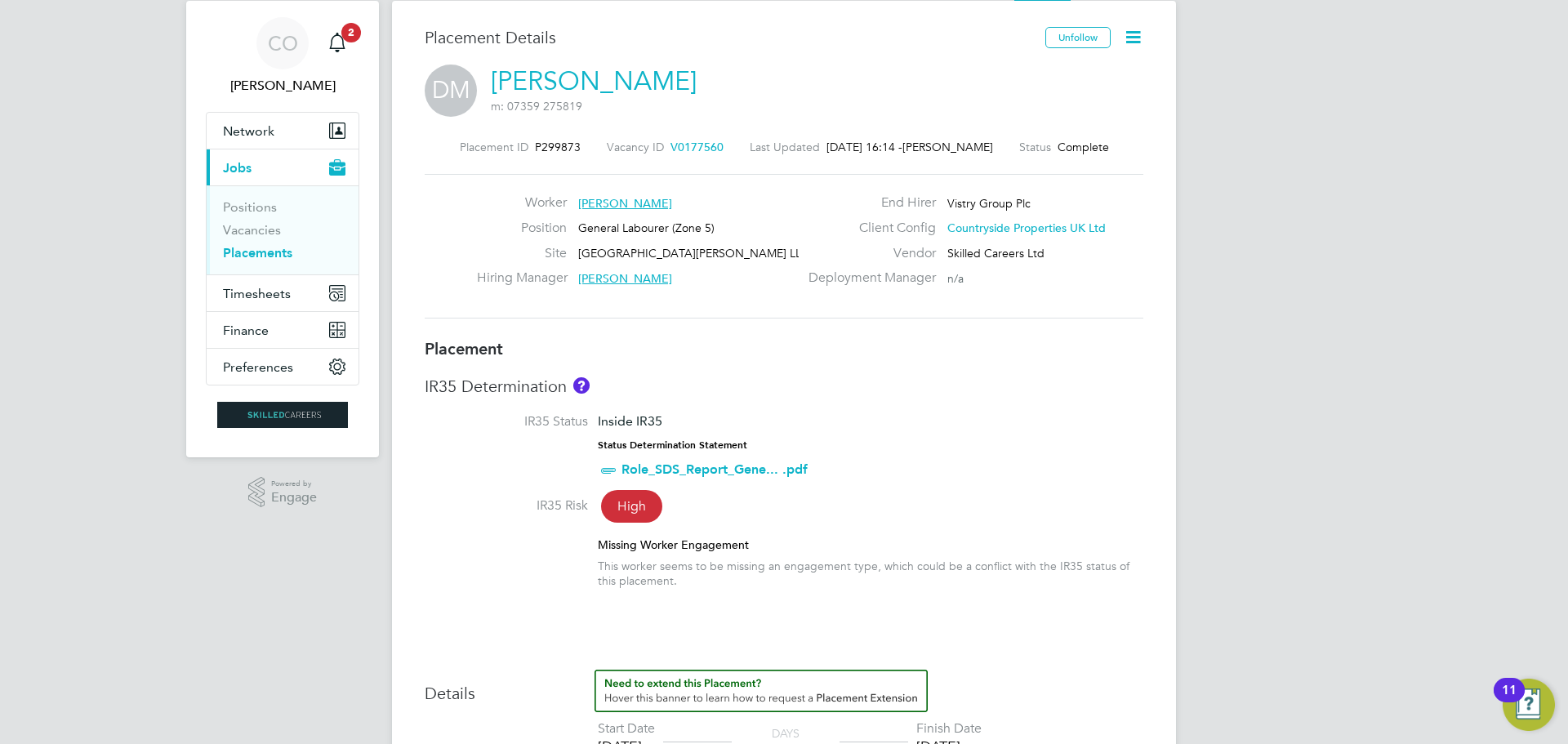
click at [1135, 30] on icon at bounding box center [1134, 37] width 21 height 21
click at [1042, 101] on li "Timesheet Settings" at bounding box center [1080, 99] width 120 height 23
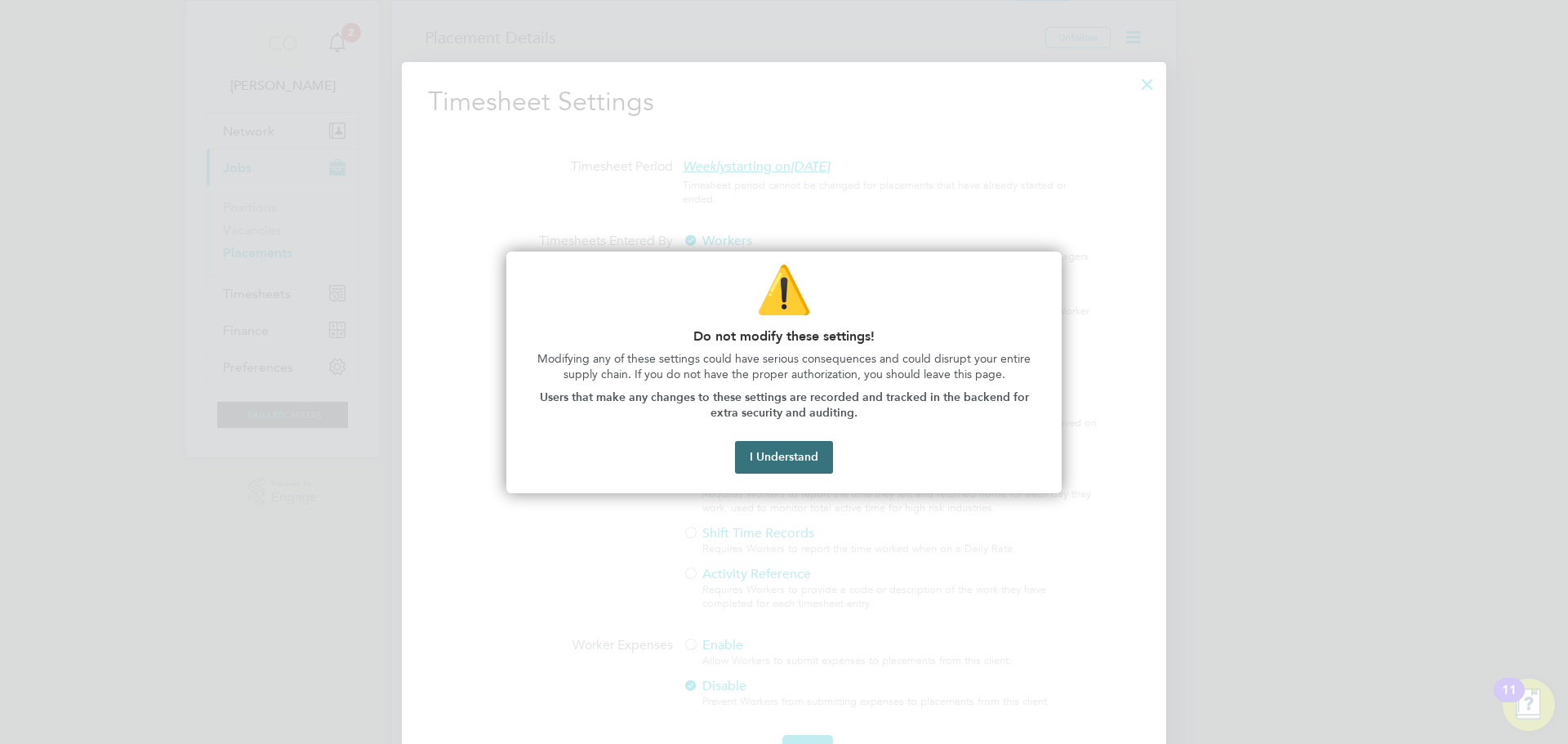
click at [772, 468] on button "I Understand" at bounding box center [784, 458] width 98 height 33
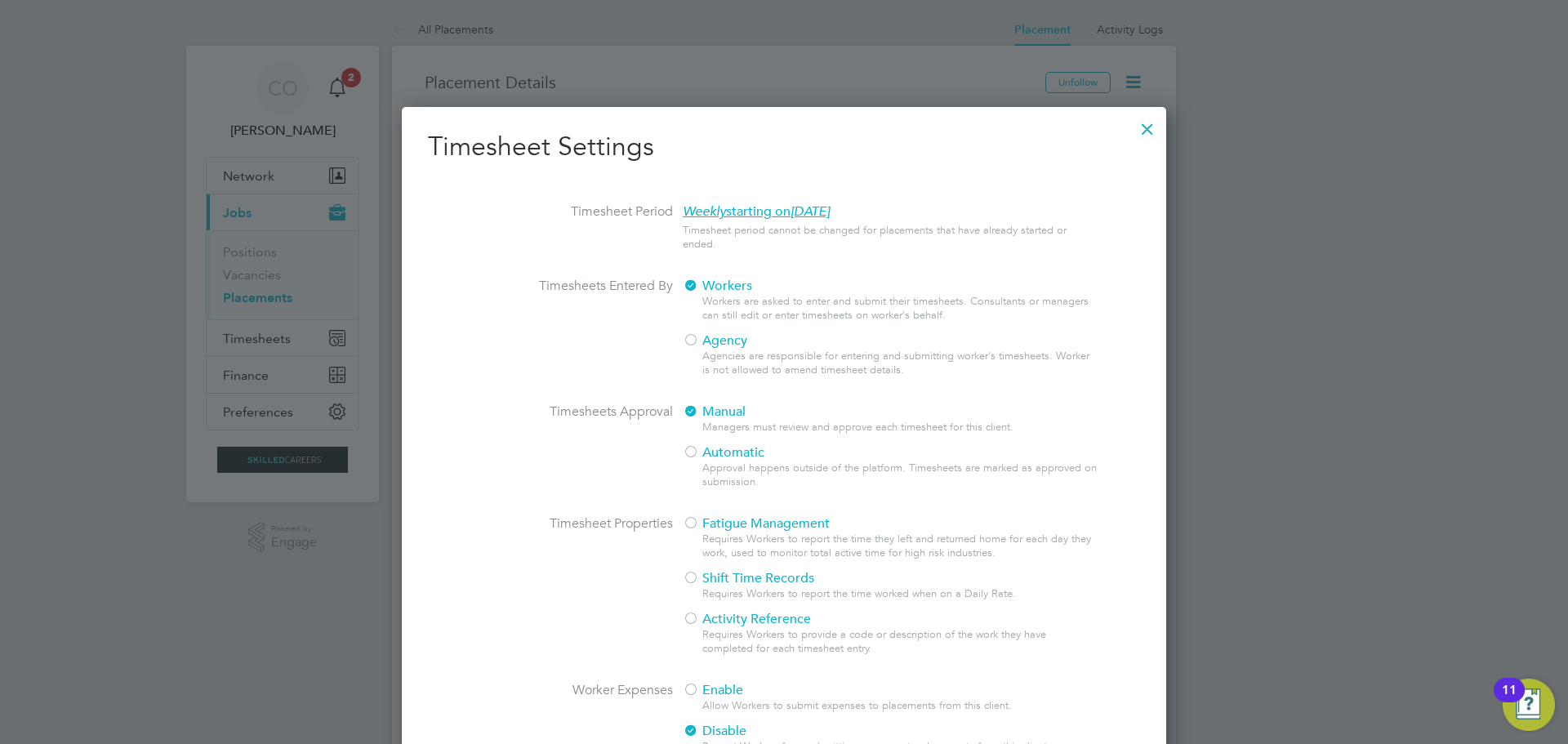
click at [1143, 130] on div at bounding box center [1148, 125] width 30 height 30
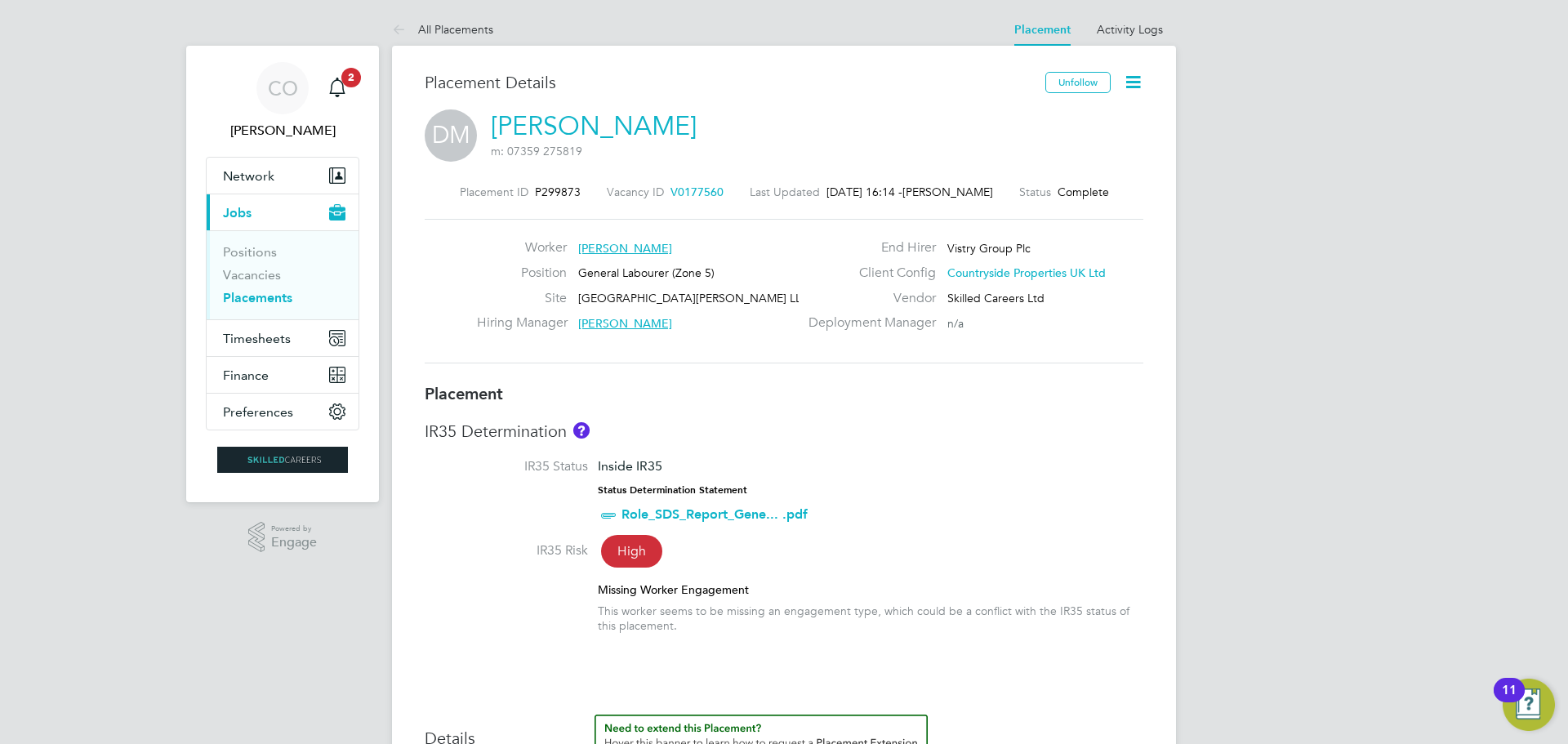
click at [1128, 73] on icon at bounding box center [1134, 83] width 21 height 21
click at [1043, 117] on li "Edit Placement e" at bounding box center [1080, 121] width 120 height 23
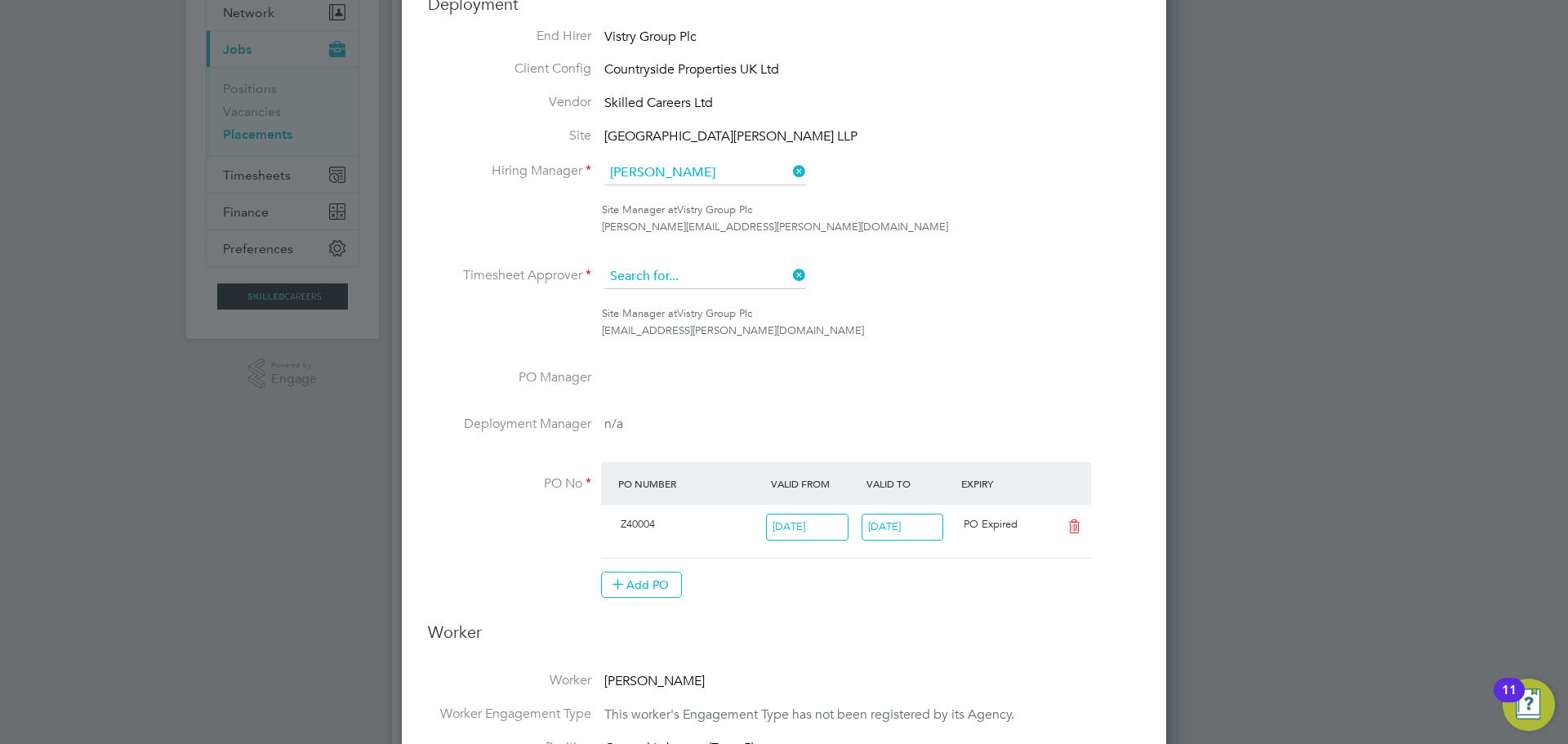
click at [684, 269] on input at bounding box center [705, 277] width 202 height 24
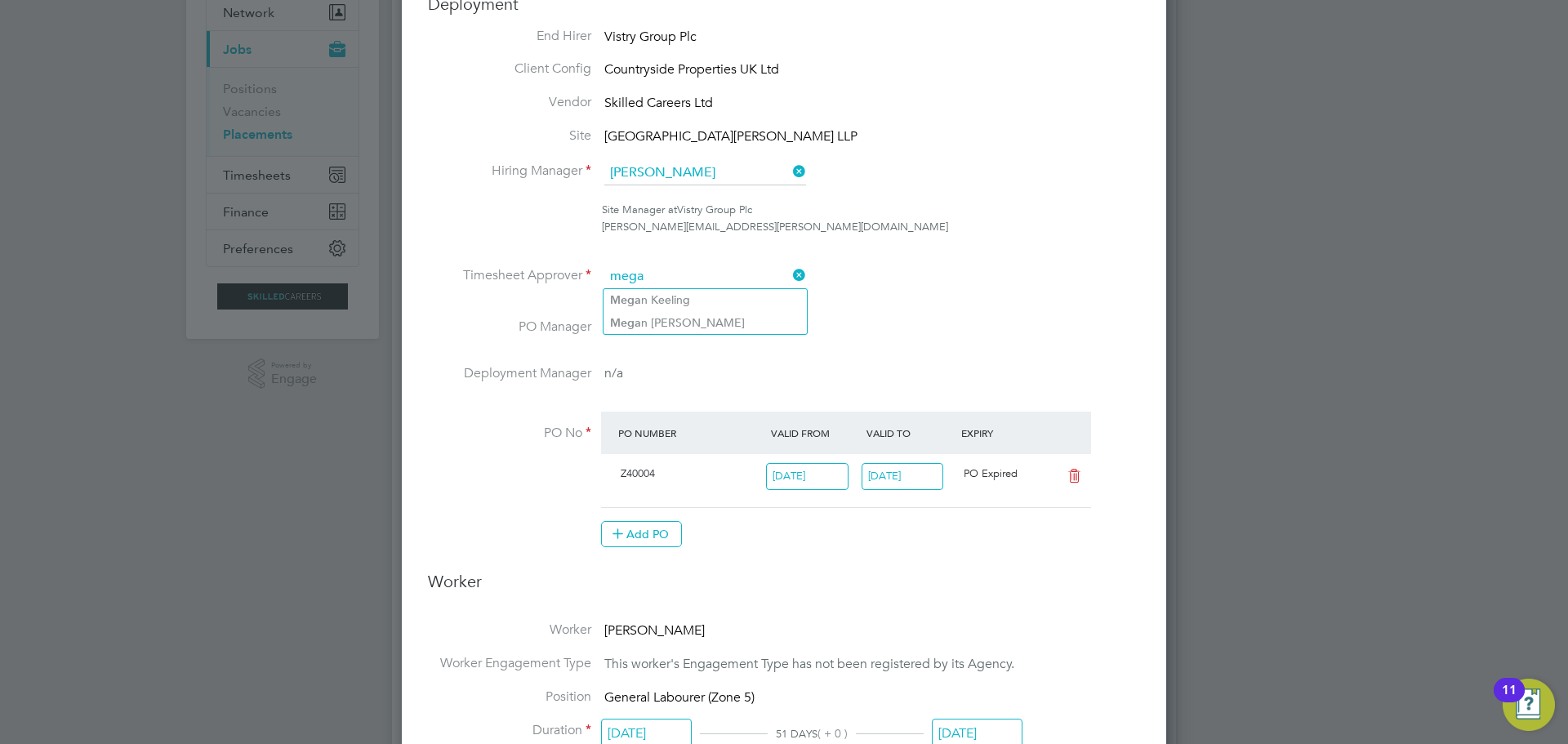
type input "mega"
click at [674, 289] on ul "Mega n Keeling Mega n [PERSON_NAME]" at bounding box center [705, 311] width 205 height 46
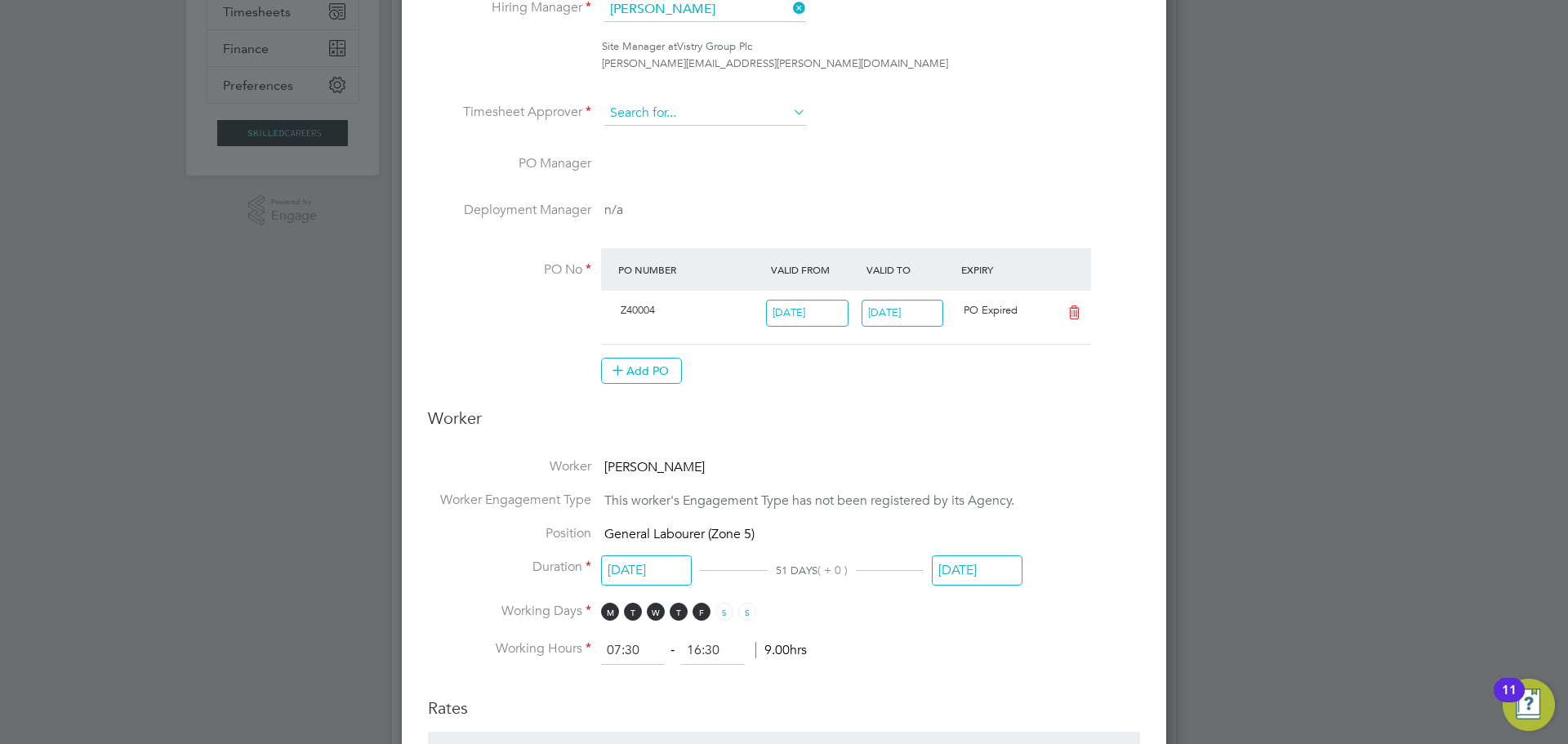
click at [678, 114] on input at bounding box center [705, 114] width 202 height 24
click at [656, 133] on li "[PERSON_NAME]" at bounding box center [705, 136] width 203 height 22
type input "[PERSON_NAME]"
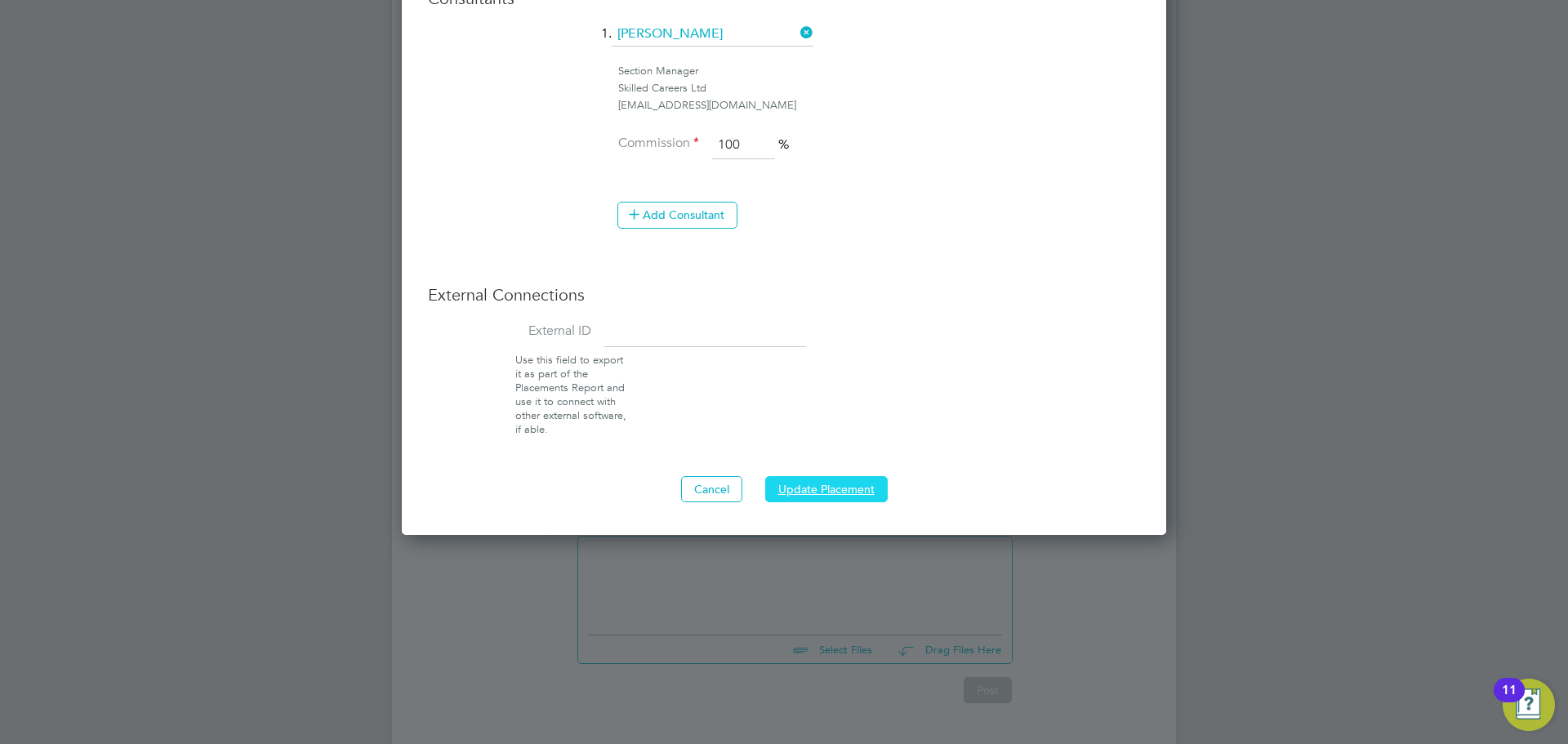
click at [824, 476] on button "Update Placement" at bounding box center [826, 489] width 122 height 26
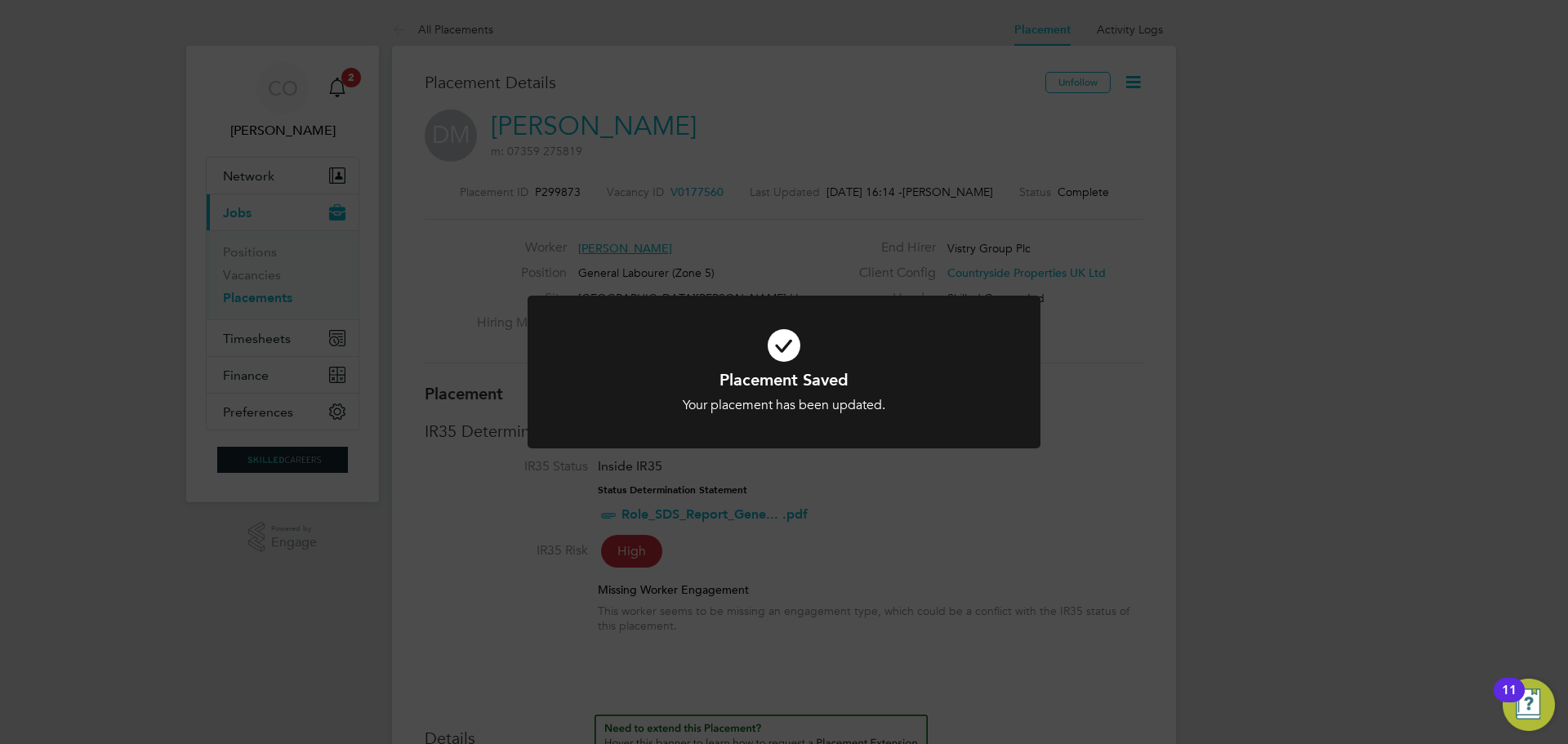
click at [943, 526] on div "Placement Saved Your placement has been updated. Cancel Okay" at bounding box center [784, 372] width 1568 height 744
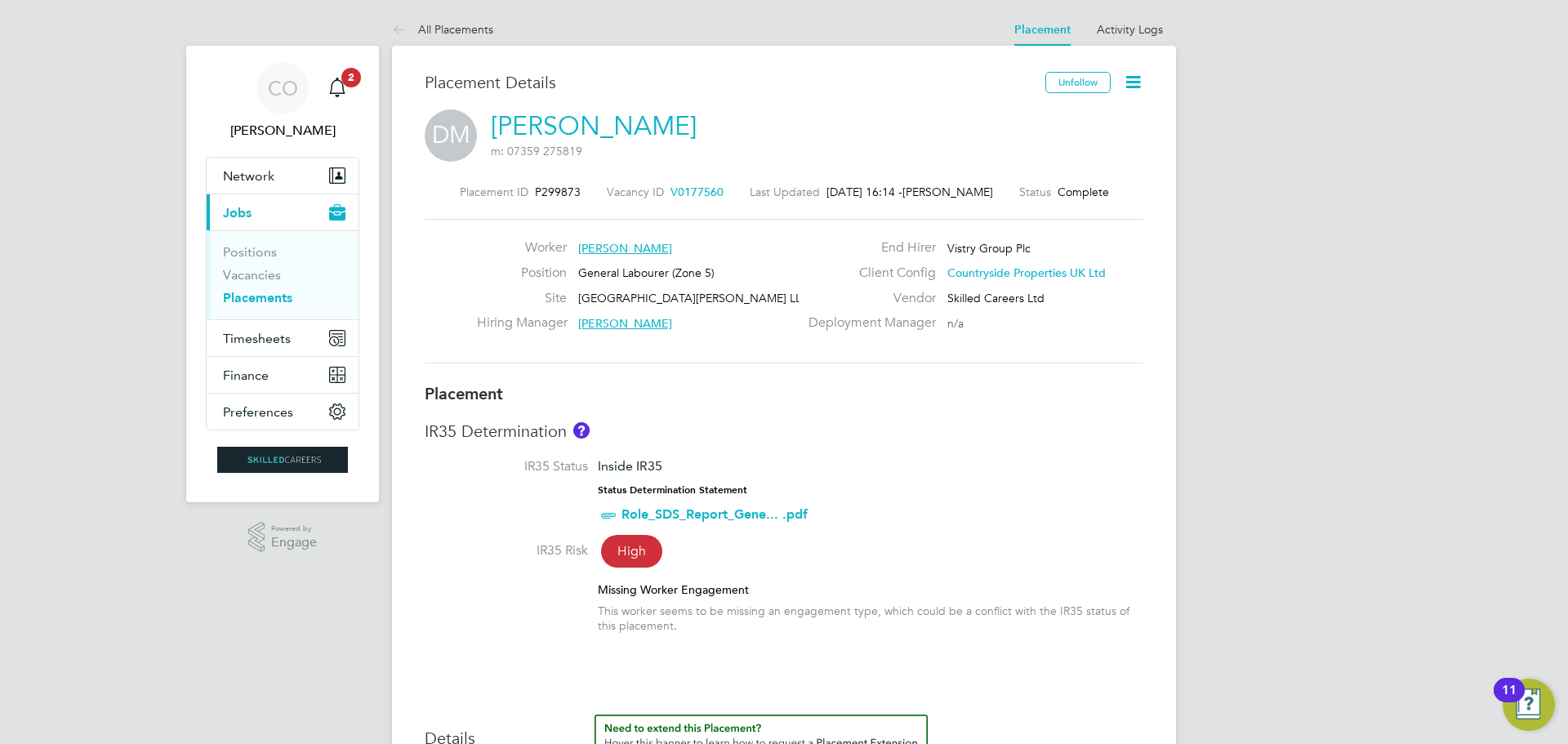
click at [1132, 83] on icon at bounding box center [1134, 83] width 21 height 21
click at [1073, 123] on li "Edit Placement e" at bounding box center [1080, 121] width 120 height 23
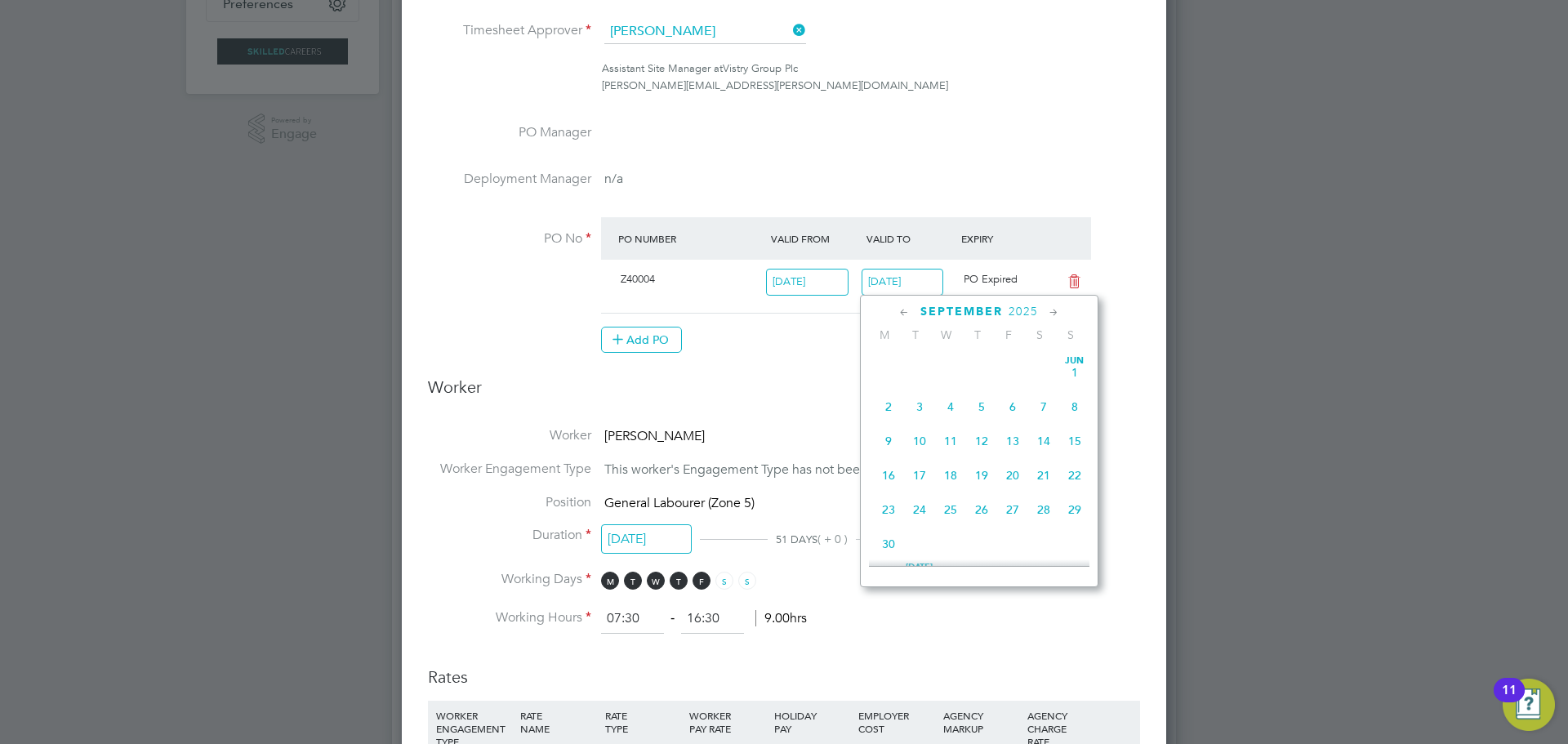
click at [893, 280] on input "[DATE]" at bounding box center [903, 282] width 83 height 27
click at [1075, 543] on span "5" at bounding box center [1075, 530] width 31 height 31
type input "[DATE]"
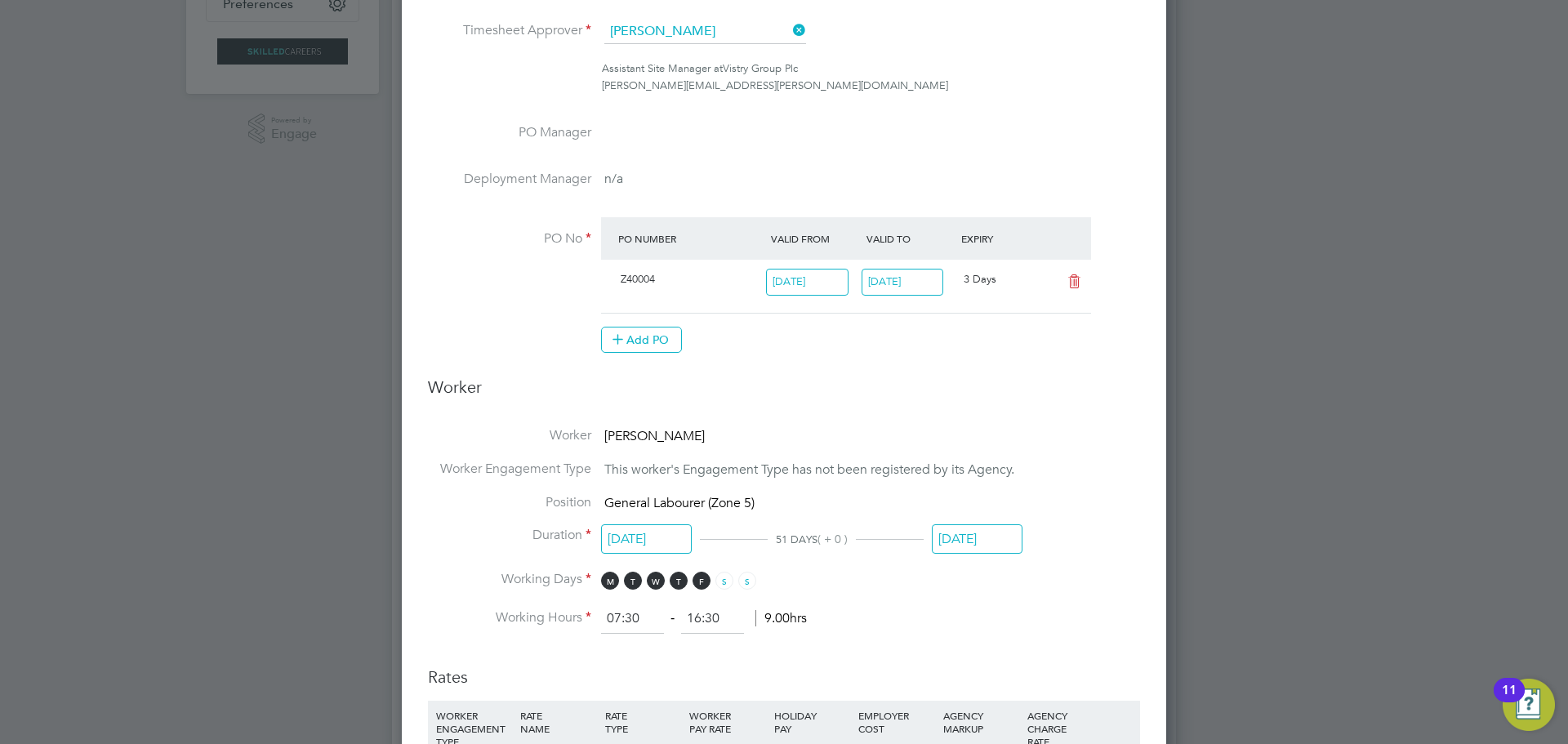
click at [881, 388] on h3 "Worker" at bounding box center [784, 393] width 712 height 34
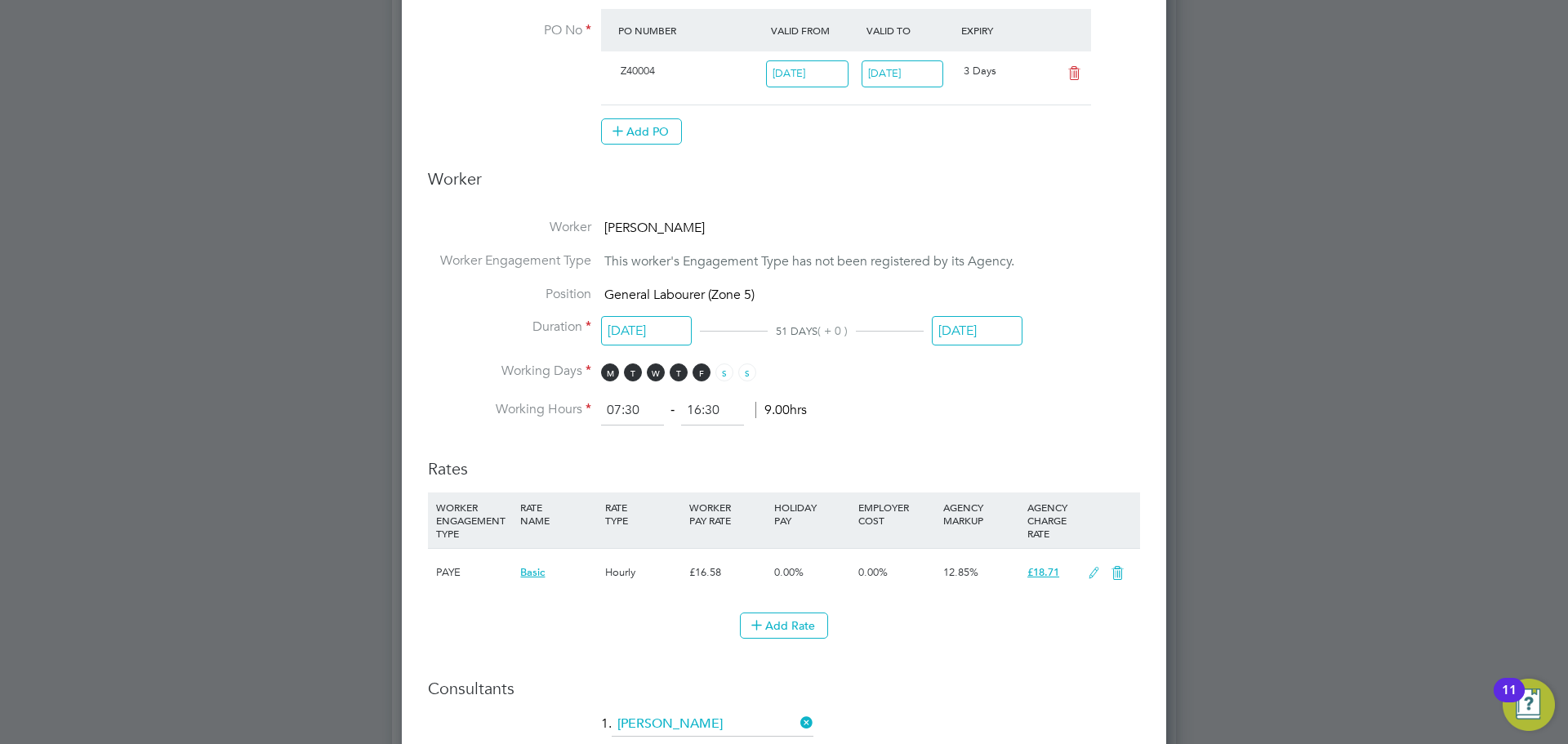
scroll to position [454, 0]
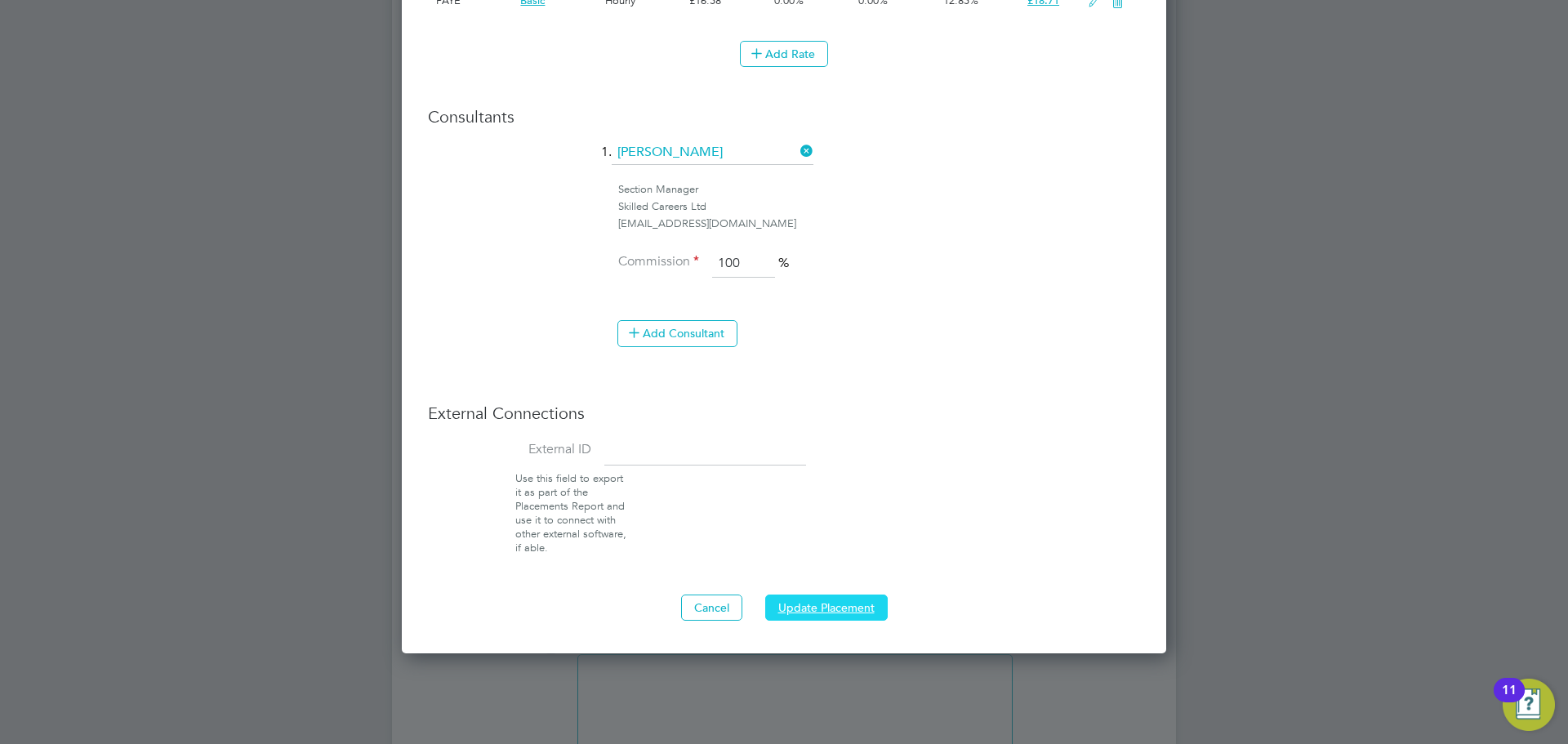
click at [832, 603] on button "Update Placement" at bounding box center [826, 608] width 122 height 26
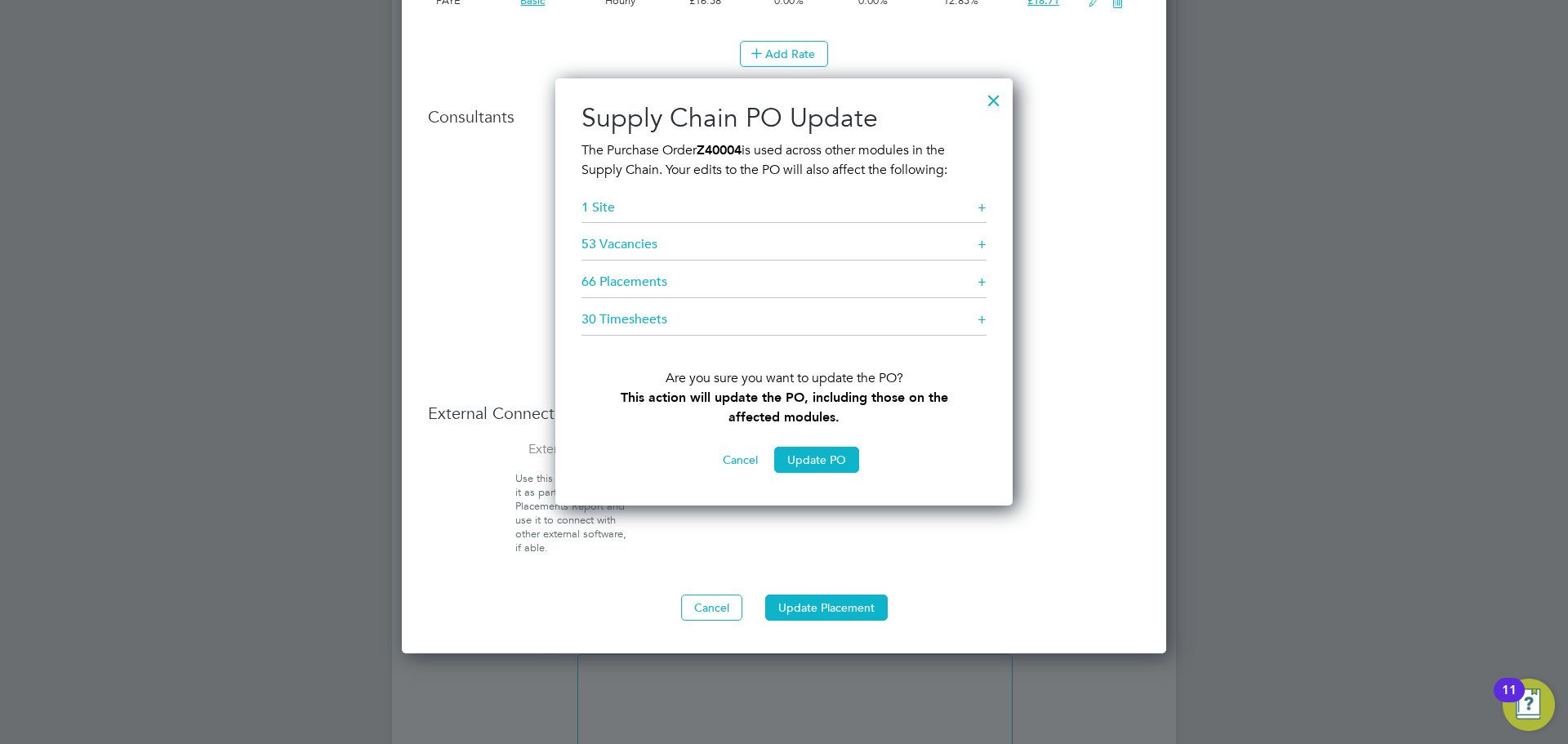
click at [1005, 595] on div "Cancel Update Placement" at bounding box center [784, 608] width 712 height 26
click at [996, 100] on div at bounding box center [994, 96] width 30 height 30
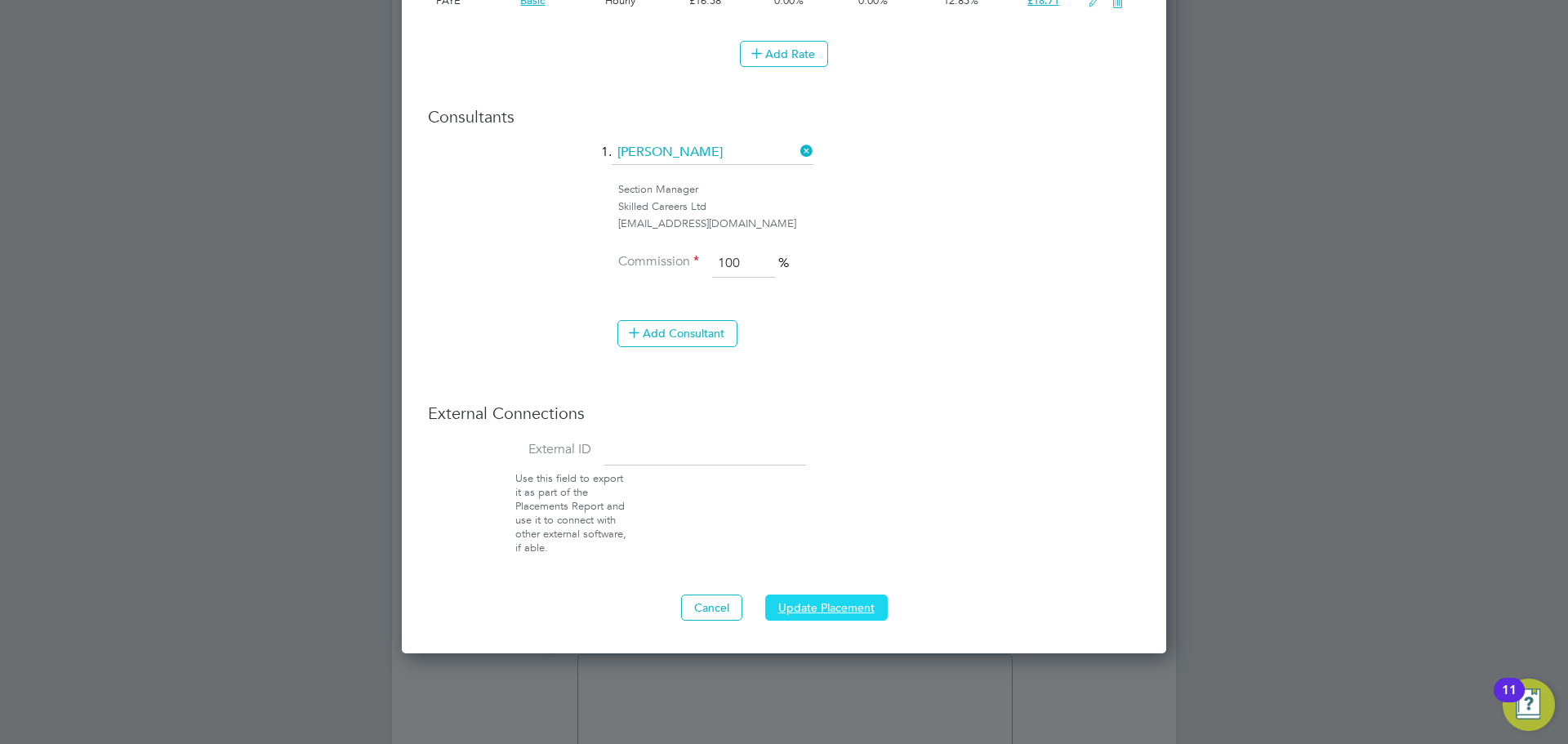
click at [810, 607] on button "Update Placement" at bounding box center [826, 608] width 122 height 26
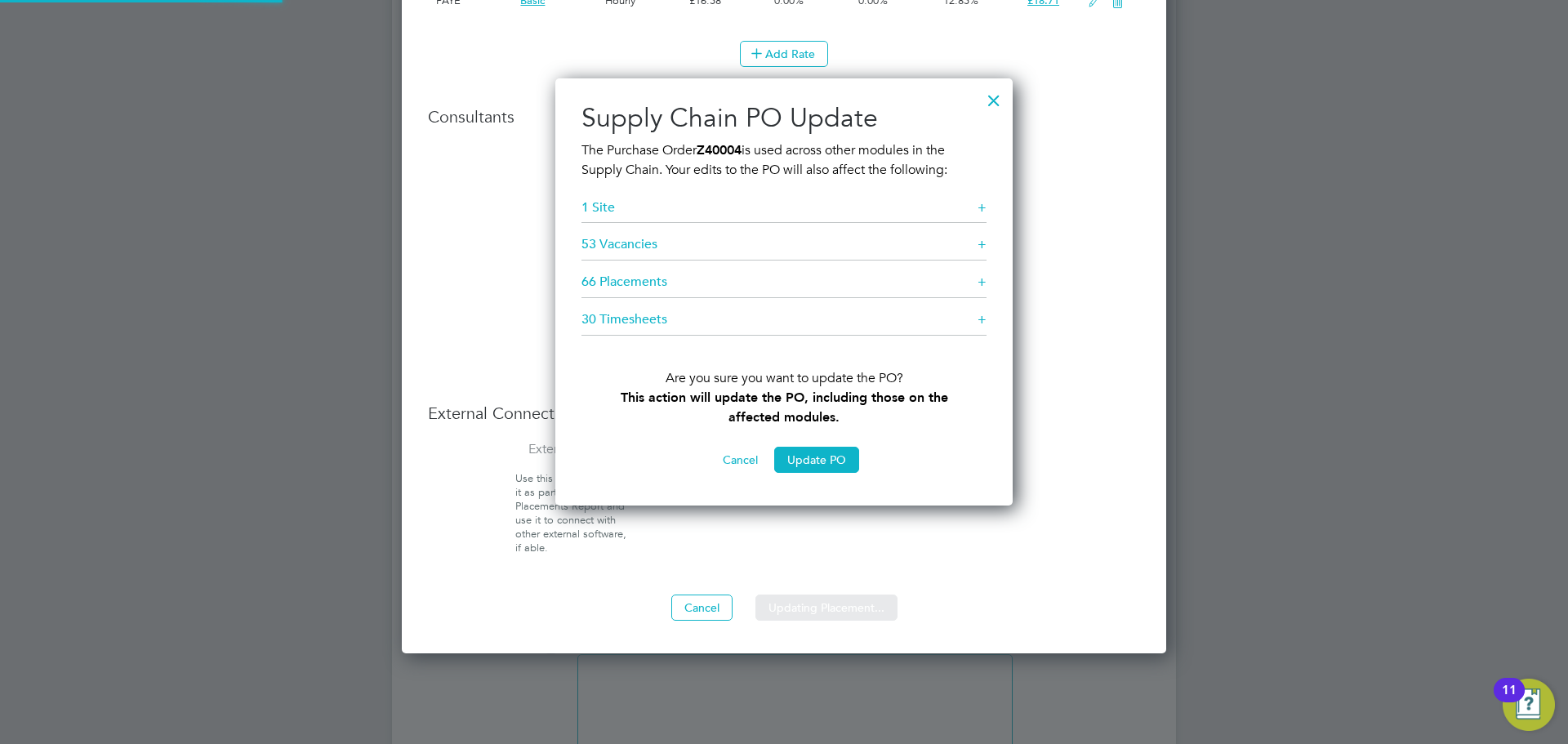
scroll to position [428, 458]
click at [989, 98] on div at bounding box center [994, 96] width 30 height 30
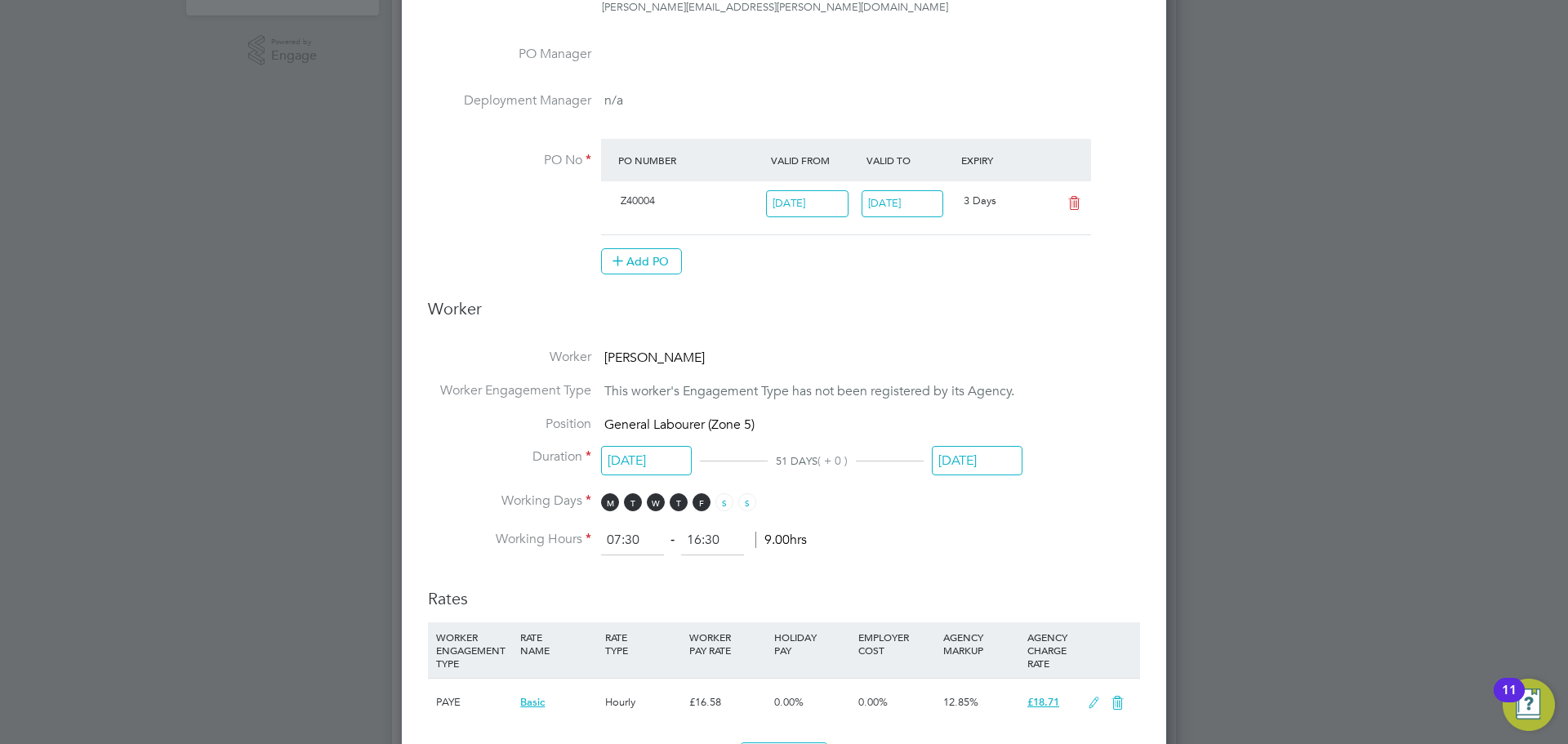
scroll to position [490, 0]
click at [979, 456] on input "[DATE]" at bounding box center [977, 458] width 90 height 30
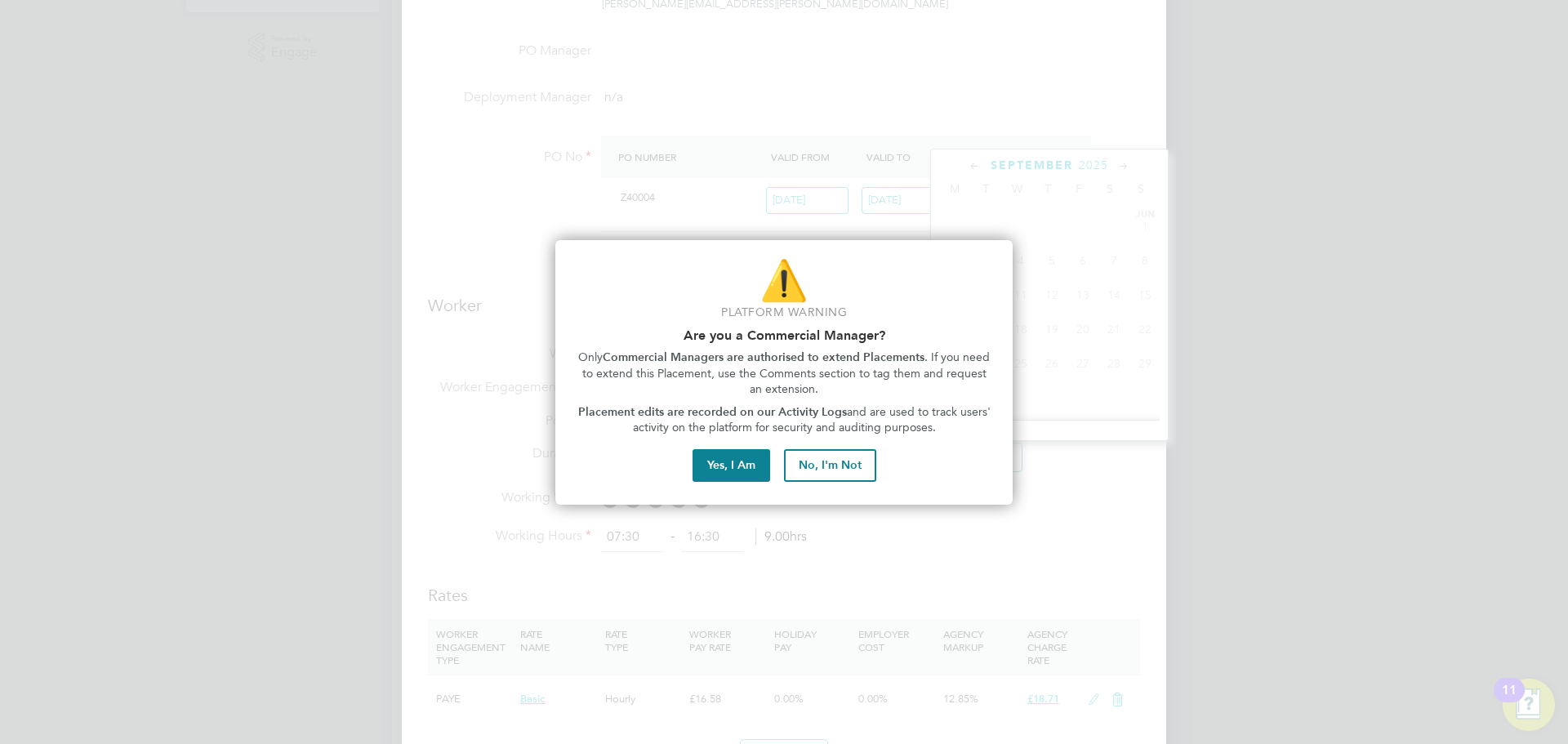
scroll to position [566, 0]
click at [825, 472] on button "No, I'm Not" at bounding box center [830, 466] width 92 height 33
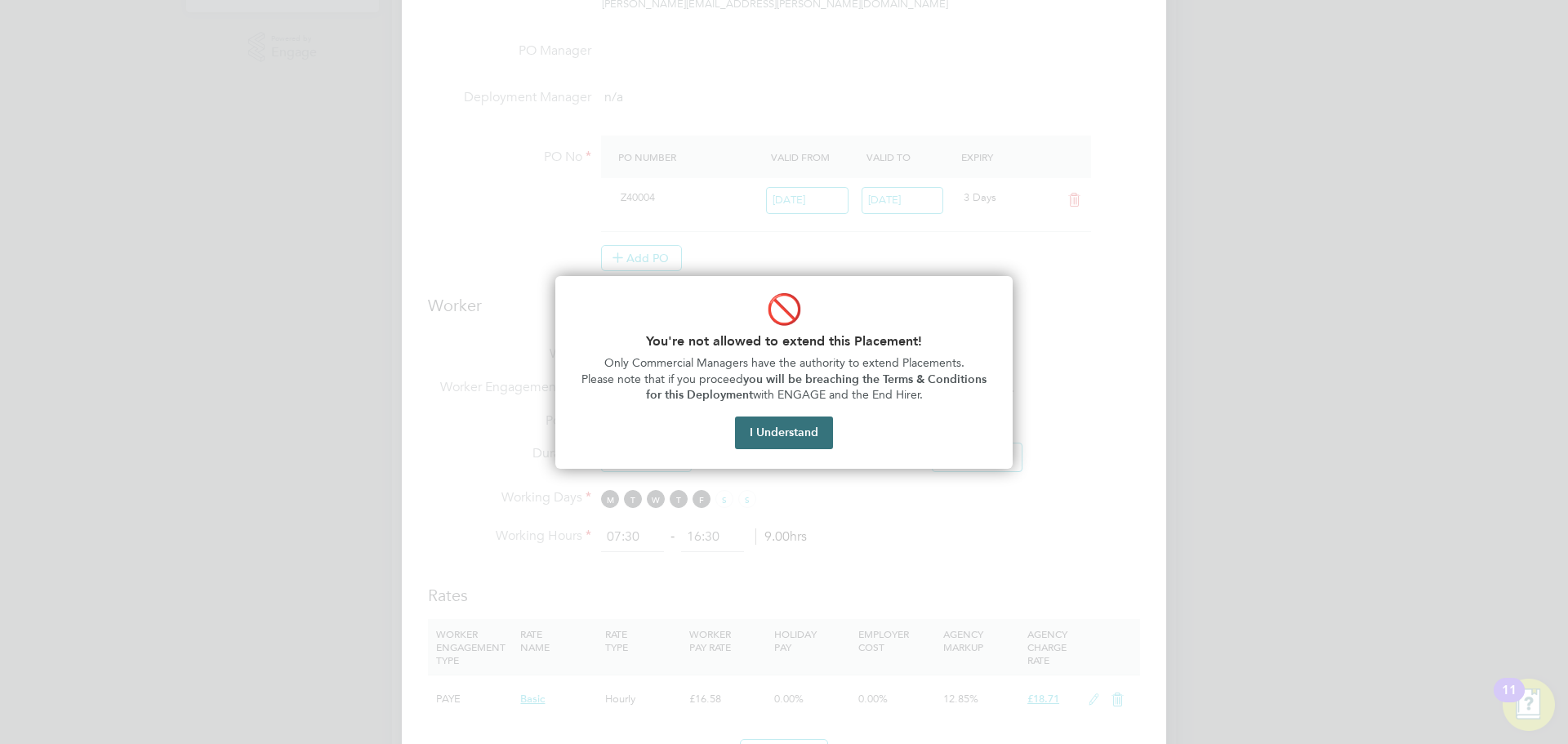
click at [813, 448] on button "I Understand" at bounding box center [784, 433] width 98 height 33
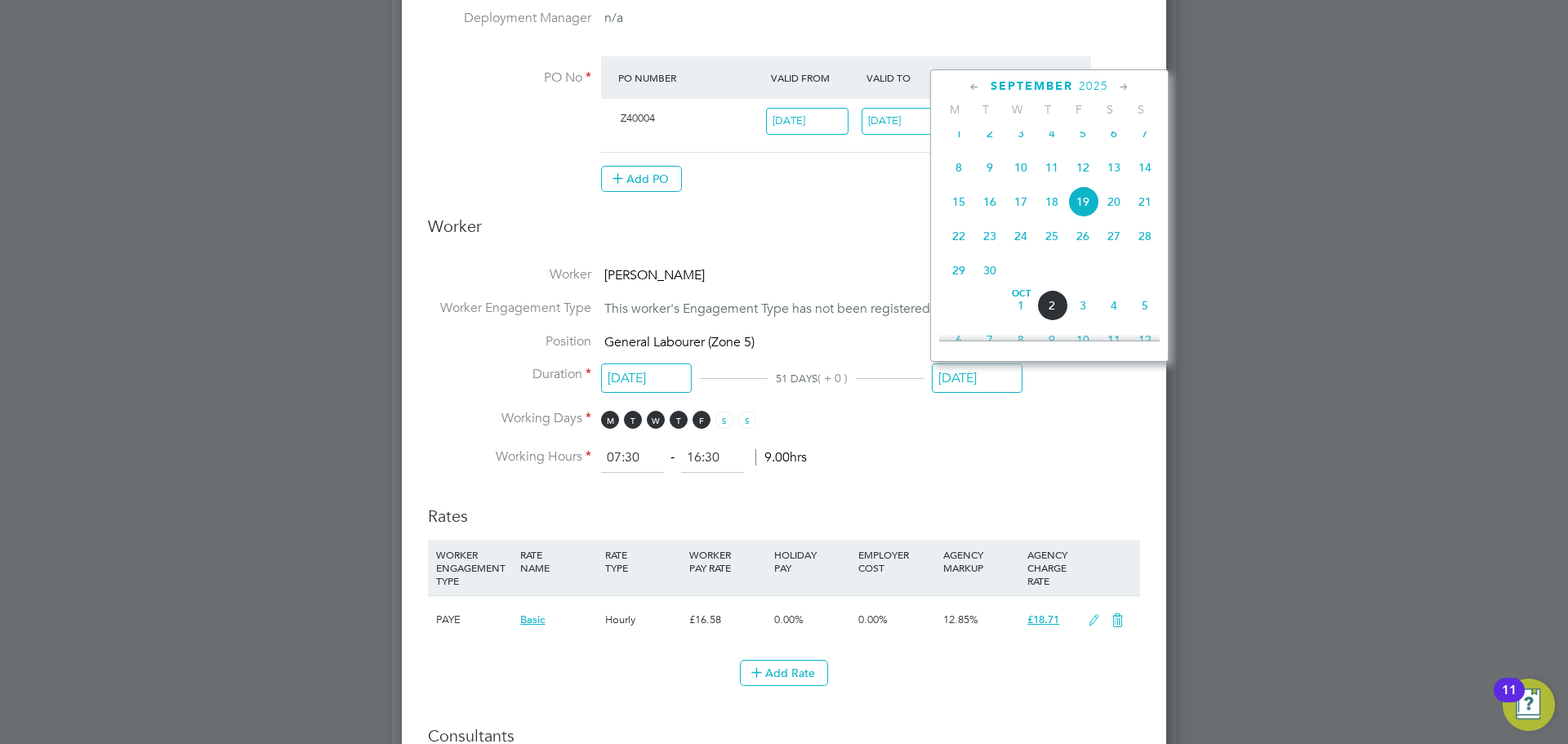
scroll to position [409, 0]
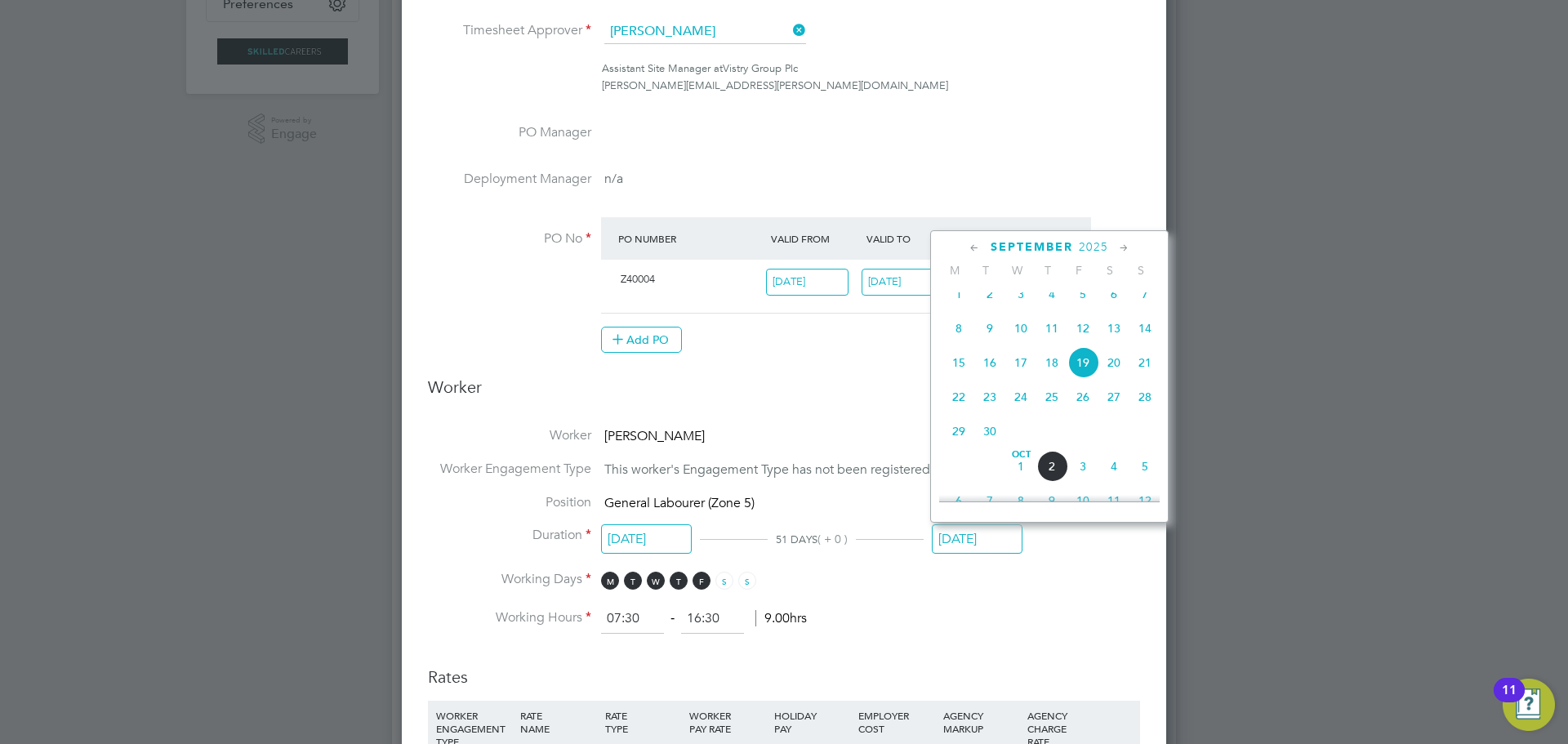
click at [846, 345] on div "Add PO" at bounding box center [846, 340] width 490 height 26
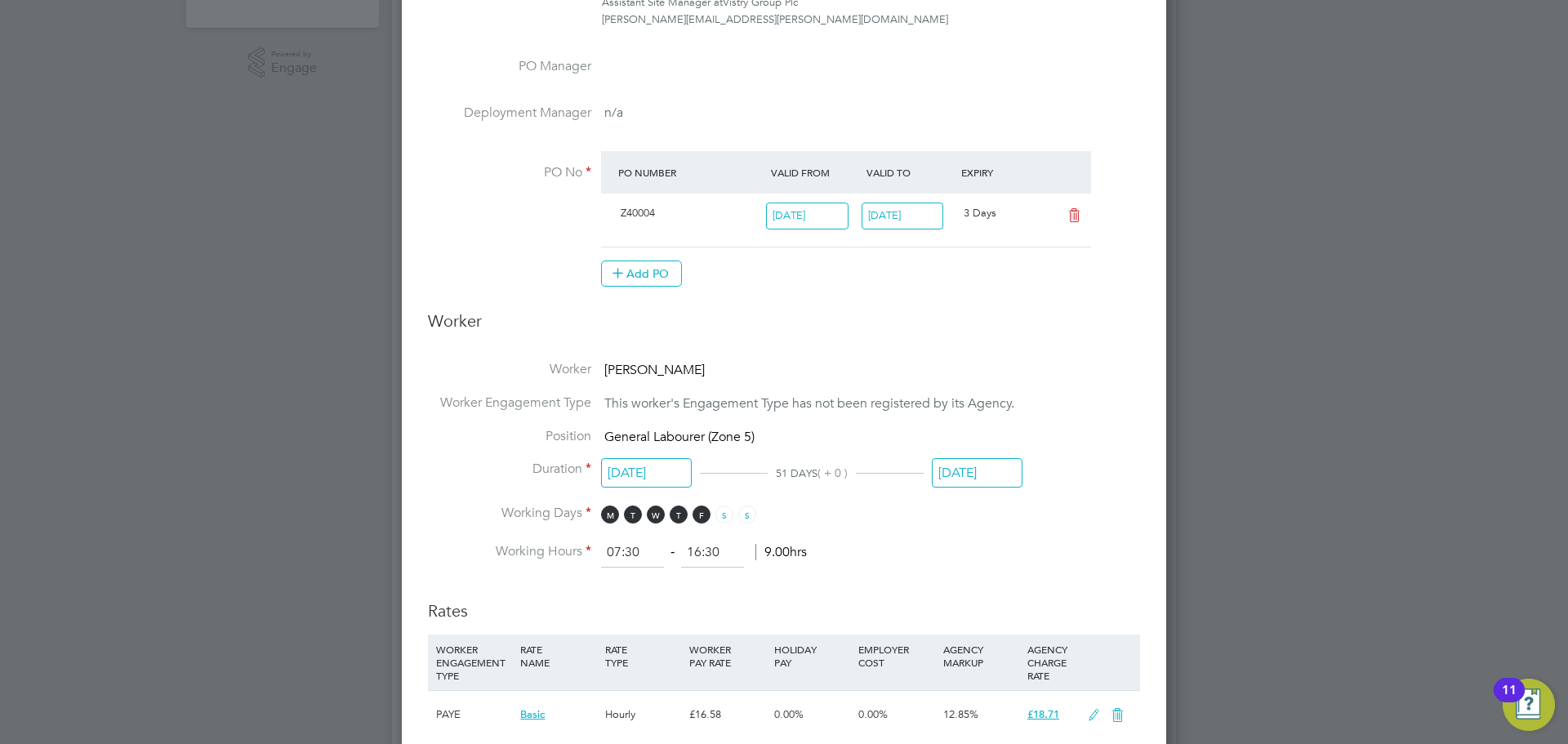
scroll to position [490, 0]
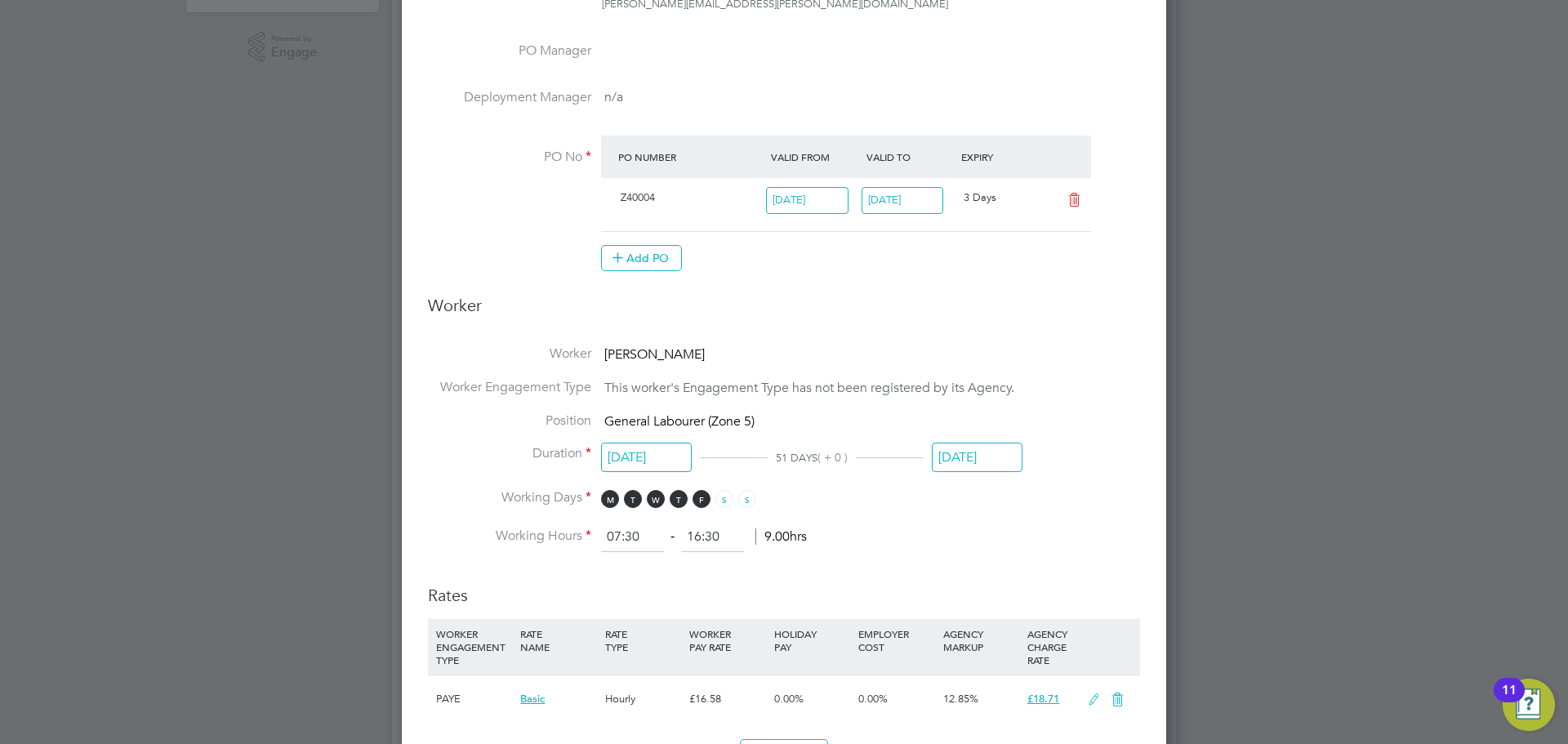
click at [961, 448] on input "[DATE]" at bounding box center [977, 458] width 90 height 30
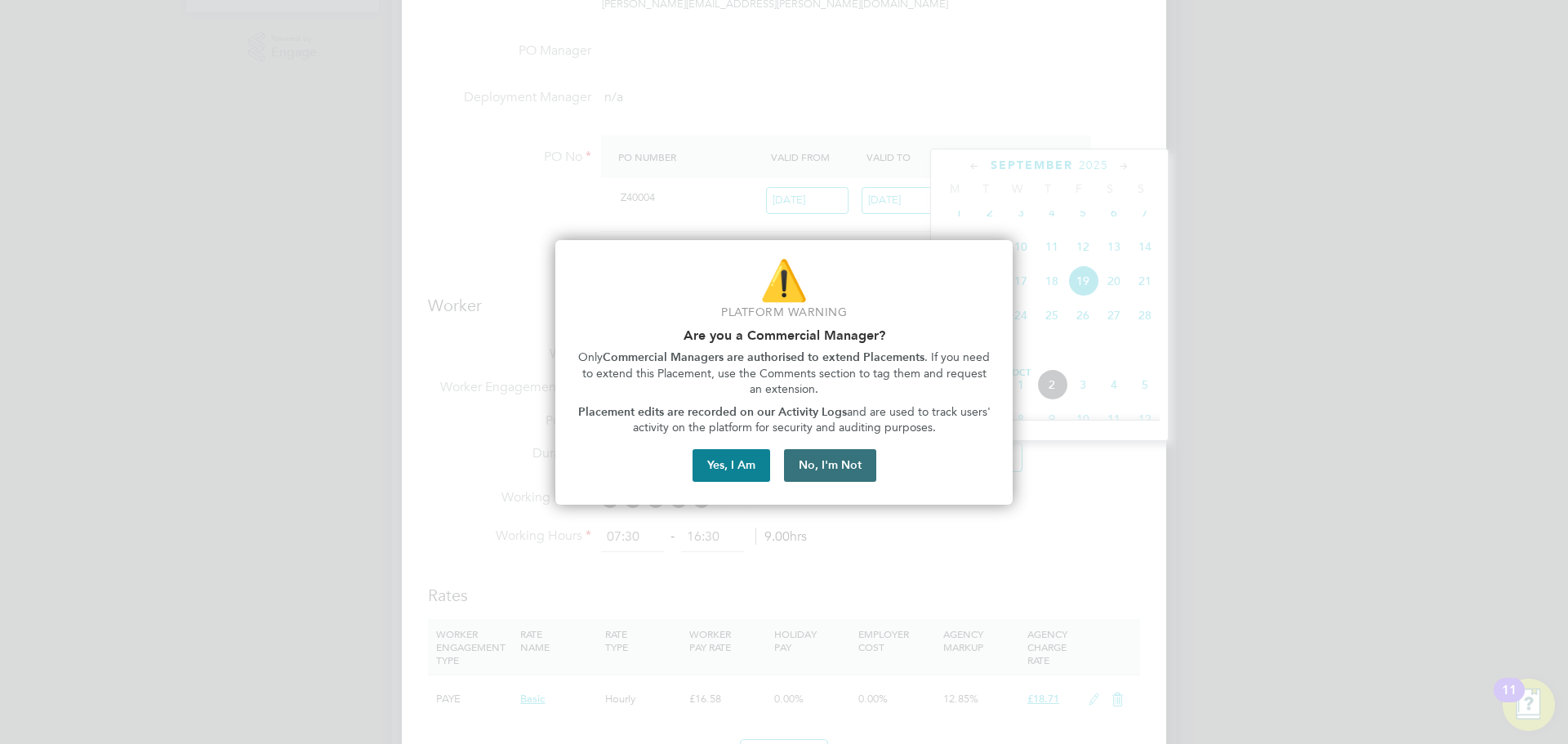
click at [810, 464] on button "No, I'm Not" at bounding box center [830, 466] width 92 height 33
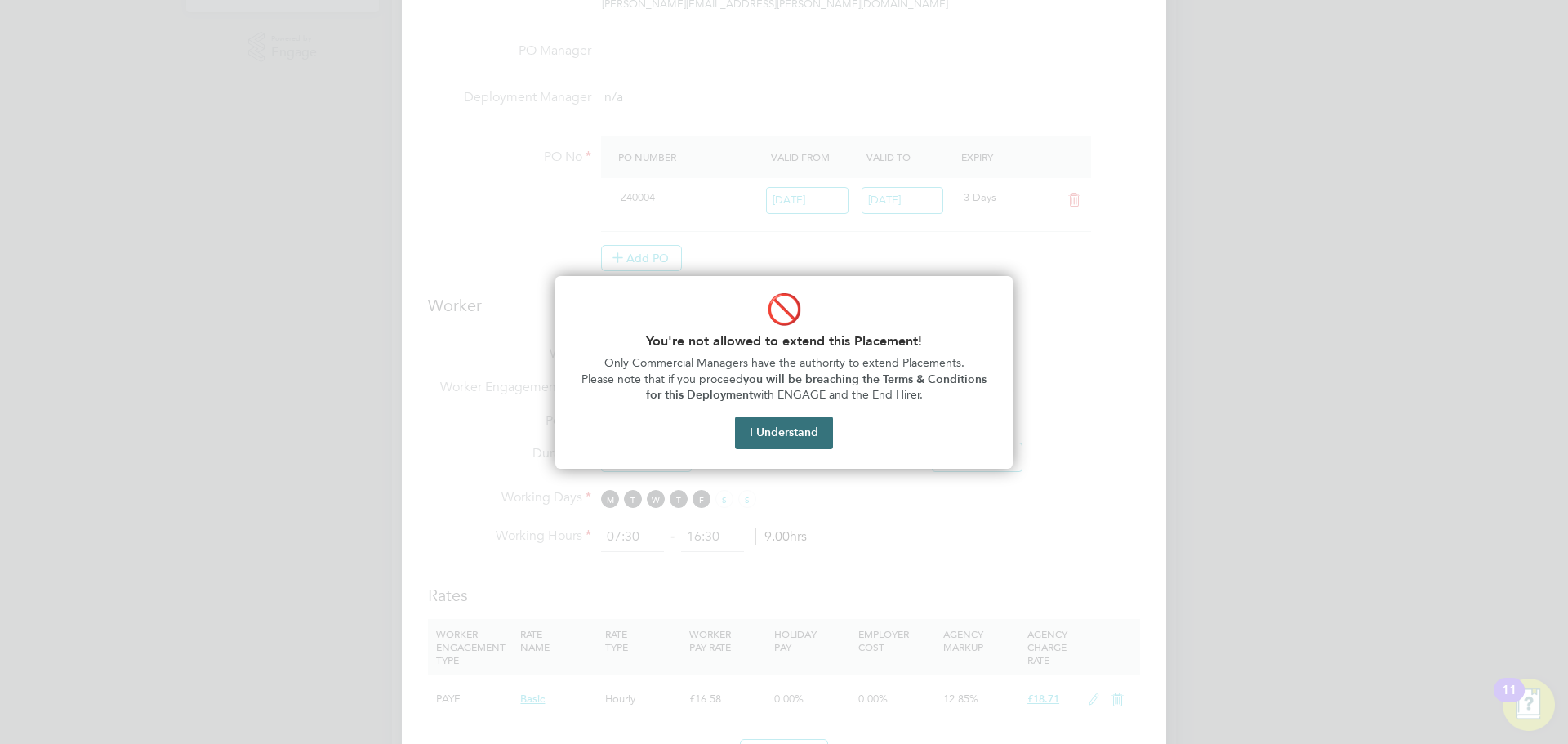
click at [799, 429] on button "I Understand" at bounding box center [784, 433] width 98 height 33
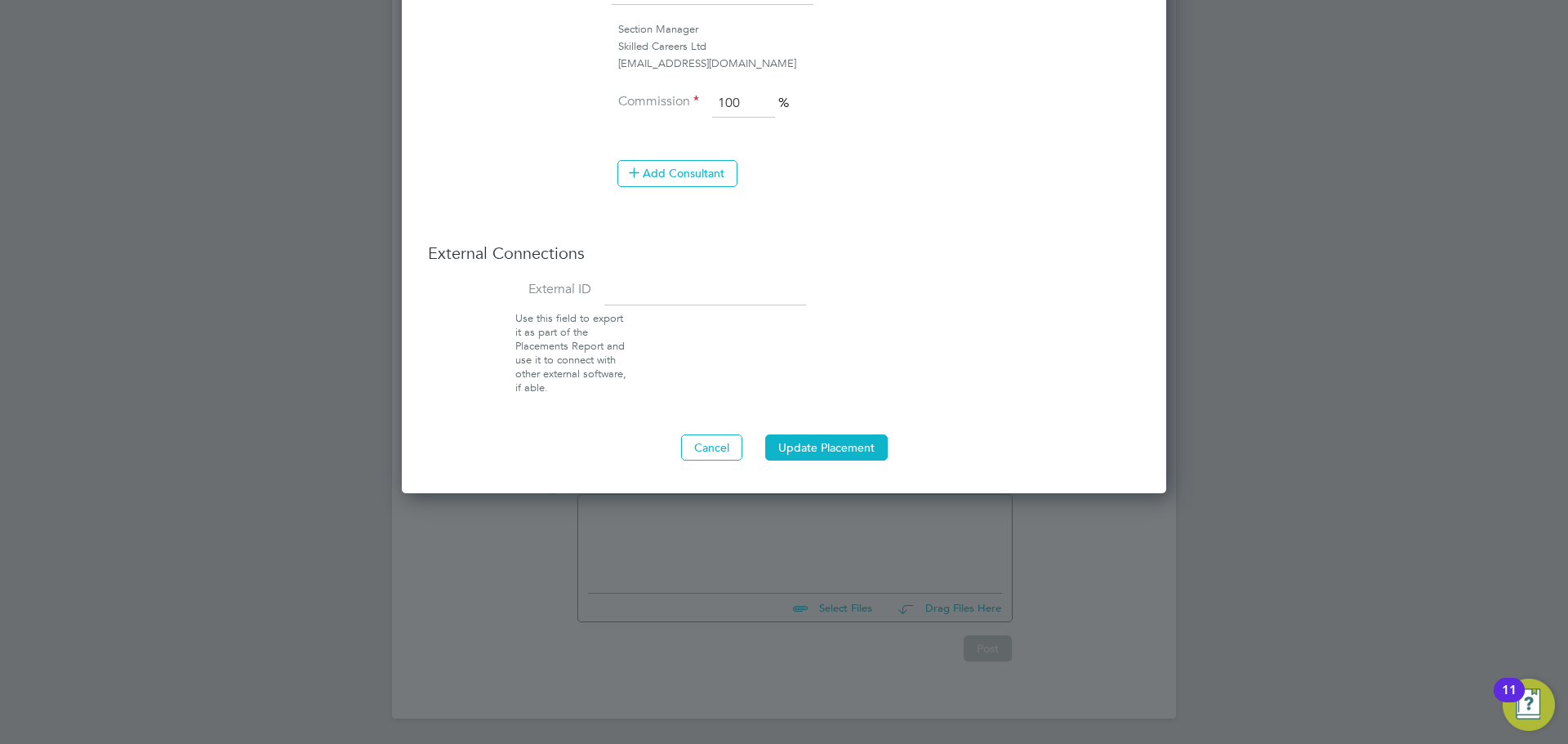
scroll to position [1352, 0]
click at [837, 439] on button "Update Placement" at bounding box center [826, 447] width 122 height 26
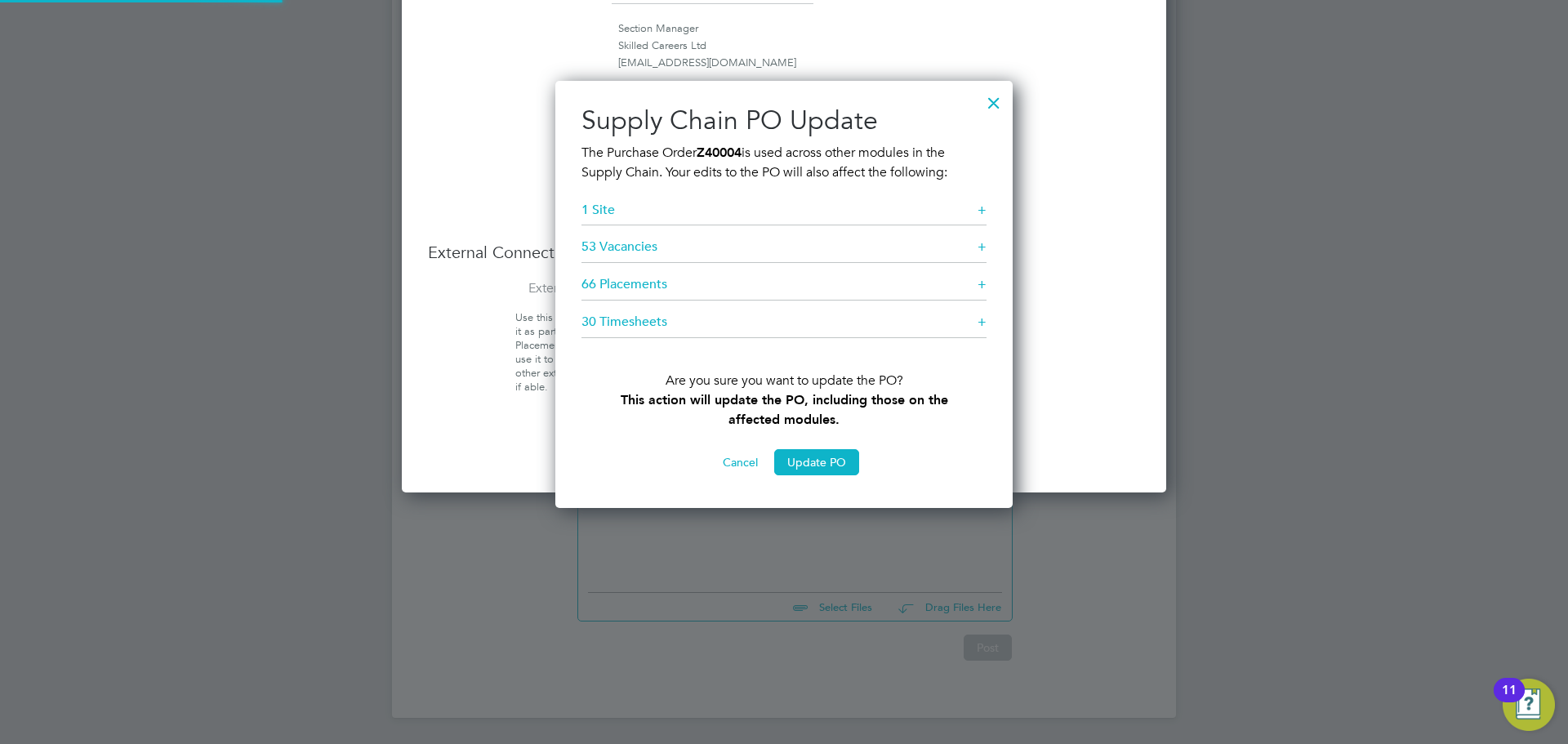
scroll to position [428, 458]
click at [991, 103] on div at bounding box center [994, 99] width 30 height 30
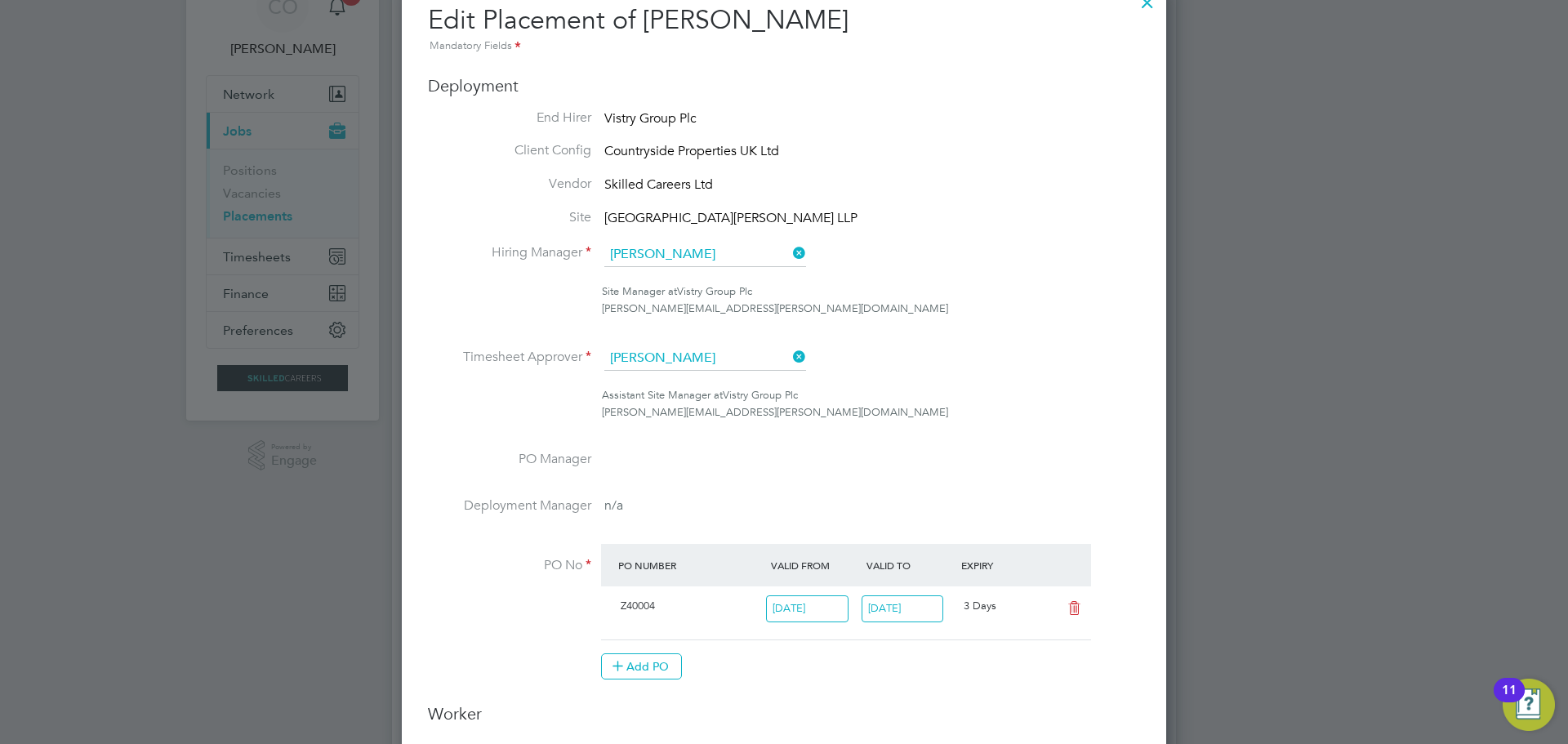
scroll to position [0, 0]
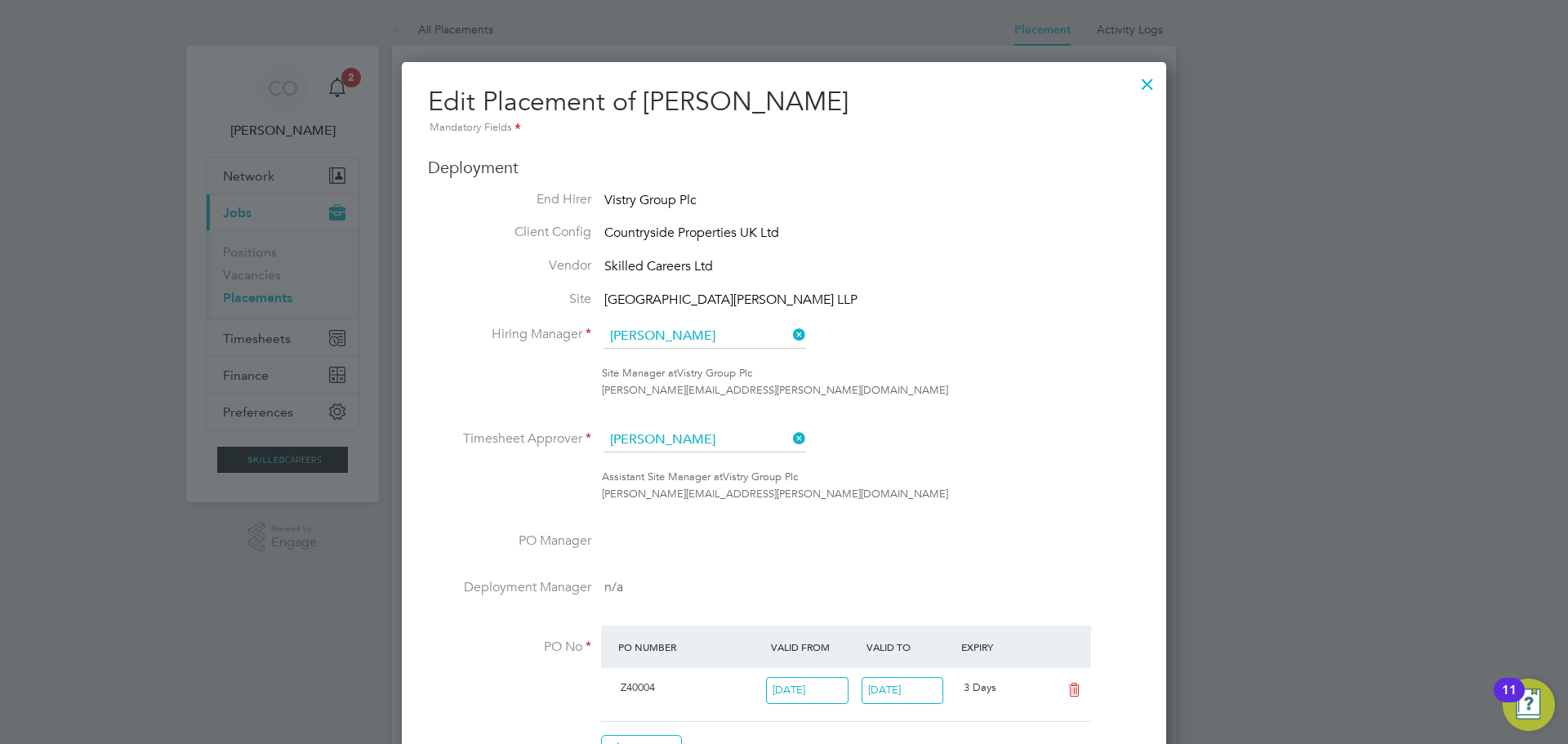
click at [1147, 83] on div at bounding box center [1148, 80] width 30 height 30
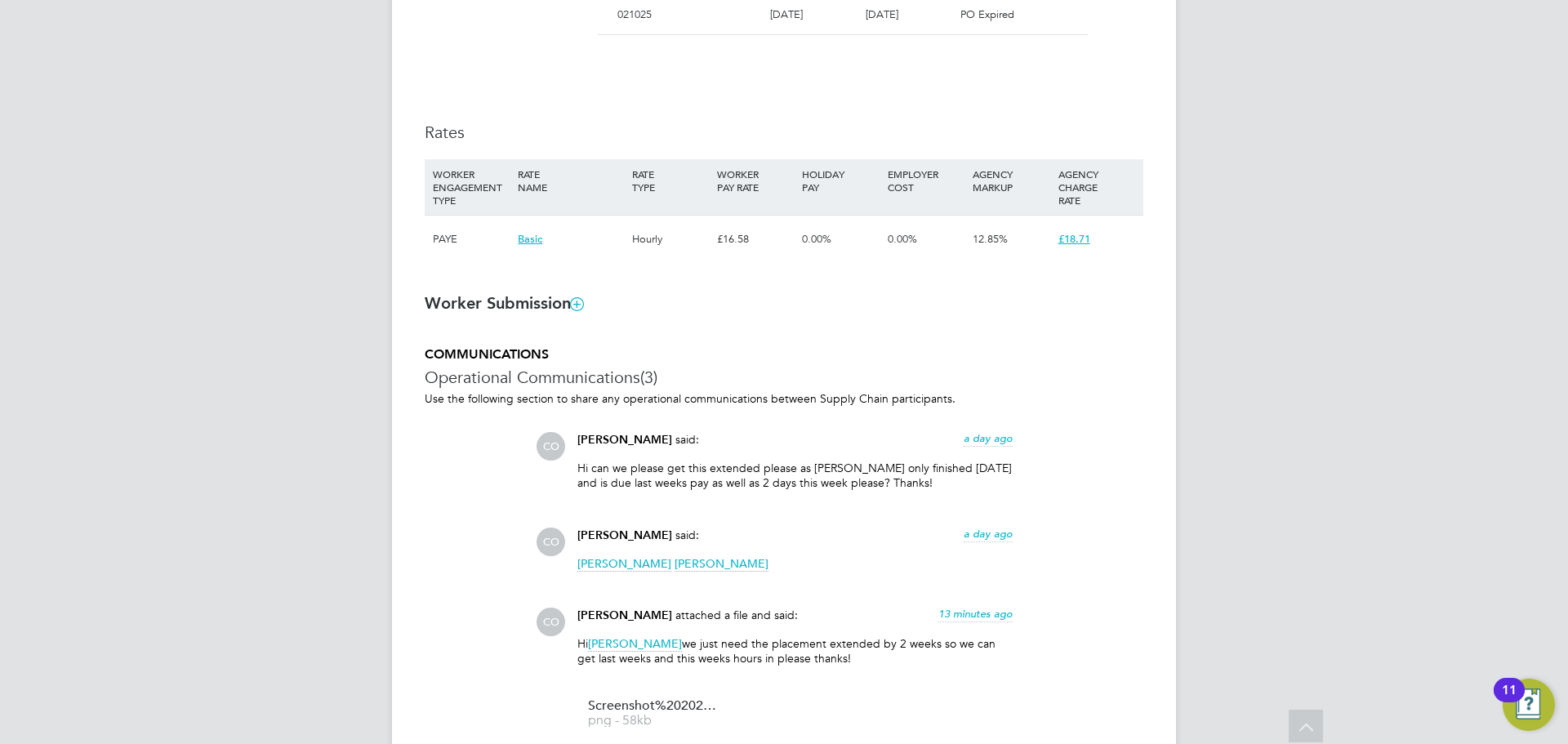
scroll to position [1393, 0]
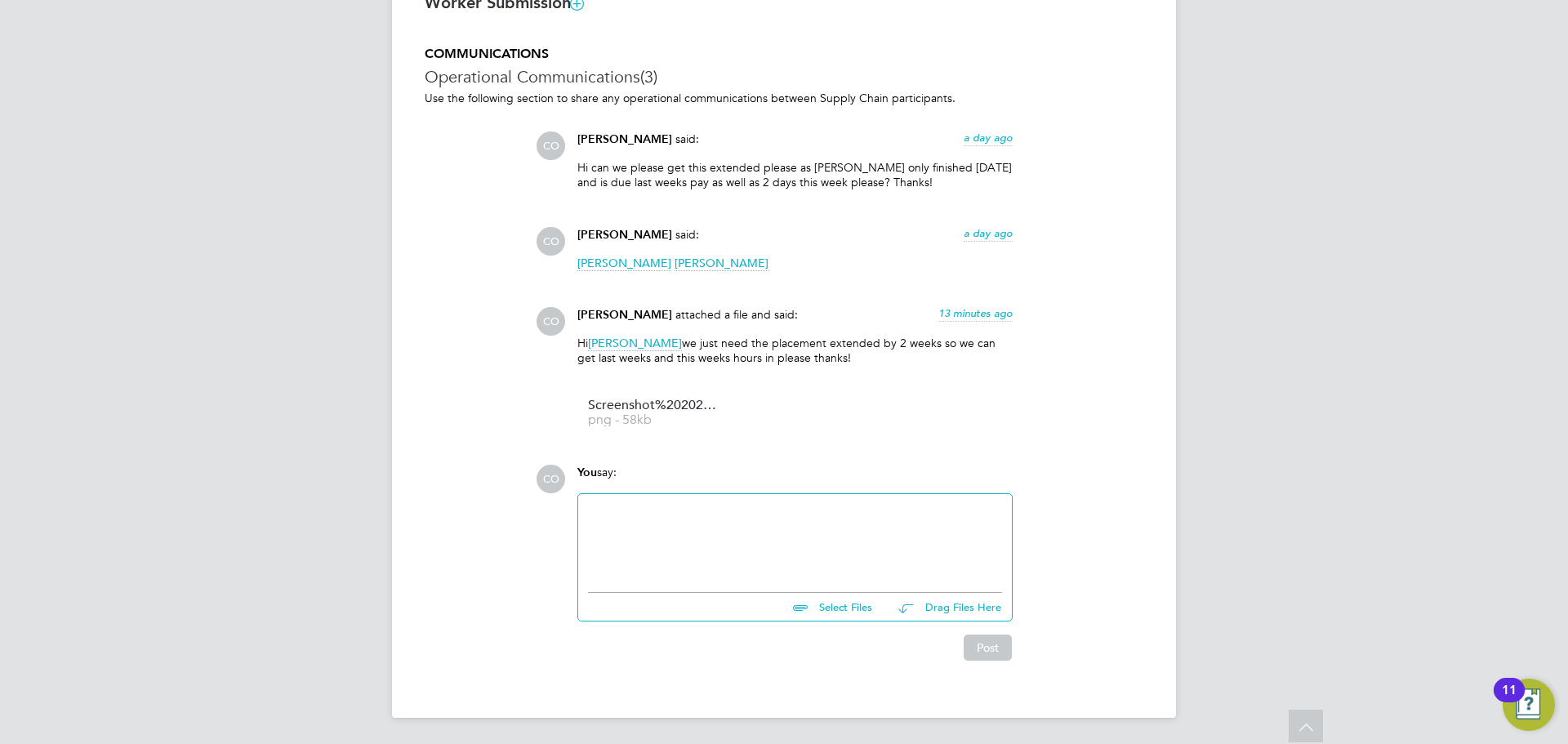
click at [620, 531] on div at bounding box center [795, 539] width 414 height 70
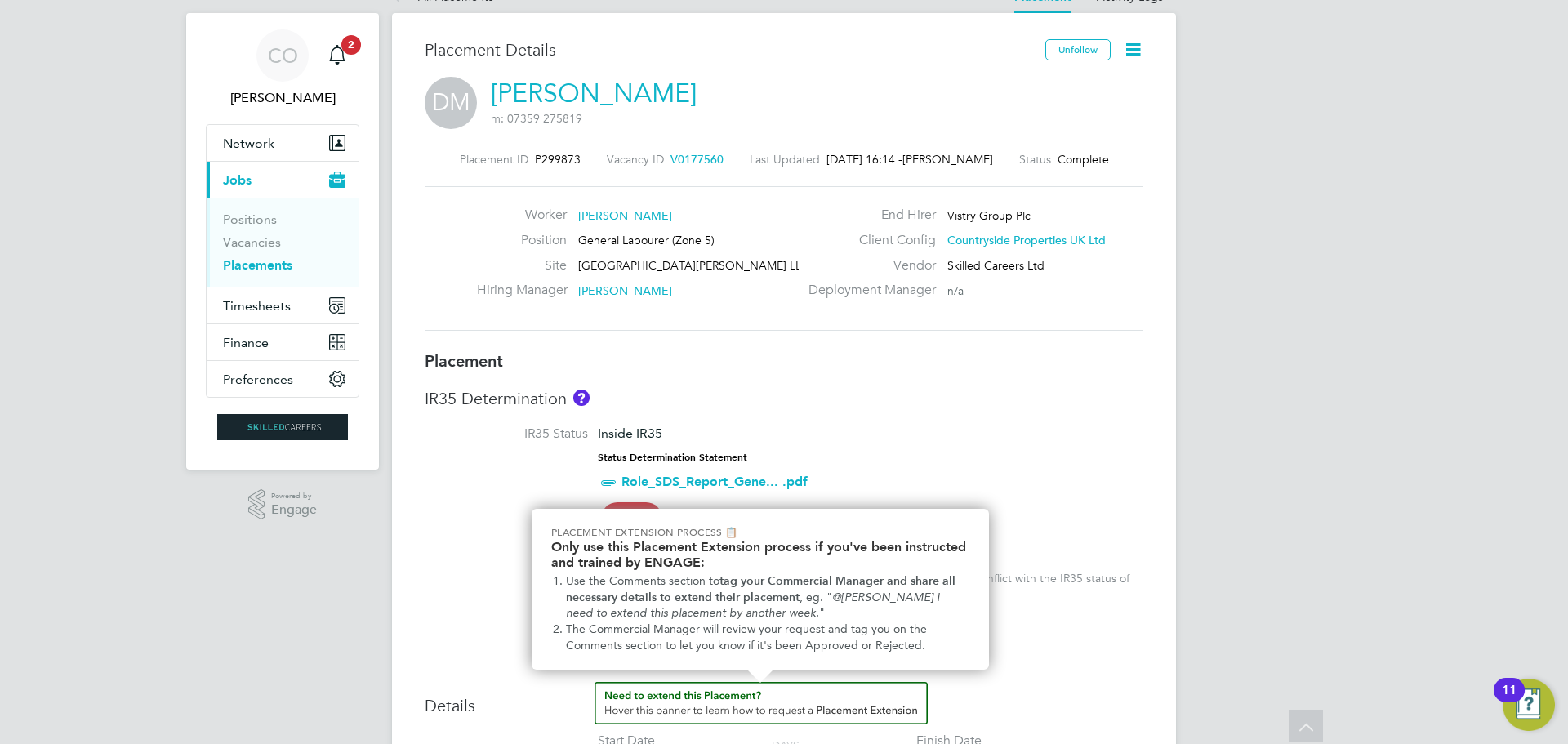
scroll to position [11, 0]
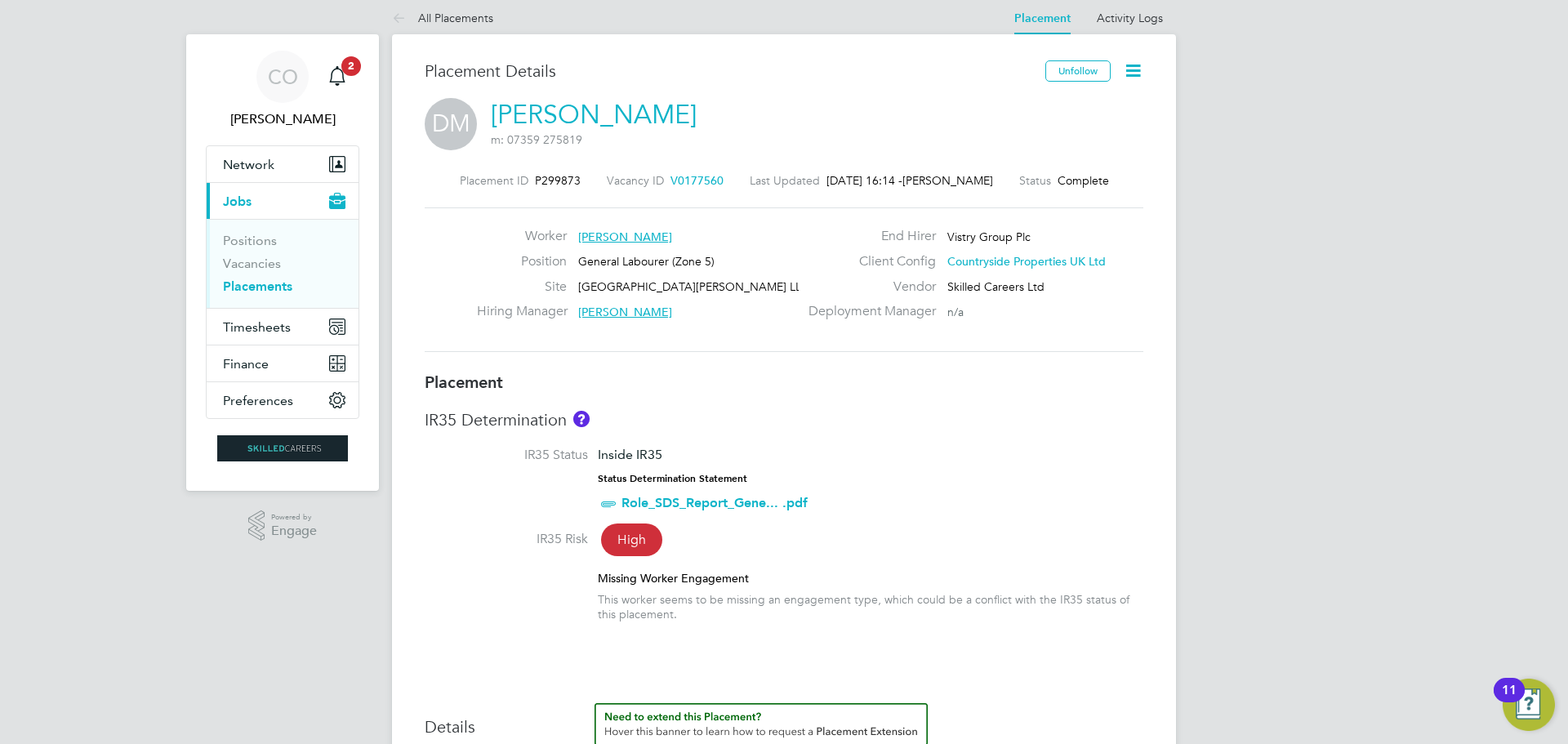
click at [1135, 68] on icon at bounding box center [1134, 71] width 21 height 21
click at [1041, 109] on li "Edit Placement e" at bounding box center [1080, 110] width 120 height 23
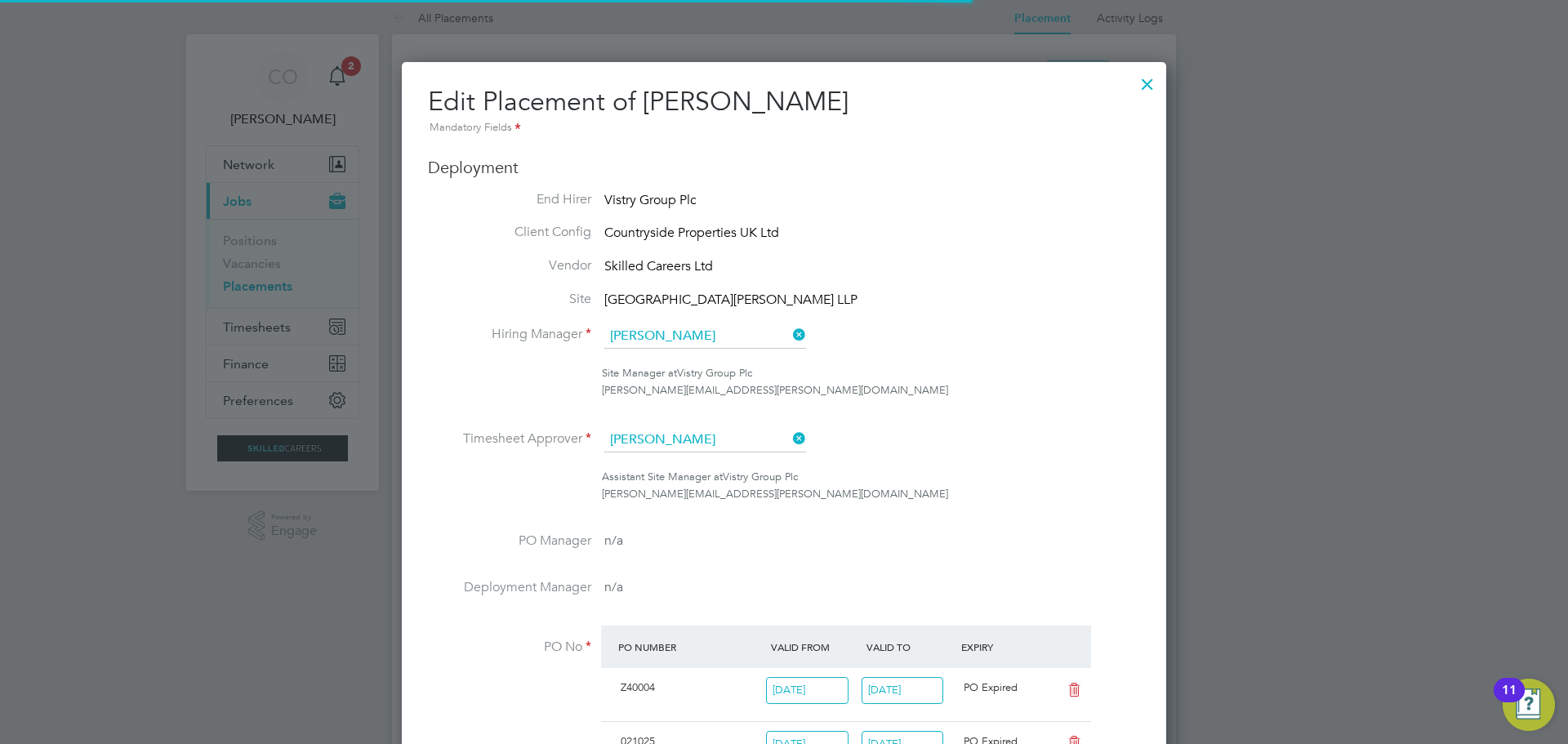
scroll to position [34, 713]
click at [1148, 89] on div at bounding box center [1148, 80] width 30 height 30
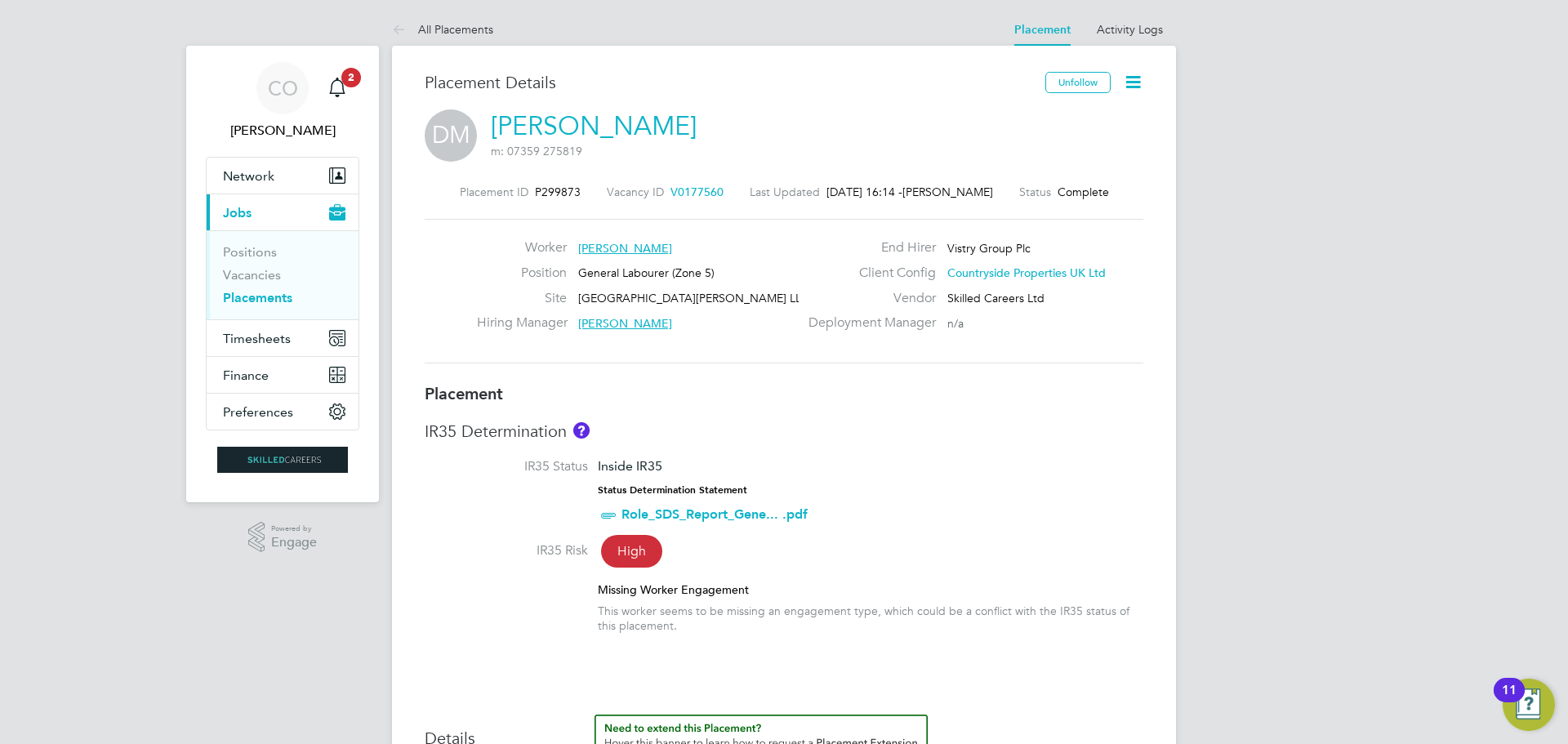
click at [244, 296] on link "Placements" at bounding box center [258, 298] width 69 height 16
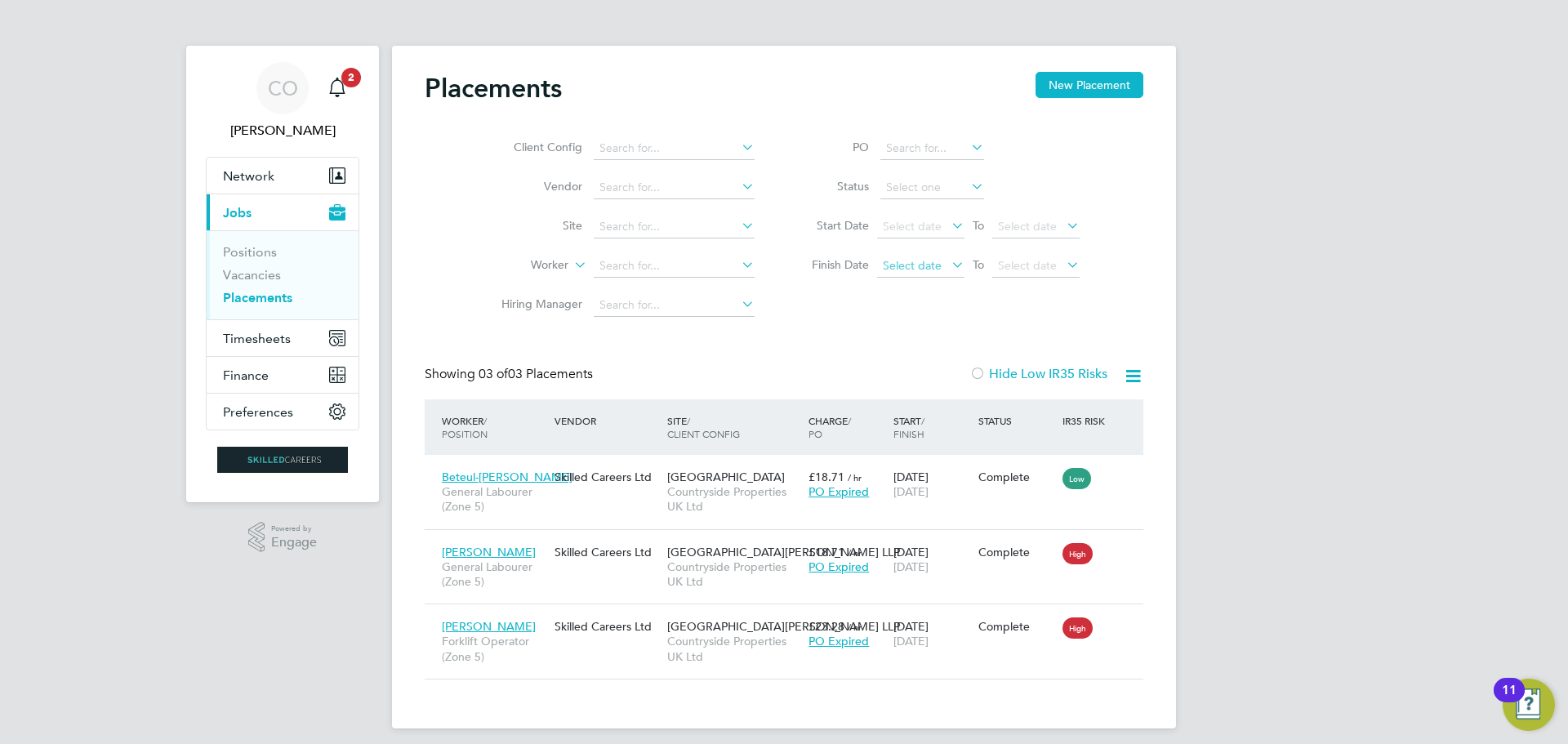
click at [925, 262] on span "Select date" at bounding box center [912, 265] width 59 height 15
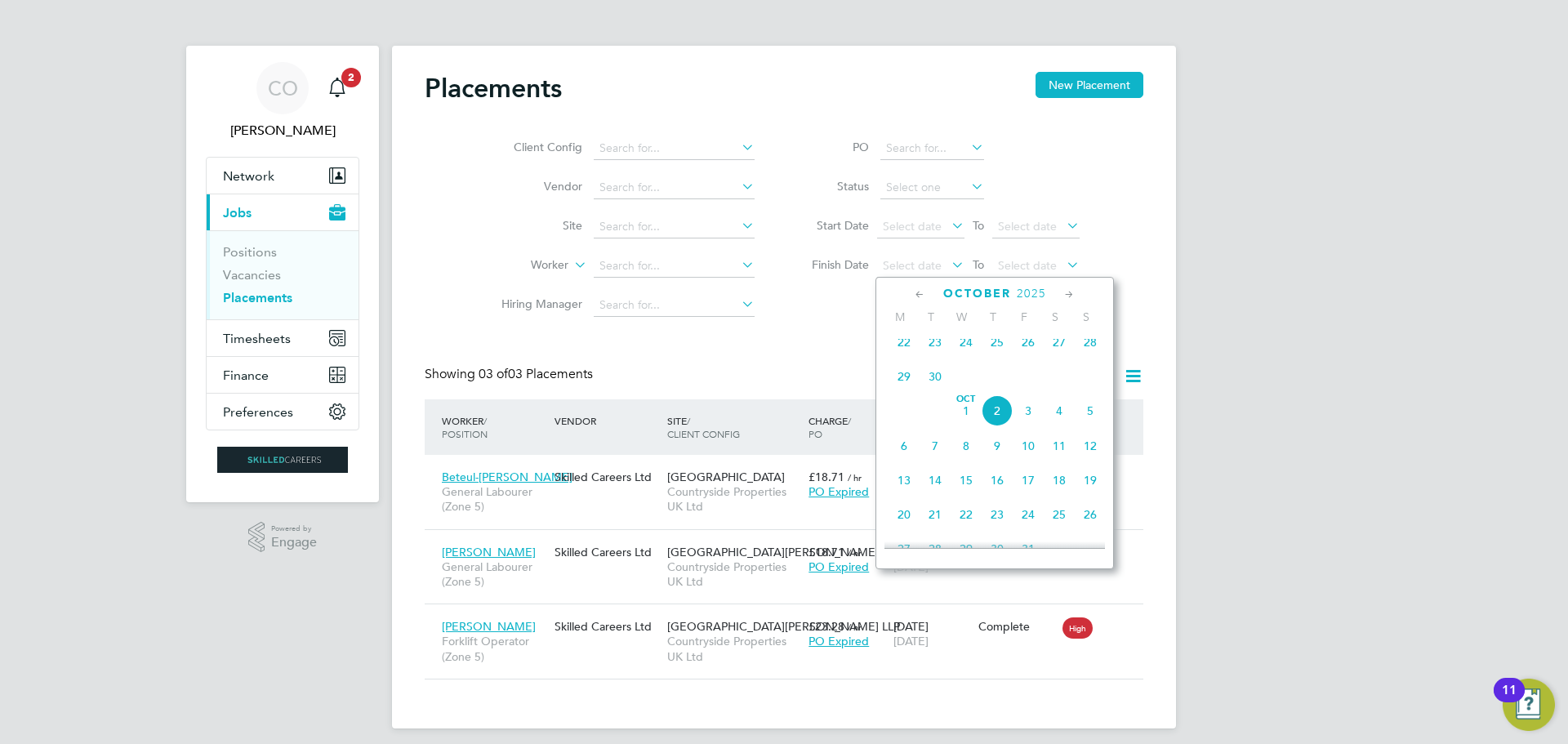
click at [795, 293] on div "Client Config Vendor Site Worker Hiring Manager PO Status Start Date Select dat…" at bounding box center [784, 223] width 718 height 204
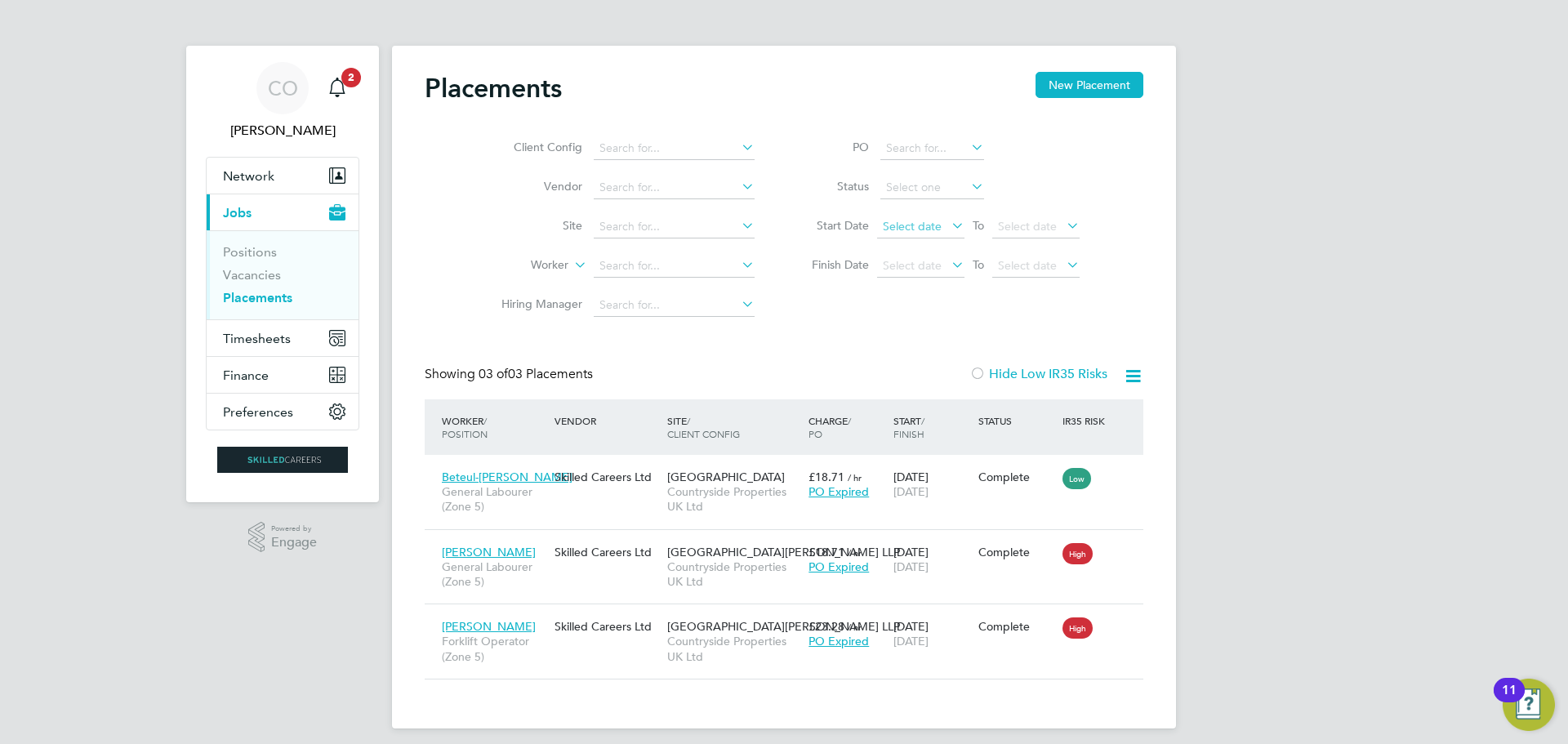
click at [940, 229] on span "Select date" at bounding box center [912, 226] width 59 height 15
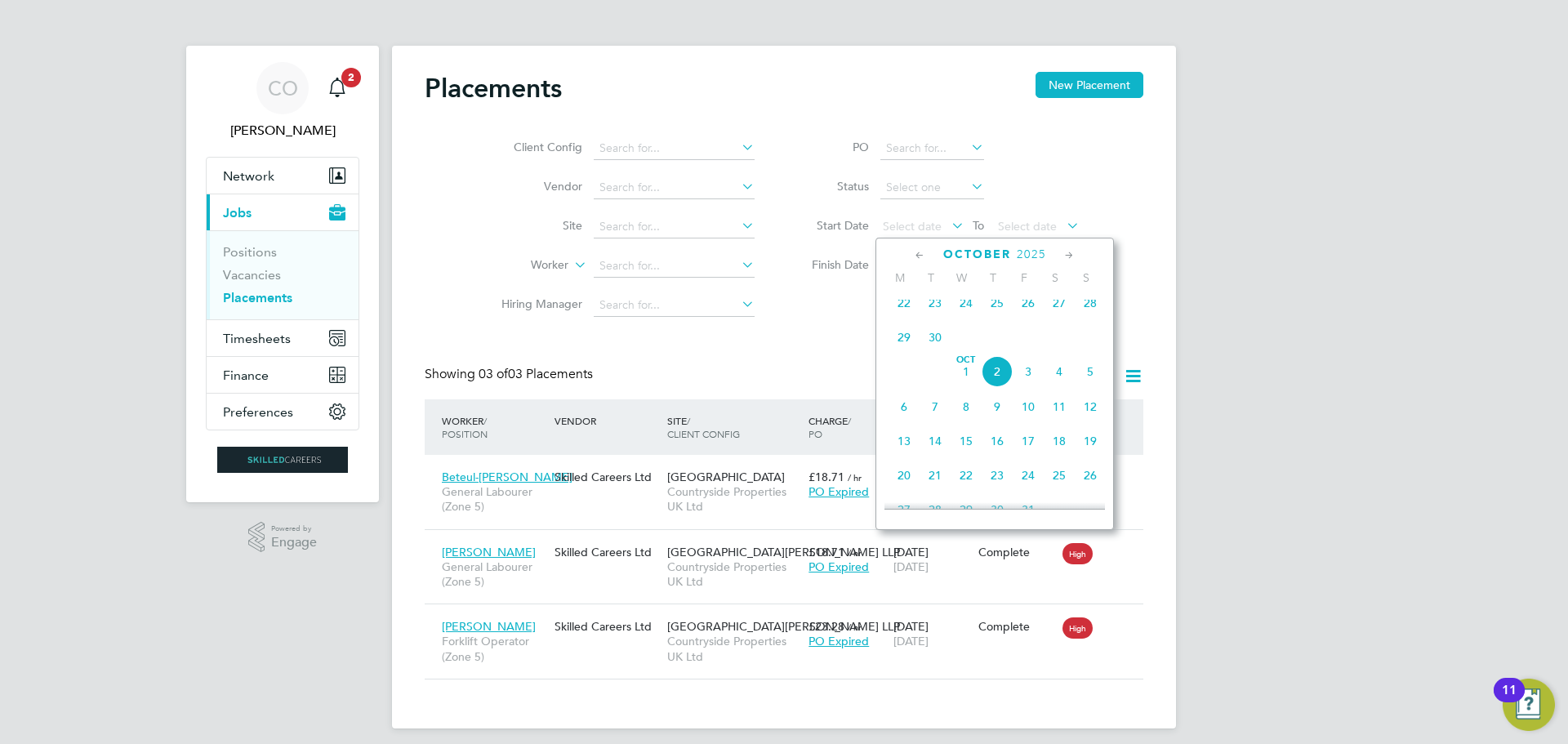
click at [869, 308] on div "Client Config Vendor Site Worker Hiring Manager PO Status Start Date Select dat…" at bounding box center [784, 223] width 718 height 204
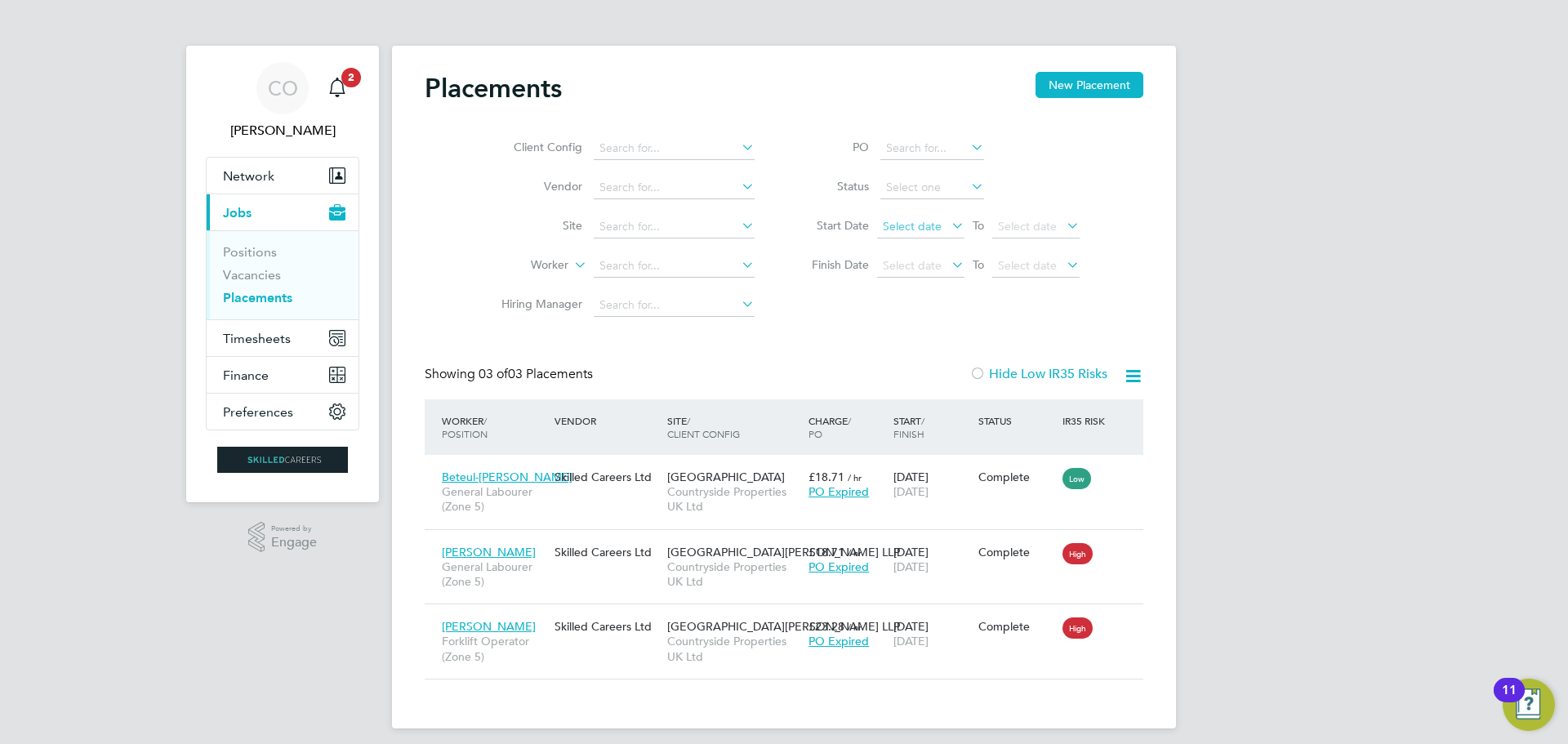
click at [928, 225] on span "Select date" at bounding box center [912, 226] width 59 height 15
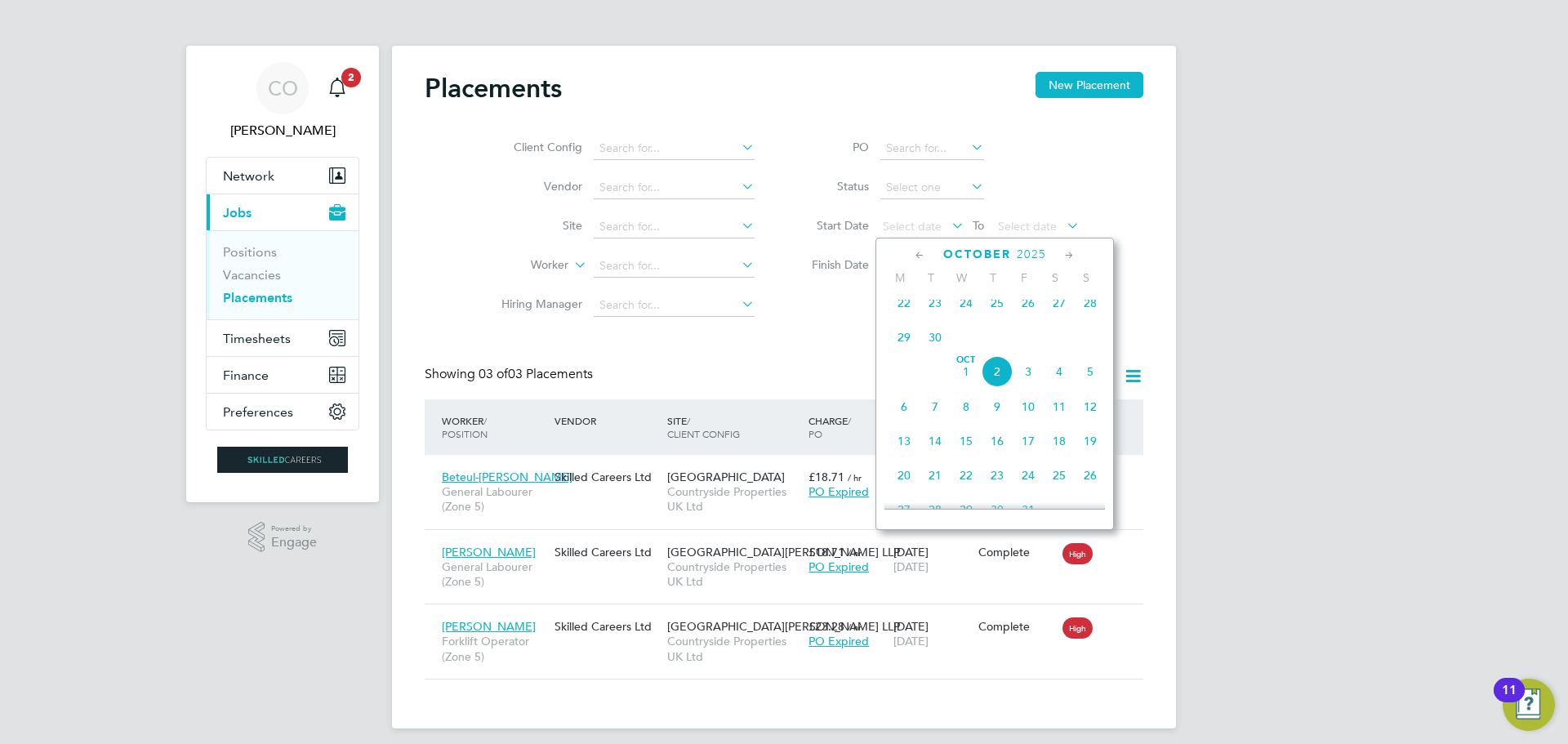
click at [817, 316] on div "Client Config Vendor Site Worker Hiring Manager PO Status Start Date Select dat…" at bounding box center [784, 223] width 718 height 204
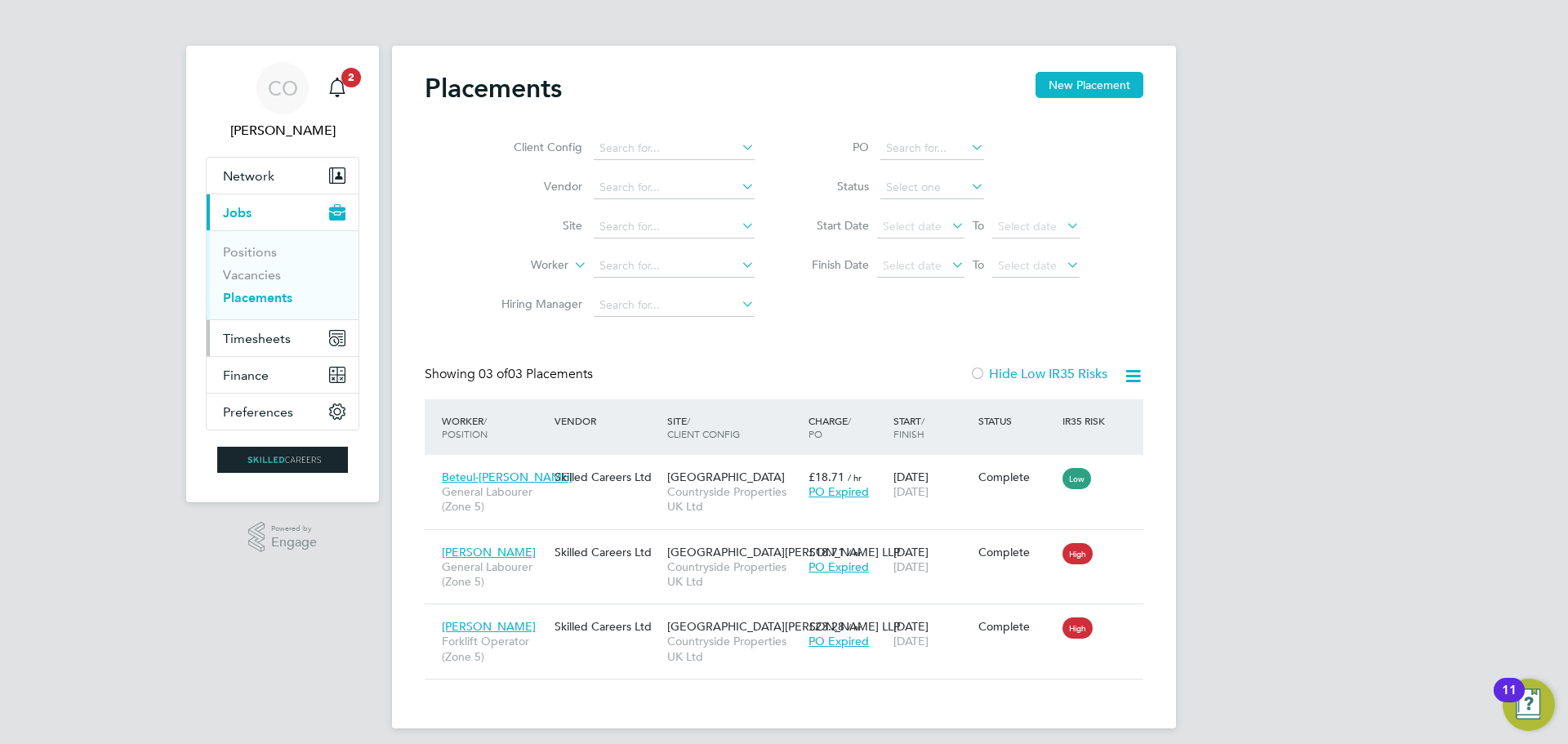
click at [247, 335] on span "Timesheets" at bounding box center [257, 339] width 68 height 16
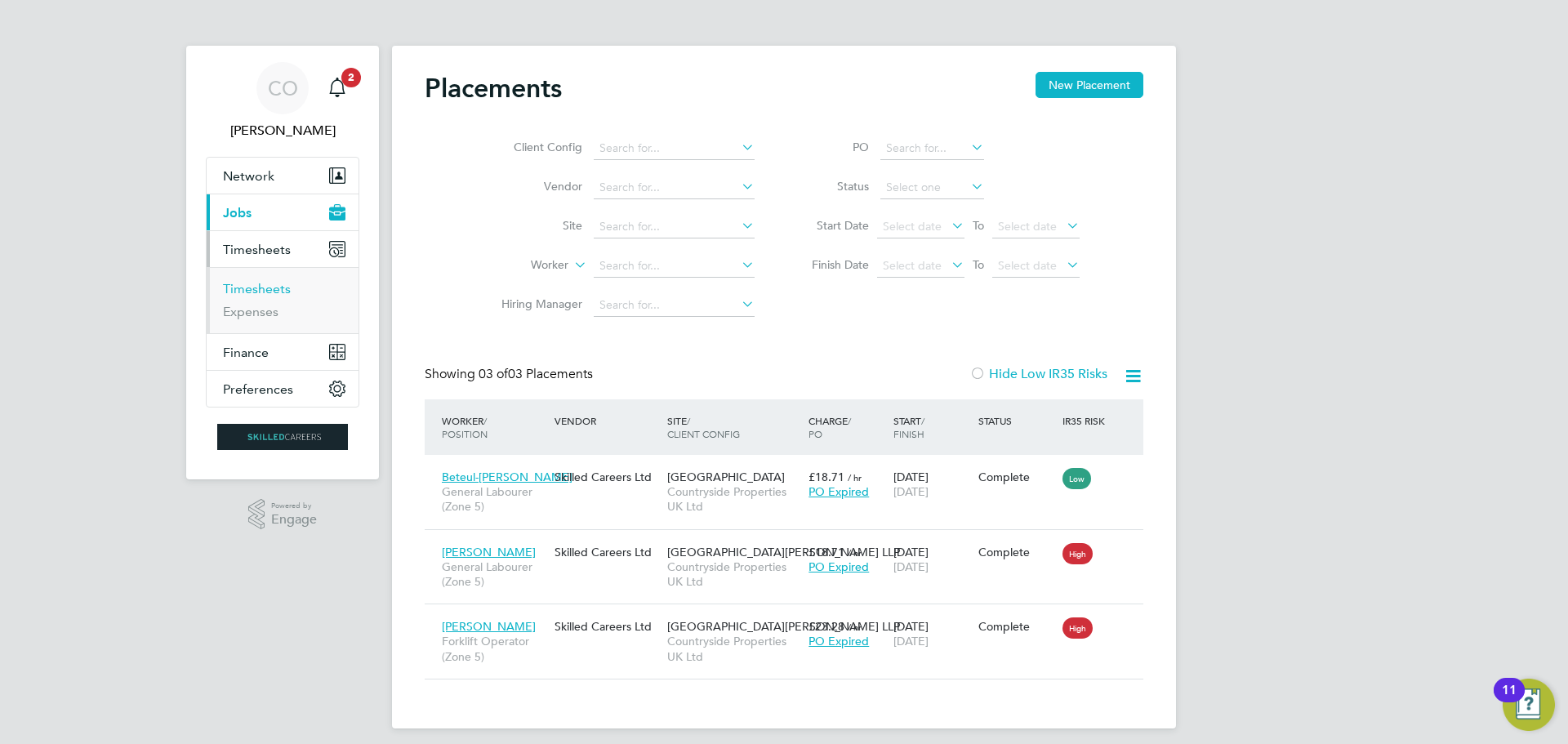
click at [271, 286] on link "Timesheets" at bounding box center [257, 289] width 68 height 16
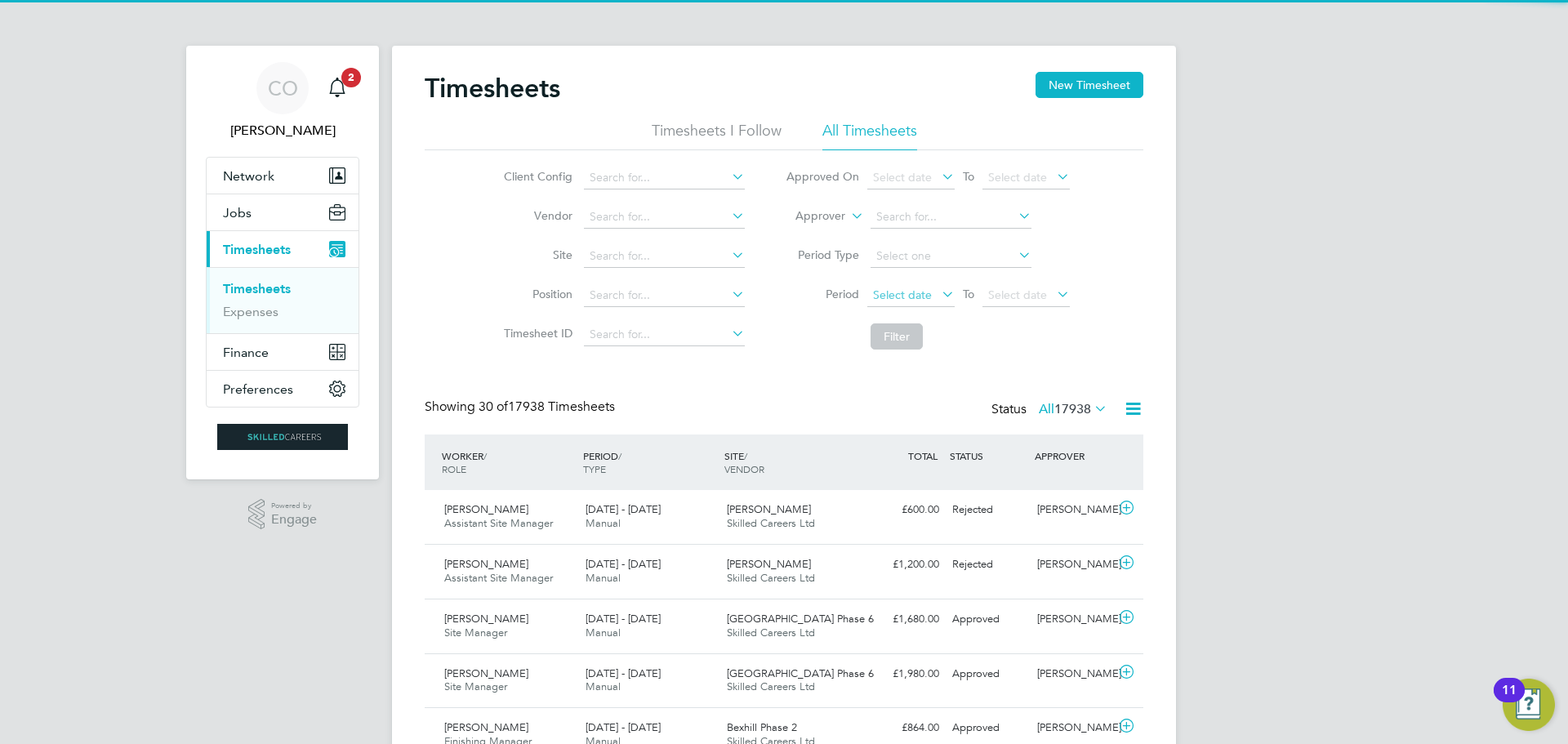
click at [916, 287] on span "Select date" at bounding box center [910, 296] width 88 height 22
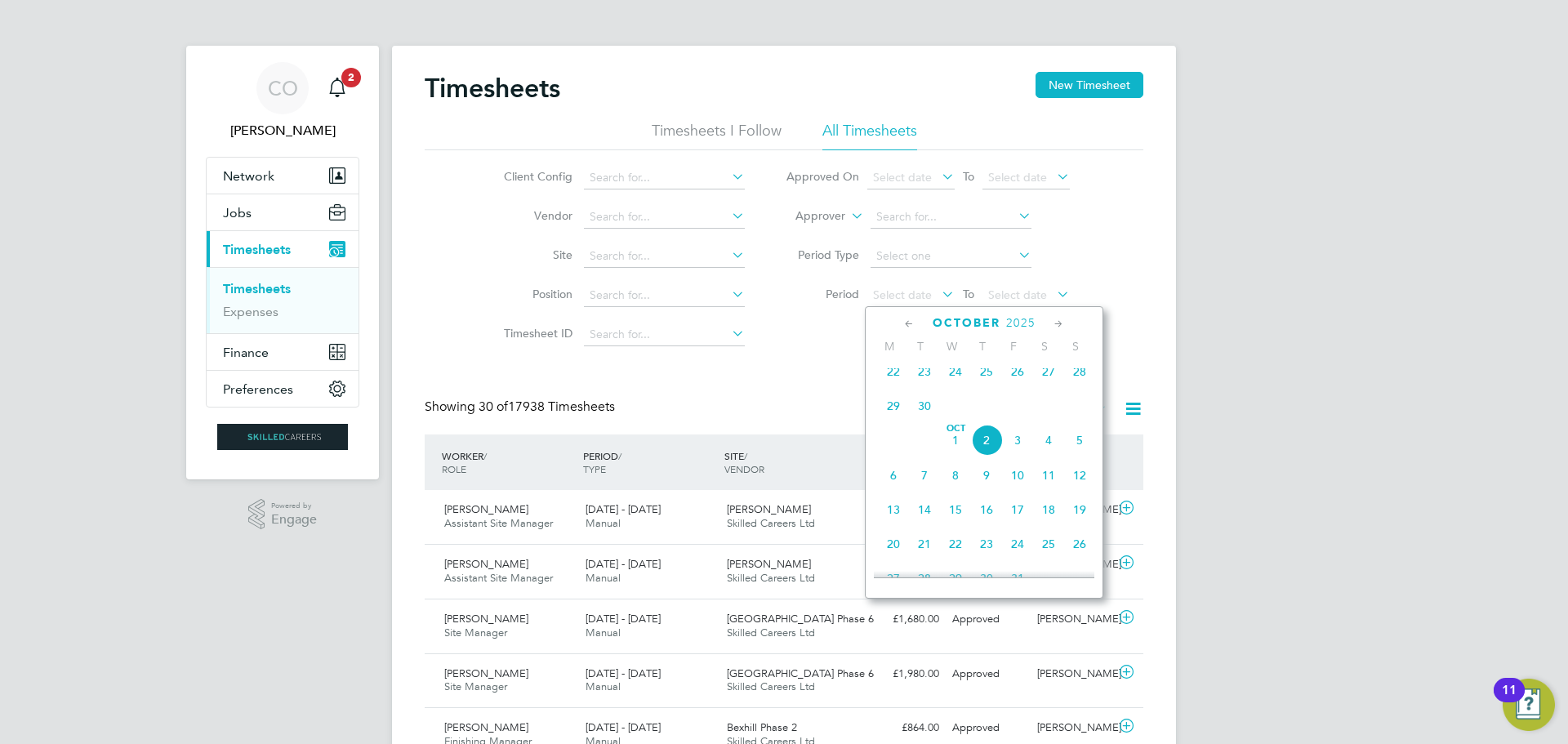
click at [889, 383] on span "22" at bounding box center [894, 372] width 31 height 31
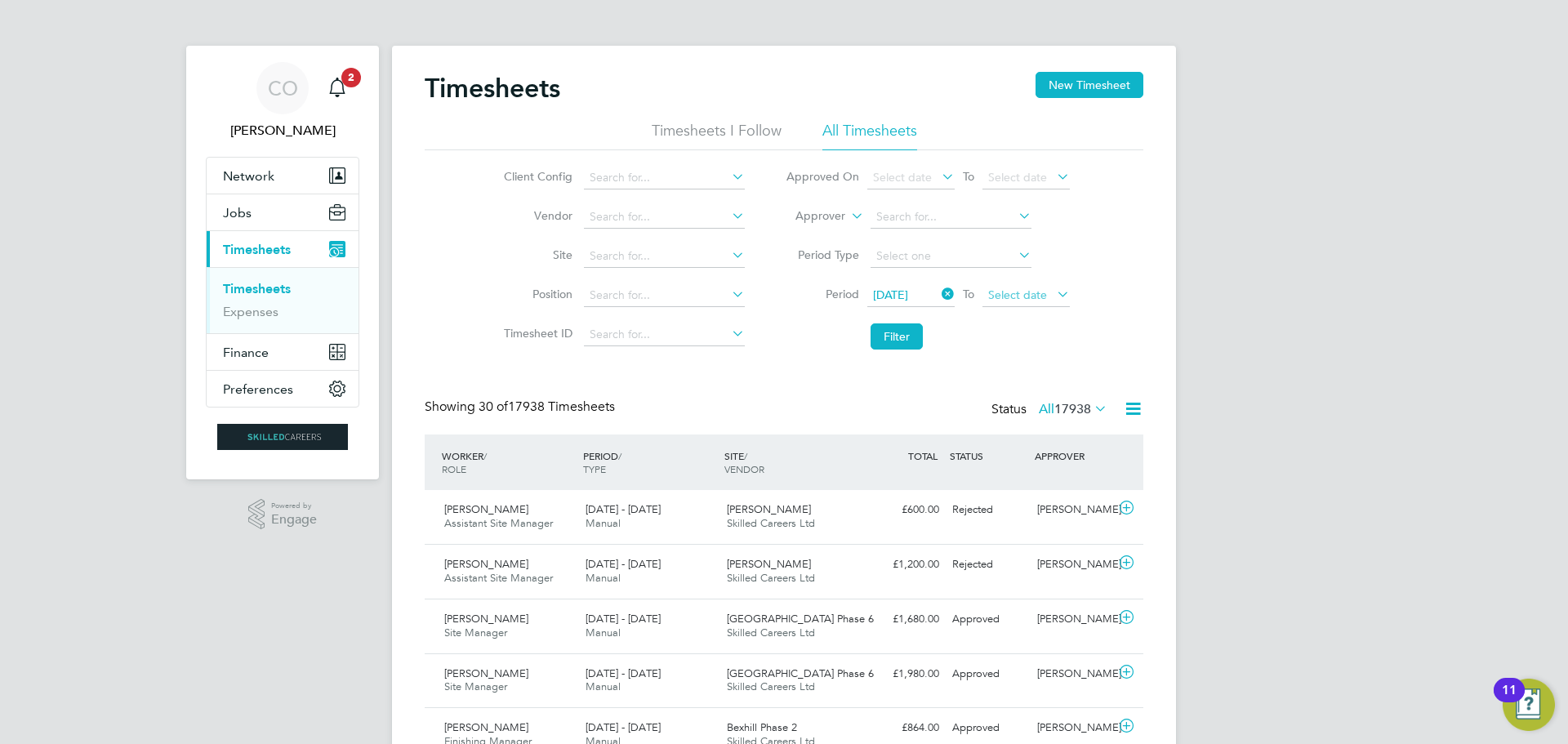
click at [1012, 294] on span "Select date" at bounding box center [1018, 295] width 59 height 15
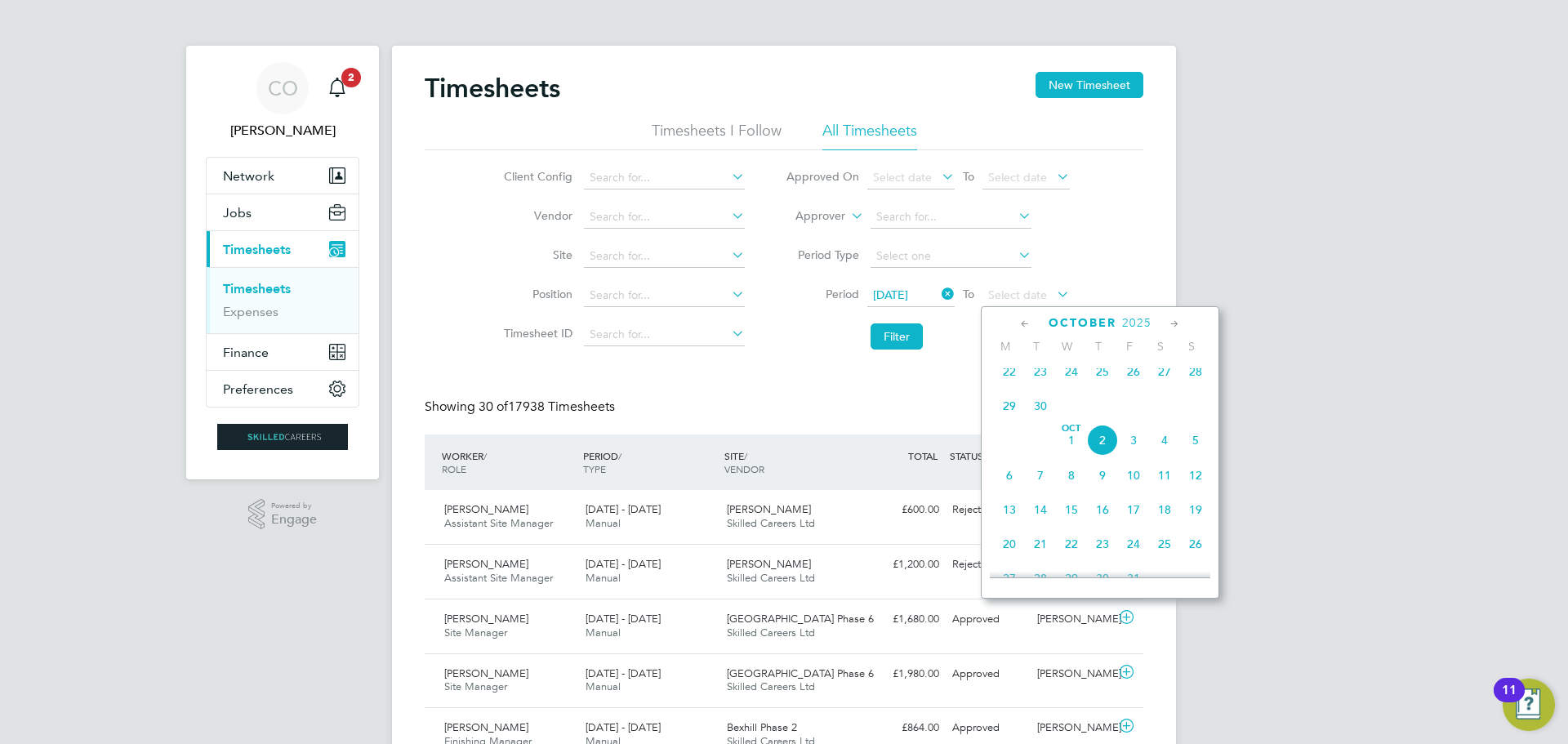
click at [1193, 381] on span "28" at bounding box center [1195, 372] width 31 height 31
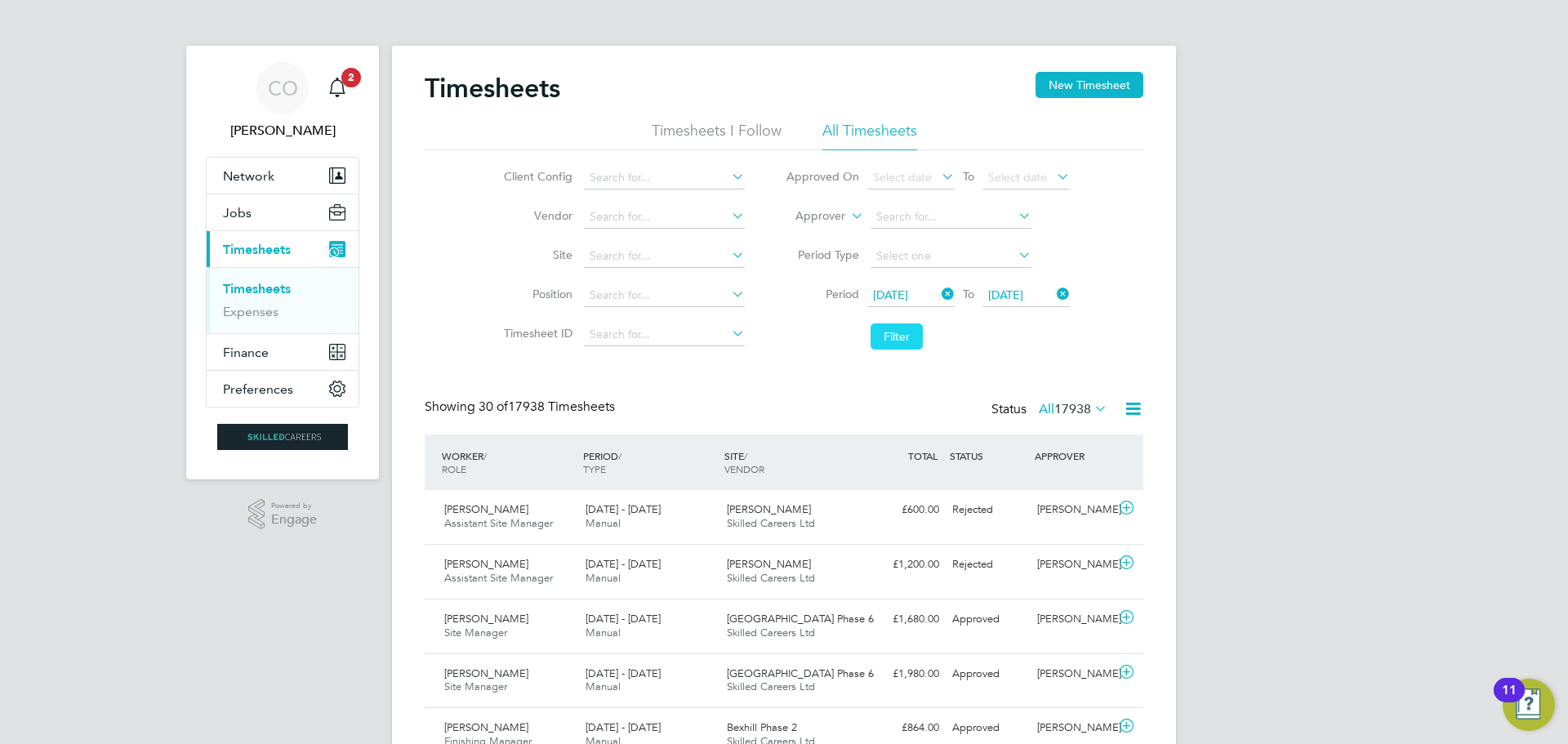
click at [896, 332] on button "Filter" at bounding box center [896, 336] width 52 height 26
click at [721, 127] on li "Timesheets I Follow" at bounding box center [716, 136] width 129 height 30
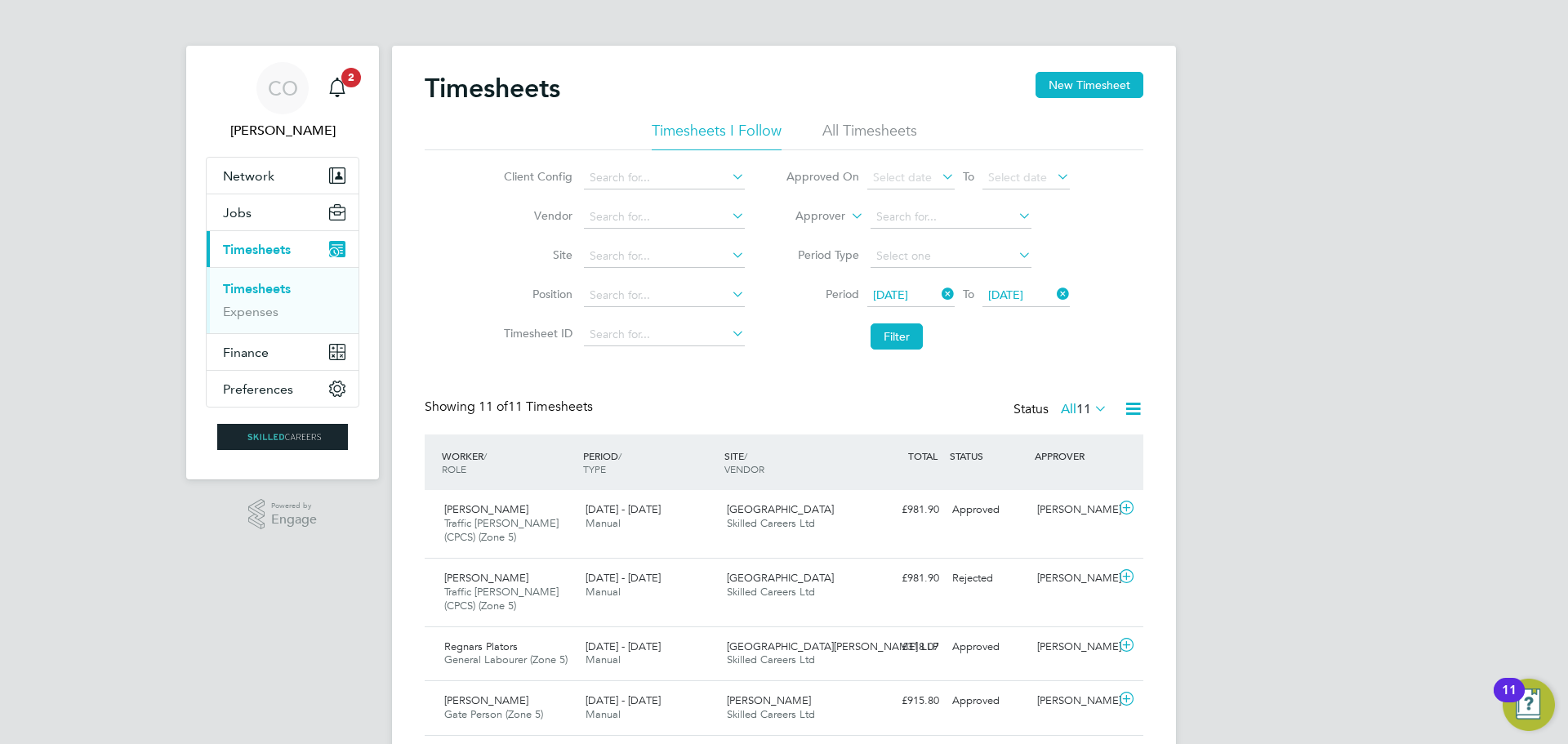
click at [839, 121] on li "All Timesheets" at bounding box center [870, 136] width 95 height 30
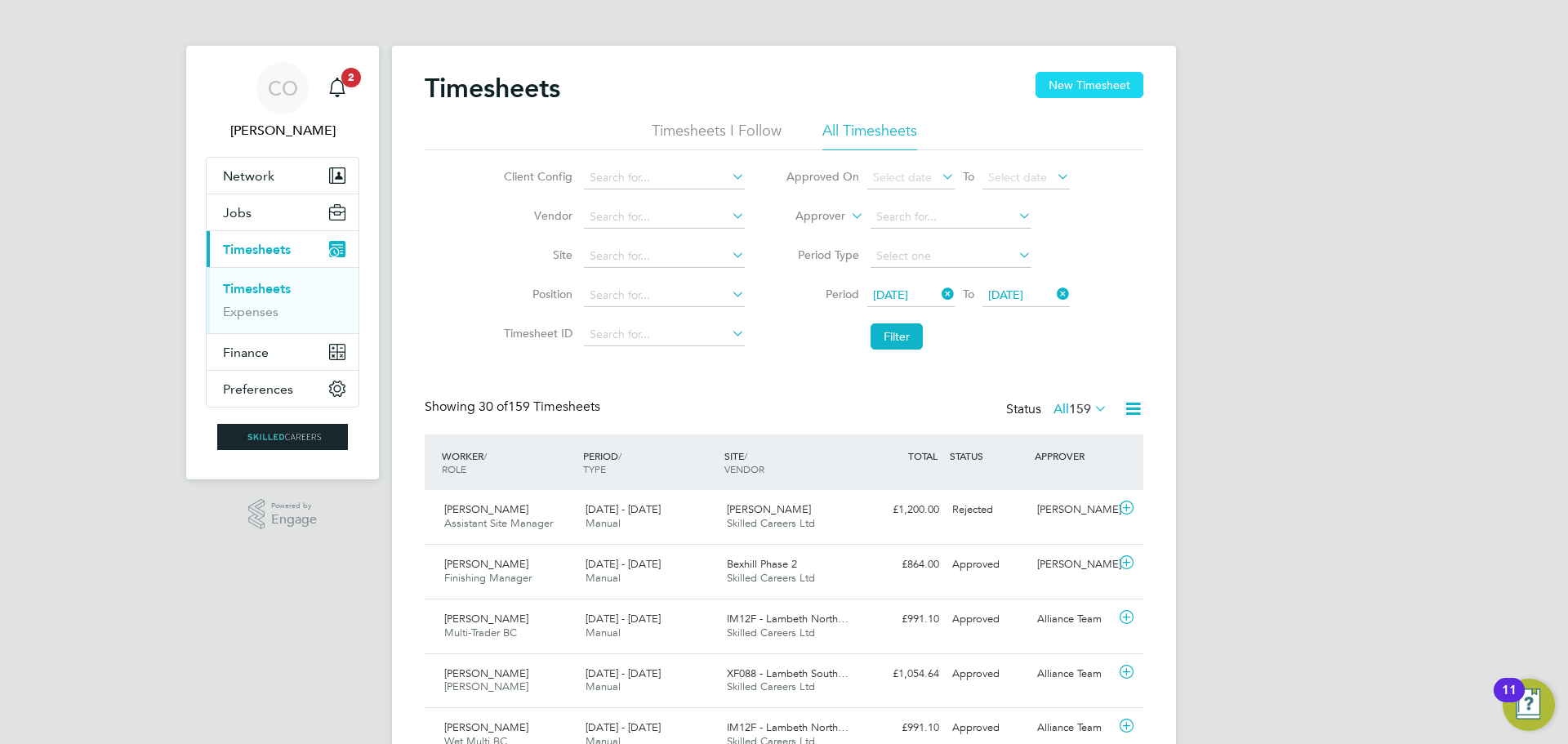
click at [1084, 83] on button "New Timesheet" at bounding box center [1089, 85] width 108 height 26
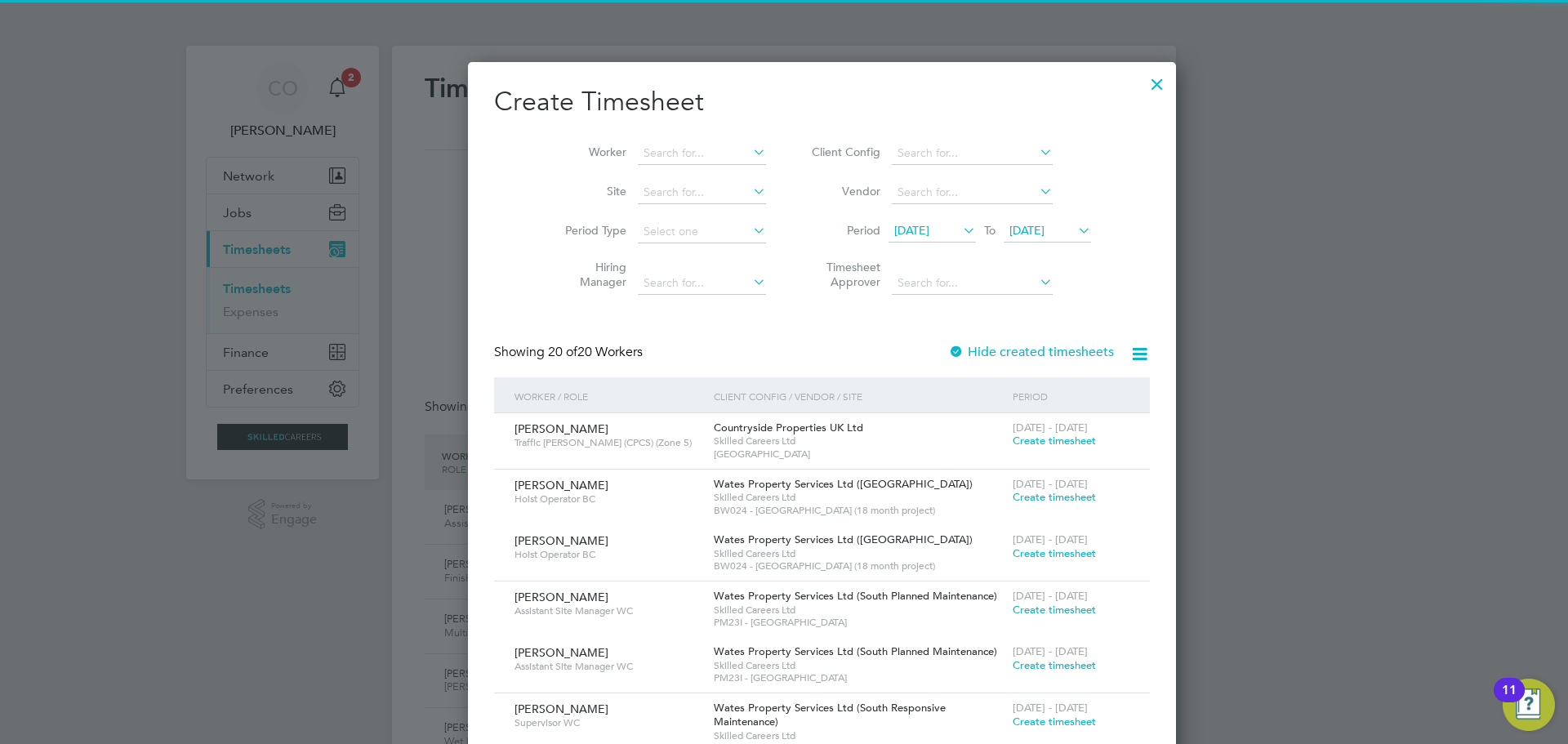
click at [894, 228] on span "[DATE]" at bounding box center [911, 230] width 35 height 15
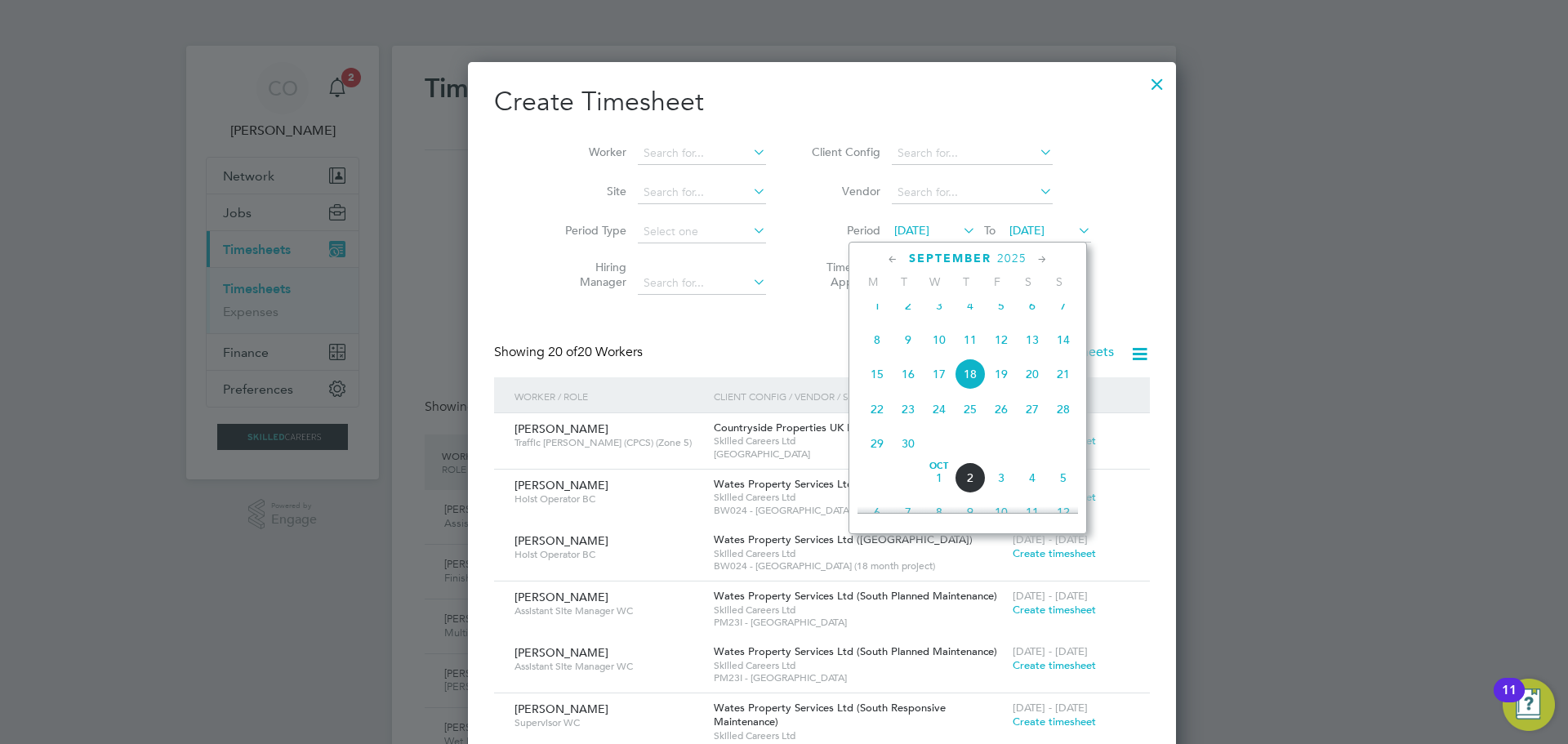
click at [877, 416] on span "22" at bounding box center [877, 409] width 31 height 31
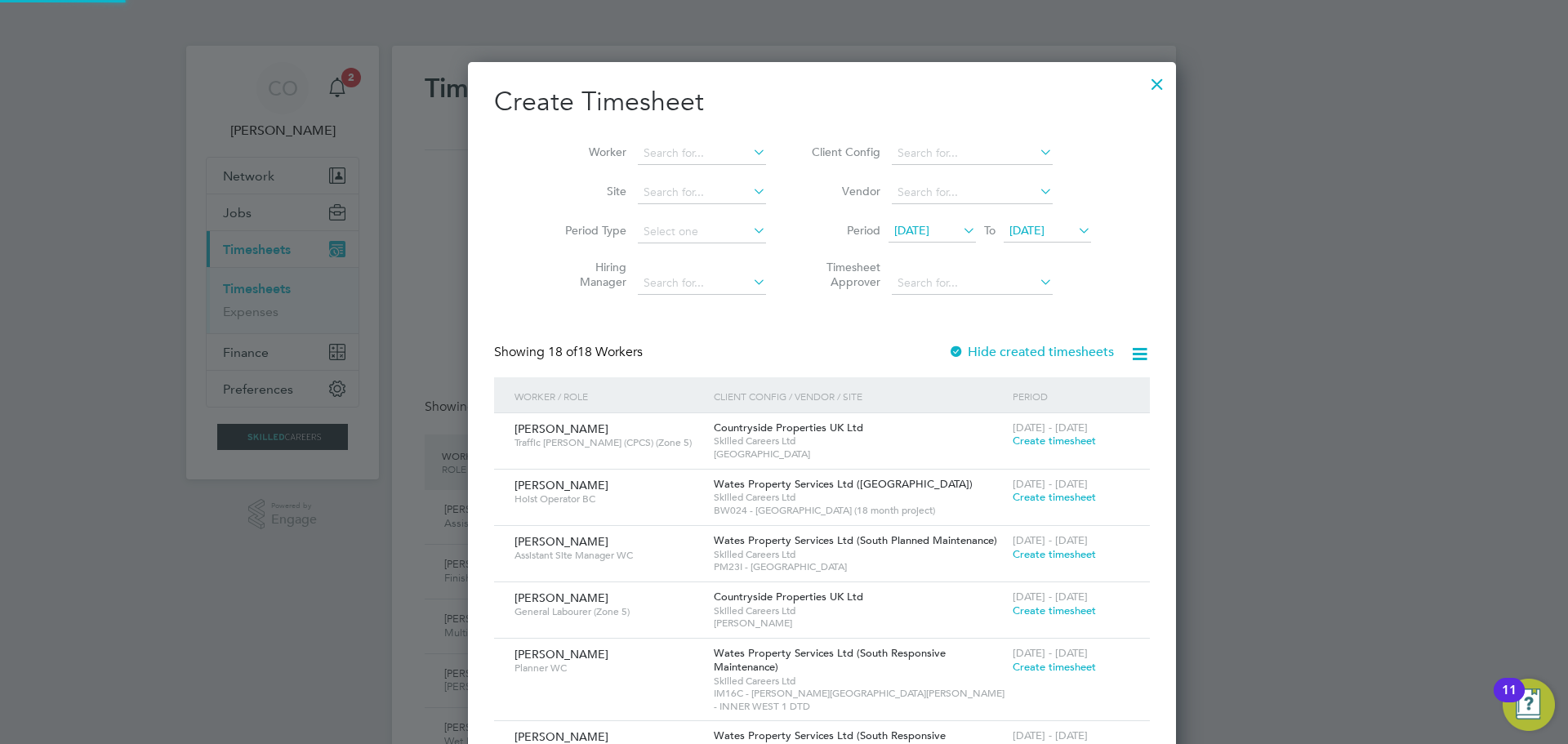
click at [1009, 226] on span "[DATE]" at bounding box center [1027, 230] width 35 height 15
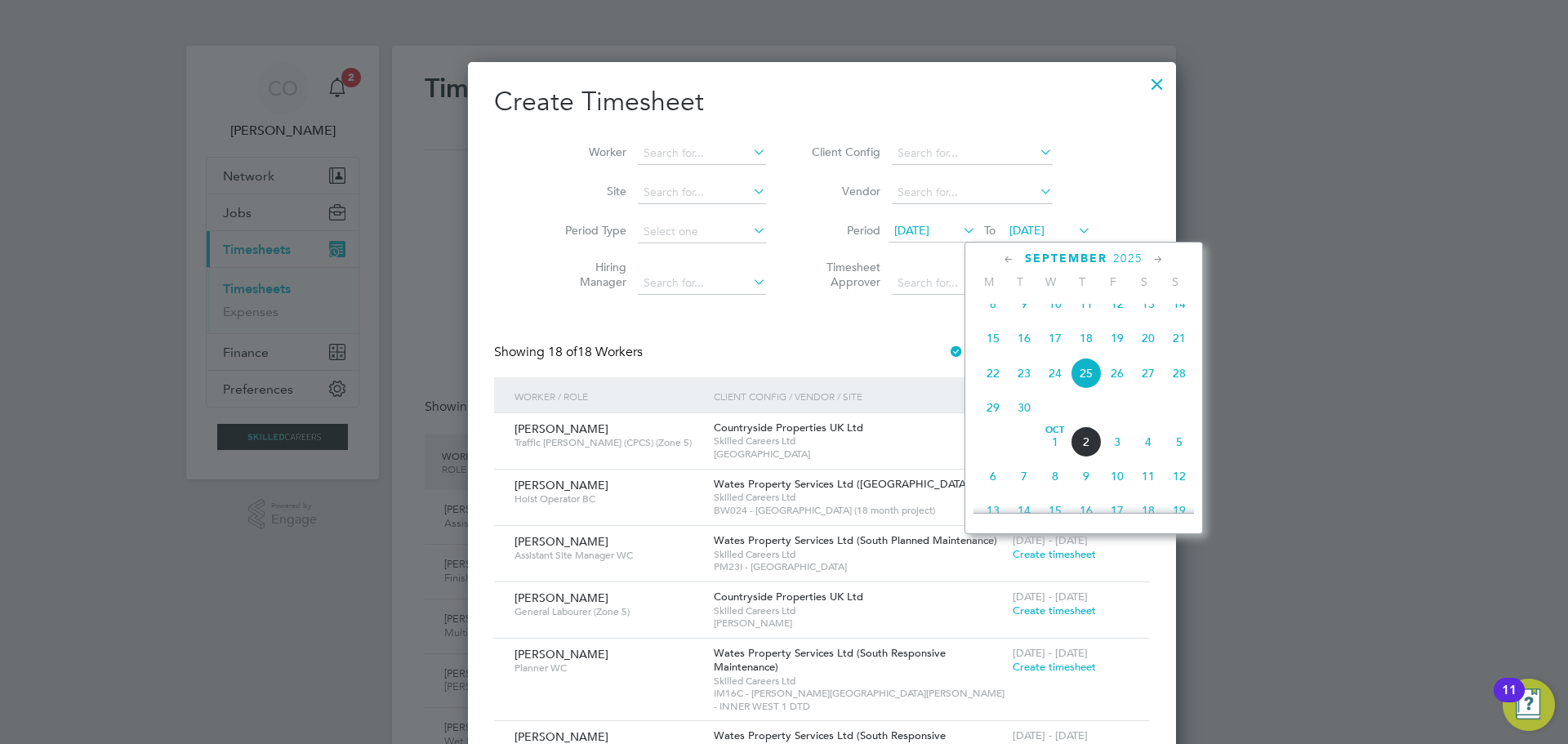
click at [1186, 389] on span "28" at bounding box center [1180, 374] width 31 height 31
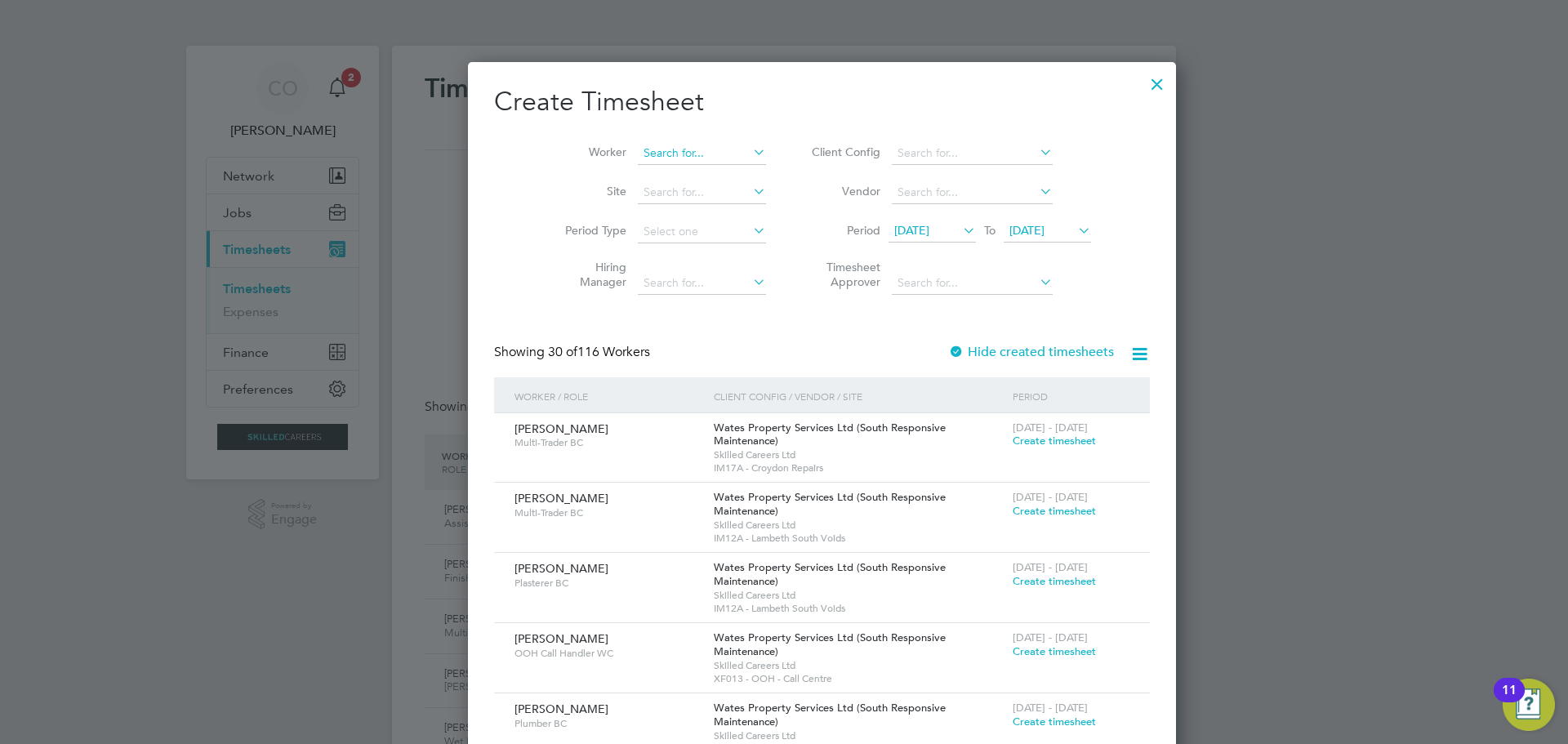
click at [680, 158] on input at bounding box center [702, 154] width 129 height 23
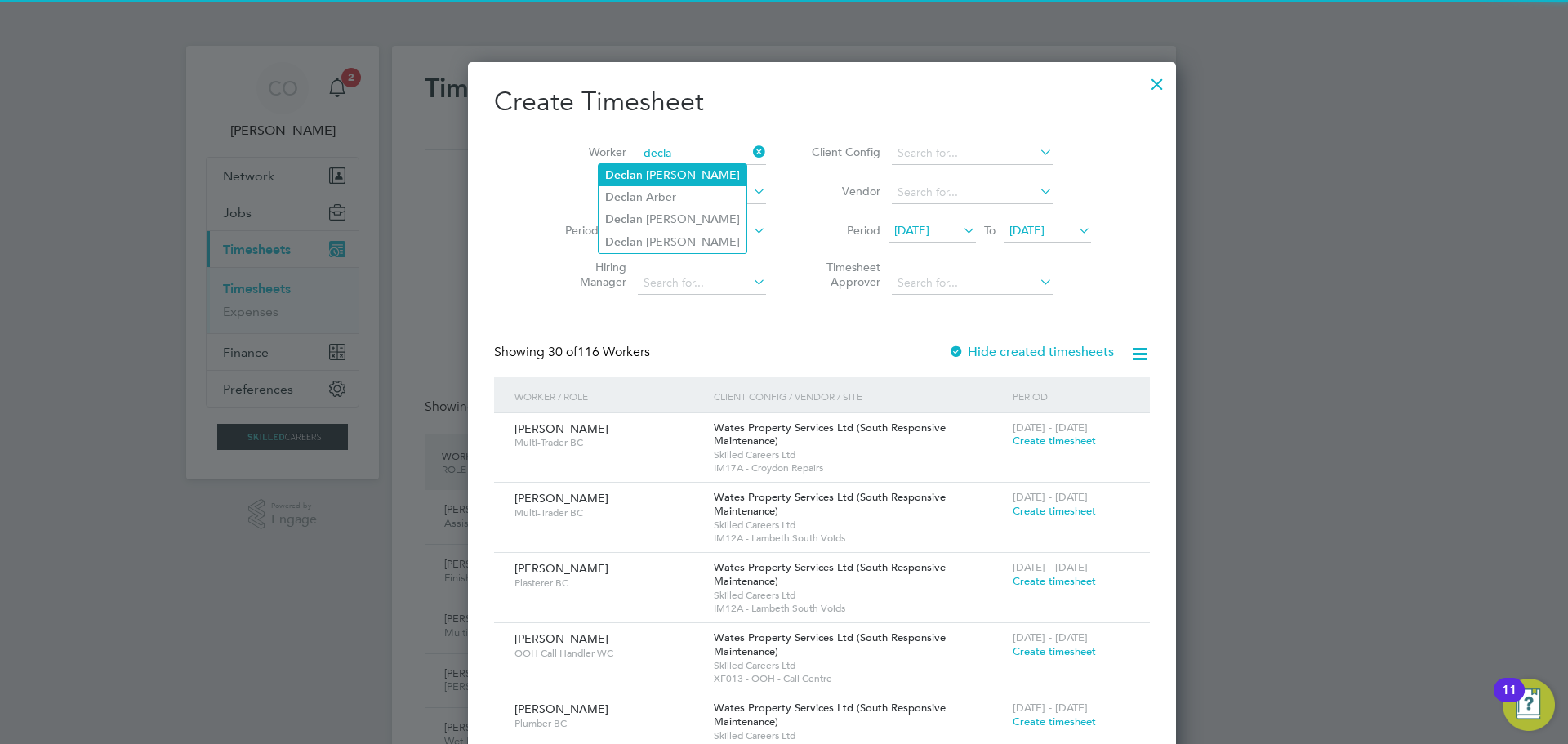
click at [669, 175] on li "[PERSON_NAME]" at bounding box center [672, 175] width 148 height 22
type input "[PERSON_NAME]"
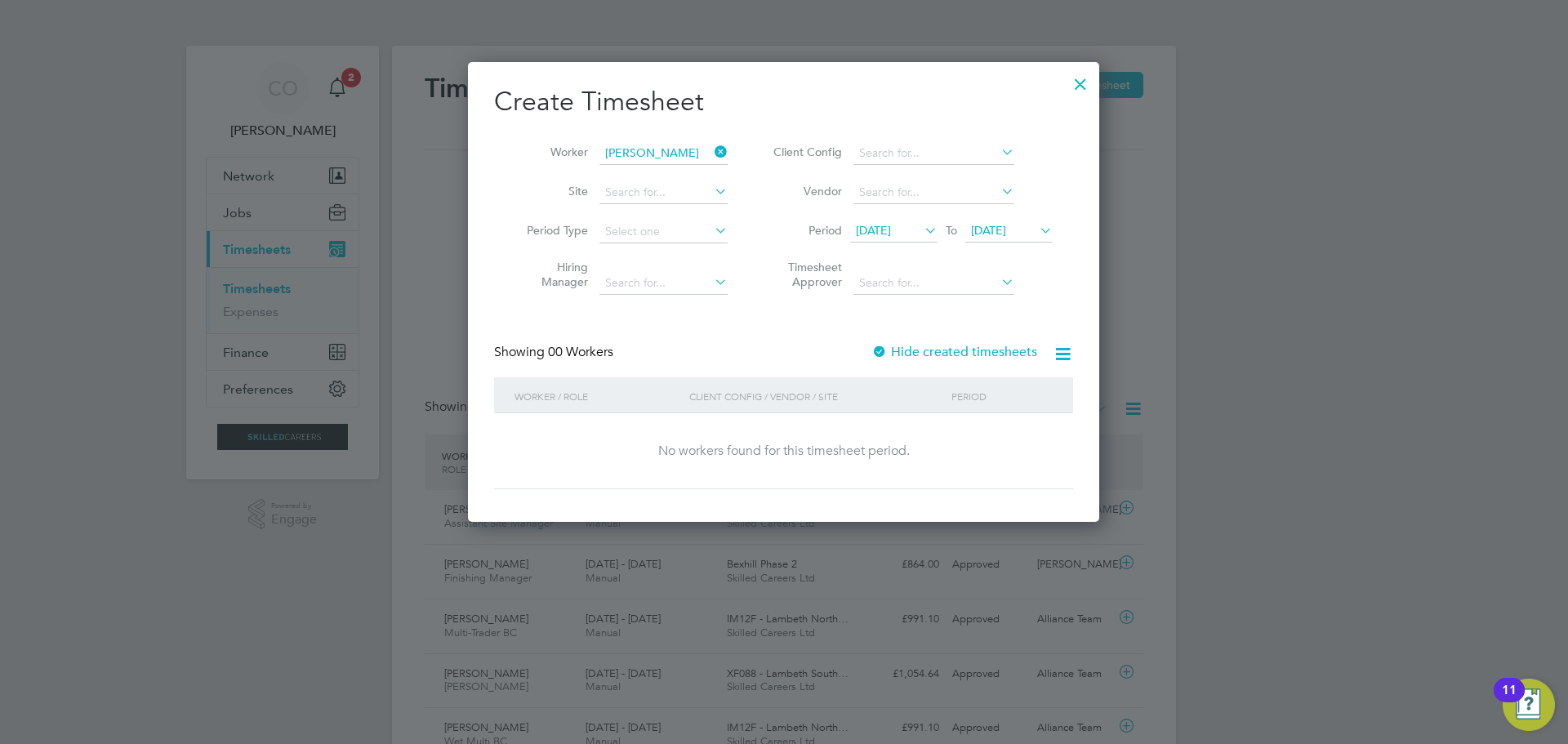
click at [711, 143] on icon at bounding box center [711, 152] width 0 height 23
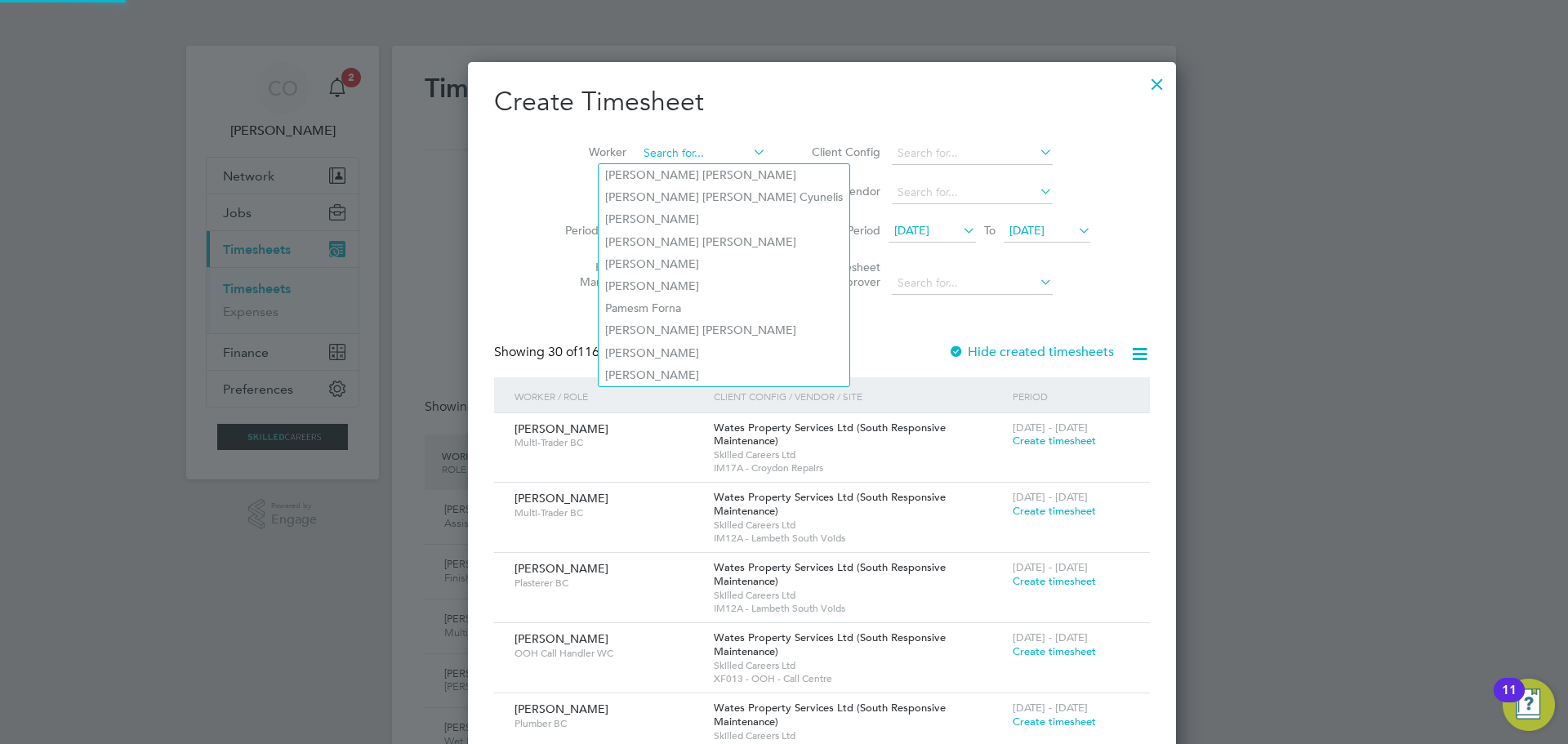
click at [685, 157] on input at bounding box center [702, 154] width 129 height 23
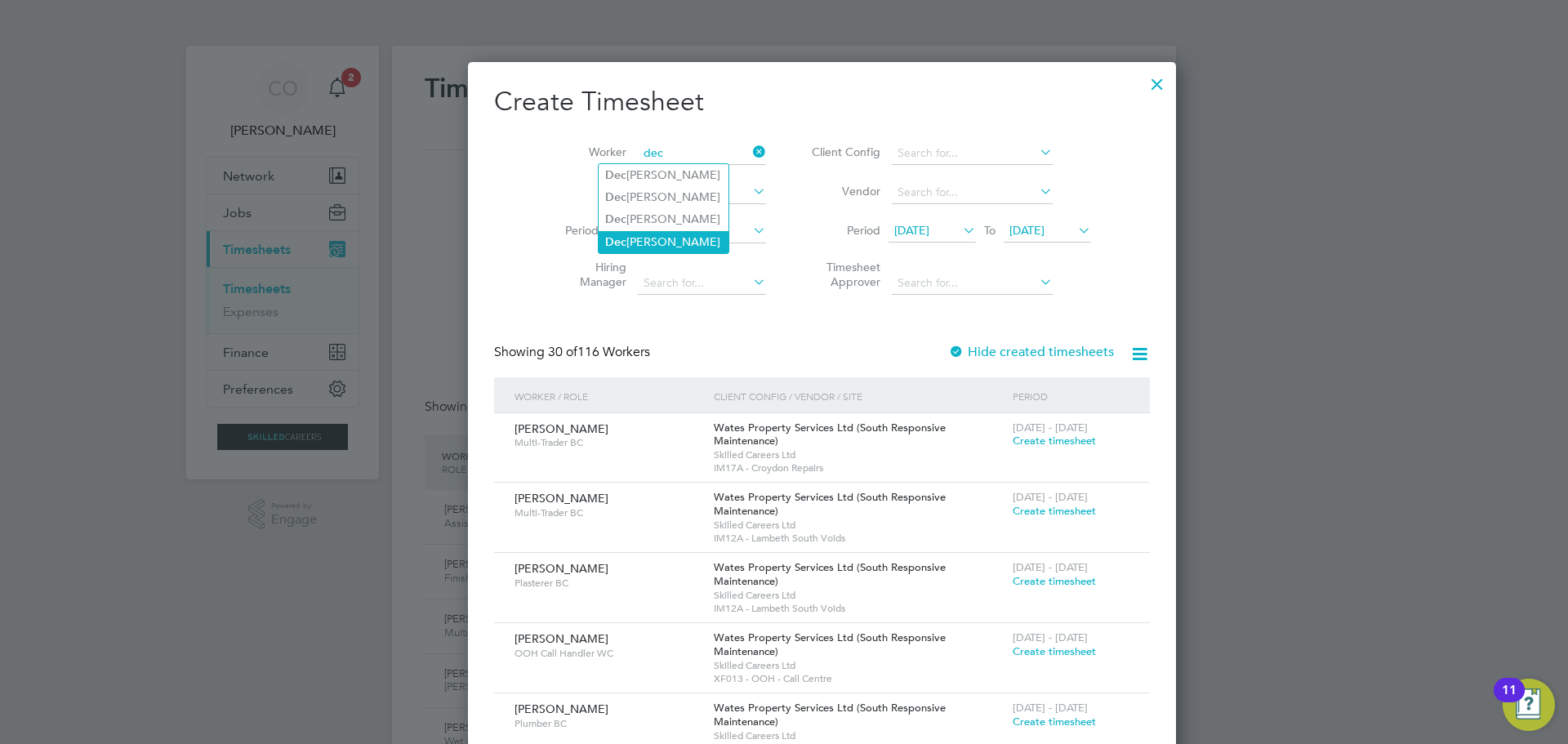
click at [673, 233] on li "Dec [PERSON_NAME]" at bounding box center [663, 242] width 129 height 22
type input "[PERSON_NAME]"
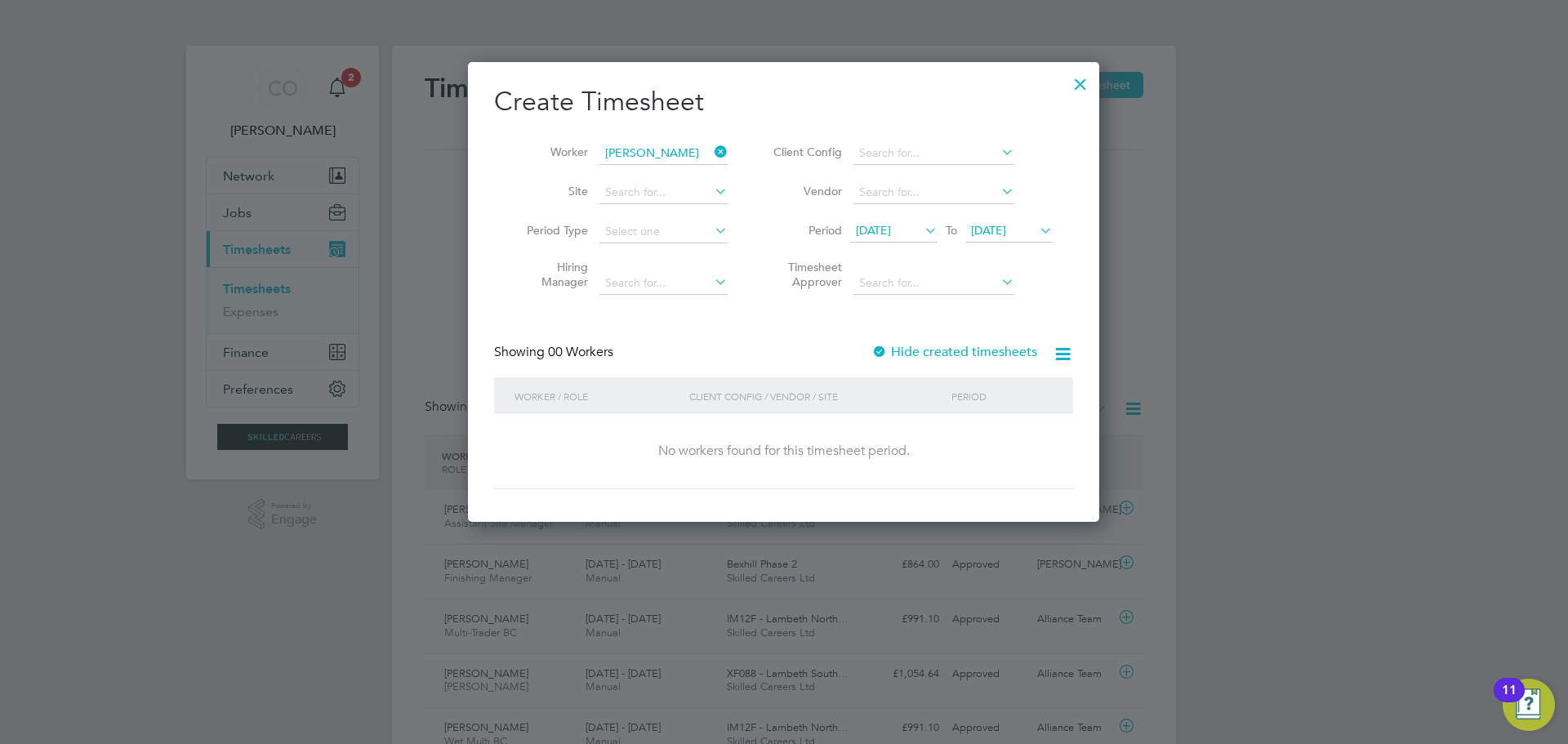
click at [711, 149] on icon at bounding box center [711, 152] width 0 height 23
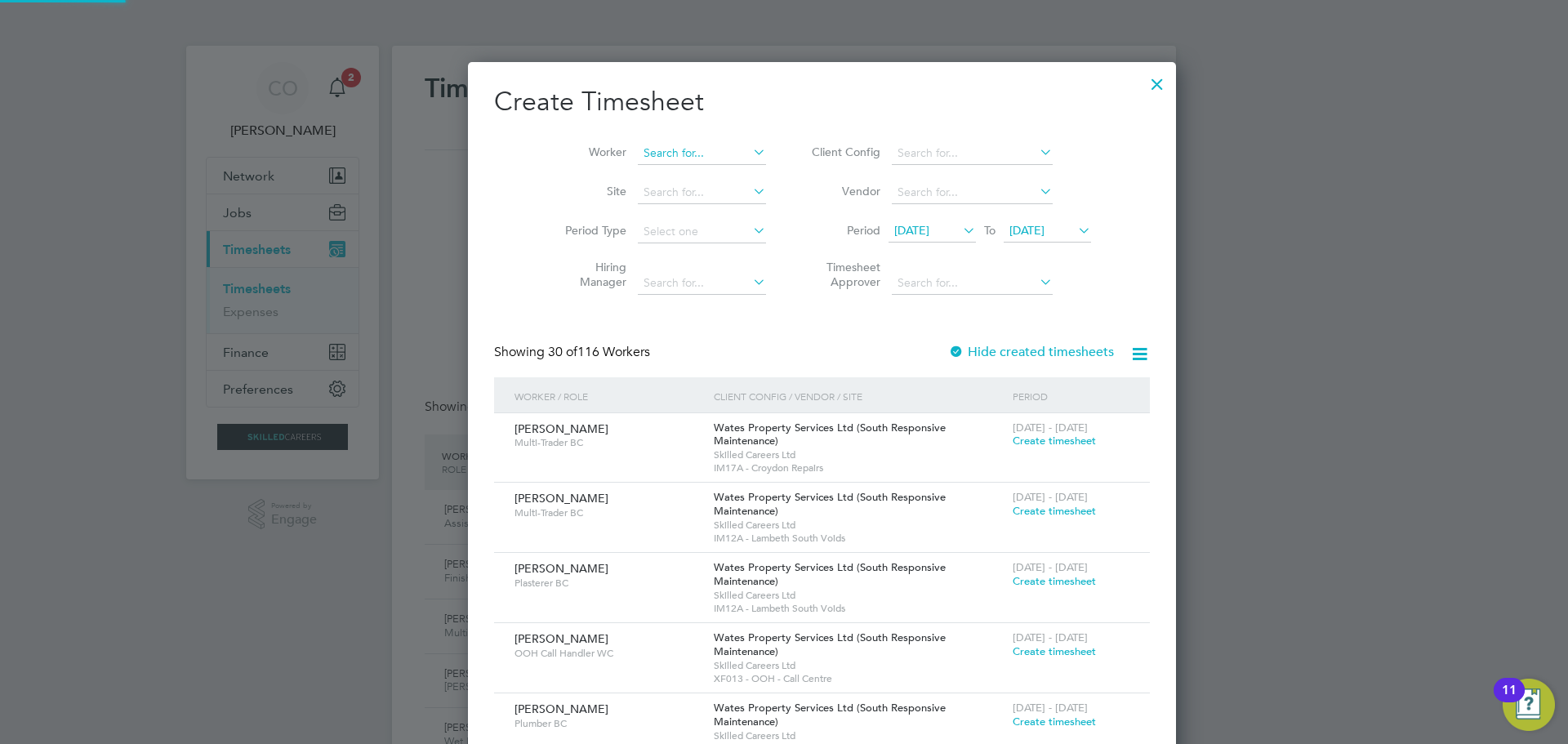
click at [667, 156] on input at bounding box center [702, 154] width 129 height 23
click at [647, 215] on li "Dec [PERSON_NAME]" at bounding box center [663, 219] width 129 height 22
type input "[PERSON_NAME]"
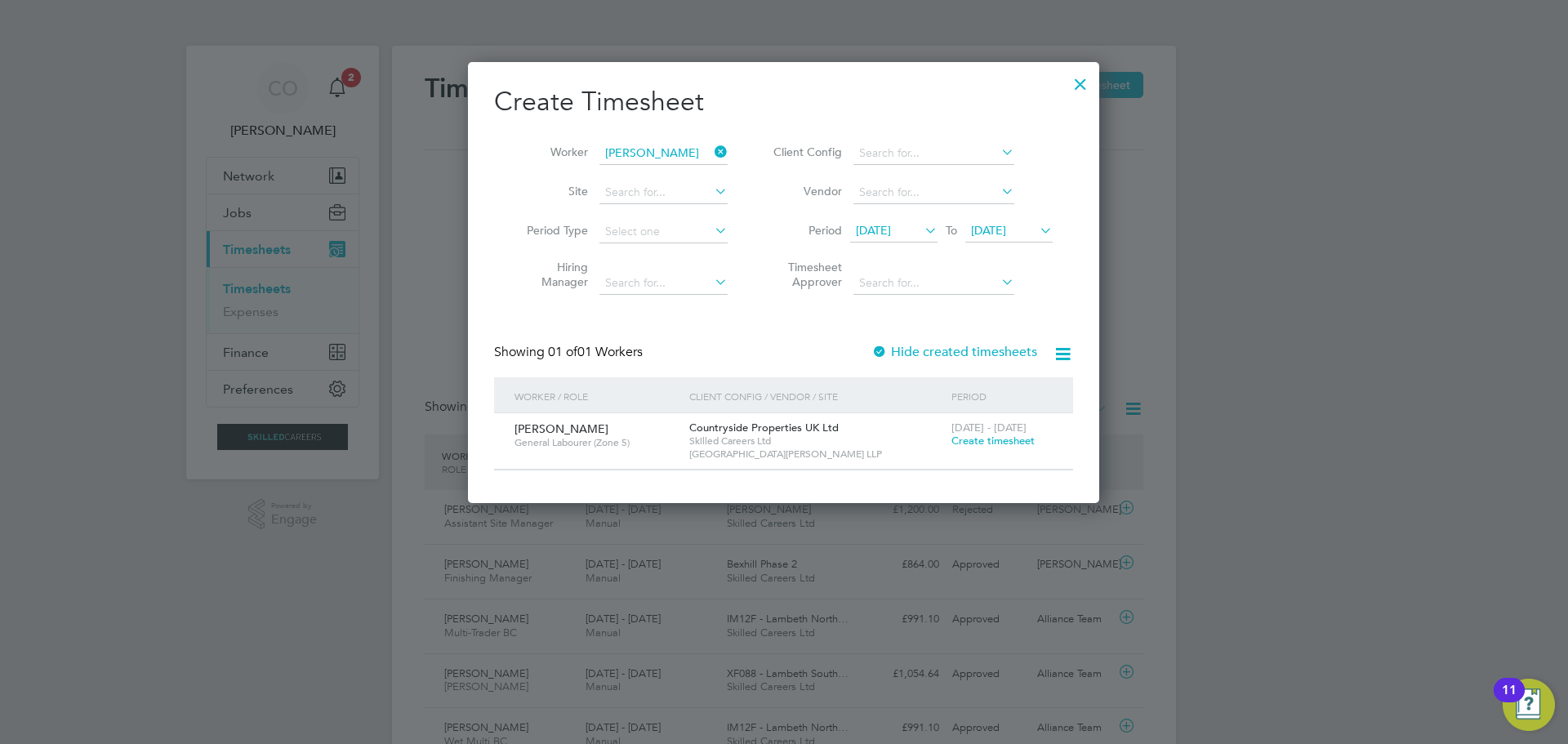
click at [982, 439] on span "Create timesheet" at bounding box center [993, 441] width 83 height 14
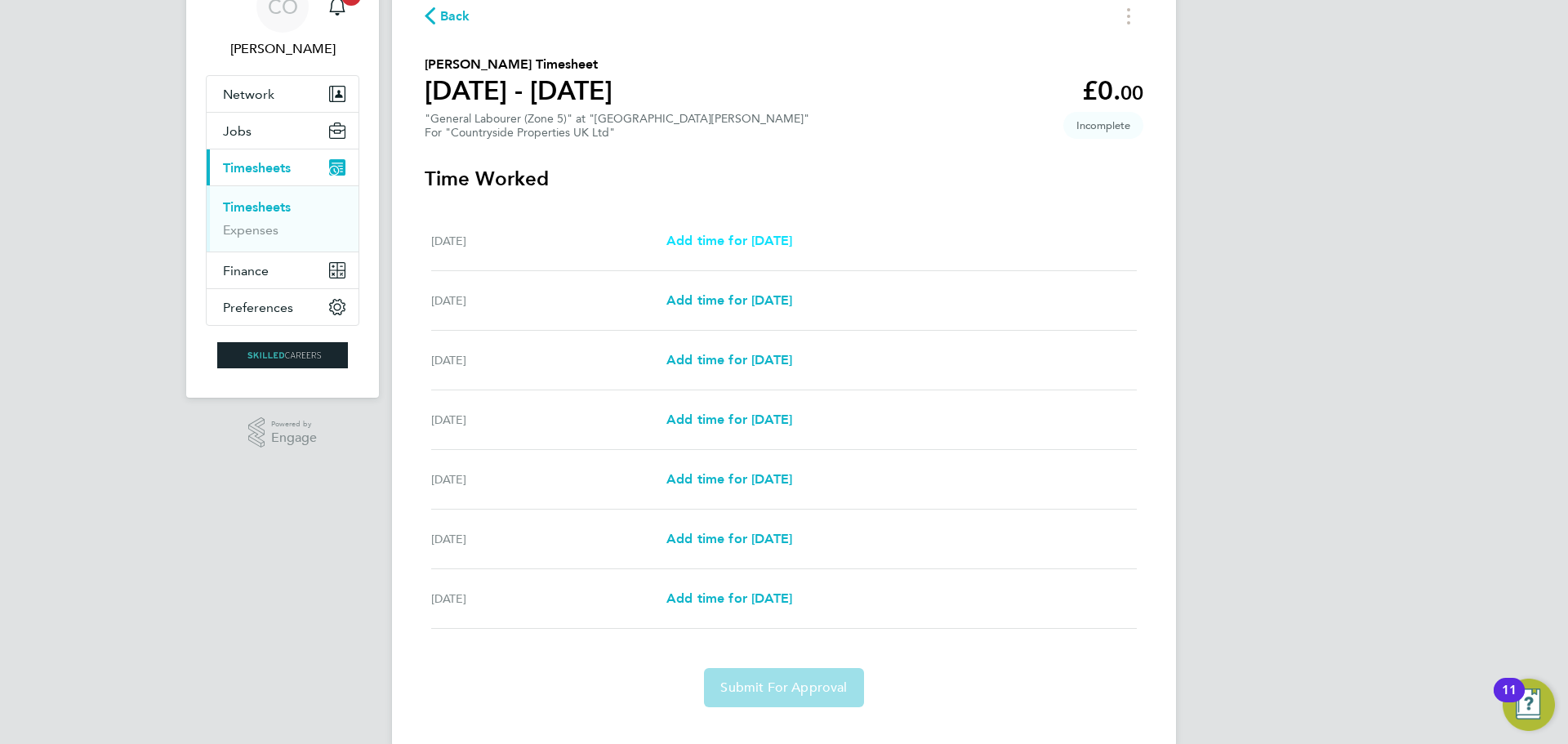
click at [724, 236] on span "Add time for [DATE]" at bounding box center [729, 241] width 126 height 16
select select "30"
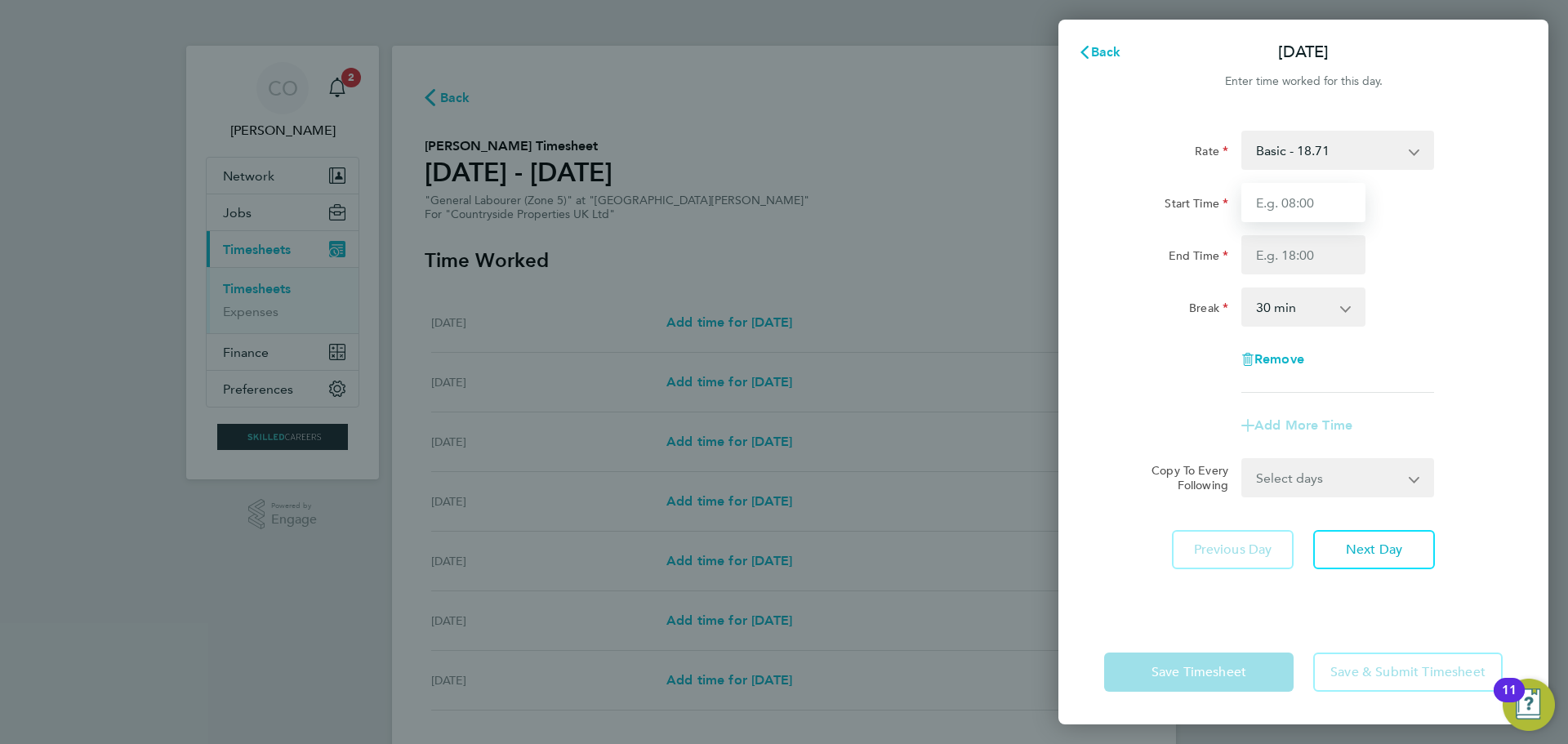
click at [1307, 211] on input "Start Time" at bounding box center [1303, 203] width 124 height 39
type input "07:30"
click at [1297, 251] on input "End Time" at bounding box center [1303, 255] width 124 height 39
type input "17:00"
click at [1469, 386] on div "Rate Basic - 18.71 Start Time 07:30 End Time 17:00 Break 0 min 15 min 30 min 45…" at bounding box center [1303, 262] width 399 height 262
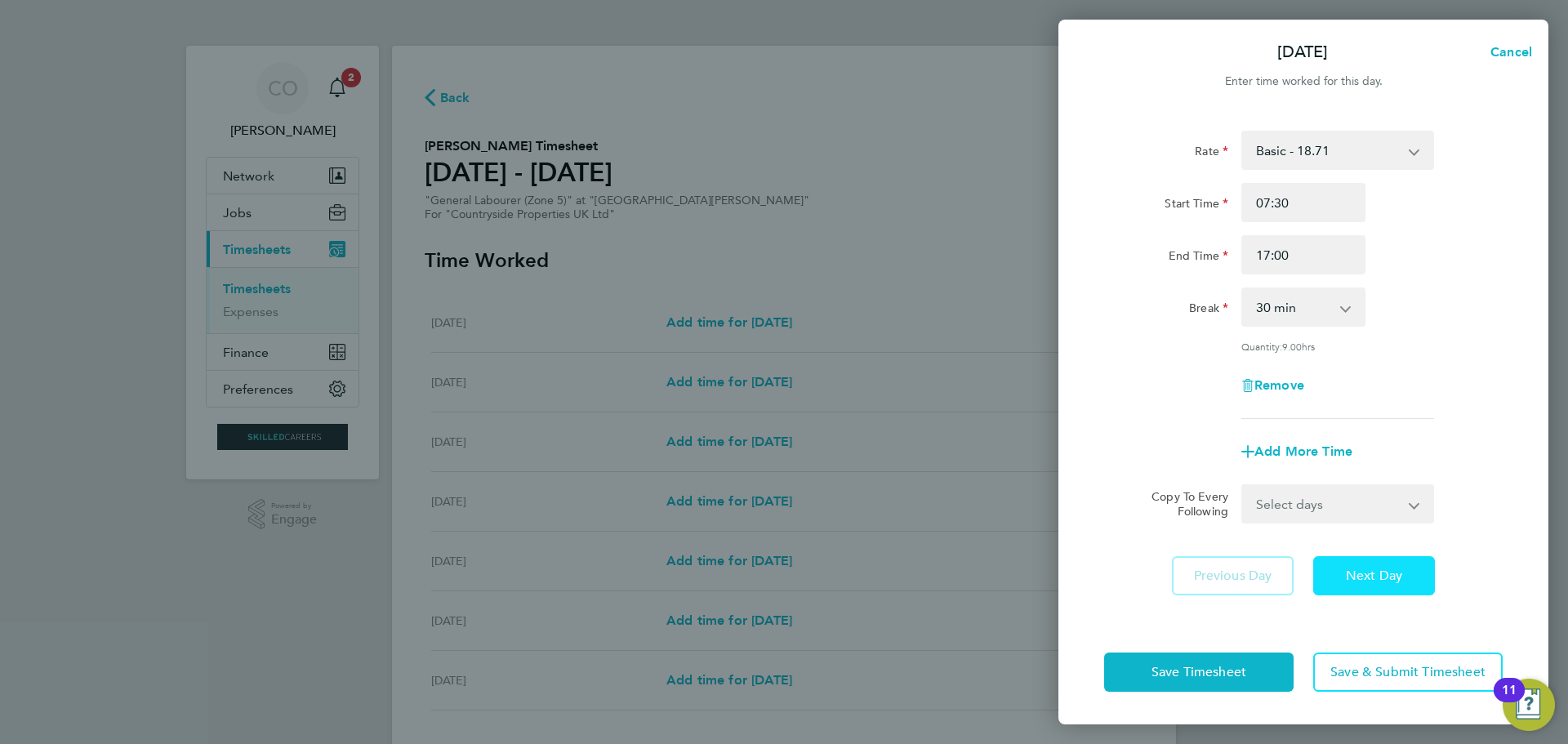
click at [1373, 585] on button "Next Day" at bounding box center [1374, 575] width 122 height 39
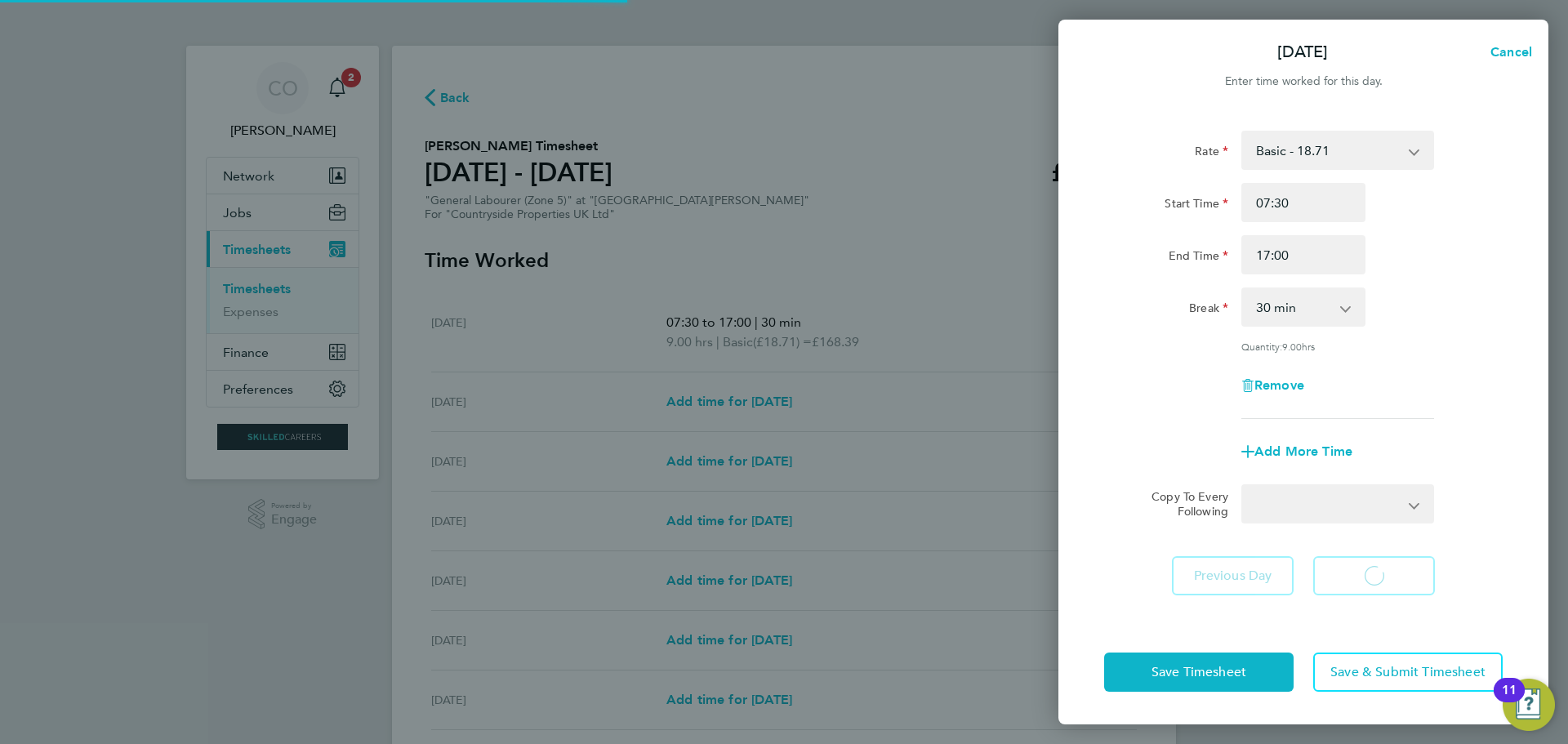
select select "30"
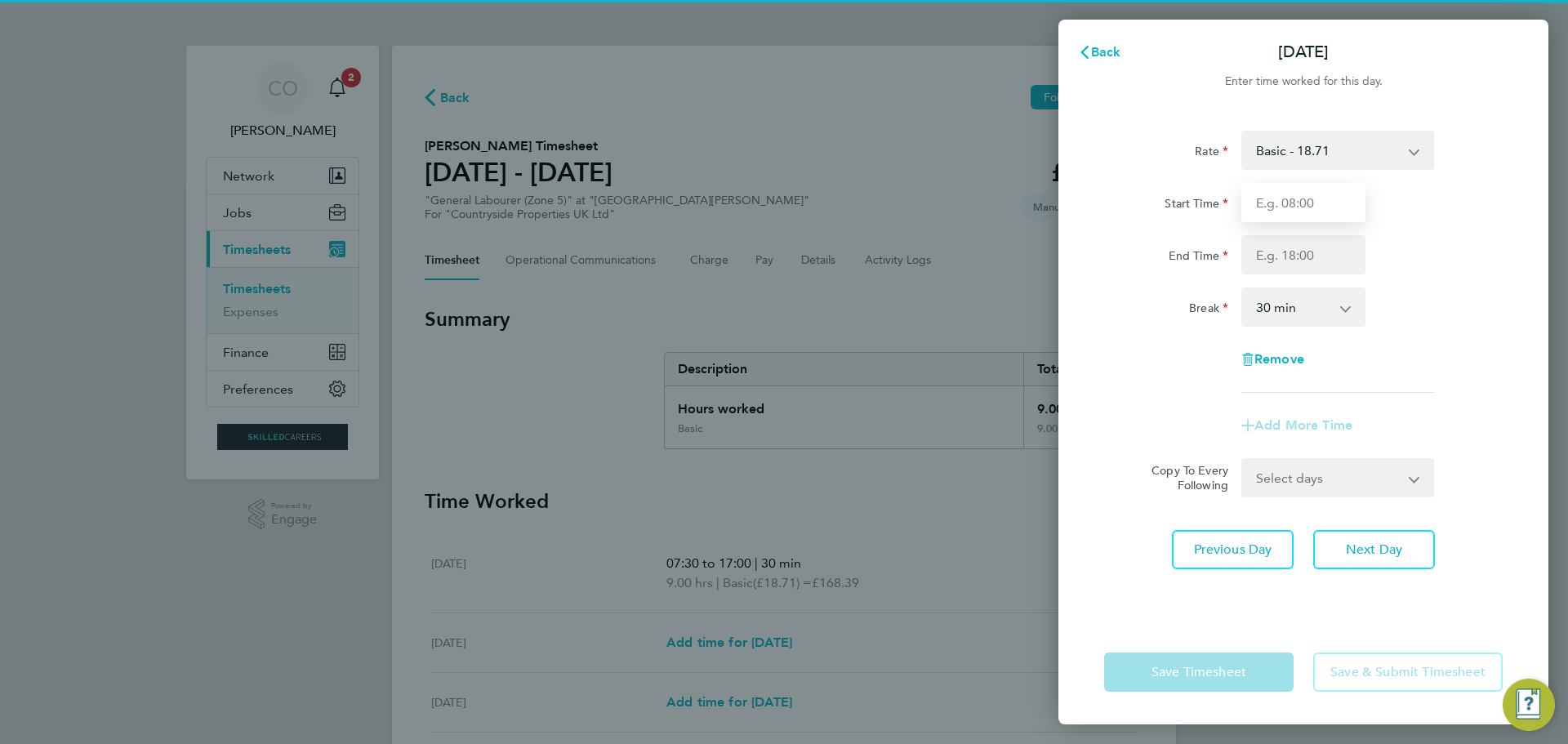
click at [1294, 204] on input "Start Time" at bounding box center [1303, 203] width 124 height 39
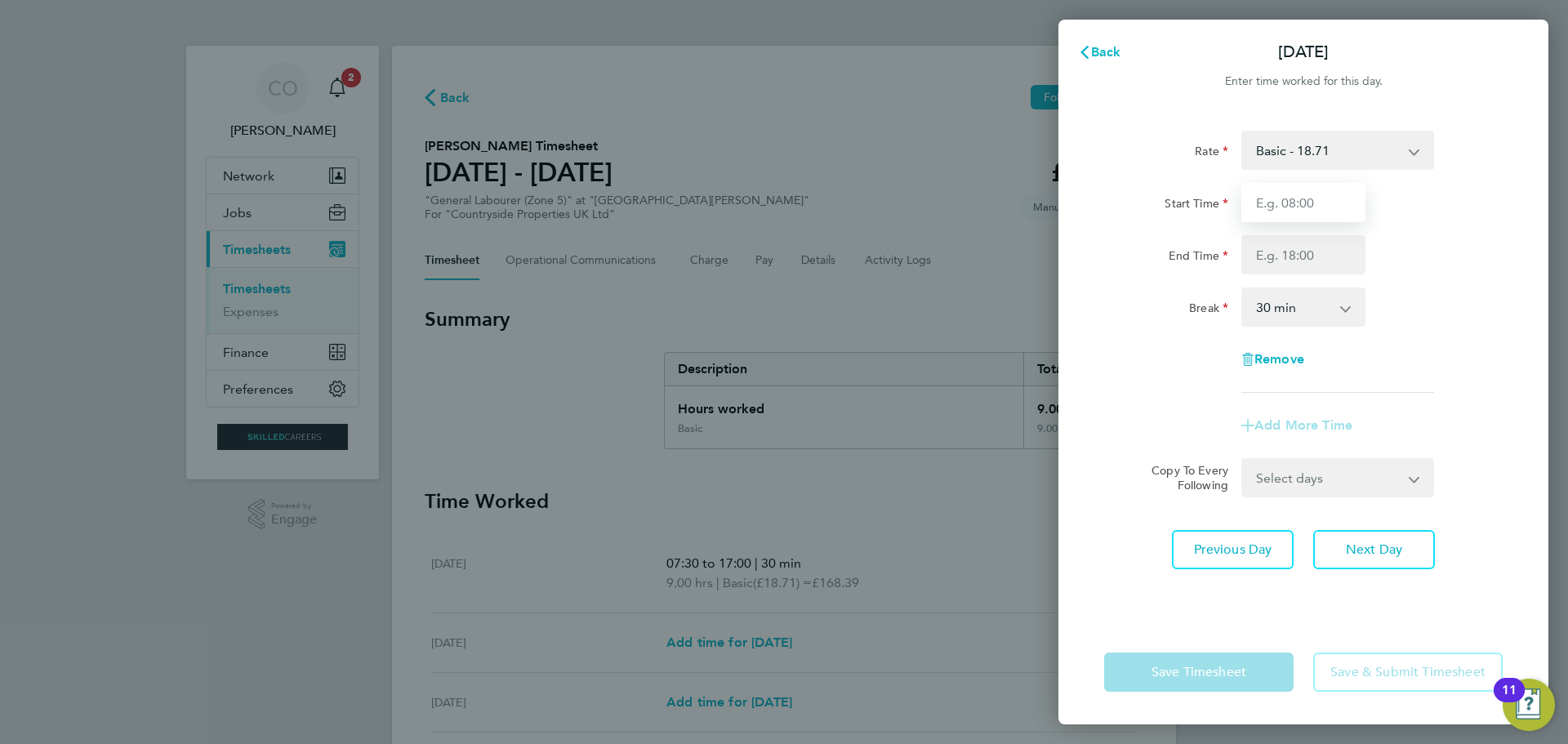
type input "07:30"
click at [1305, 250] on input "End Time" at bounding box center [1303, 255] width 124 height 39
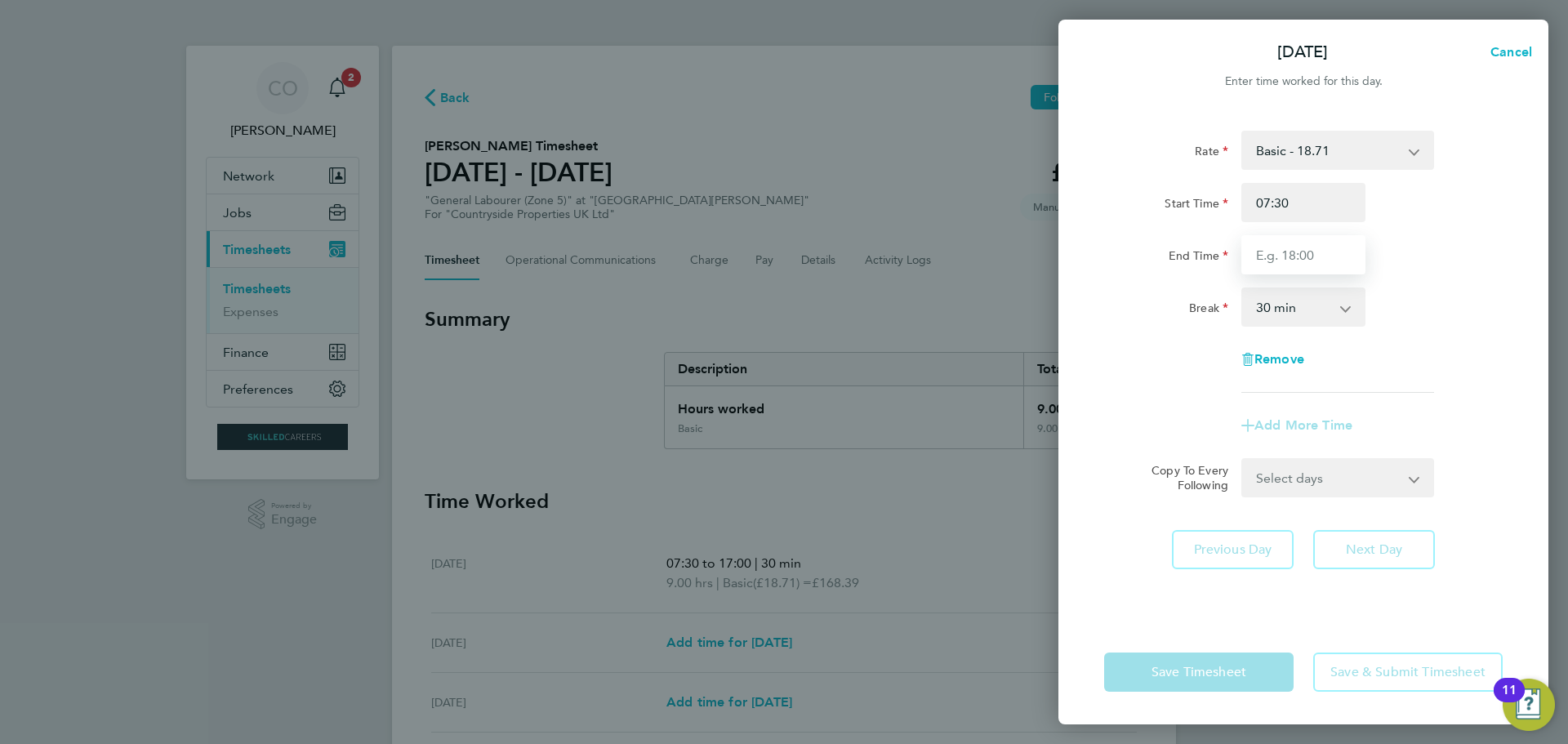
type input "17:00"
click at [1488, 378] on div "Remove" at bounding box center [1303, 359] width 412 height 39
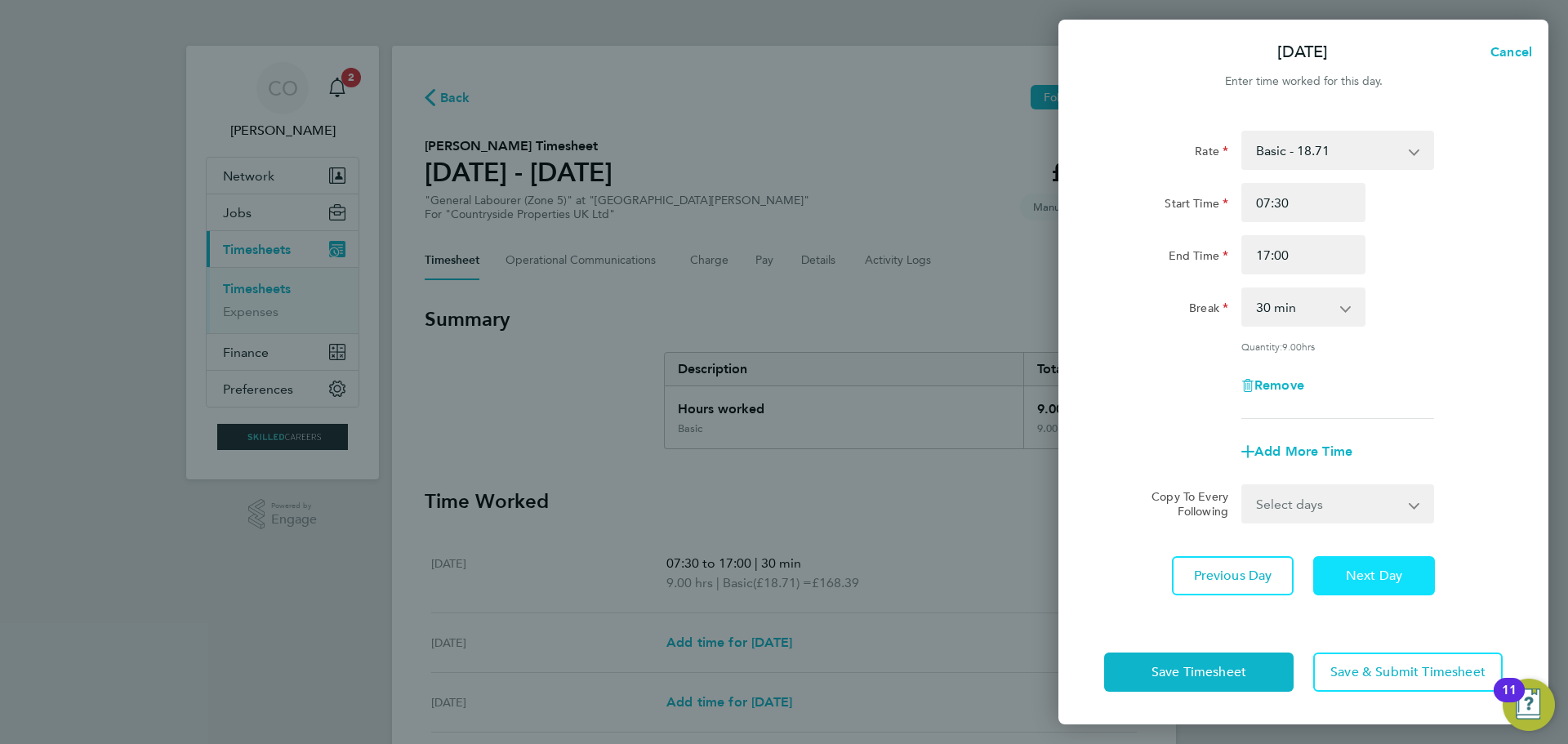
click at [1388, 569] on span "Next Day" at bounding box center [1373, 575] width 56 height 17
select select "30"
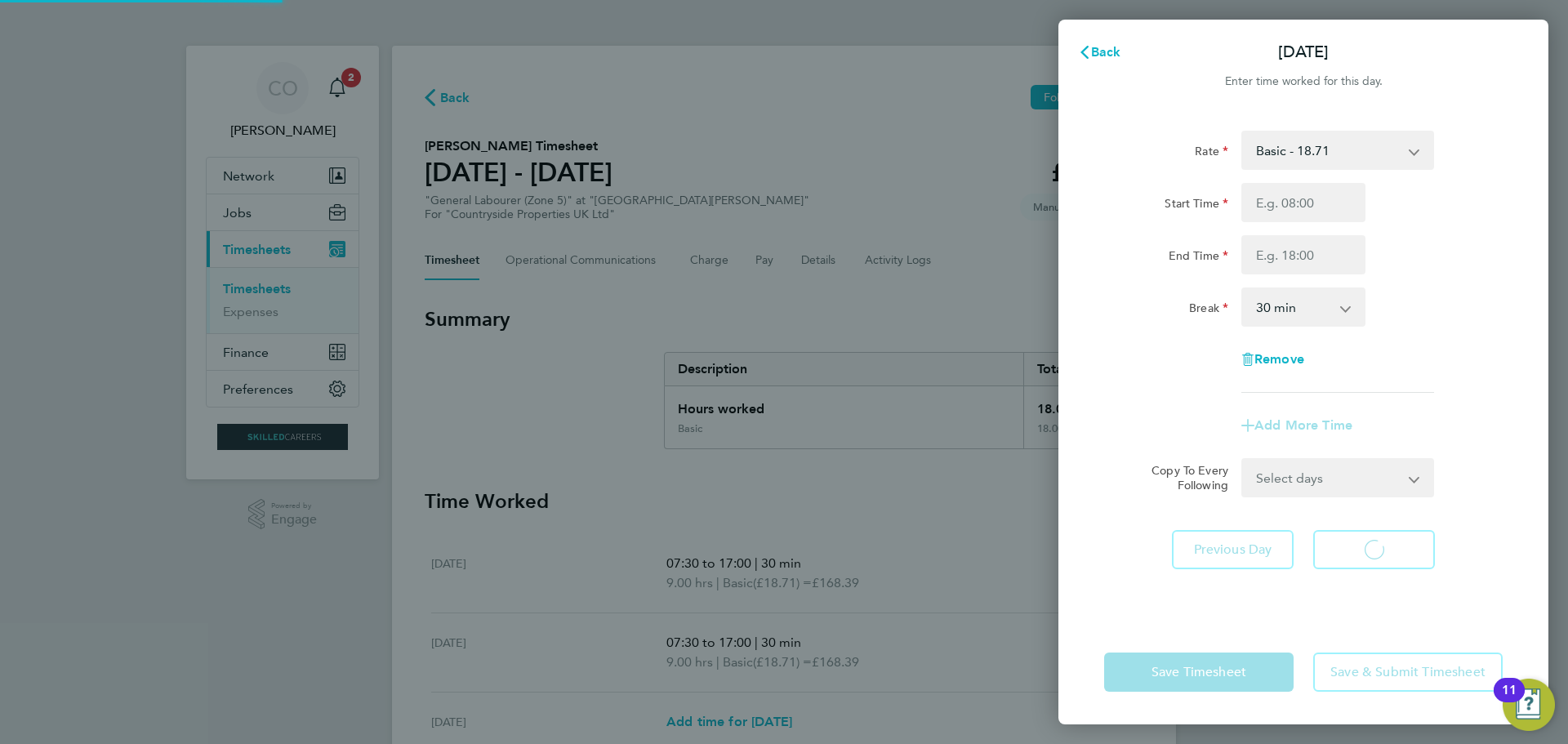
select select "30"
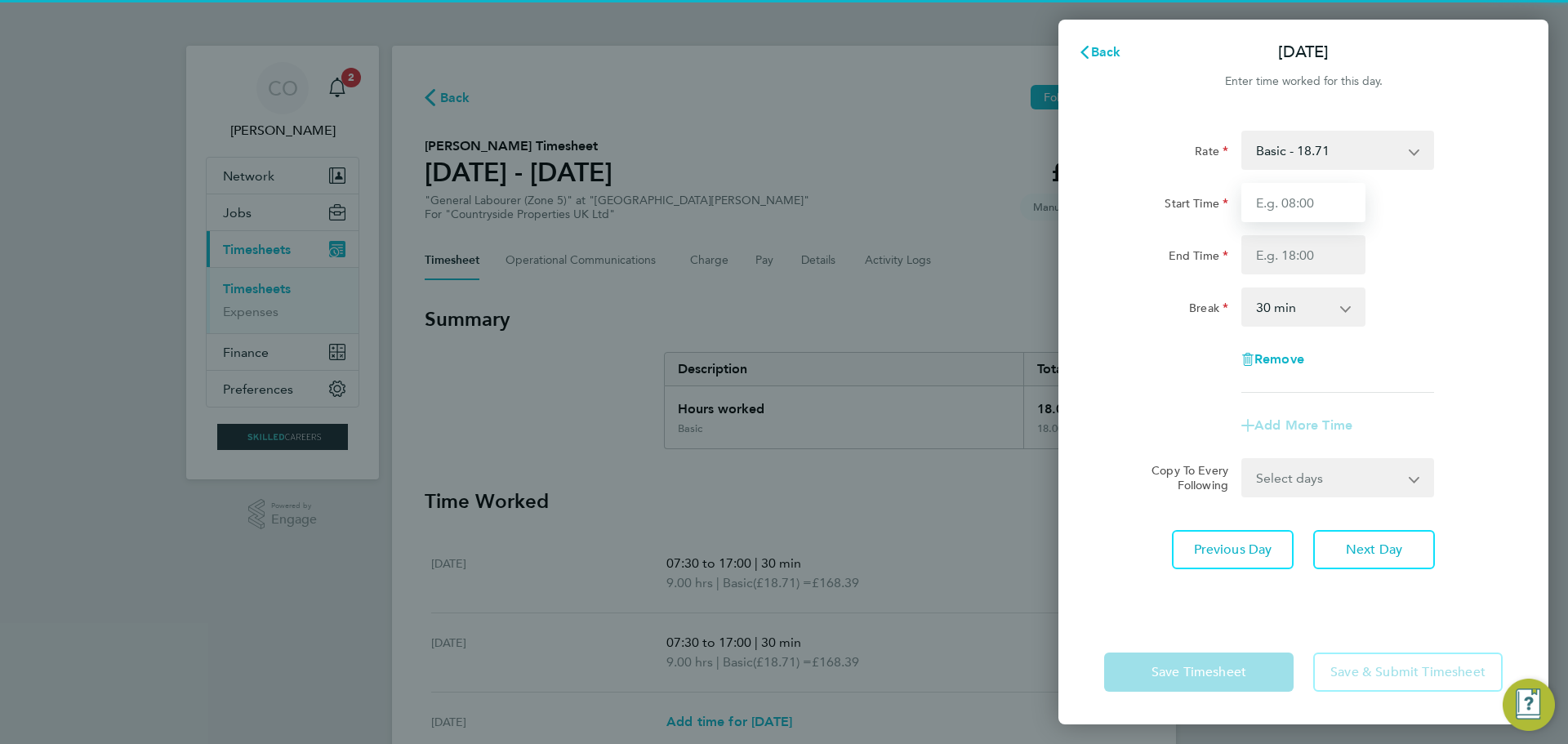
click at [1288, 207] on input "Start Time" at bounding box center [1303, 203] width 124 height 39
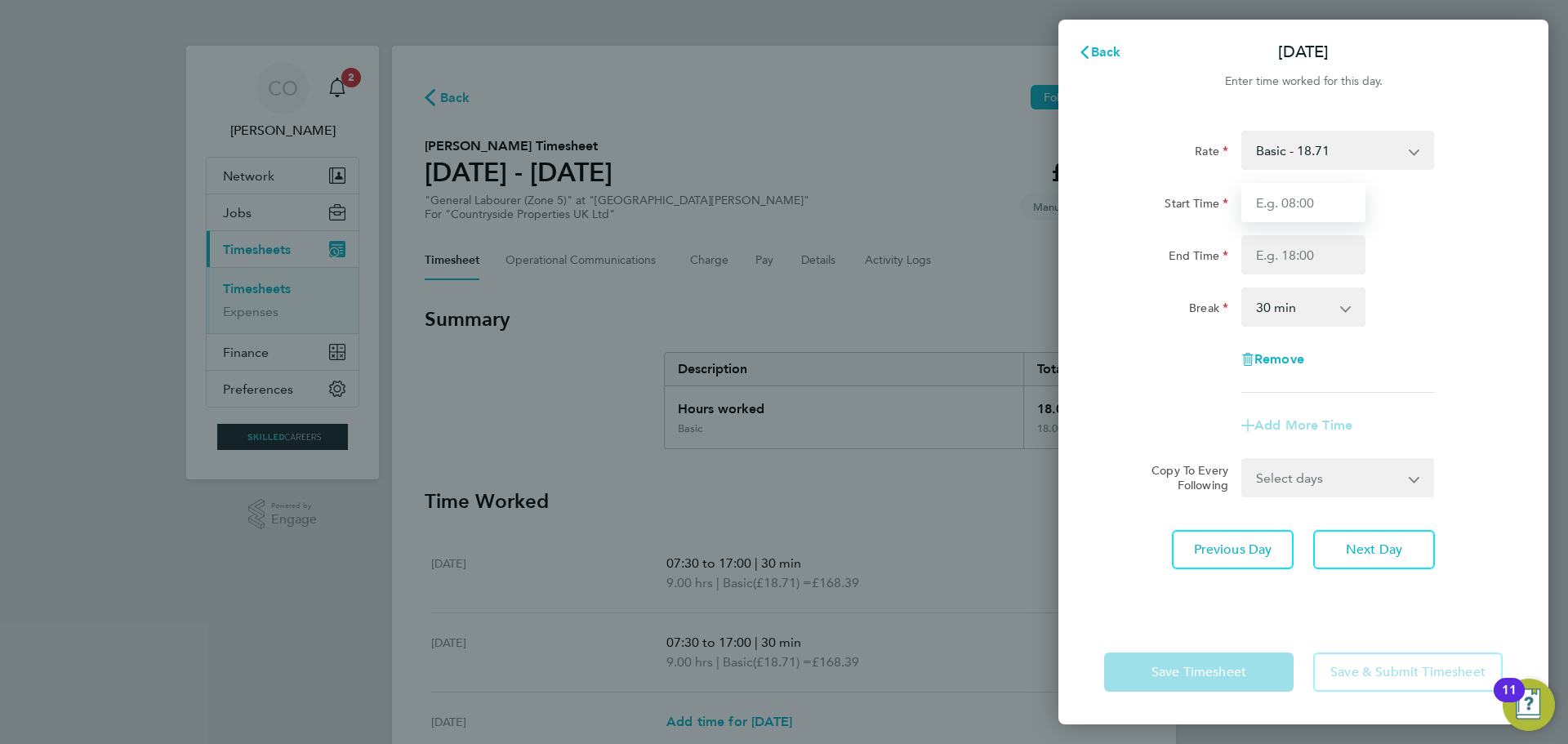
type input "07:30"
click at [1302, 260] on input "End Time" at bounding box center [1303, 255] width 124 height 39
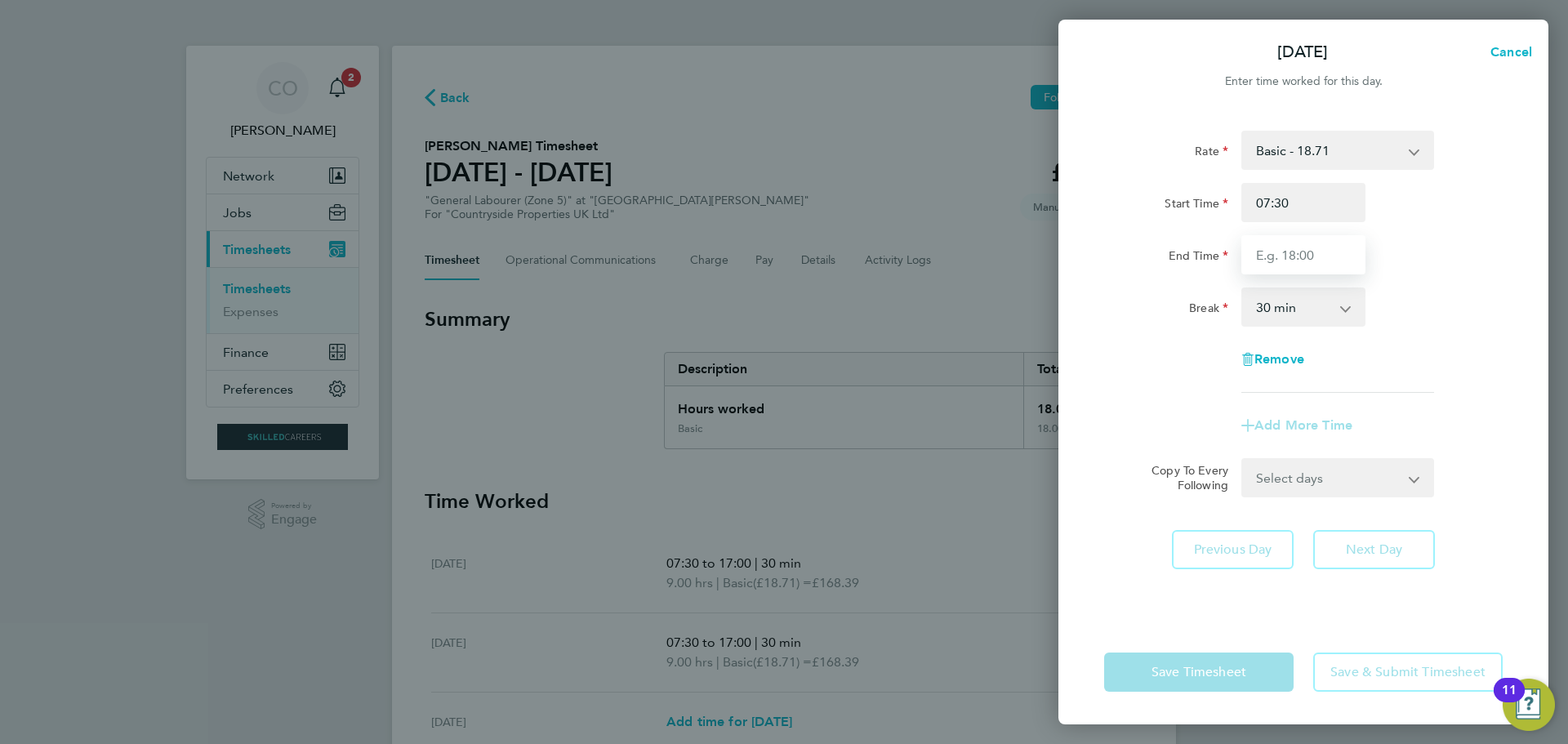
type input "17:00"
click at [1441, 382] on div "Rate Basic - 18.71 Start Time 07:30 End Time 17:00 Break 0 min 15 min 30 min 45…" at bounding box center [1303, 262] width 399 height 262
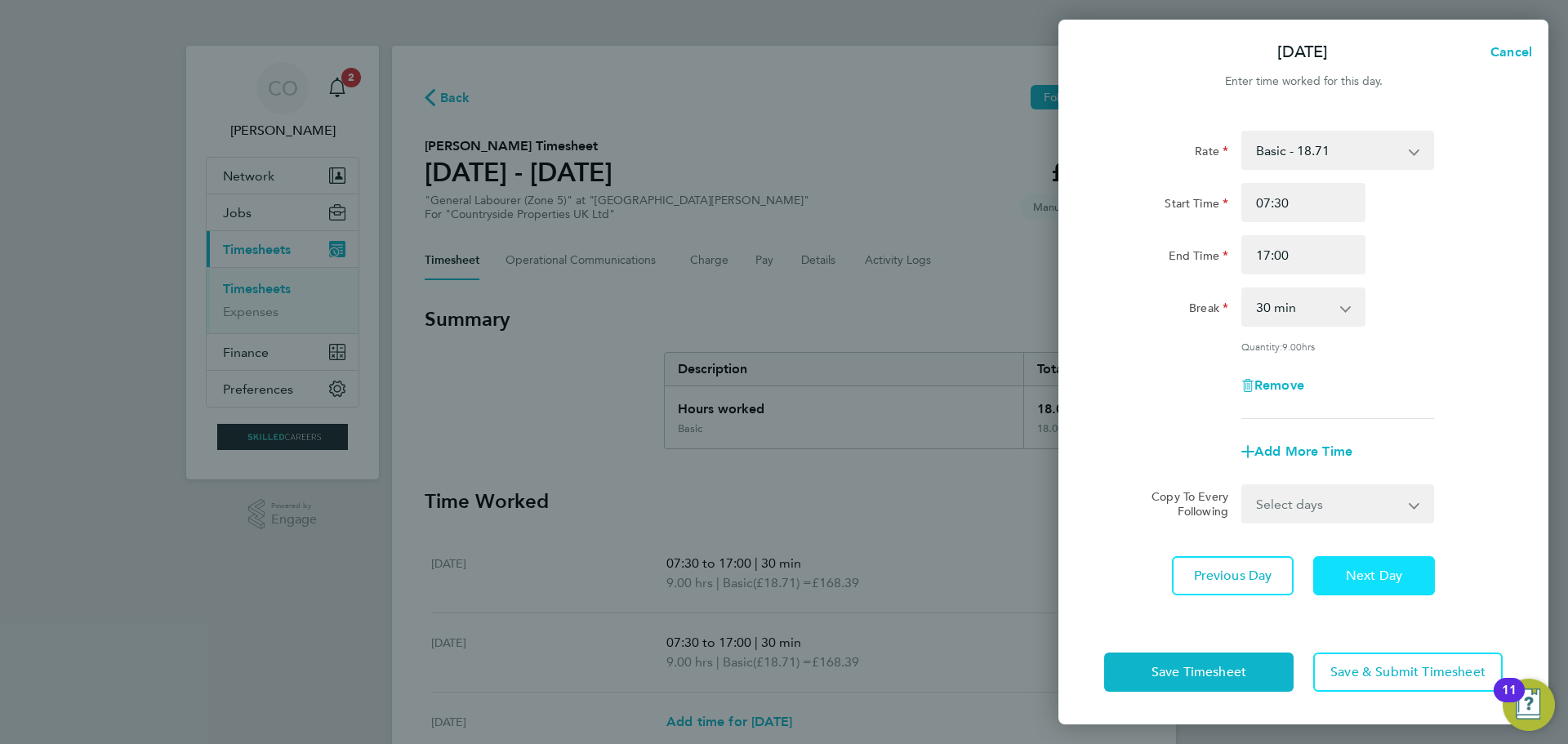
click at [1366, 590] on button "Next Day" at bounding box center [1374, 575] width 122 height 39
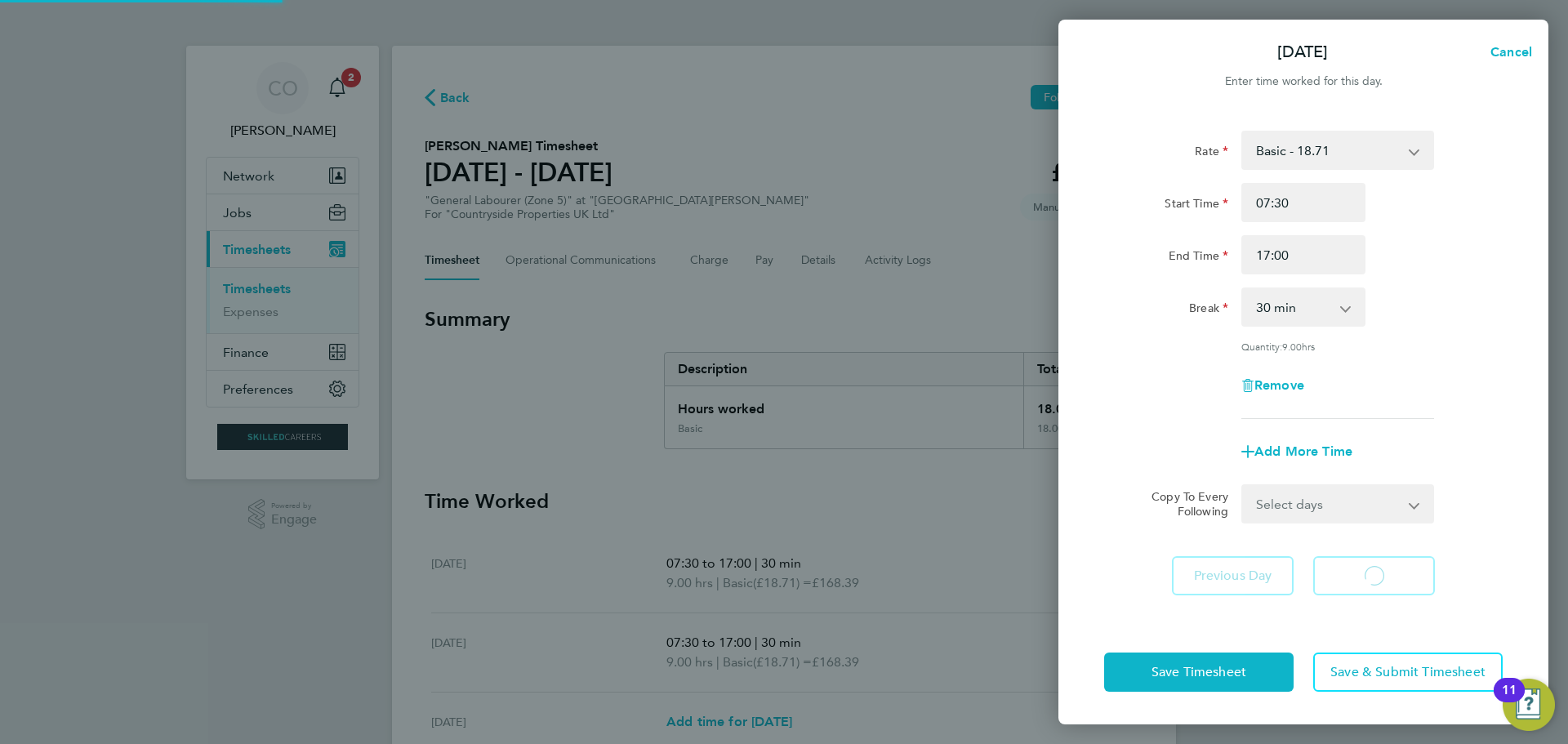
select select "30"
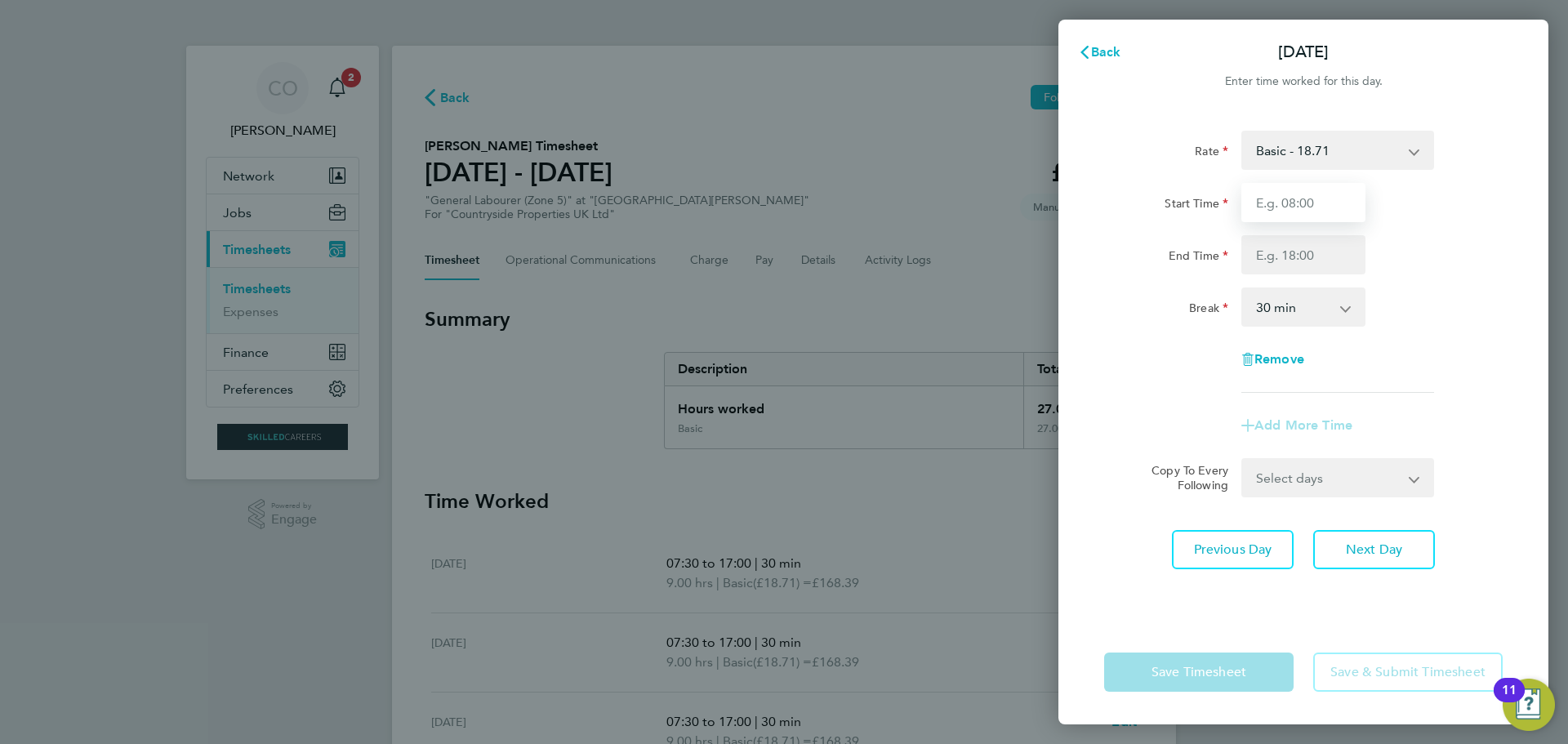
click at [1290, 209] on input "Start Time" at bounding box center [1303, 203] width 124 height 39
type input "07:30"
drag, startPoint x: 1293, startPoint y: 261, endPoint x: 1299, endPoint y: 274, distance: 14.3
click at [1293, 261] on input "End Time" at bounding box center [1303, 255] width 124 height 39
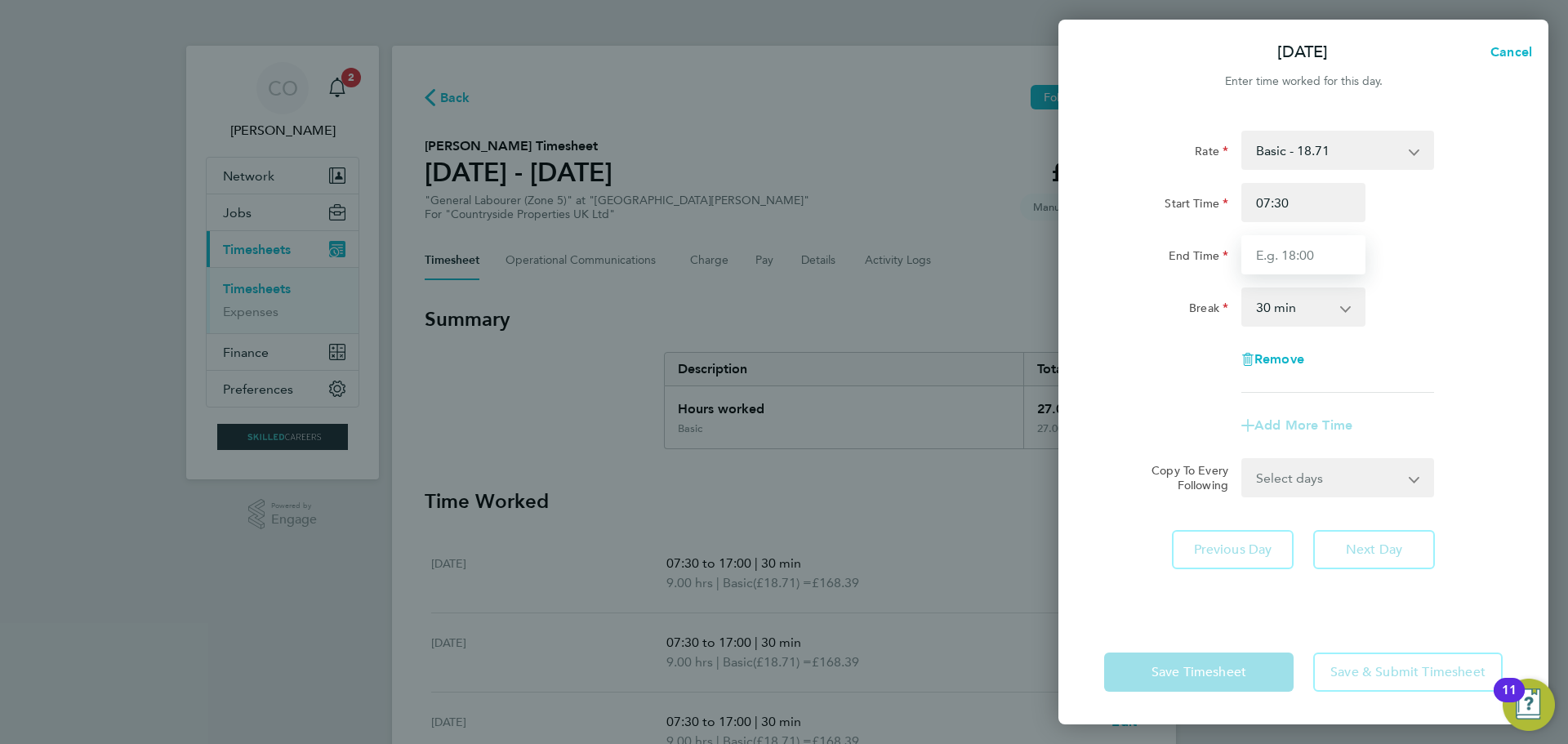
type input "17:00"
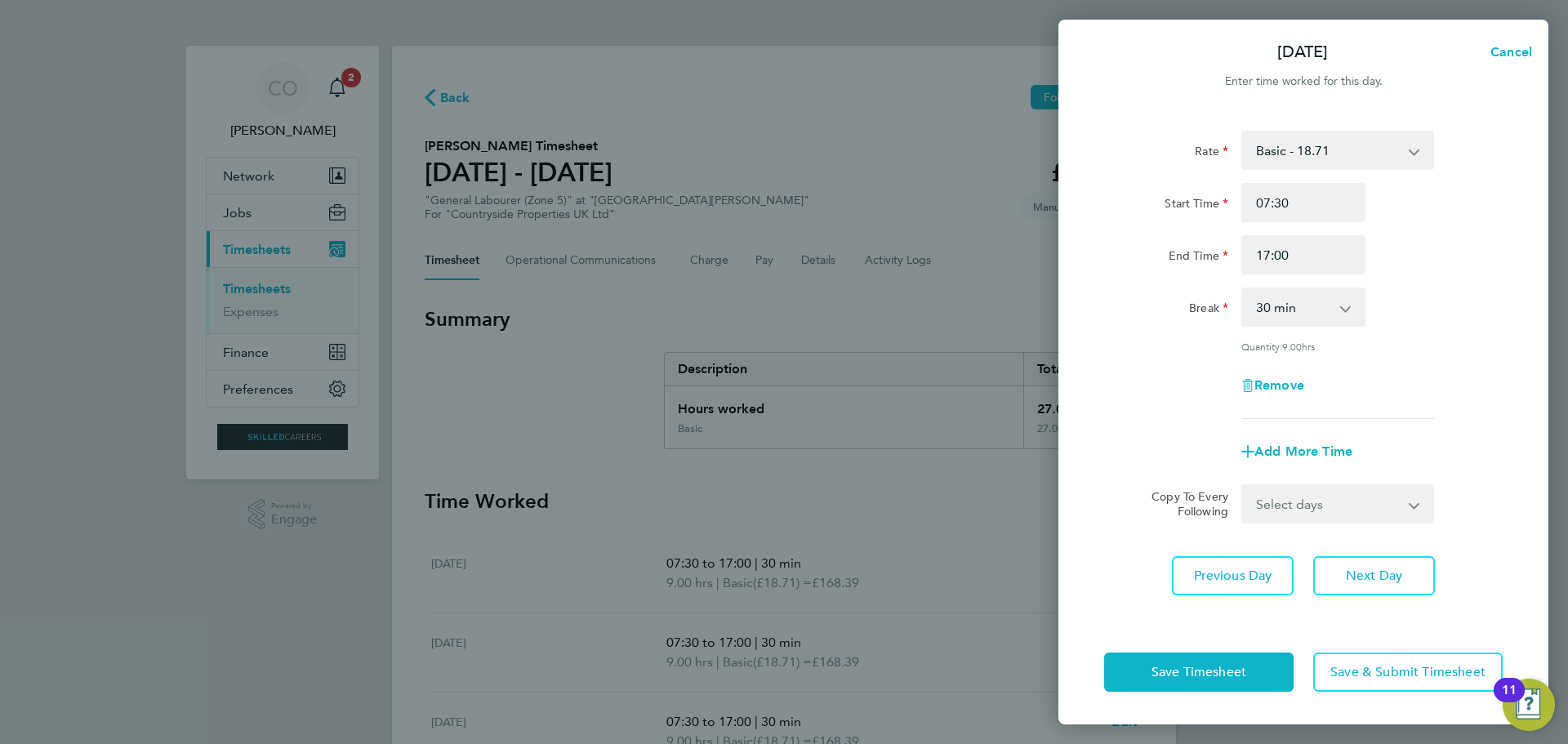
click at [1436, 336] on div "Rate Basic - 18.71 Start Time 07:30 End Time 17:00 Break 0 min 15 min 30 min 45…" at bounding box center [1303, 275] width 399 height 289
click at [1376, 578] on span "Next Day" at bounding box center [1373, 575] width 56 height 17
select select "30"
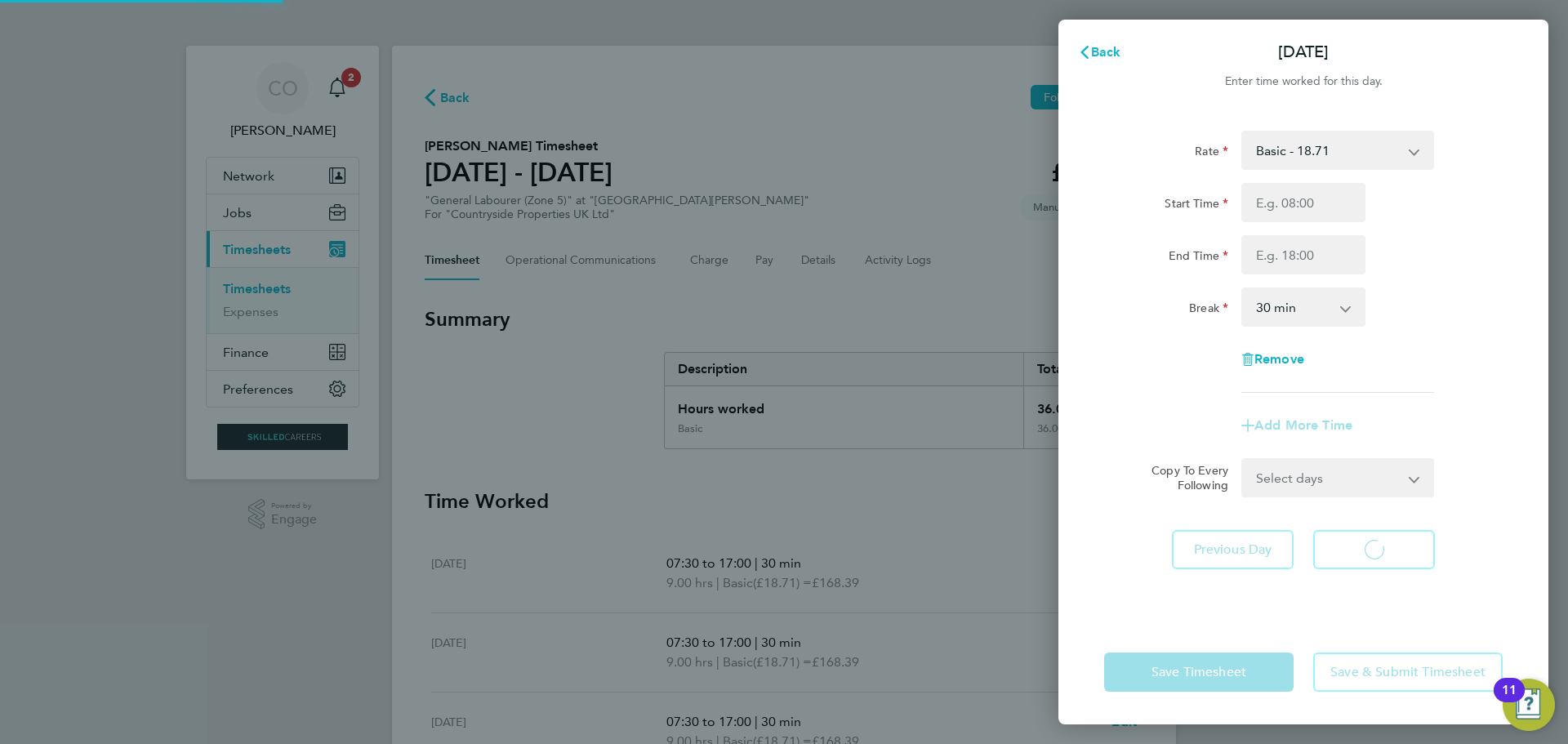
select select "30"
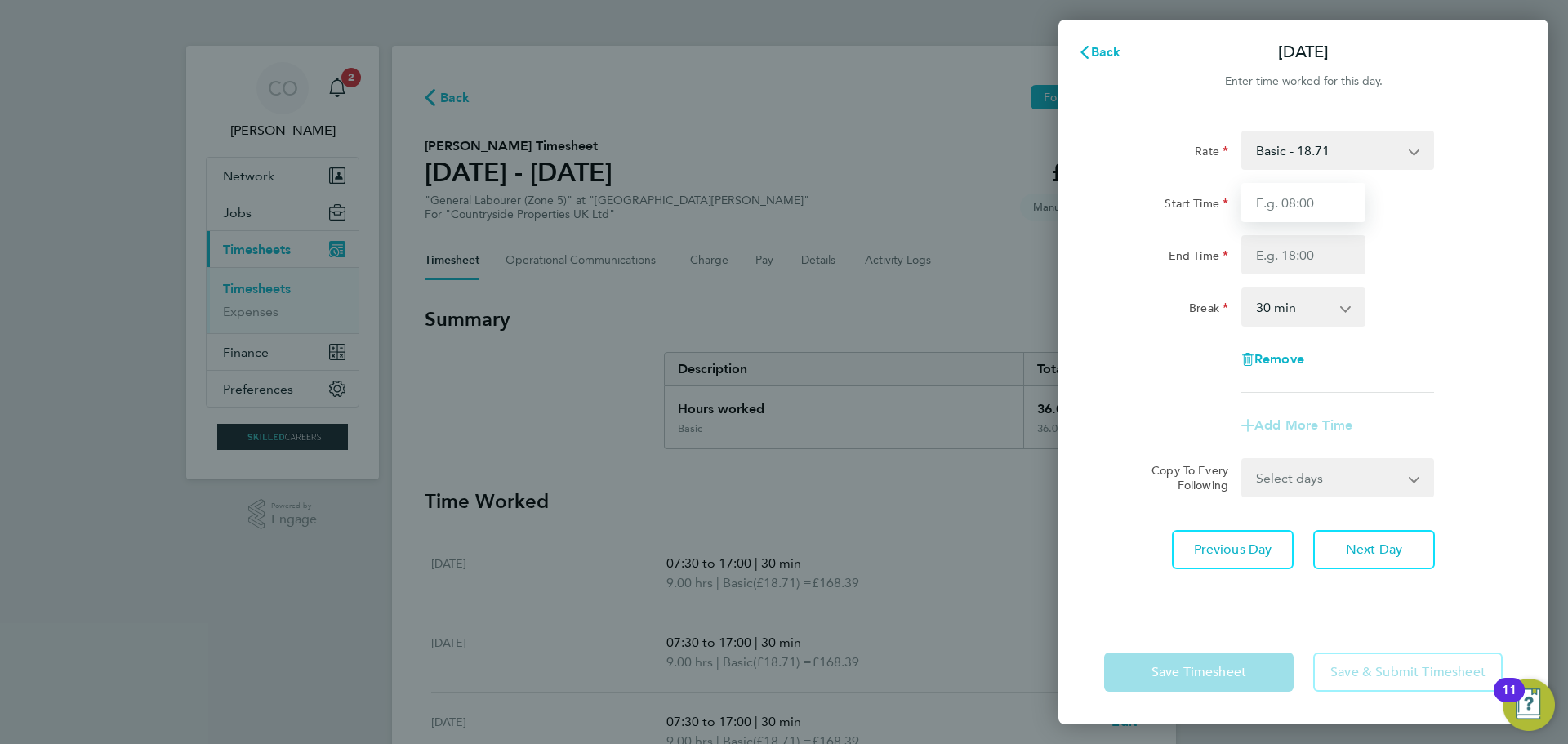
click at [1298, 205] on input "Start Time" at bounding box center [1303, 203] width 124 height 39
type input "07:30"
click at [1319, 265] on input "End Time" at bounding box center [1303, 255] width 124 height 39
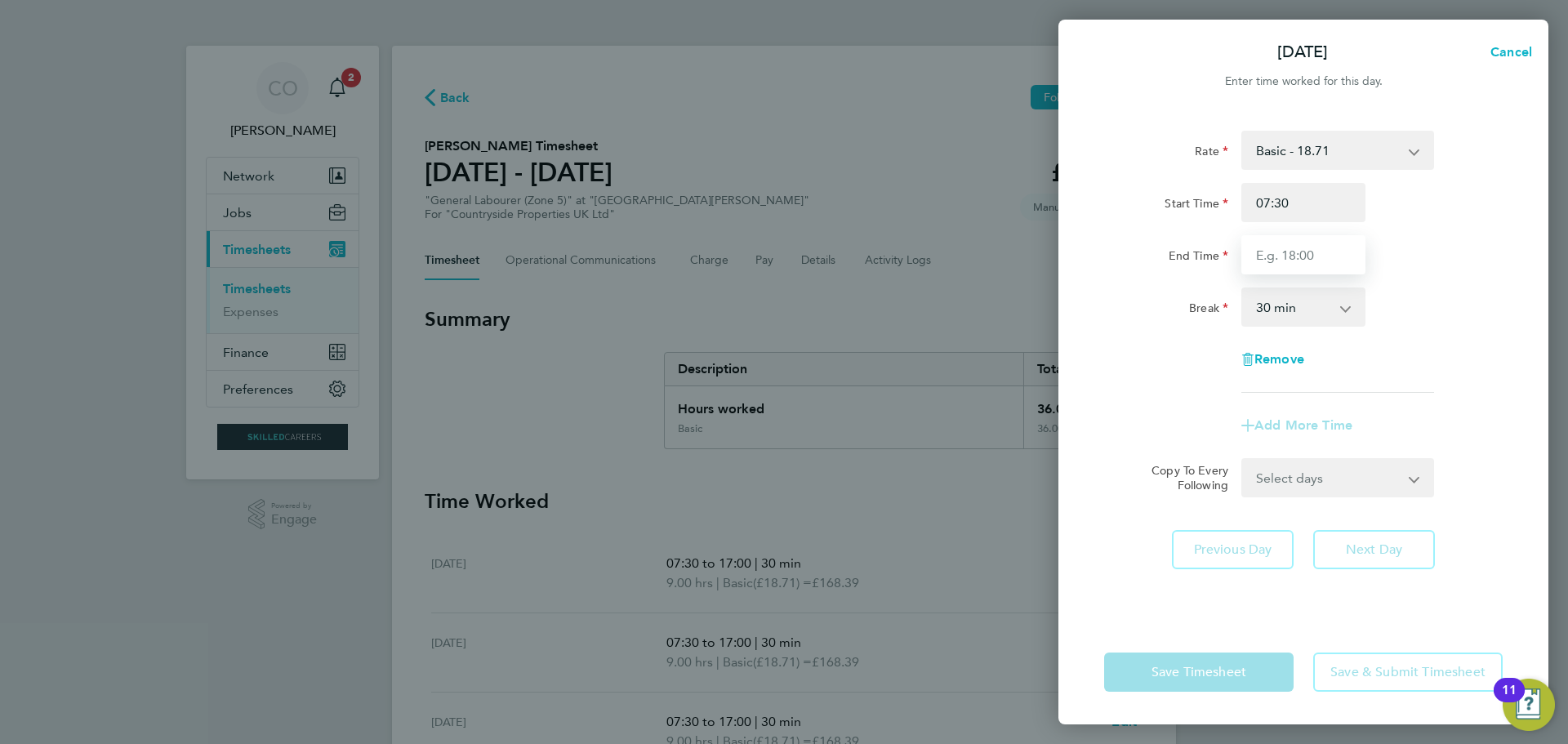
type input "17:00"
click at [1434, 362] on div "Rate Basic - 18.71 Start Time 07:30 End Time 17:00 Break 0 min 15 min 30 min 45…" at bounding box center [1303, 262] width 399 height 262
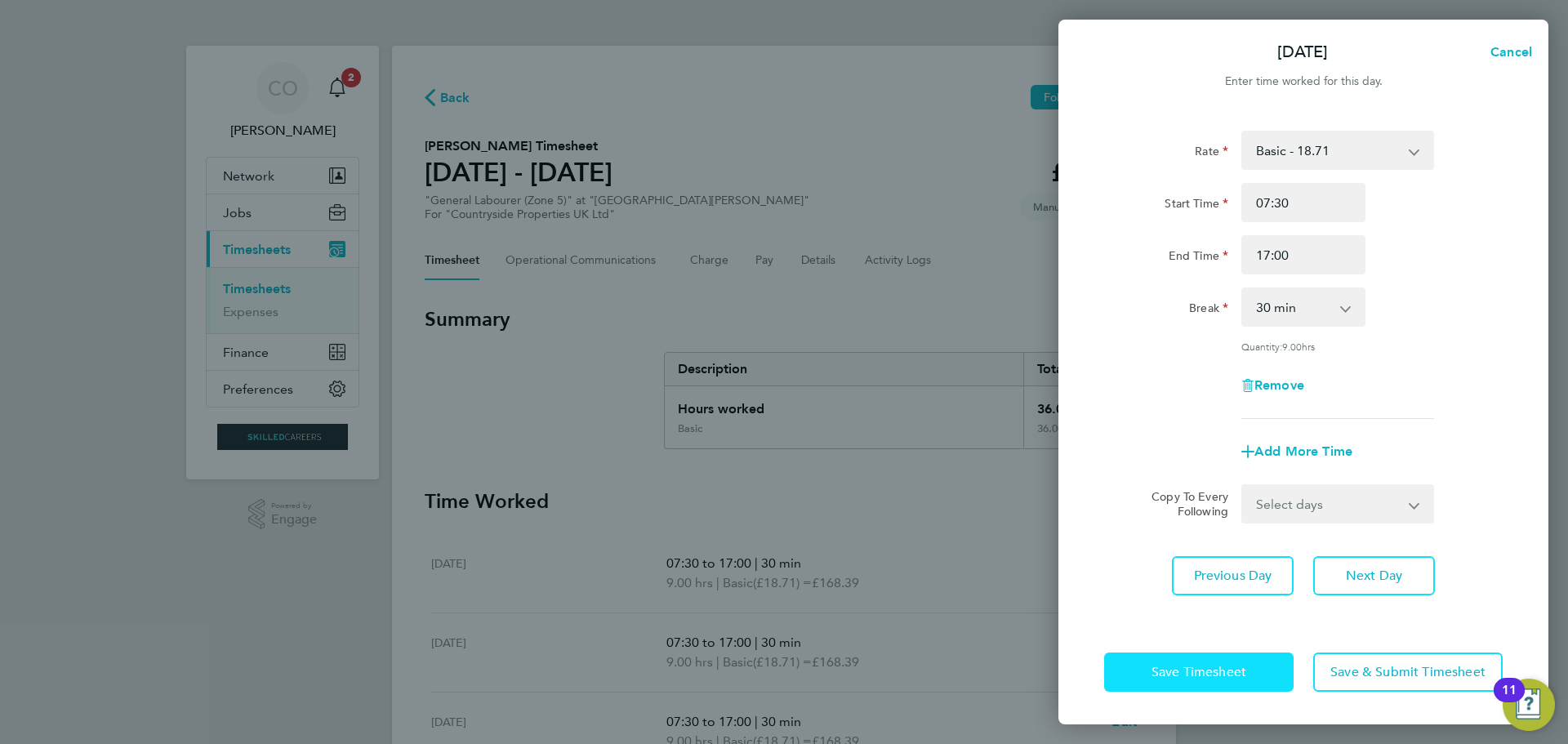
click at [1234, 667] on span "Save Timesheet" at bounding box center [1199, 672] width 95 height 17
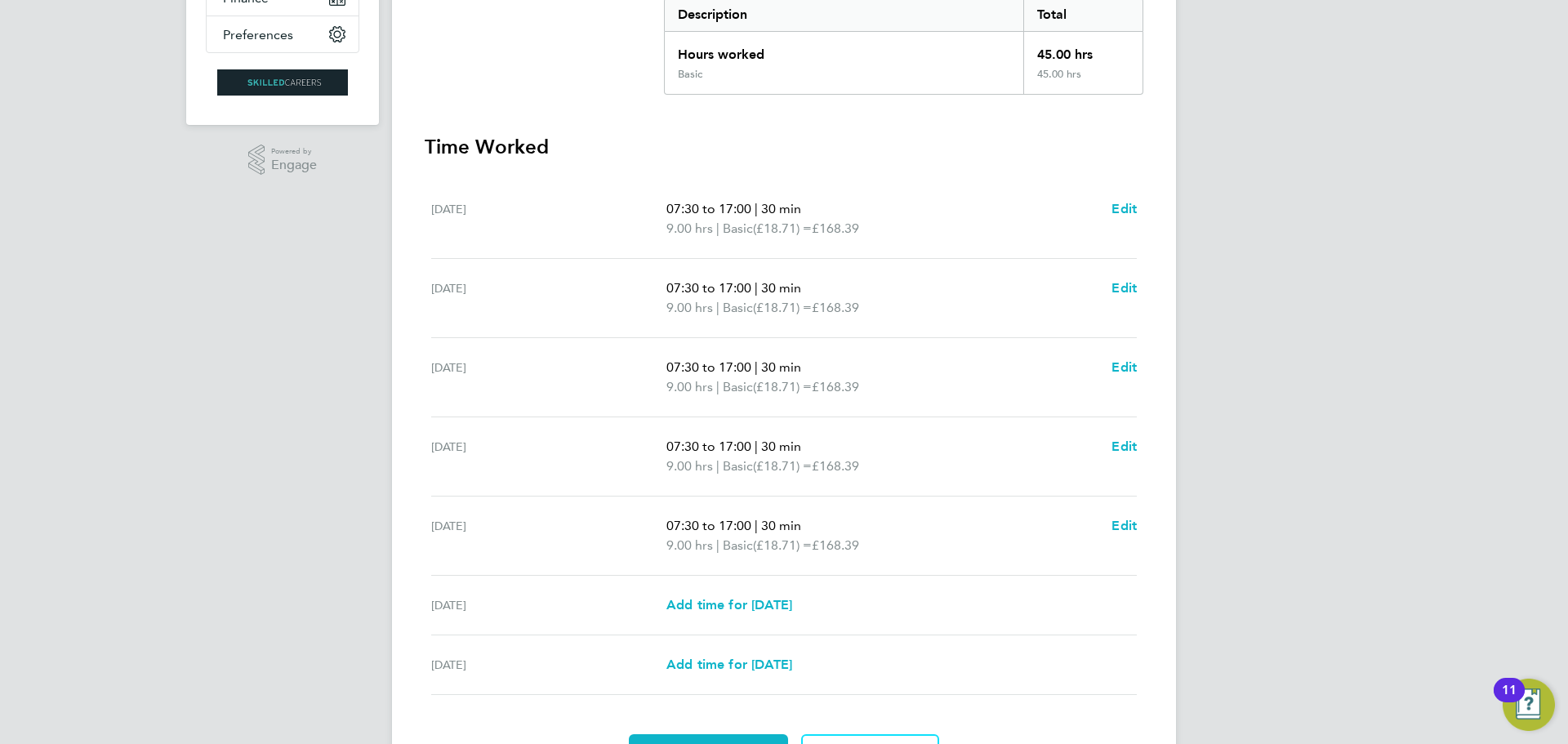
scroll to position [449, 0]
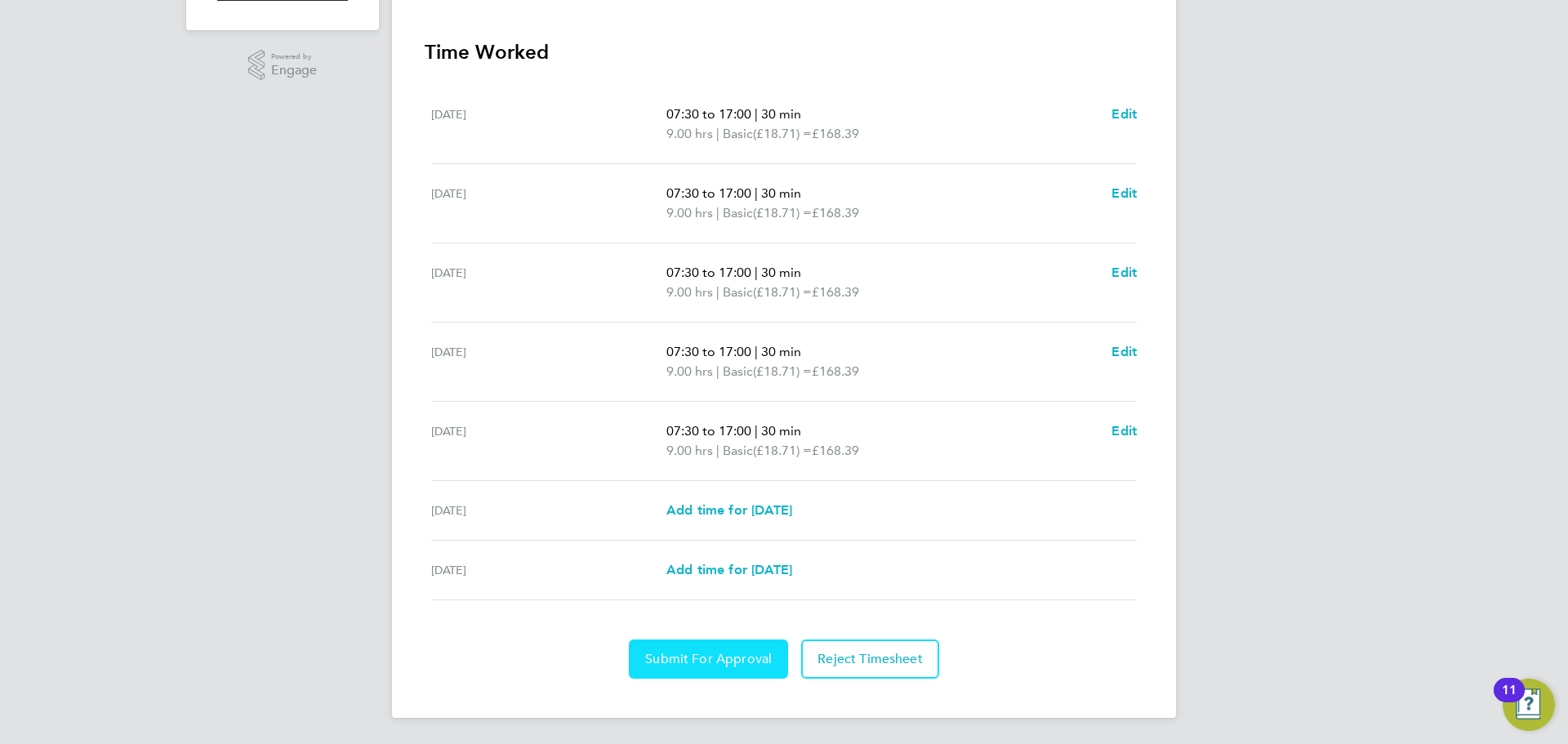
click at [721, 656] on span "Submit For Approval" at bounding box center [709, 659] width 127 height 17
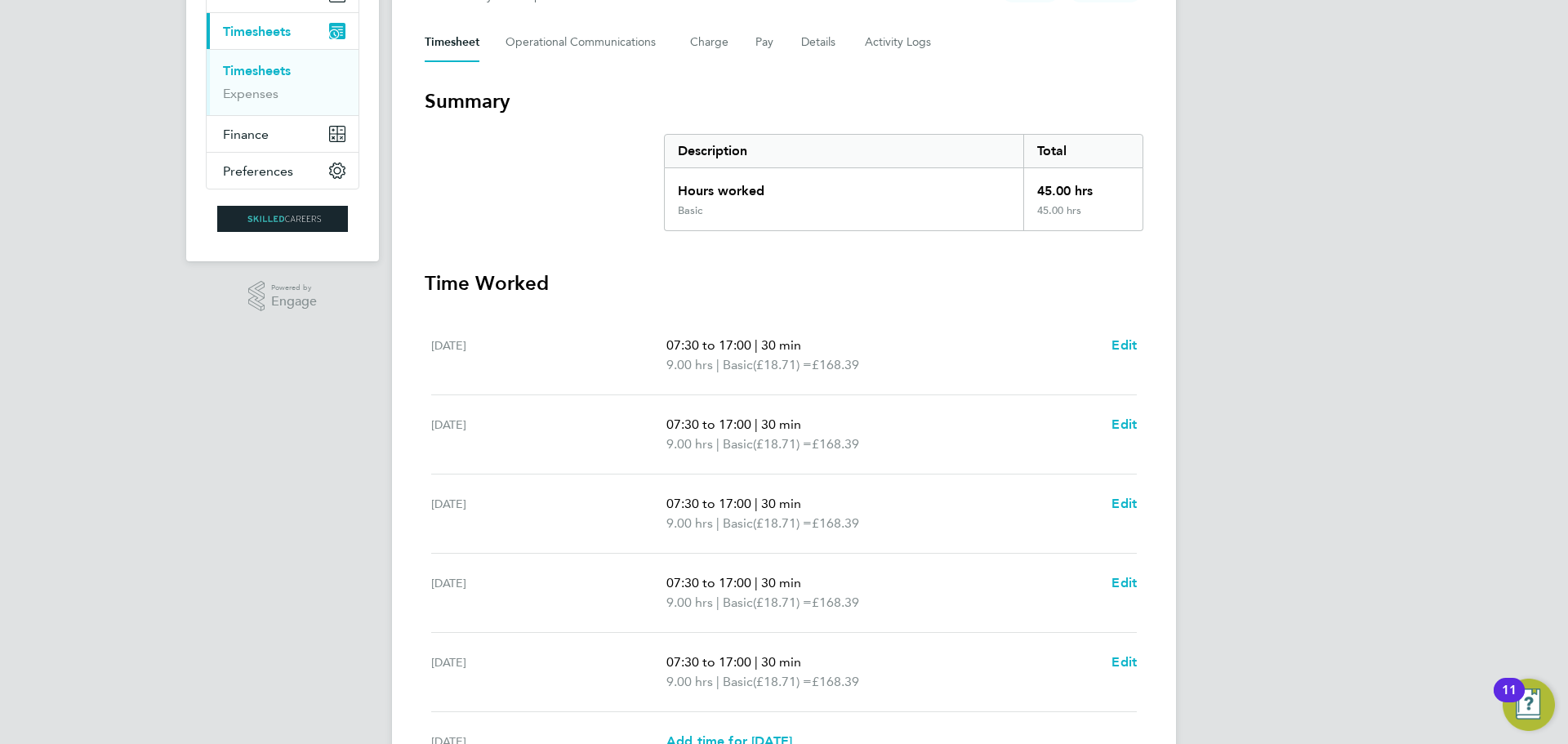
scroll to position [0, 0]
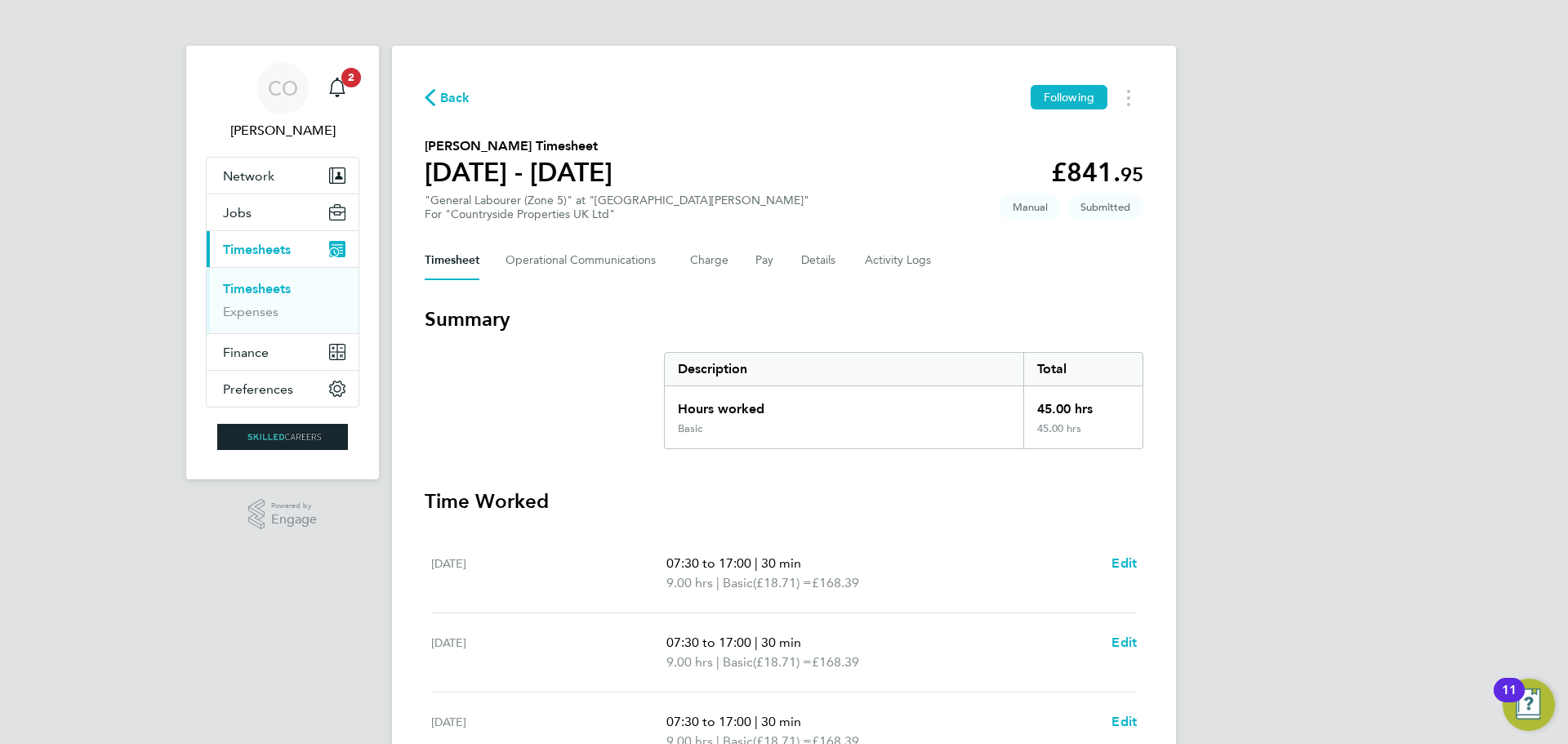
click at [252, 286] on link "Timesheets" at bounding box center [257, 289] width 68 height 16
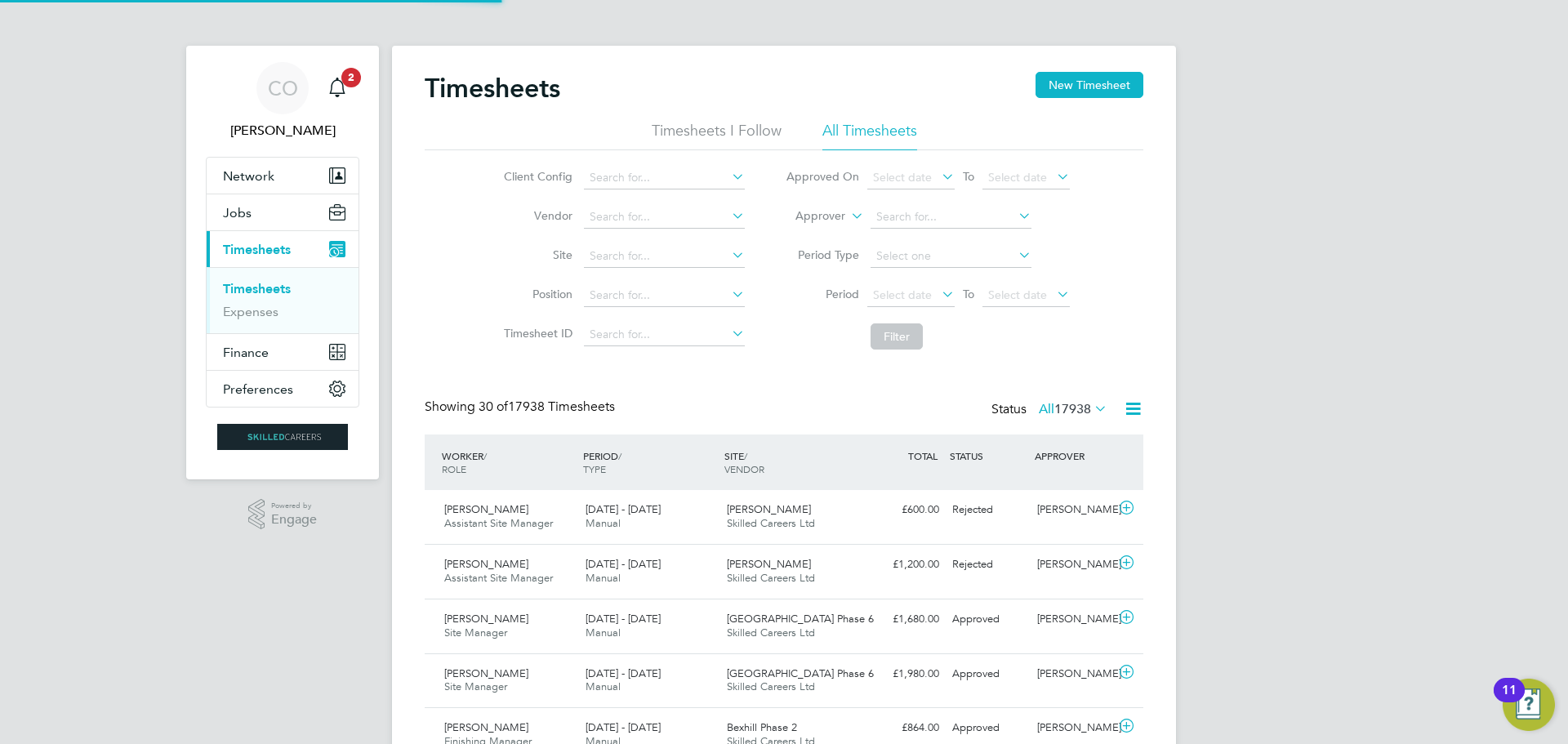
scroll to position [42, 142]
click at [902, 289] on span "Select date" at bounding box center [903, 295] width 59 height 15
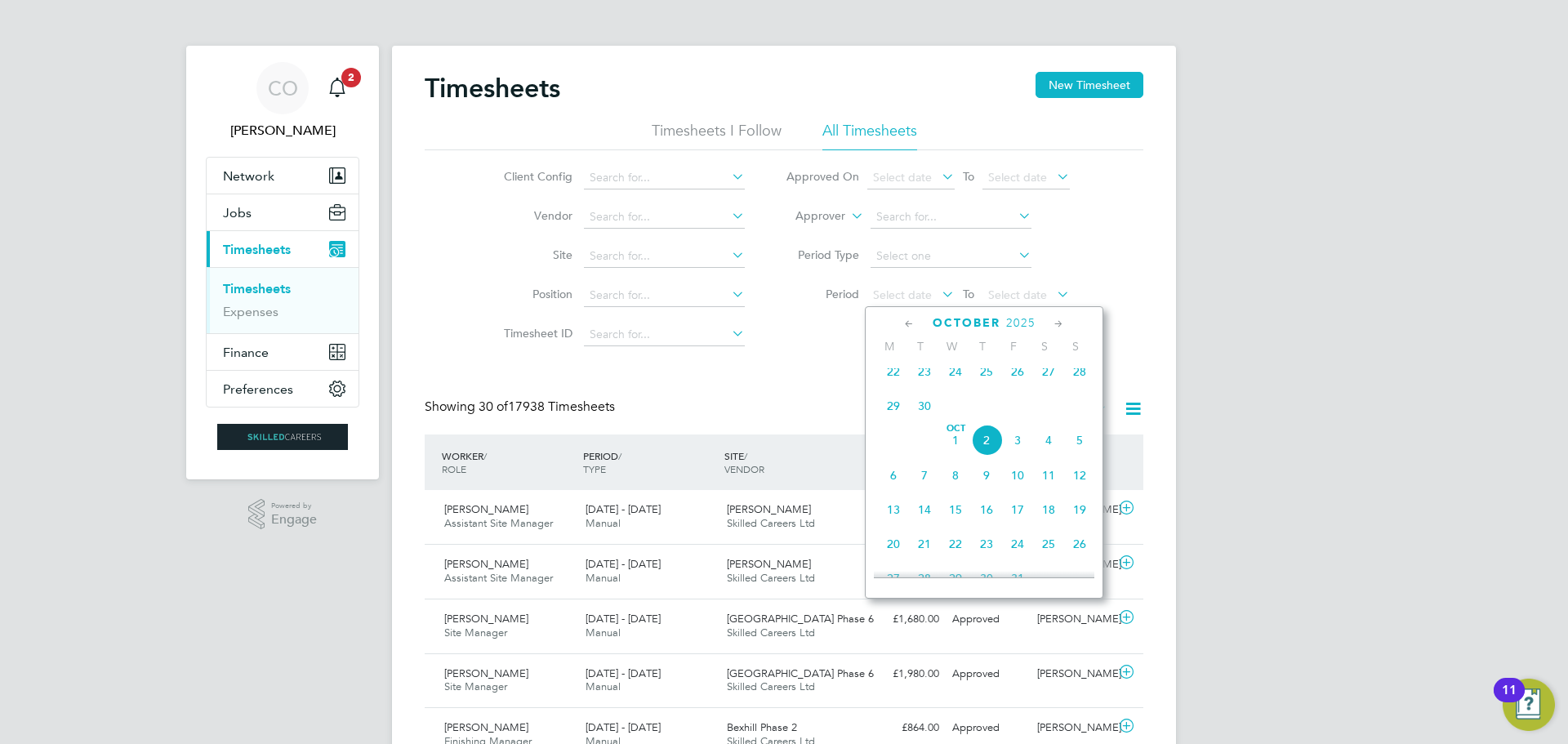
click at [888, 415] on span "29" at bounding box center [894, 406] width 31 height 31
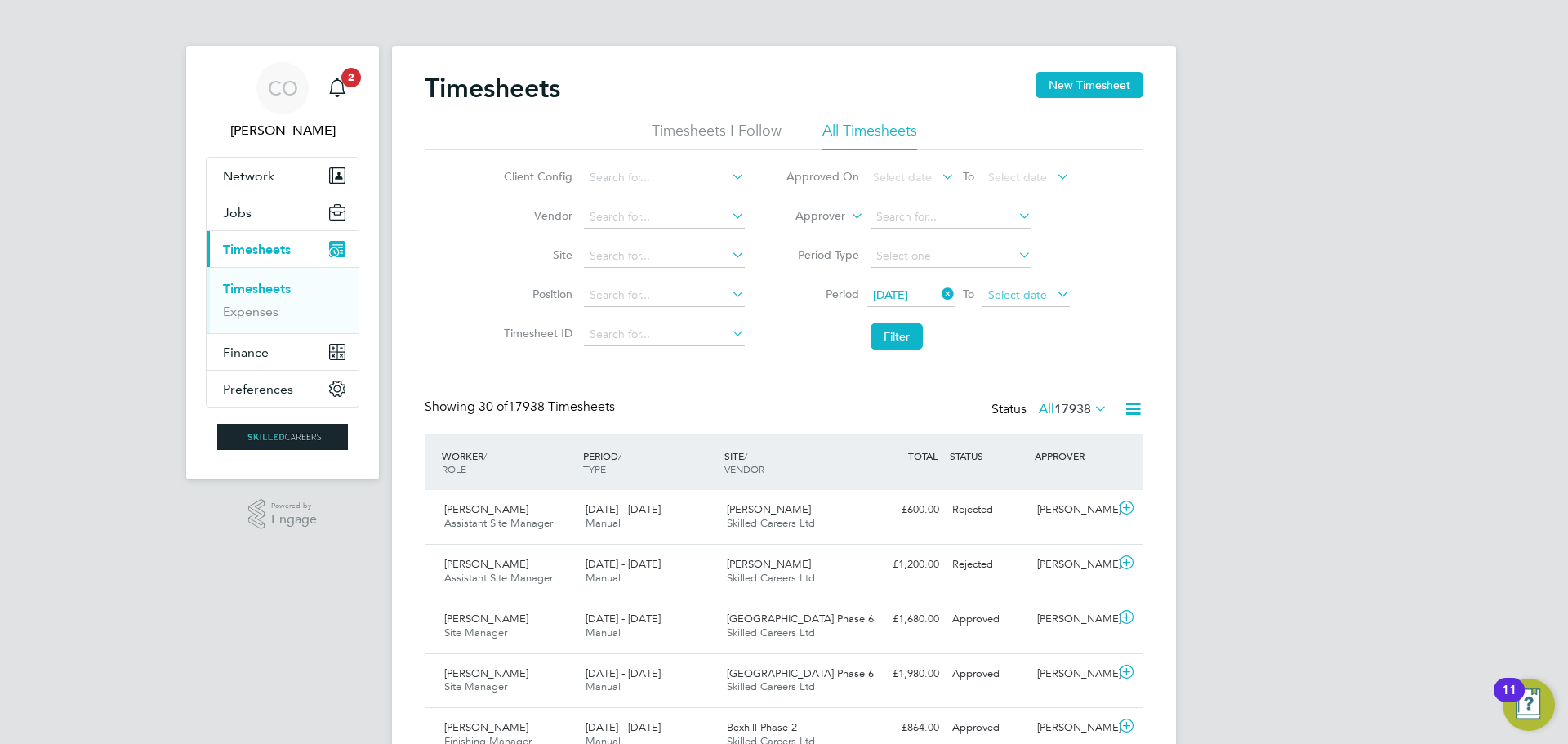
click at [1007, 287] on span "Select date" at bounding box center [1026, 296] width 88 height 22
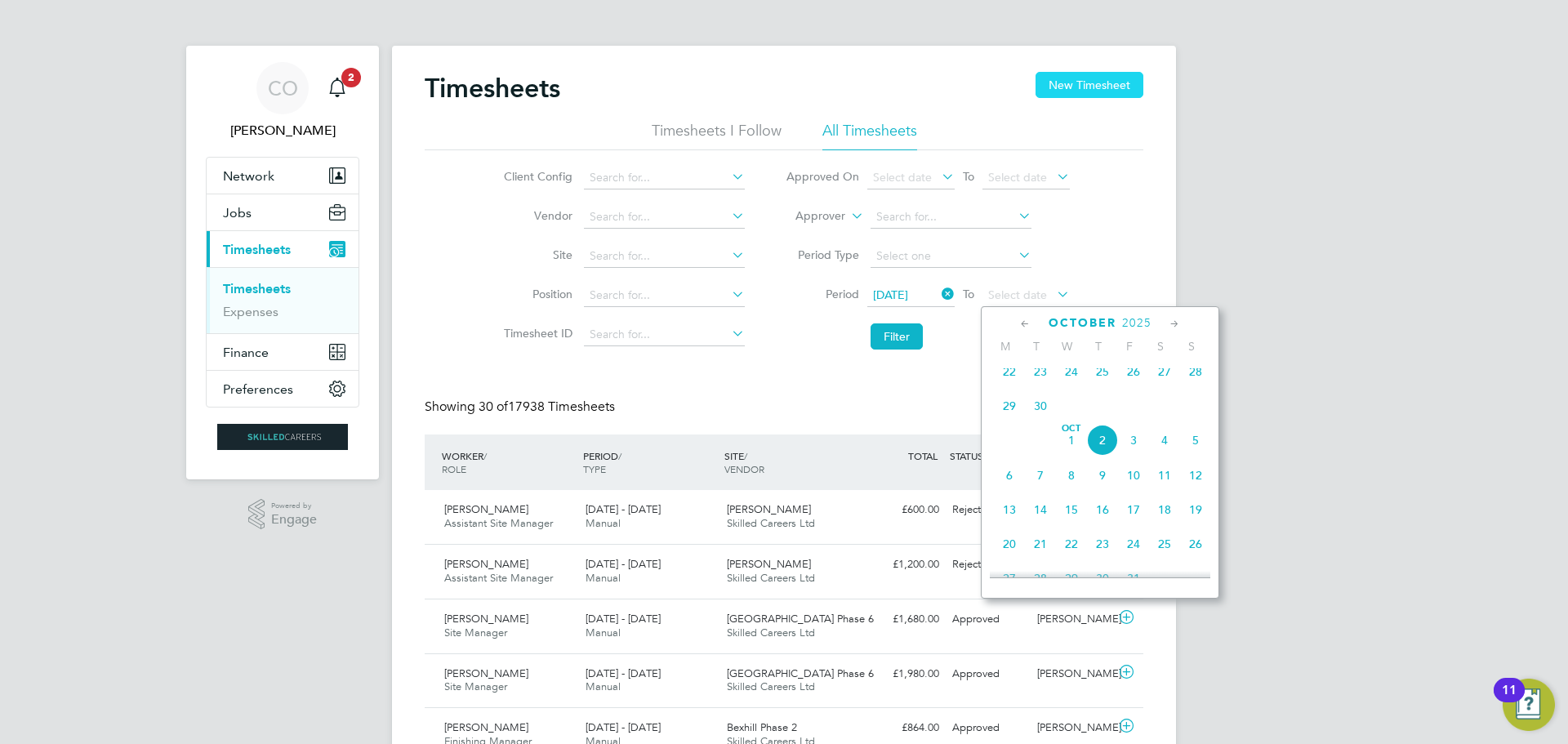
click at [1095, 79] on button "New Timesheet" at bounding box center [1089, 85] width 108 height 26
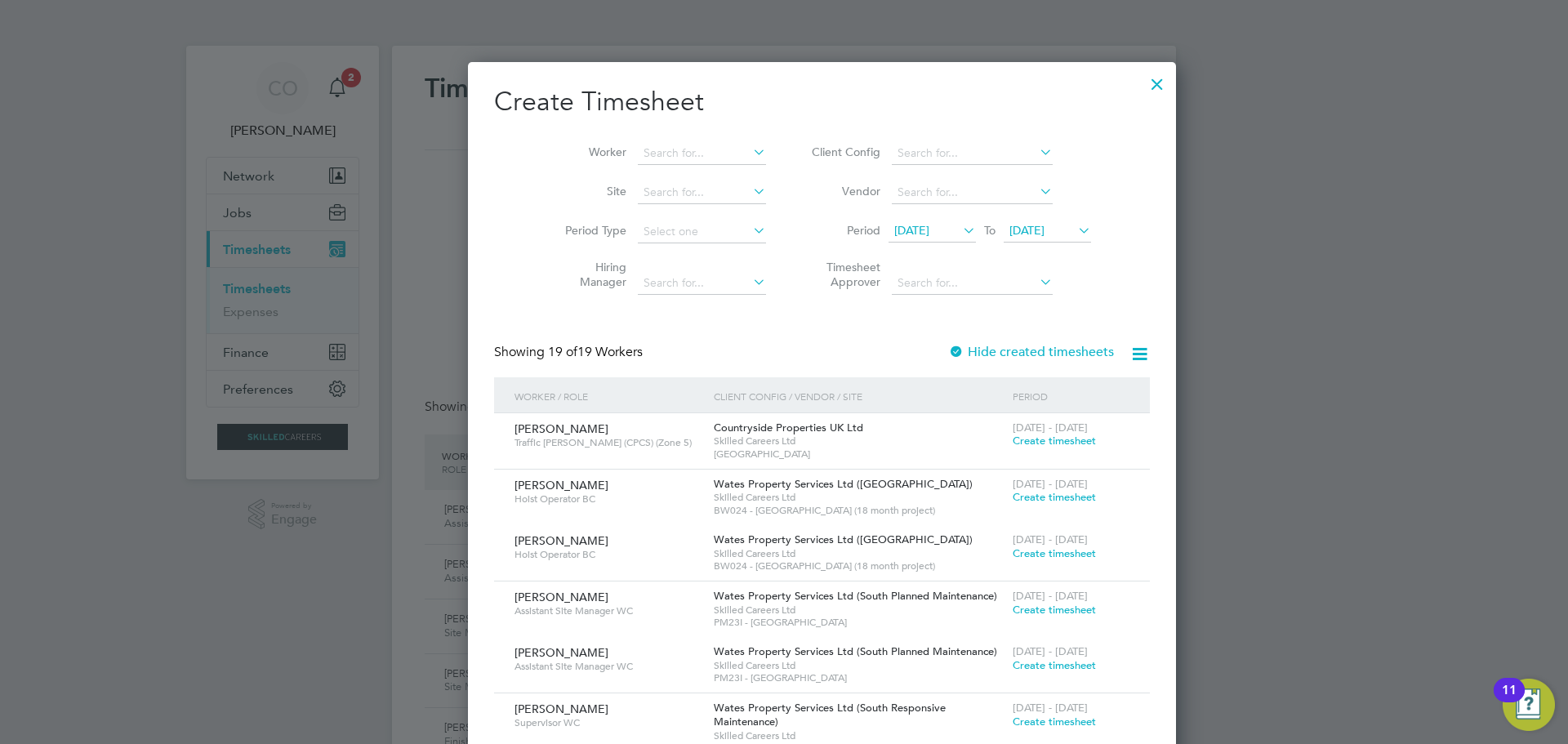
click at [902, 233] on span "[DATE]" at bounding box center [911, 230] width 35 height 15
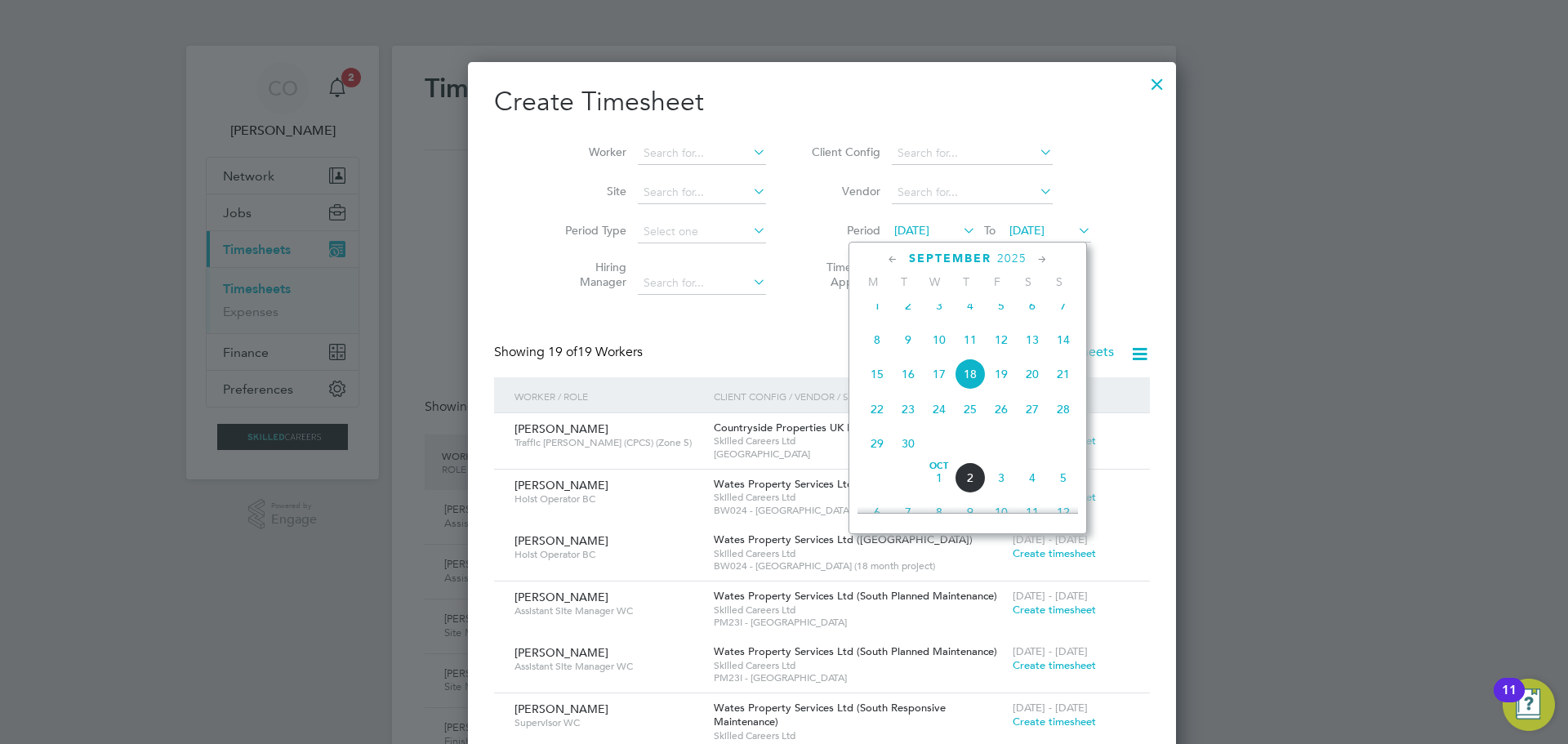
drag, startPoint x: 870, startPoint y: 450, endPoint x: 895, endPoint y: 464, distance: 28.7
click at [870, 449] on span "29" at bounding box center [877, 444] width 31 height 31
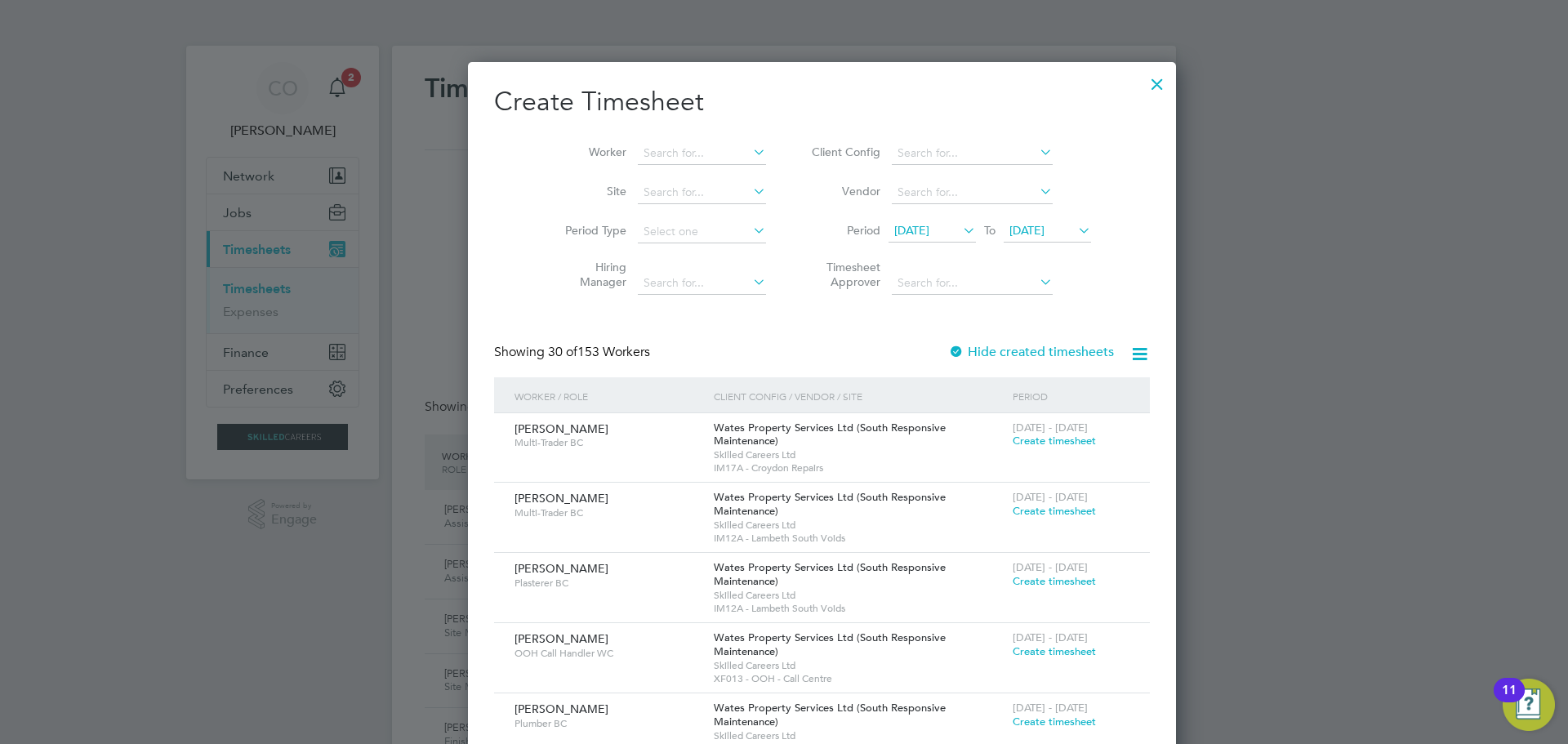
click at [1004, 216] on li "Period [DATE] To [DATE]" at bounding box center [949, 231] width 325 height 39
click at [1009, 228] on span "[DATE]" at bounding box center [1027, 230] width 35 height 15
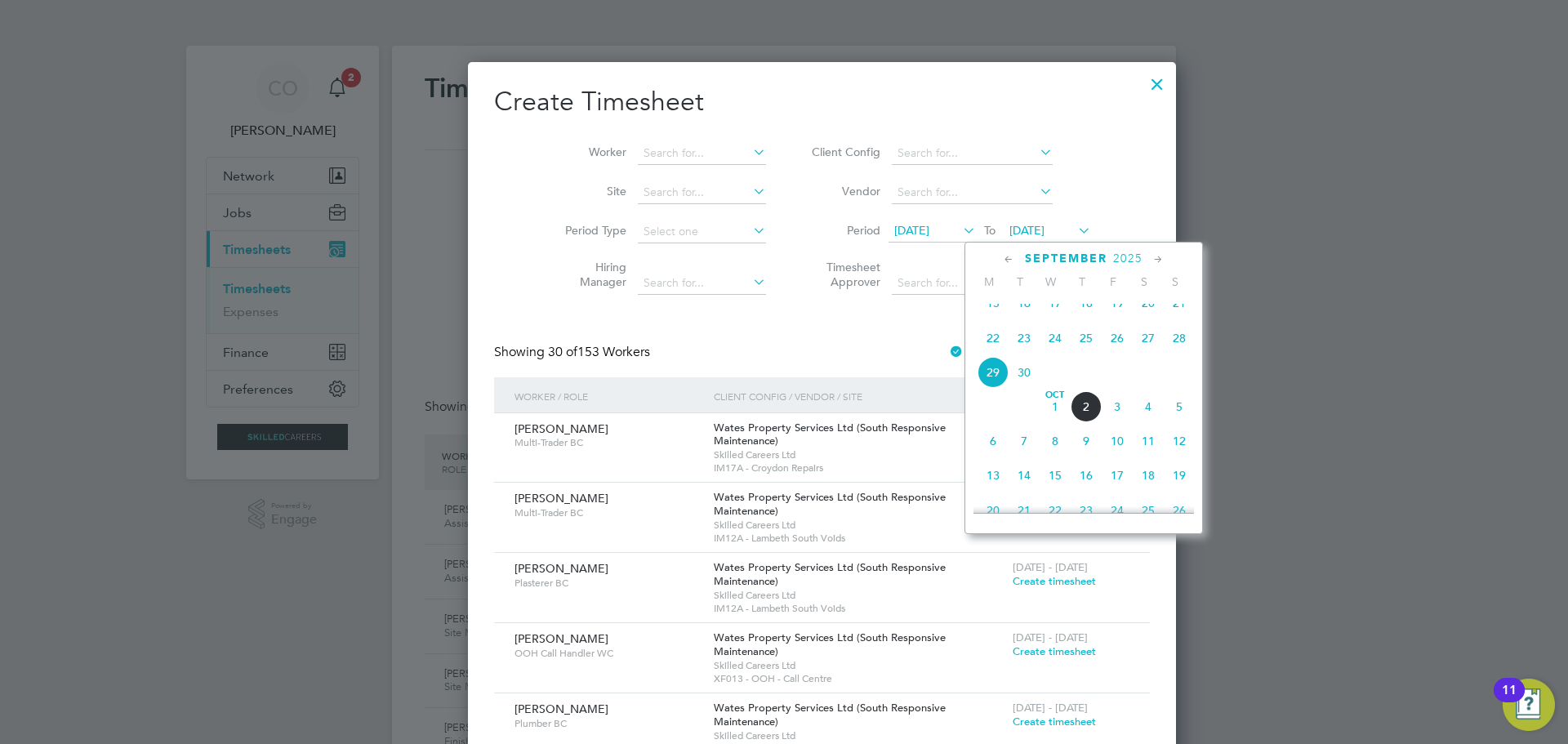
click at [1182, 419] on span "5" at bounding box center [1180, 407] width 31 height 31
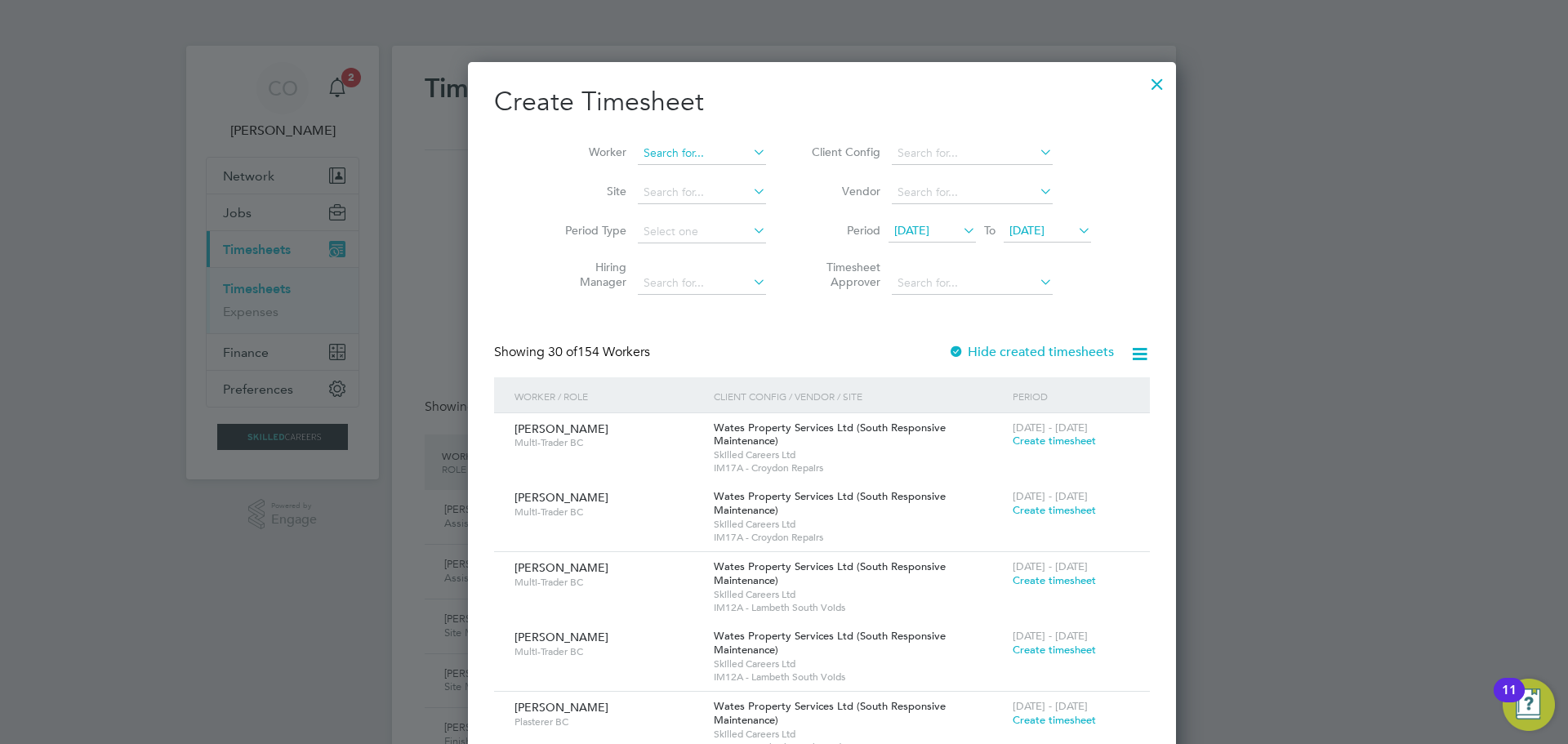
click at [638, 155] on input at bounding box center [702, 154] width 129 height 23
click at [646, 180] on li "Dec [PERSON_NAME]" at bounding box center [663, 175] width 129 height 22
type input "[PERSON_NAME]"
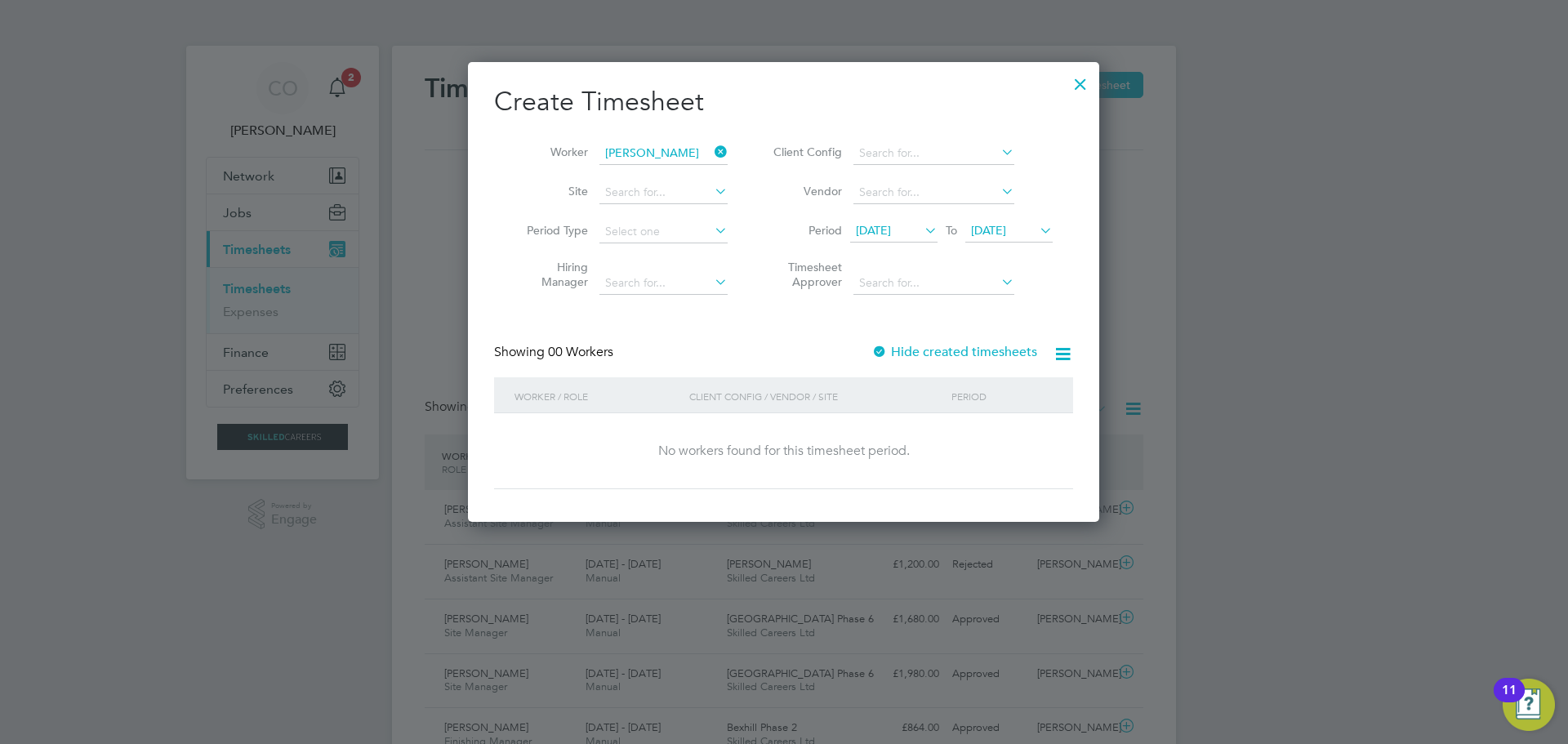
click at [711, 146] on icon at bounding box center [711, 152] width 0 height 23
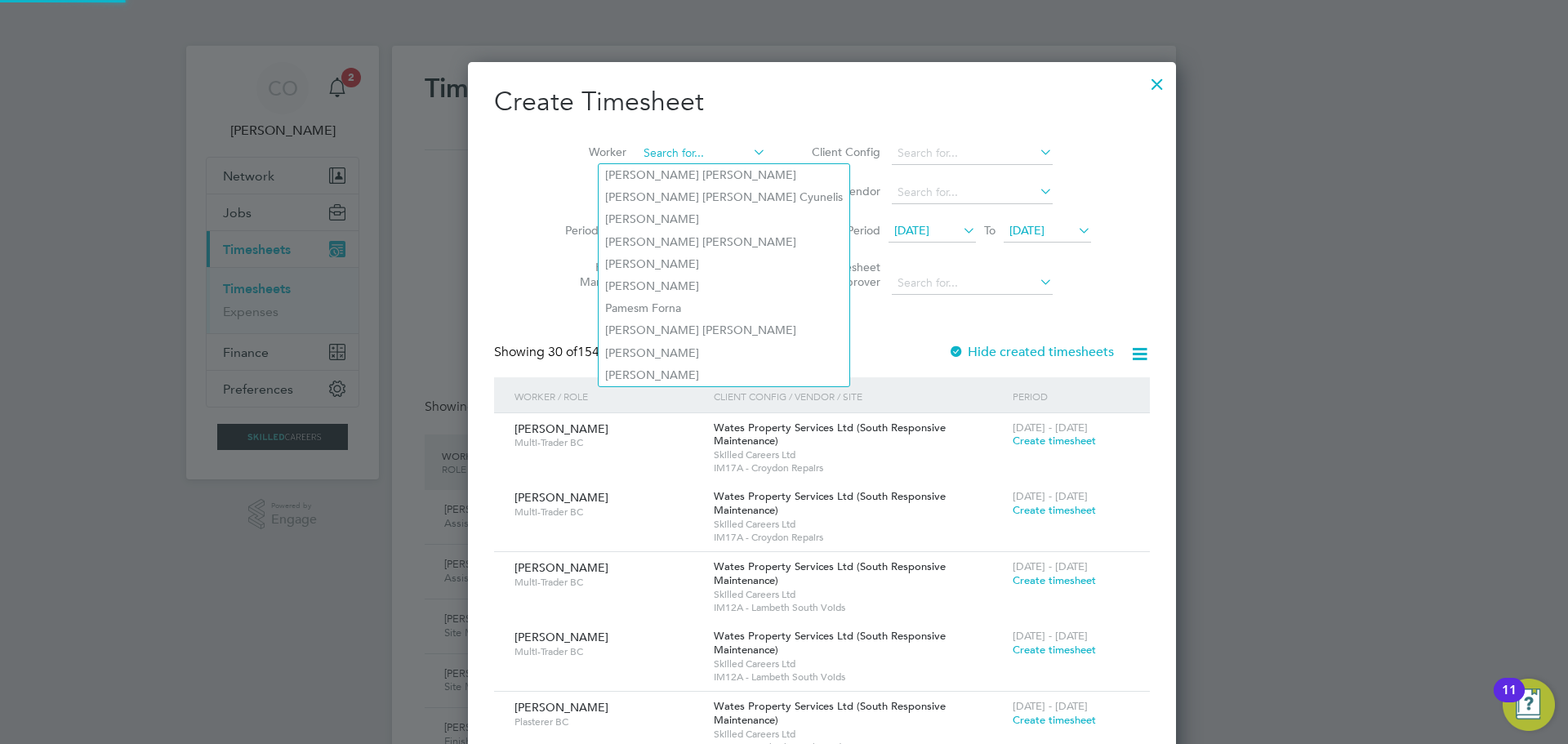
click at [672, 151] on input at bounding box center [702, 154] width 129 height 23
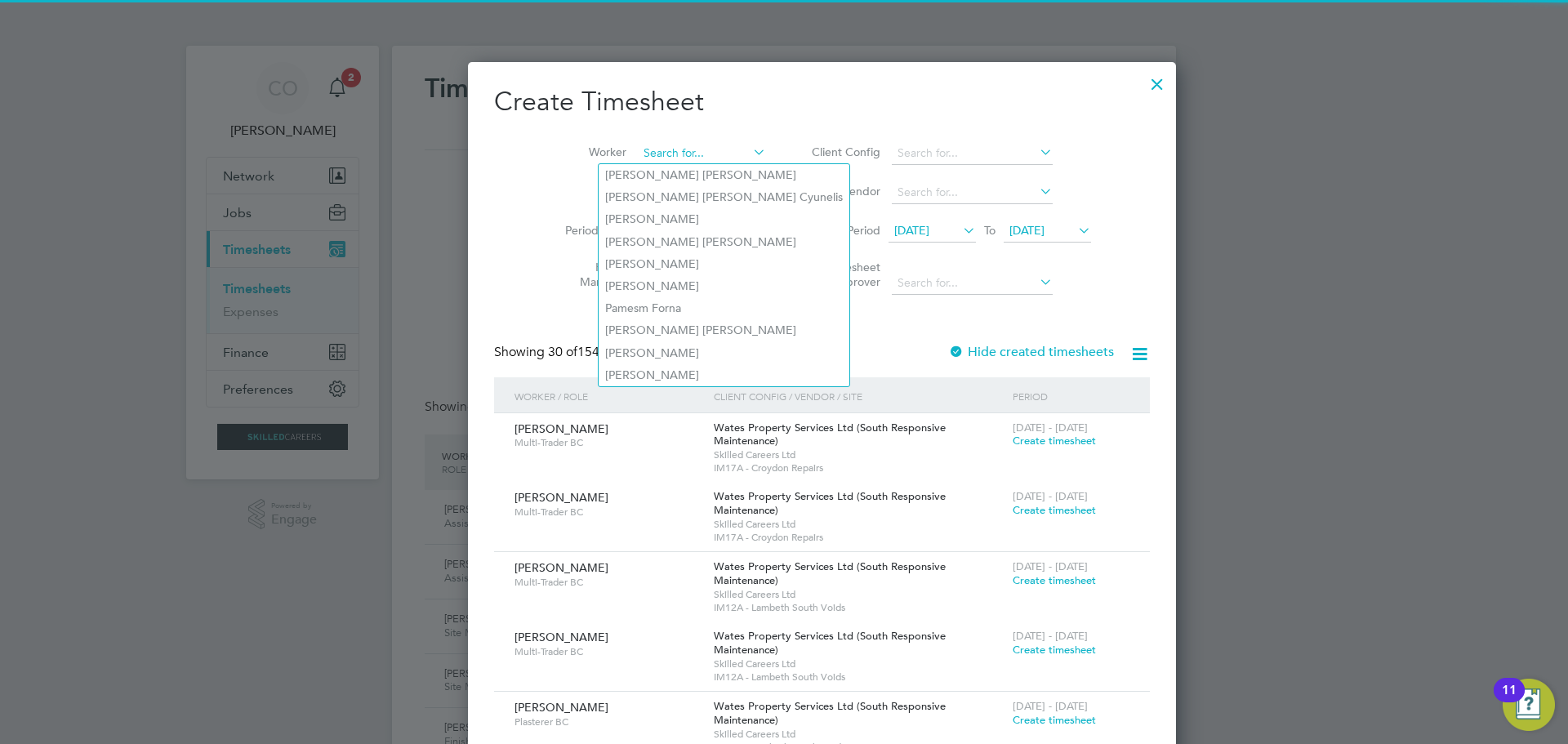
type input "s"
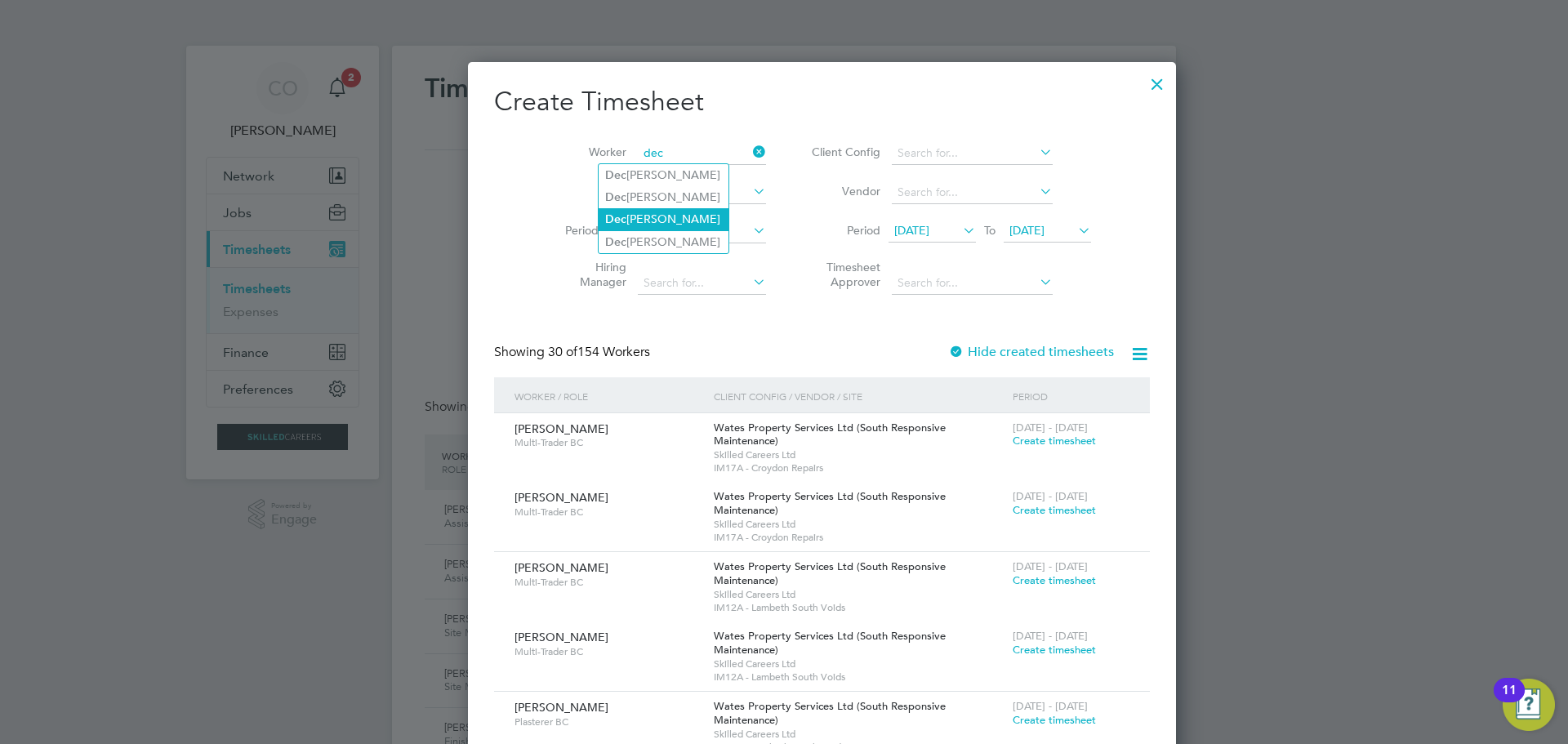
click at [653, 212] on li "Dec [PERSON_NAME]" at bounding box center [663, 219] width 129 height 22
type input "[PERSON_NAME]"
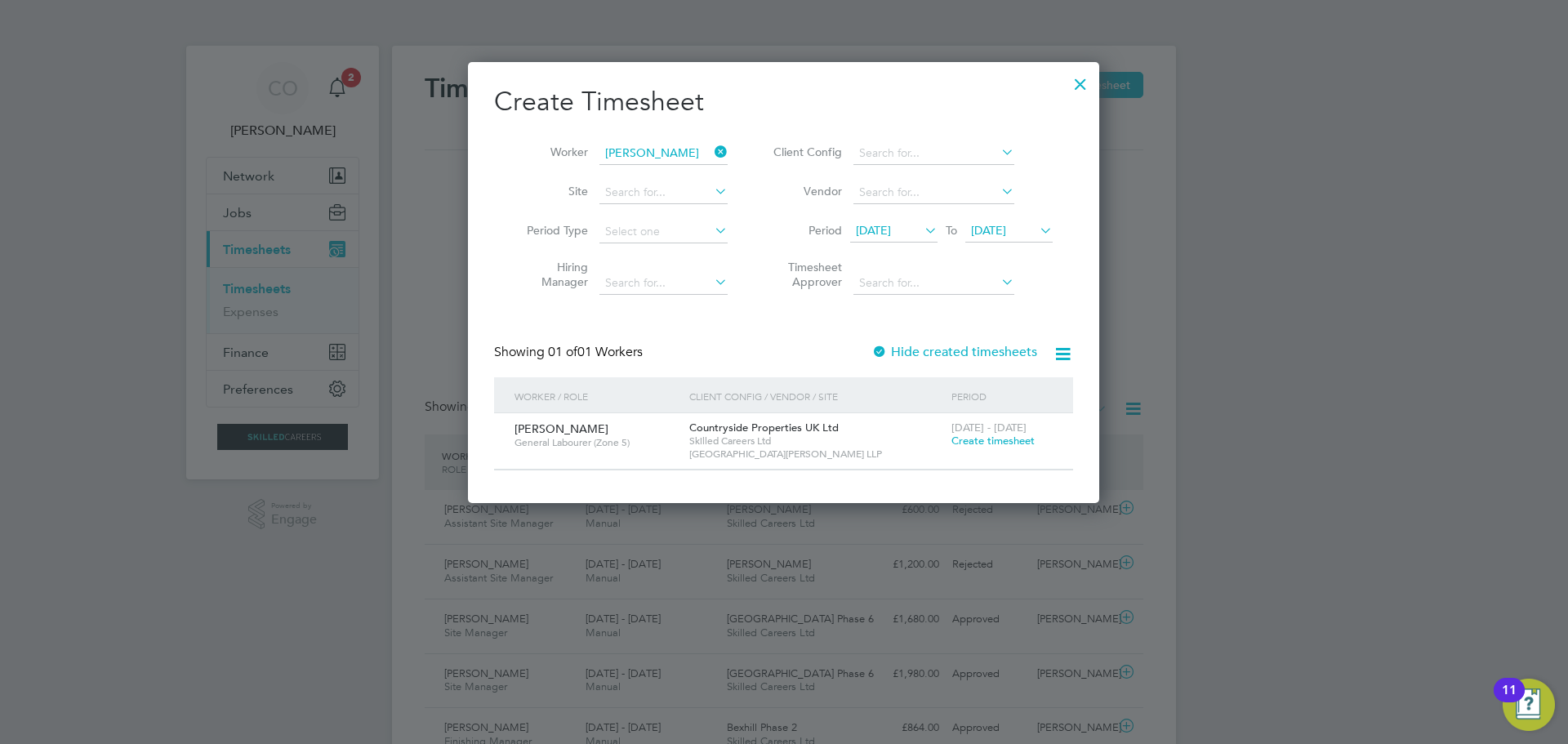
click at [996, 444] on span "Create timesheet" at bounding box center [993, 441] width 83 height 14
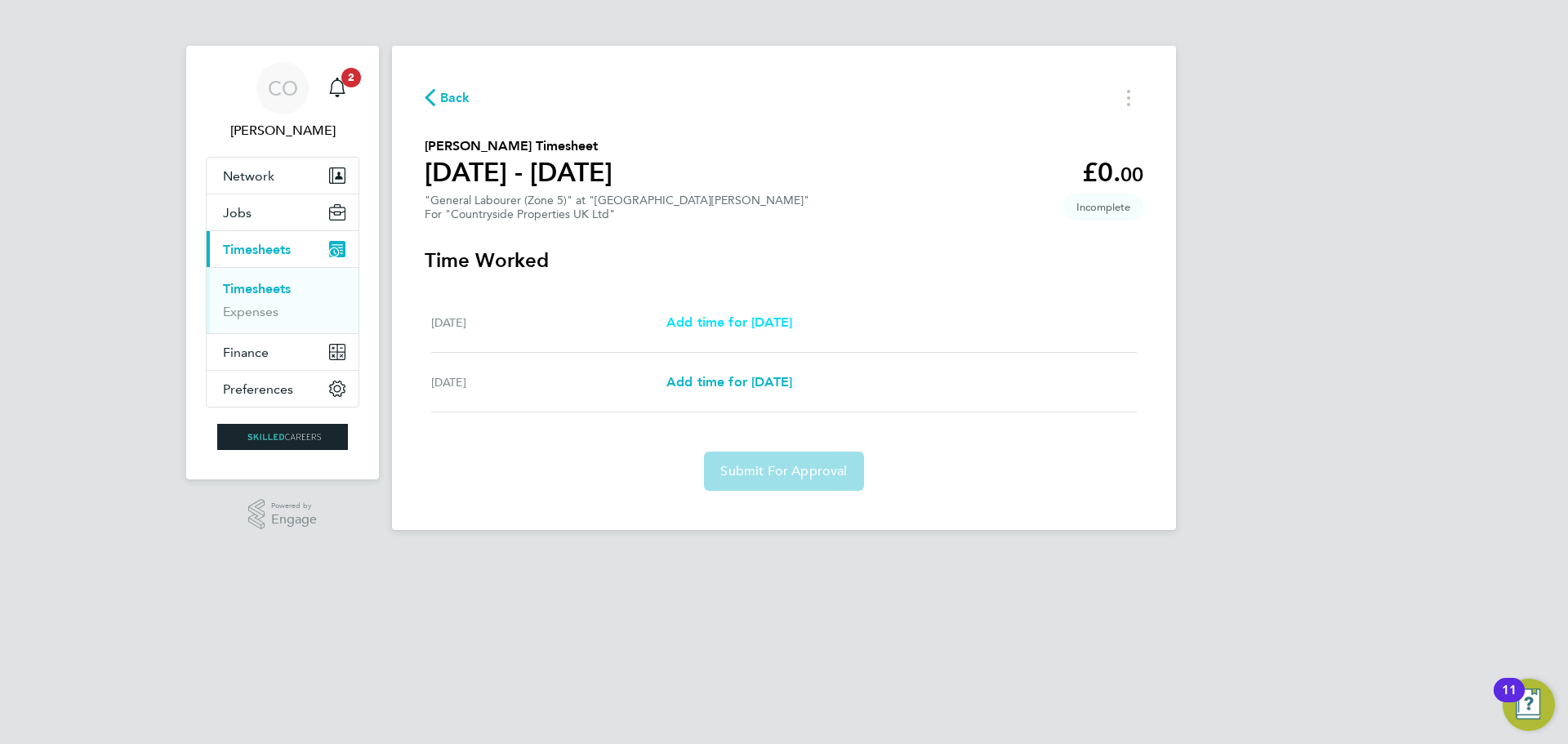
click at [731, 315] on span "Add time for [DATE]" at bounding box center [729, 322] width 126 height 16
select select "30"
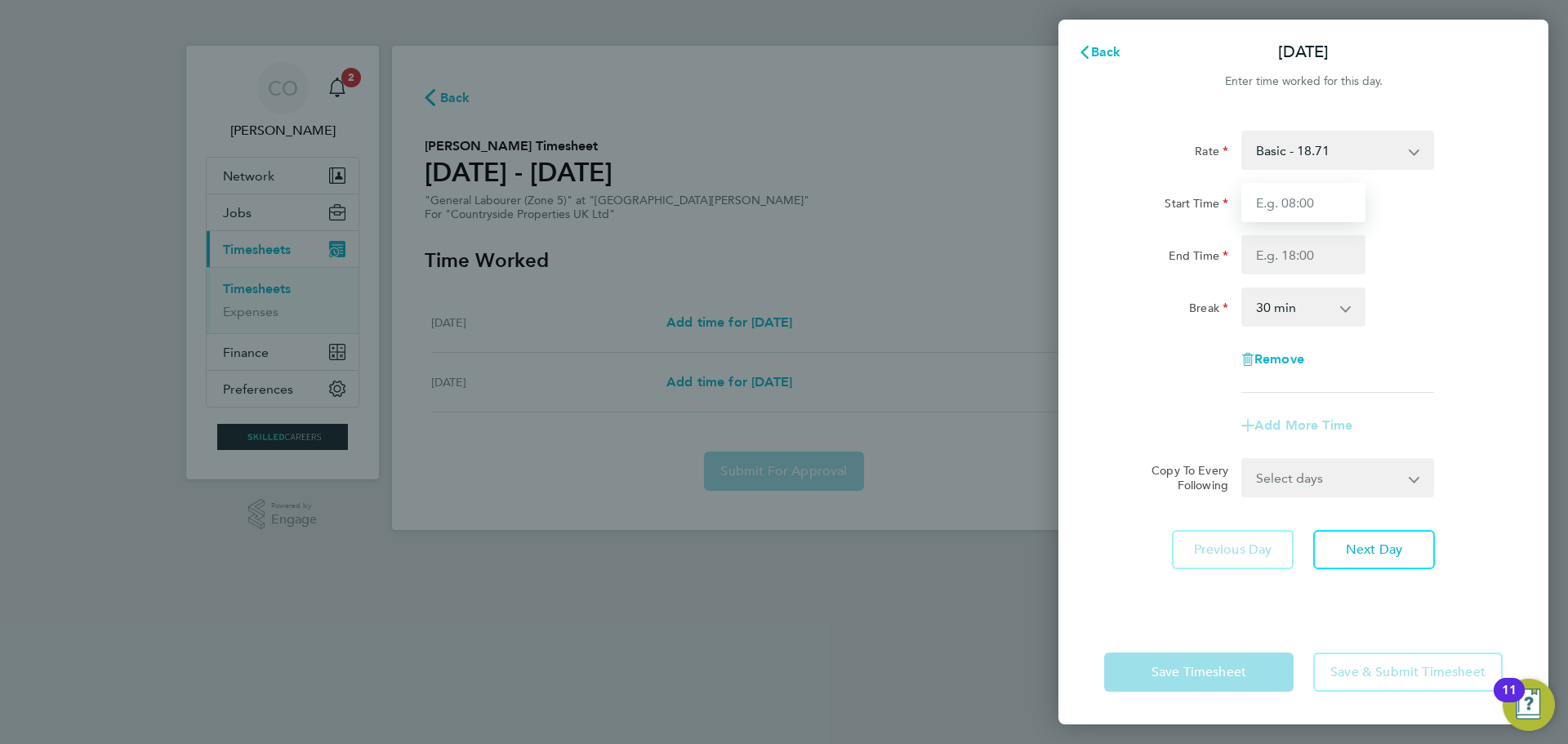
click at [1297, 203] on input "Start Time" at bounding box center [1303, 203] width 124 height 39
type input "7"
click at [1297, 213] on input "Start Time" at bounding box center [1303, 203] width 124 height 39
type input "07:30"
click at [1267, 268] on input "End Time" at bounding box center [1303, 255] width 124 height 39
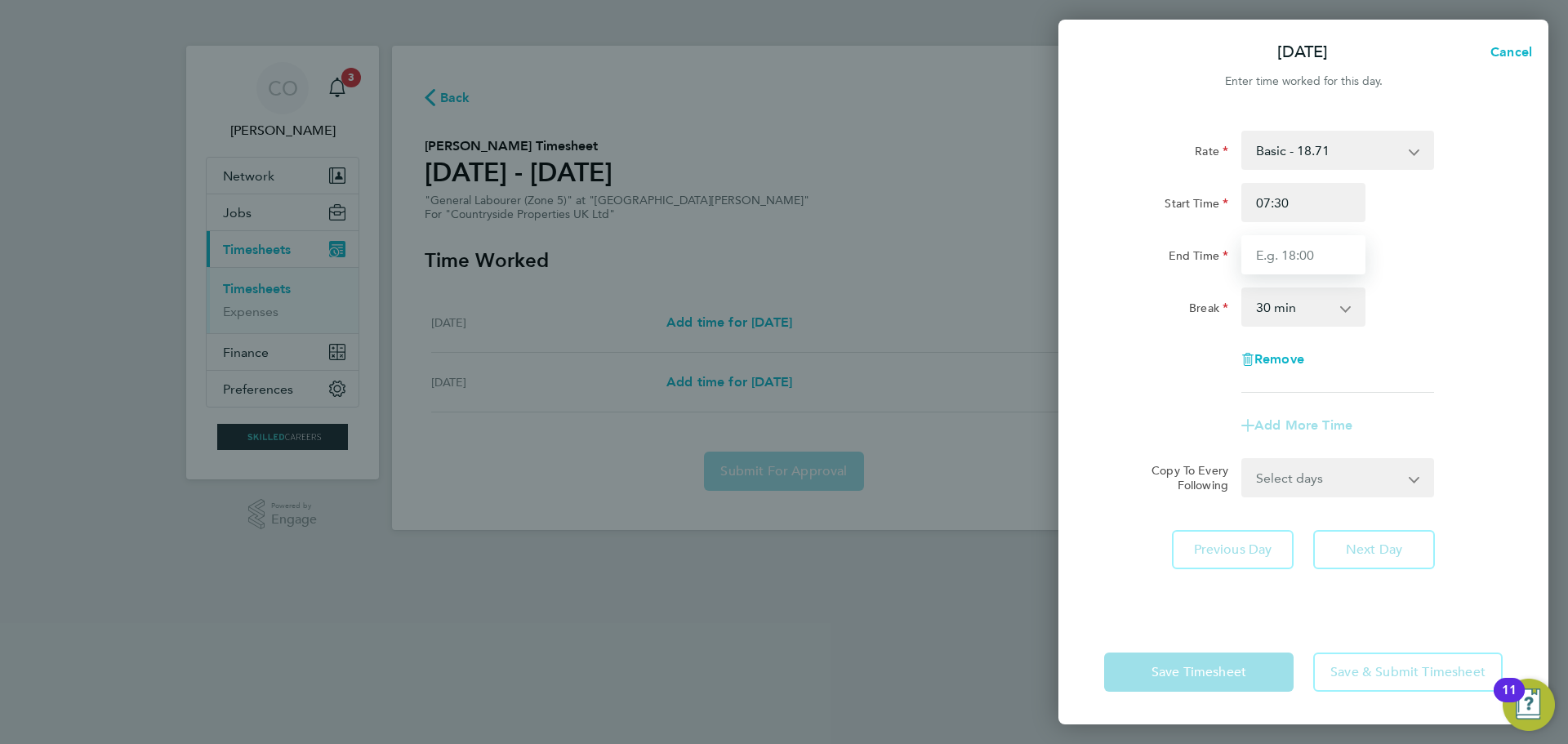
type input "17:00"
click at [1453, 326] on div "Break 0 min 15 min 30 min 45 min 60 min 75 min 90 min" at bounding box center [1303, 307] width 412 height 39
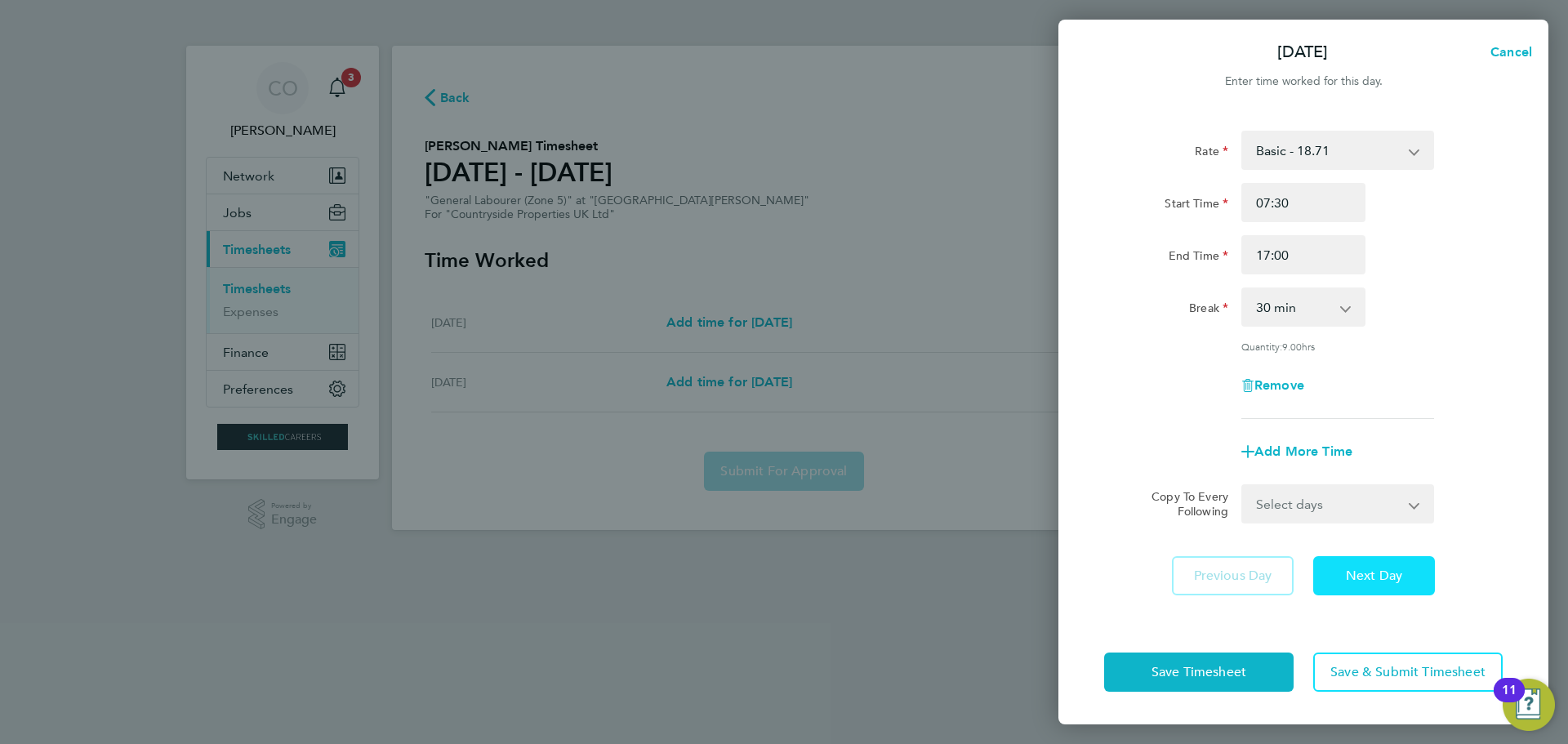
click at [1375, 569] on span "Next Day" at bounding box center [1373, 575] width 56 height 17
select select "30"
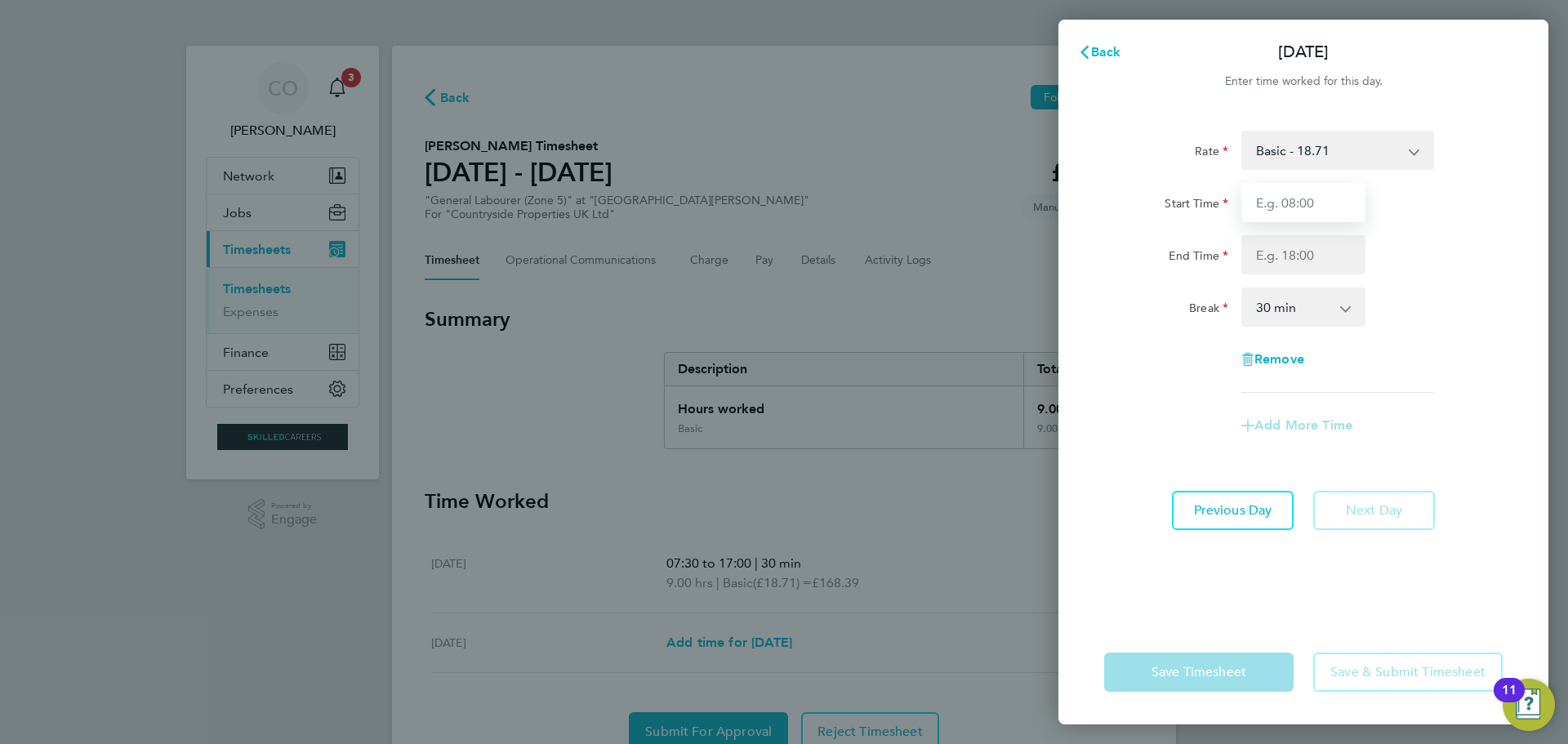
click at [1304, 211] on input "Start Time" at bounding box center [1303, 203] width 124 height 39
type input "07:30"
click at [1293, 253] on input "End Time" at bounding box center [1303, 255] width 124 height 39
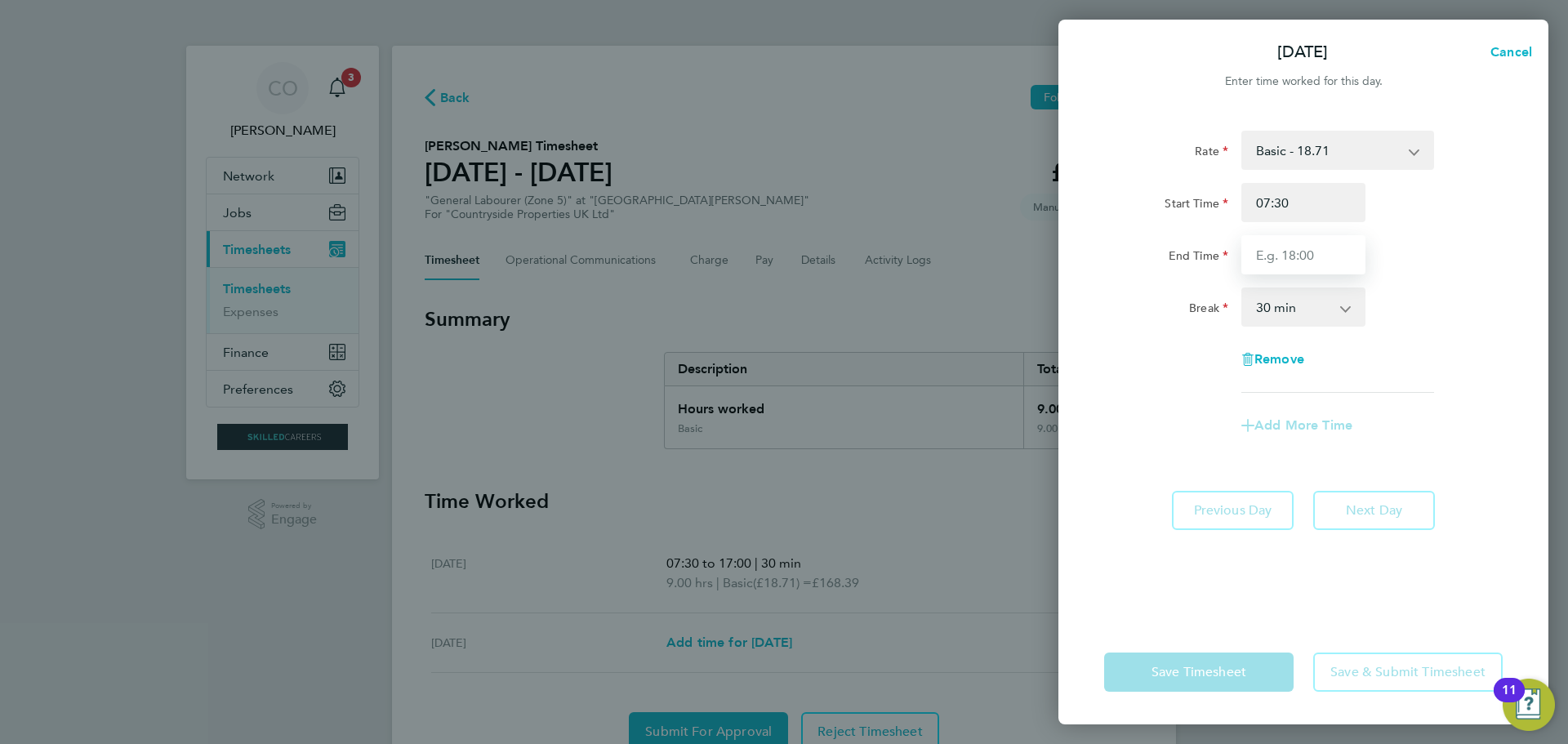
type input "17:00"
click at [1437, 362] on div "Rate Basic - 18.71 Start Time 07:30 End Time 17:00 Break 0 min 15 min 30 min 45…" at bounding box center [1303, 262] width 399 height 262
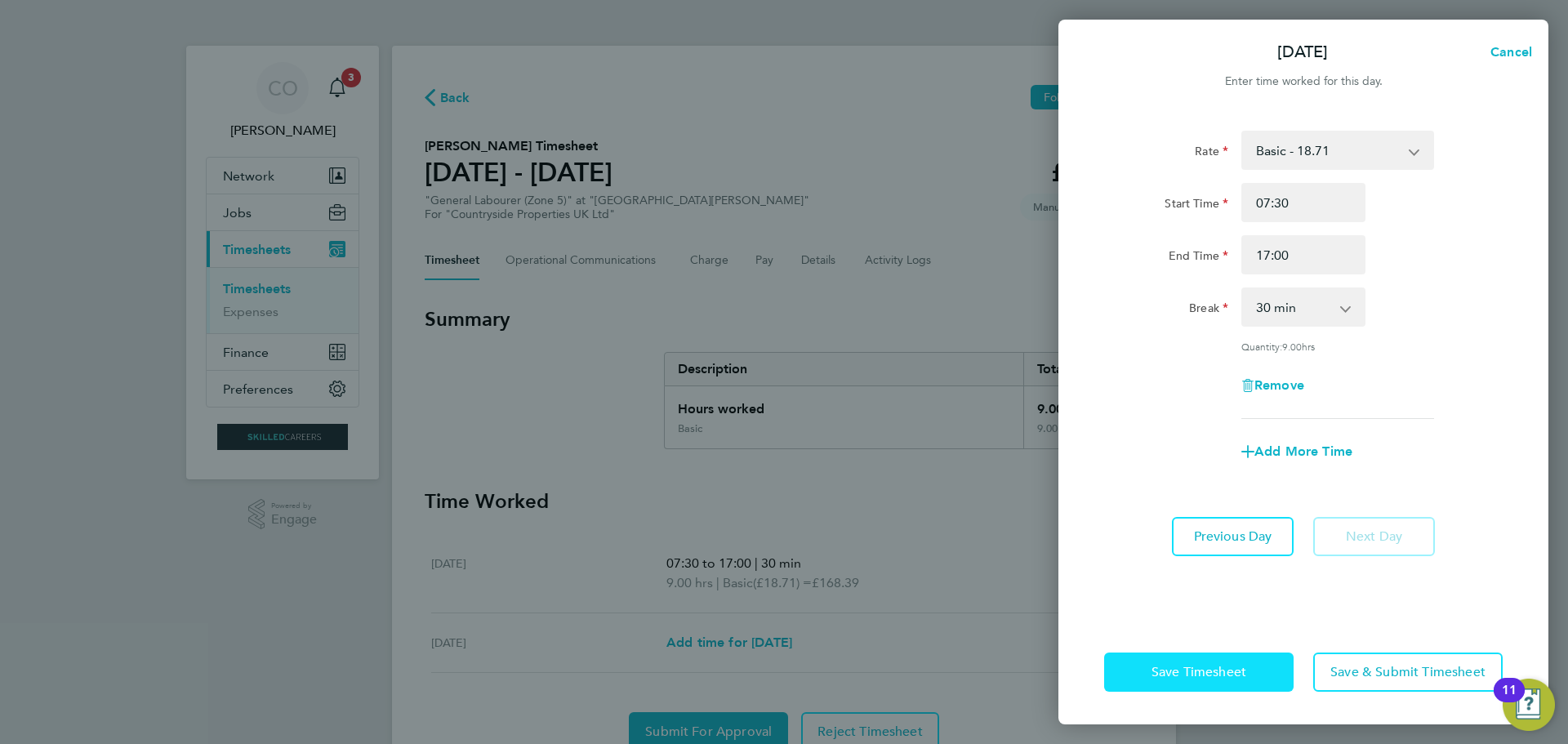
click at [1260, 676] on button "Save Timesheet" at bounding box center [1199, 672] width 189 height 39
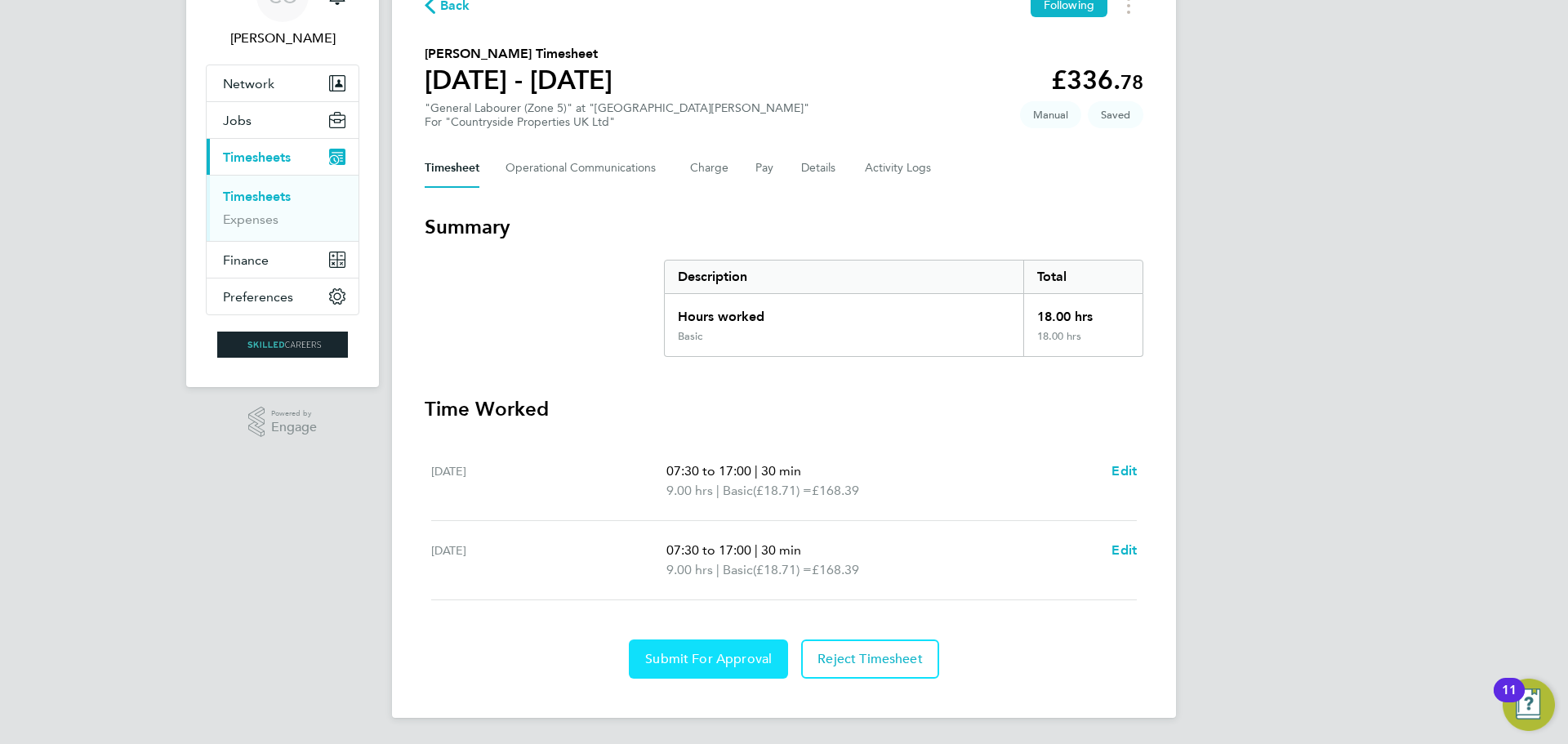
click at [703, 668] on button "Submit For Approval" at bounding box center [708, 659] width 159 height 39
